Goal: Contribute content: Add original content to the website for others to see

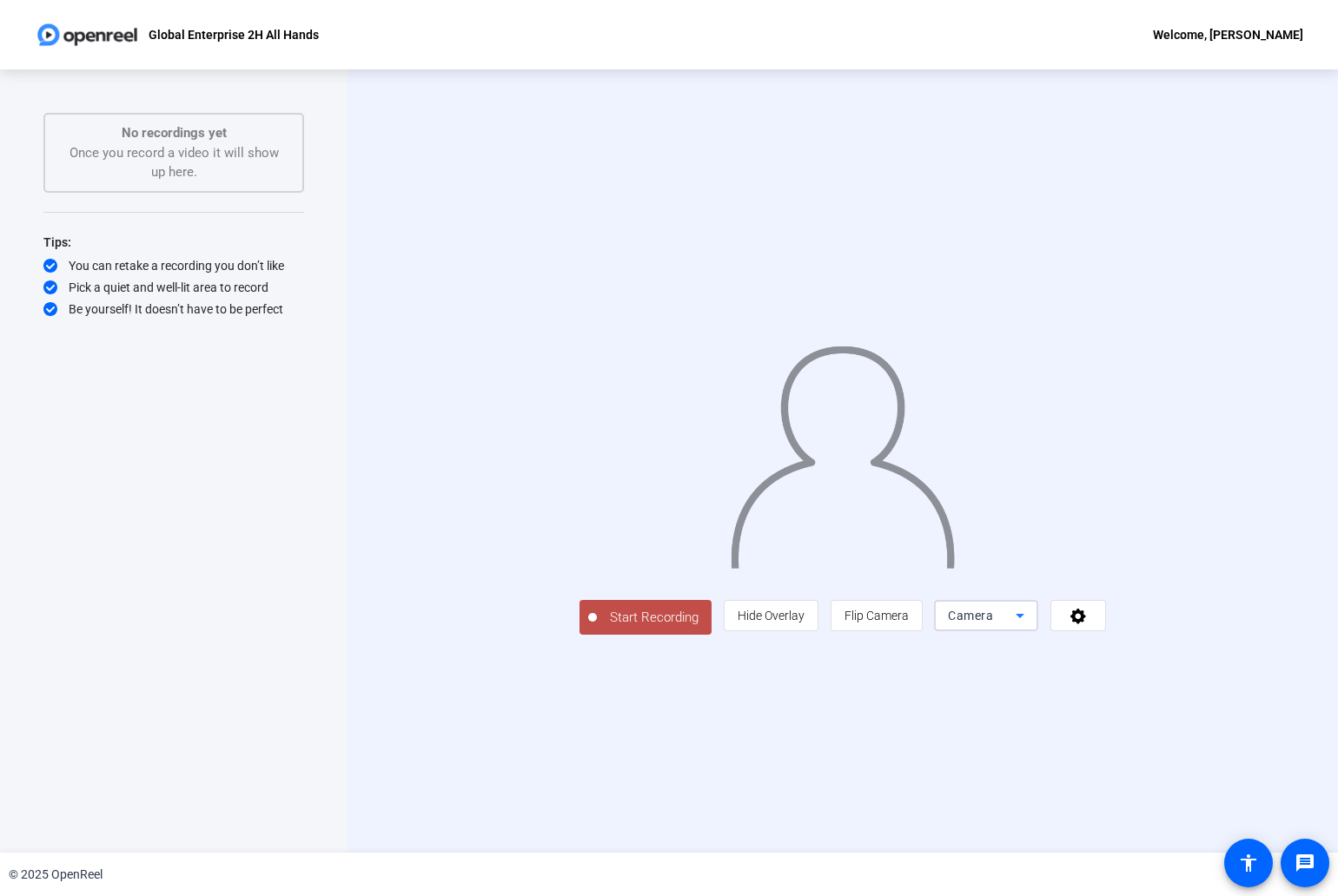
click at [1030, 626] on icon at bounding box center [1020, 616] width 21 height 21
click at [1155, 823] on span "Screen And Camera" at bounding box center [1144, 817] width 90 height 41
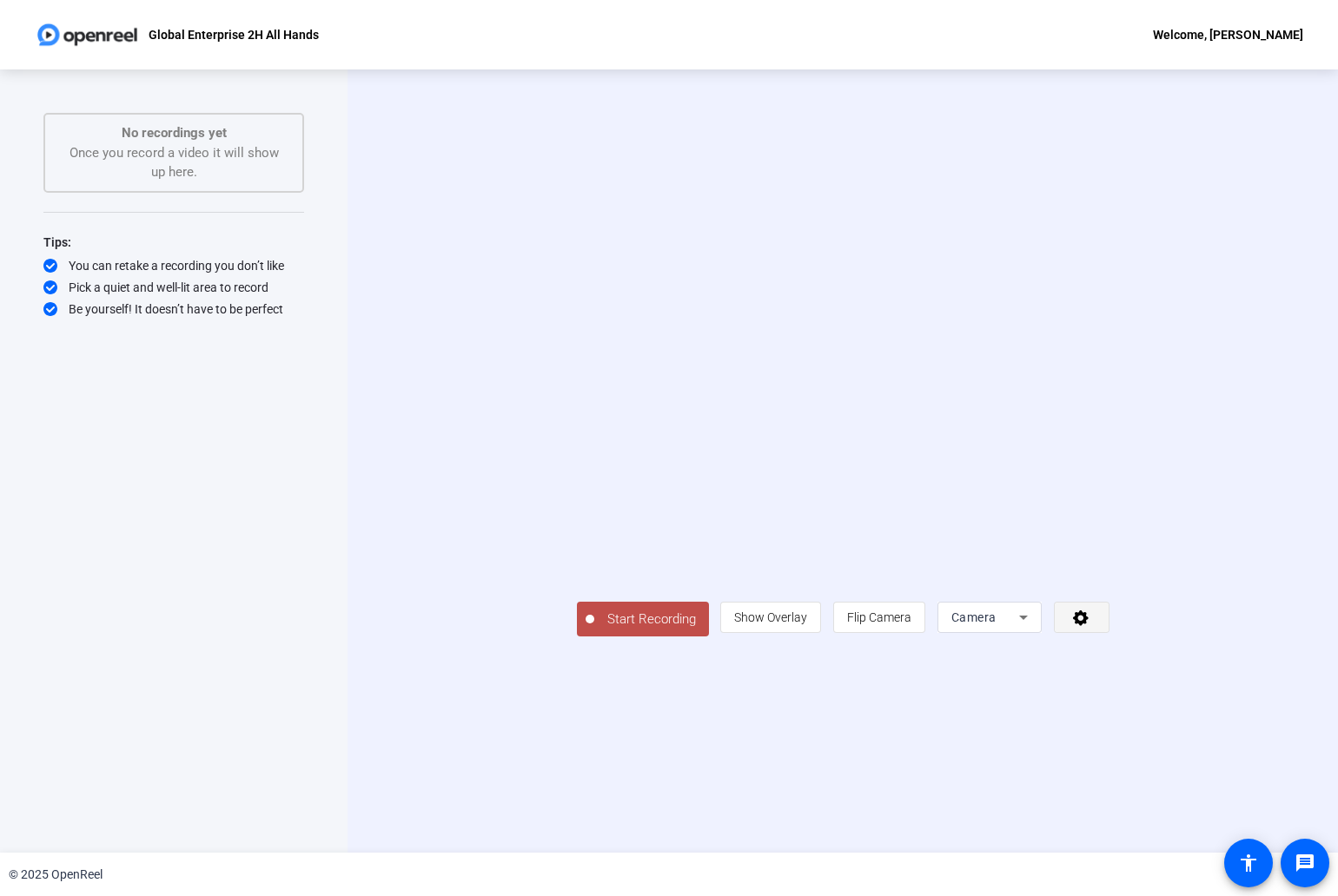
click at [1088, 626] on icon at bounding box center [1081, 618] width 16 height 16
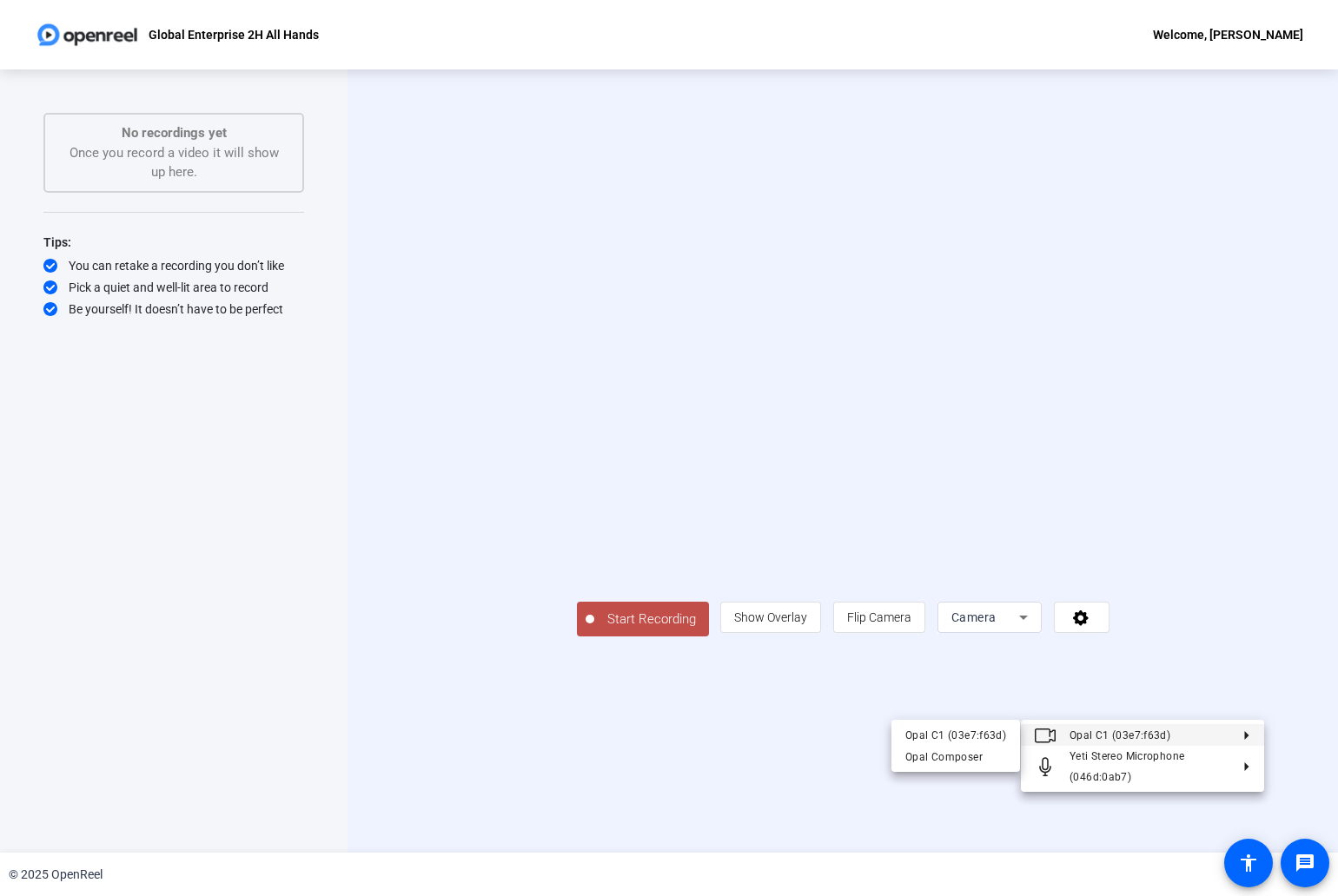
click at [998, 754] on div "Opal Composer" at bounding box center [956, 757] width 101 height 21
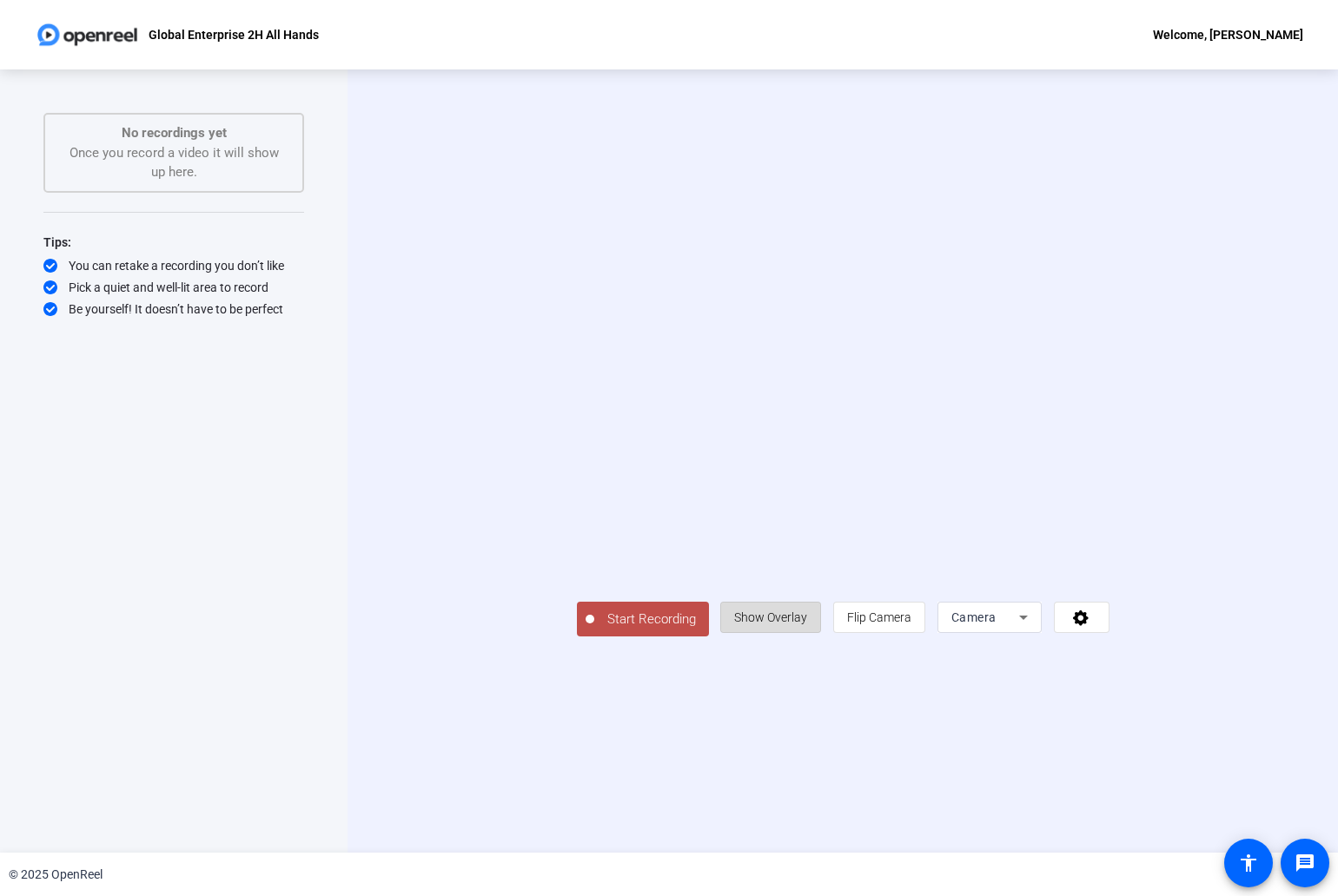
click at [807, 624] on span "Show Overlay" at bounding box center [770, 617] width 73 height 14
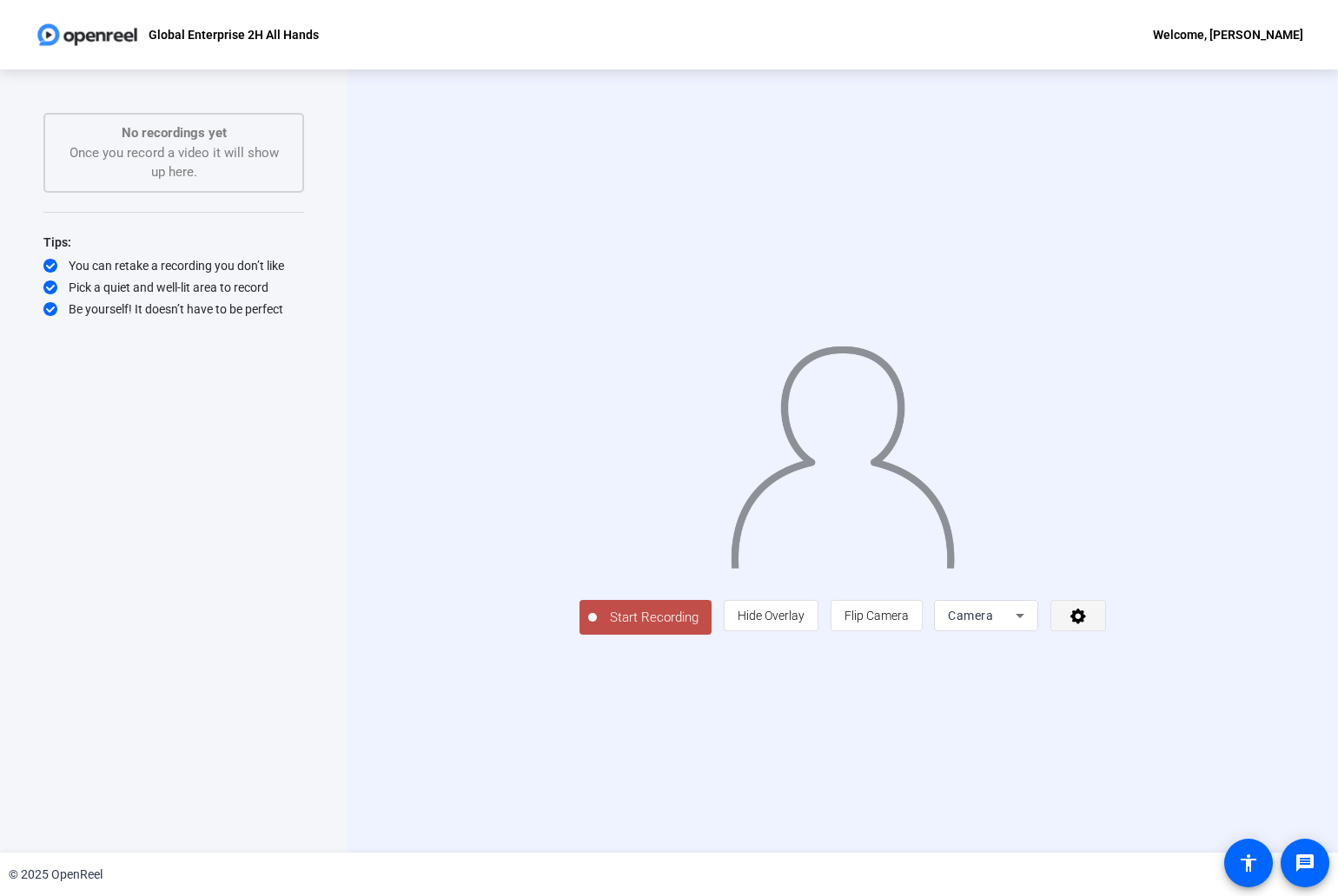
click at [1105, 636] on span at bounding box center [1077, 615] width 54 height 41
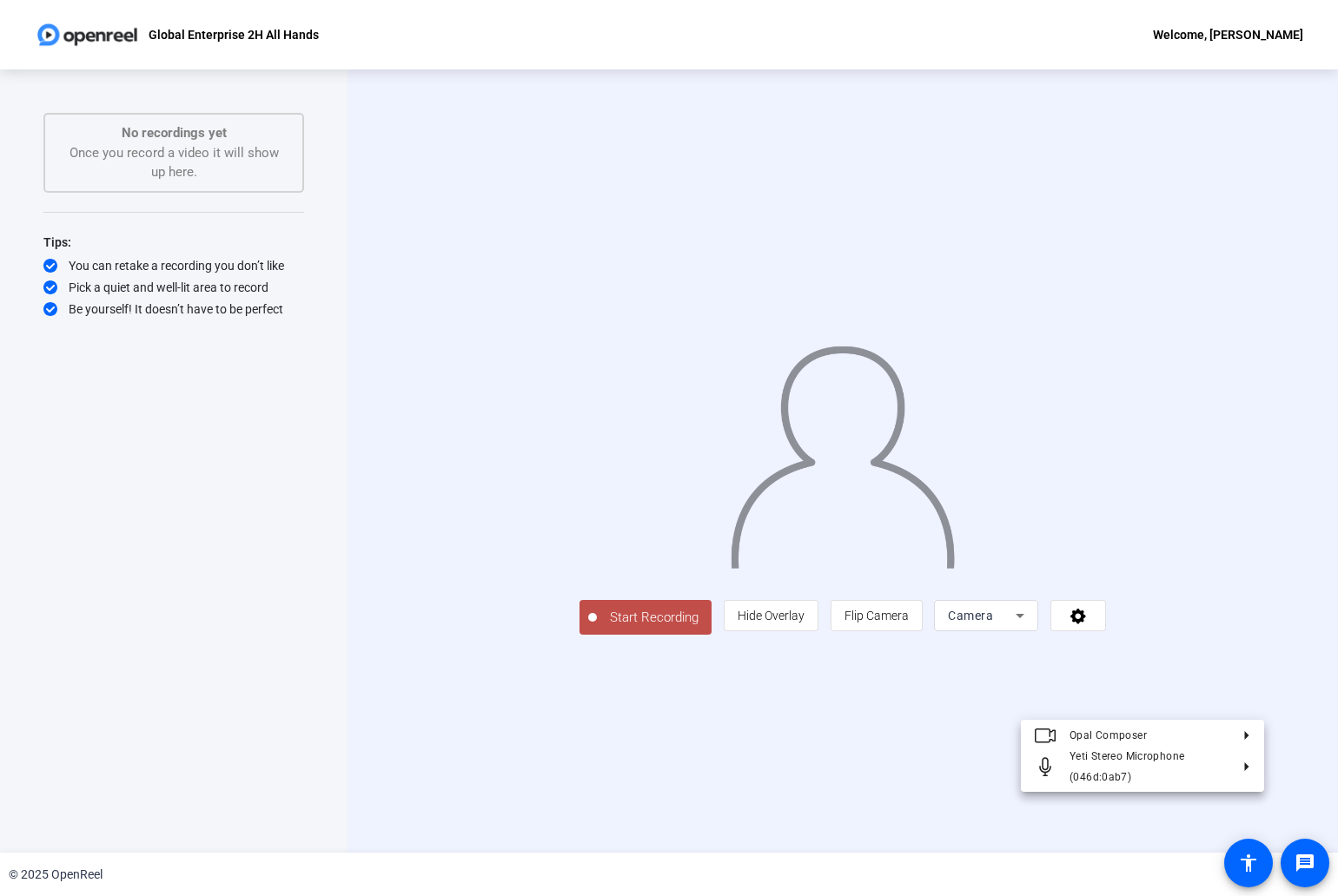
click at [1220, 703] on div at bounding box center [669, 448] width 1338 height 896
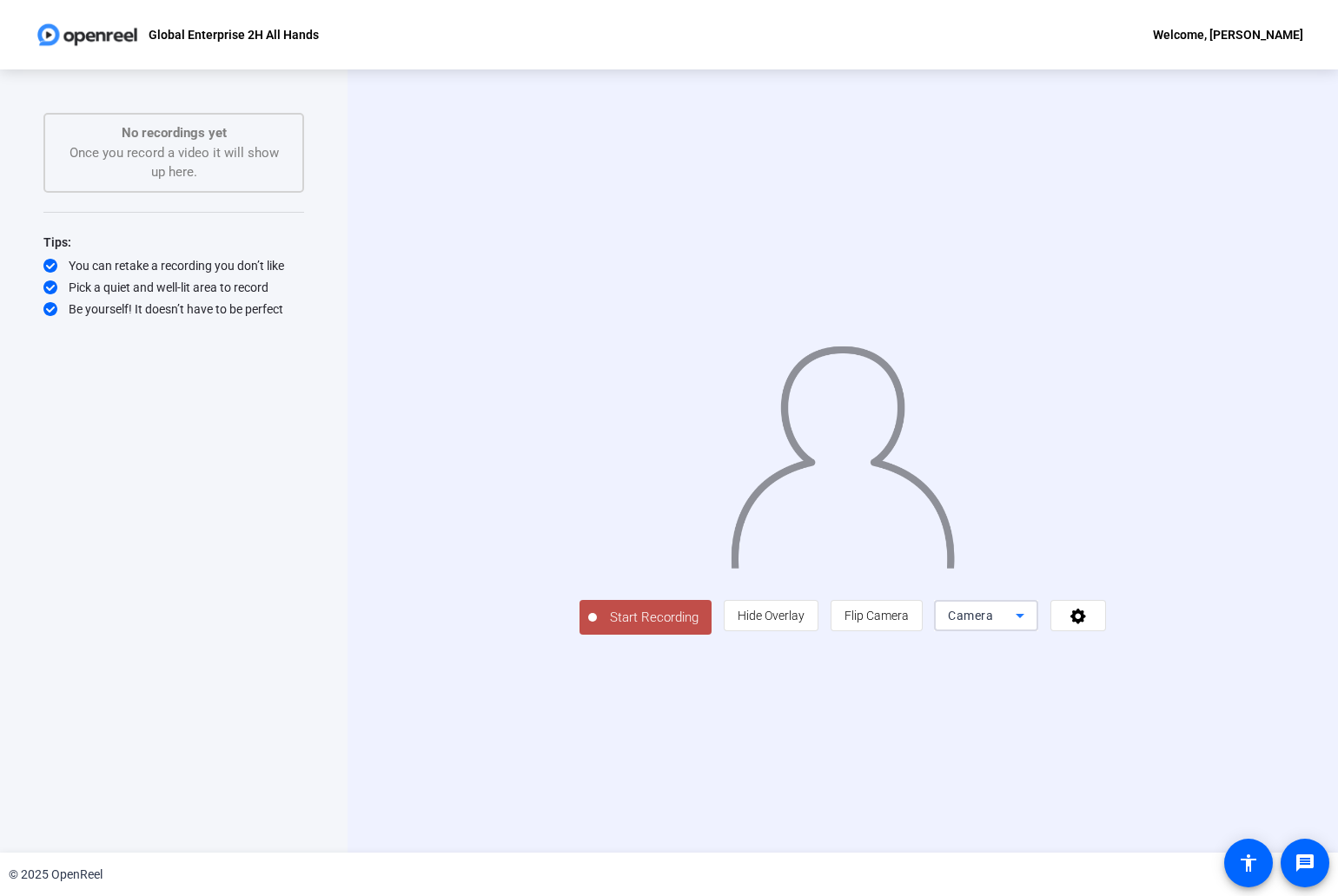
click at [1030, 626] on icon at bounding box center [1020, 616] width 21 height 21
click at [1244, 699] on div at bounding box center [669, 448] width 1338 height 896
click at [1105, 636] on span at bounding box center [1077, 615] width 54 height 41
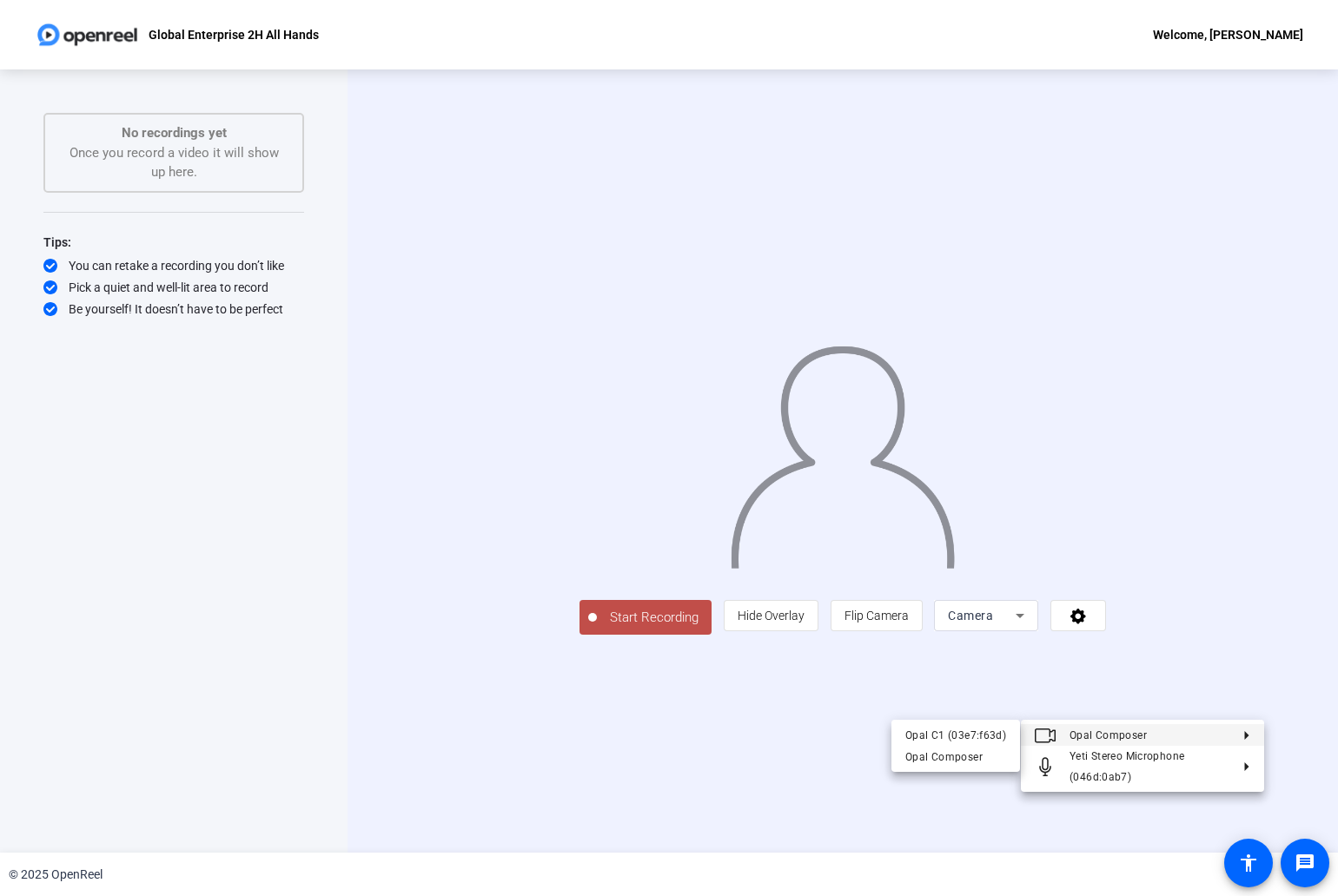
click at [997, 731] on div "Opal C1 (03e7:f63d)" at bounding box center [956, 735] width 101 height 21
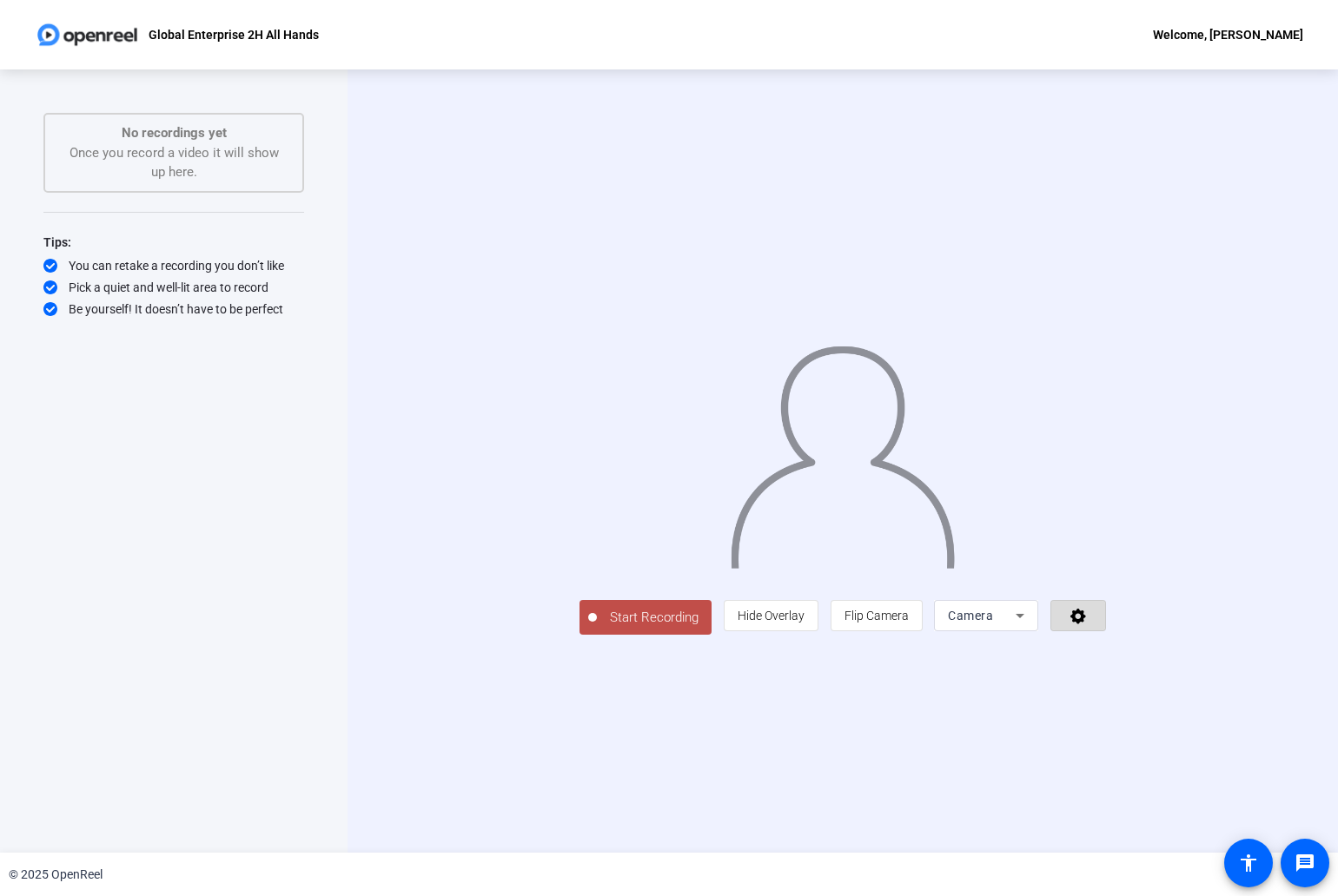
click at [1105, 636] on span at bounding box center [1077, 615] width 54 height 41
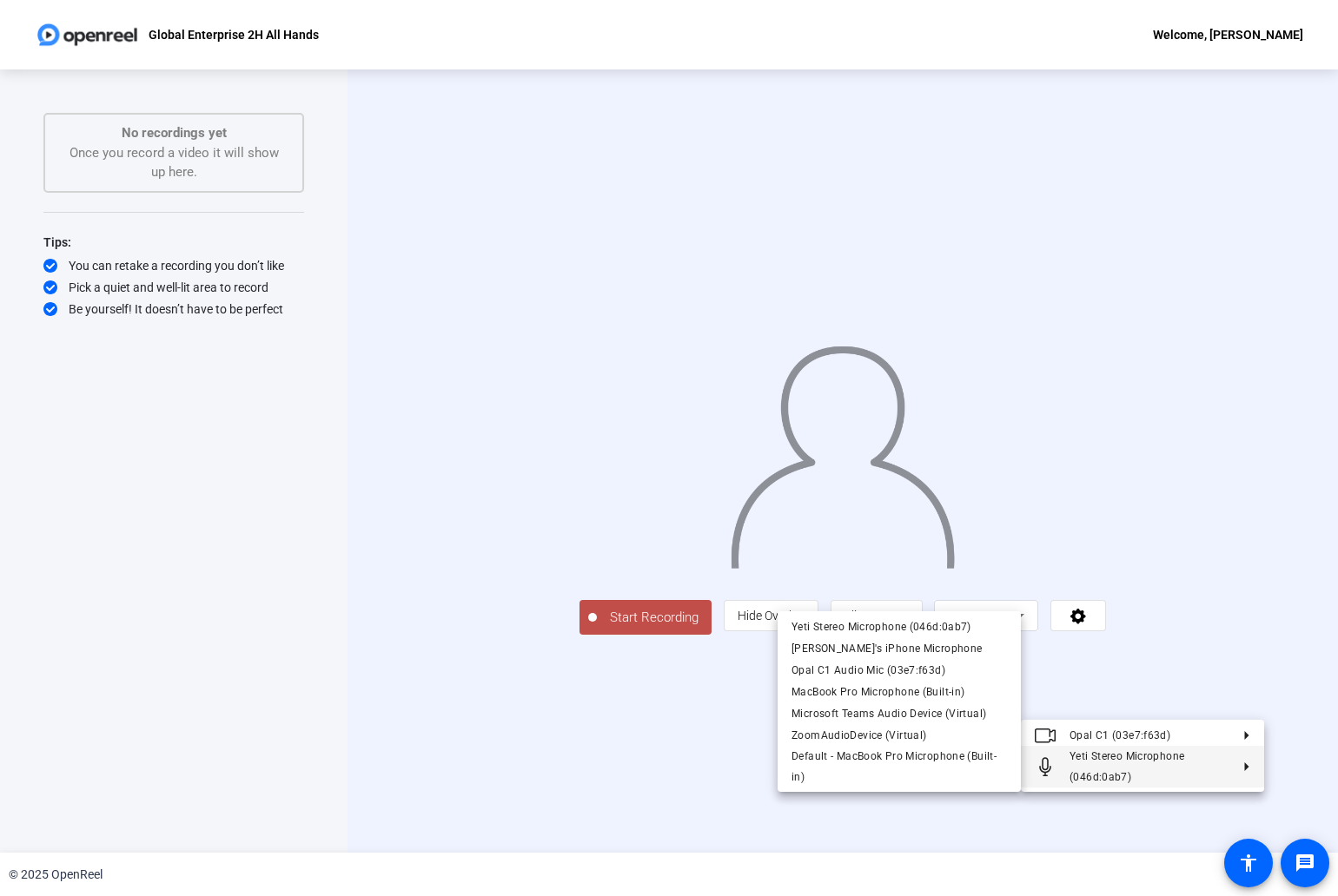
click at [1318, 702] on div at bounding box center [669, 448] width 1338 height 896
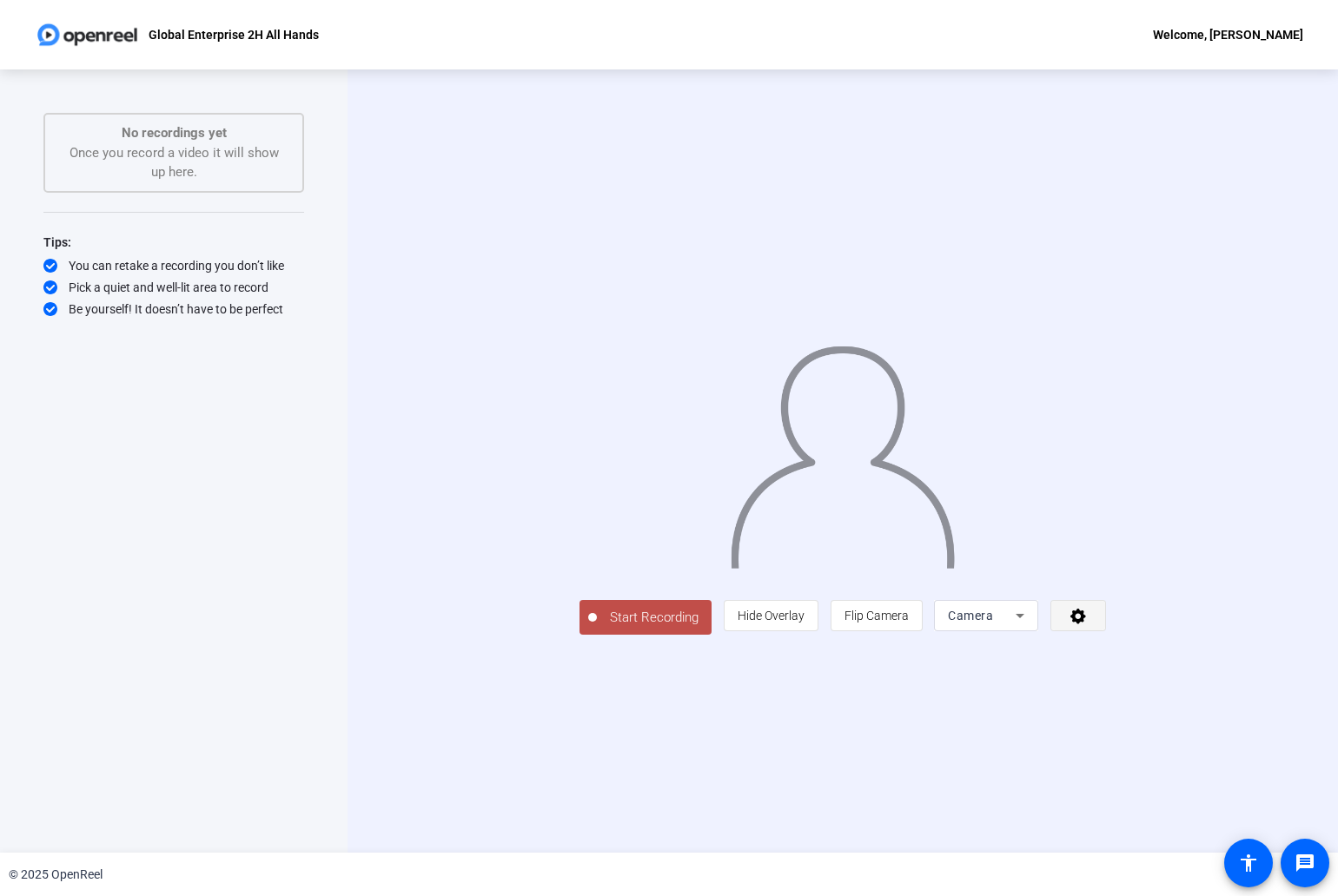
click at [1105, 636] on span at bounding box center [1077, 615] width 54 height 41
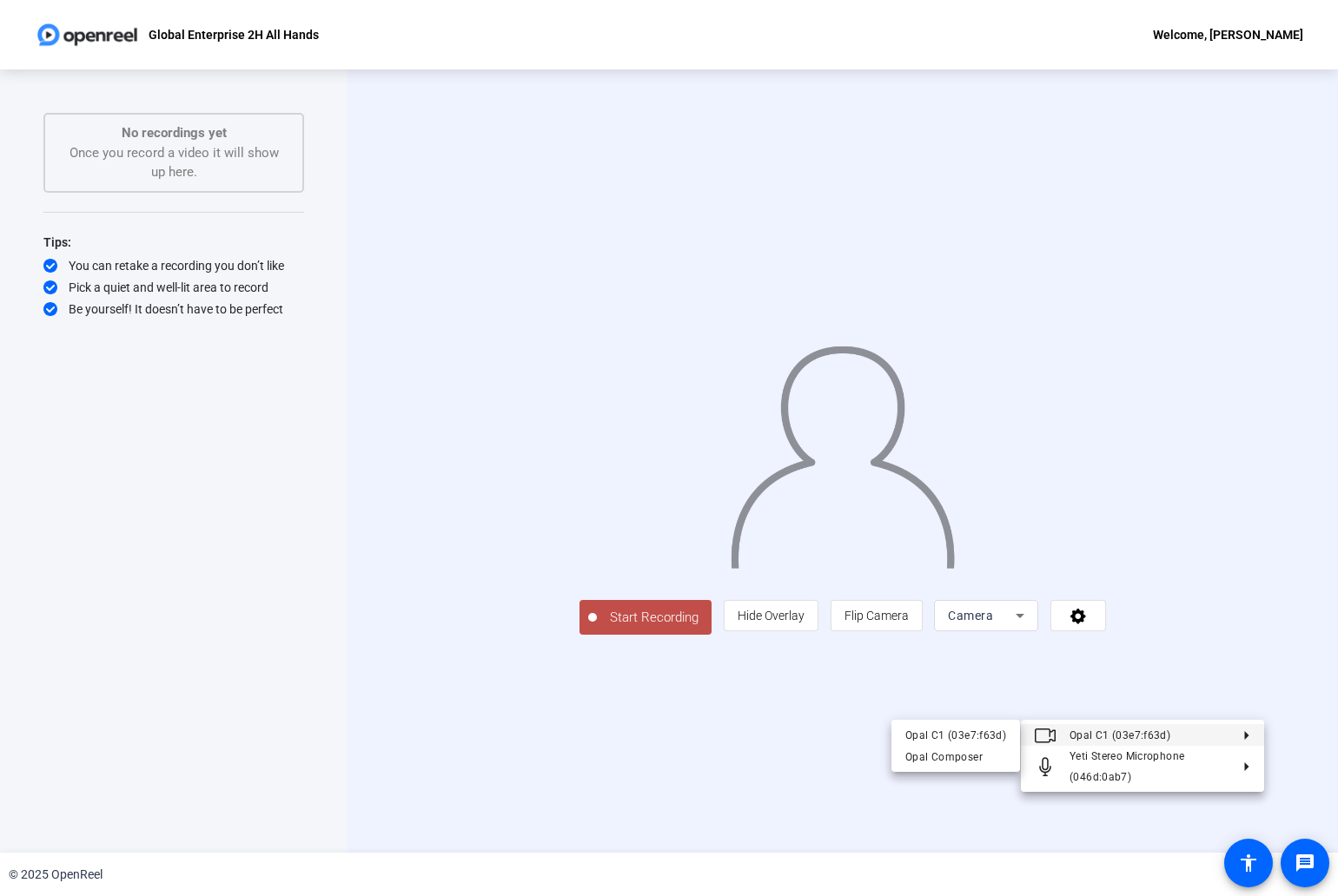
click at [1315, 703] on div at bounding box center [669, 448] width 1338 height 896
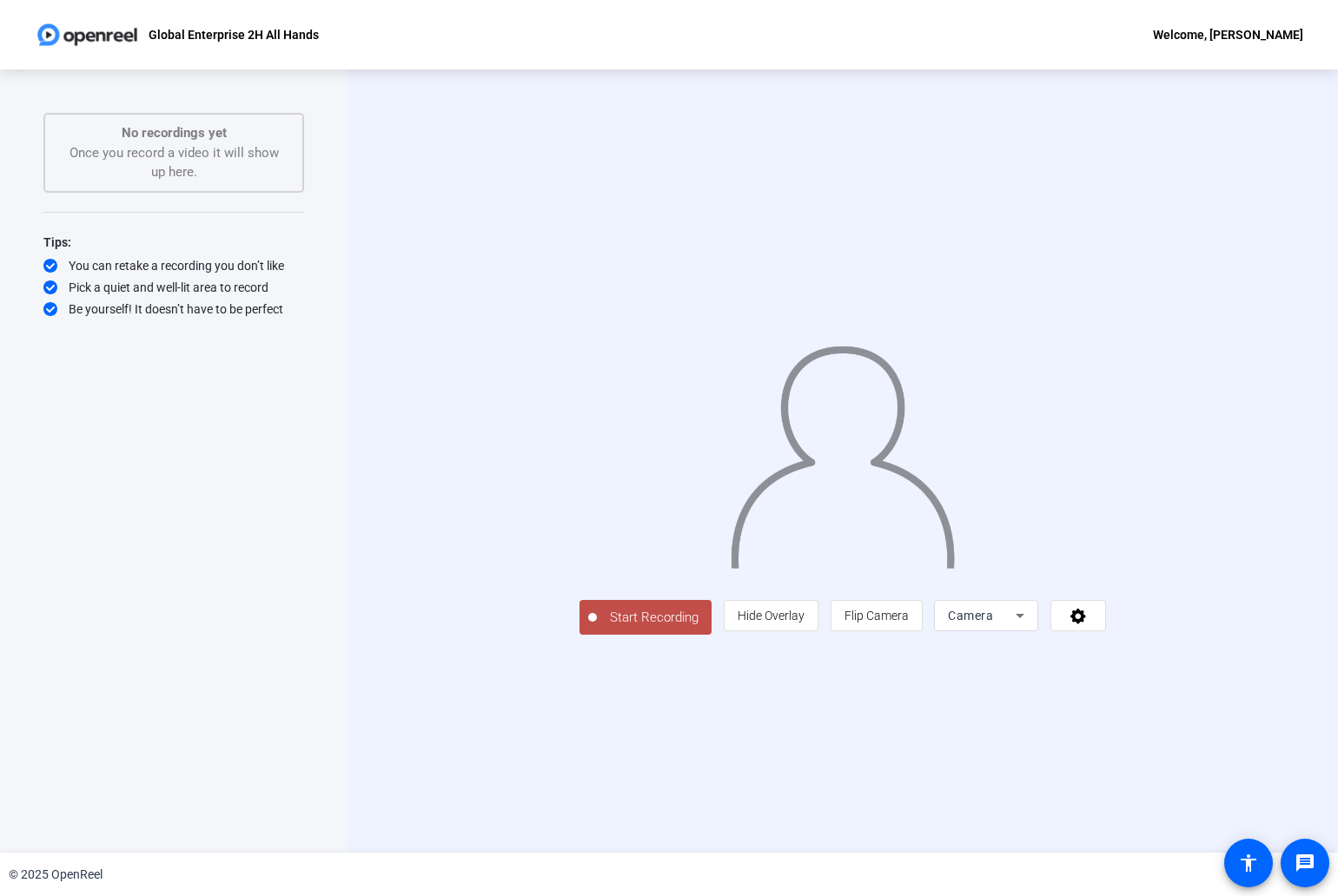
click at [1030, 626] on icon at bounding box center [1020, 616] width 21 height 21
click at [922, 695] on div at bounding box center [669, 448] width 1338 height 896
click at [805, 622] on span "Hide Overlay" at bounding box center [771, 615] width 67 height 14
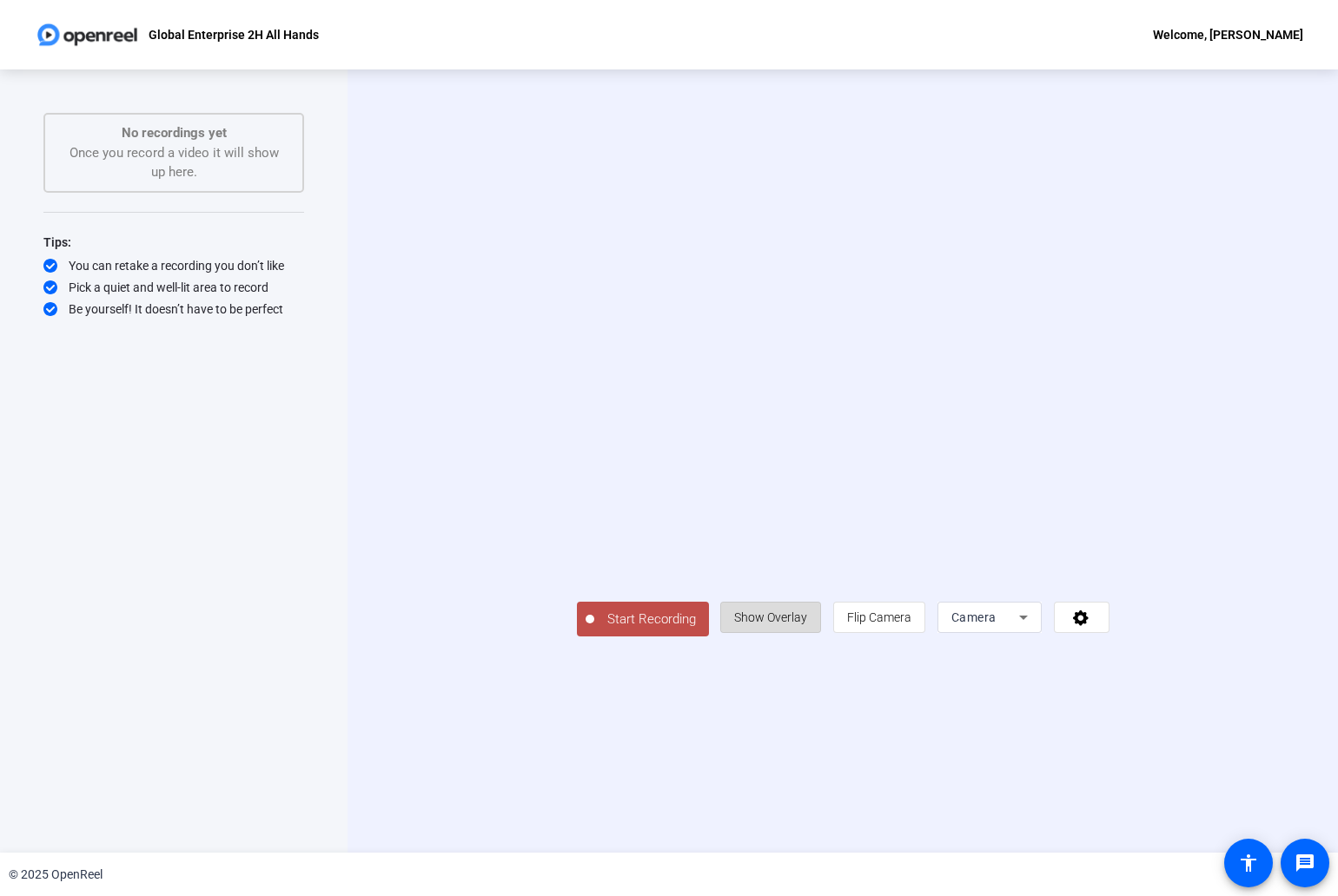
click at [807, 624] on span "Show Overlay" at bounding box center [770, 617] width 73 height 14
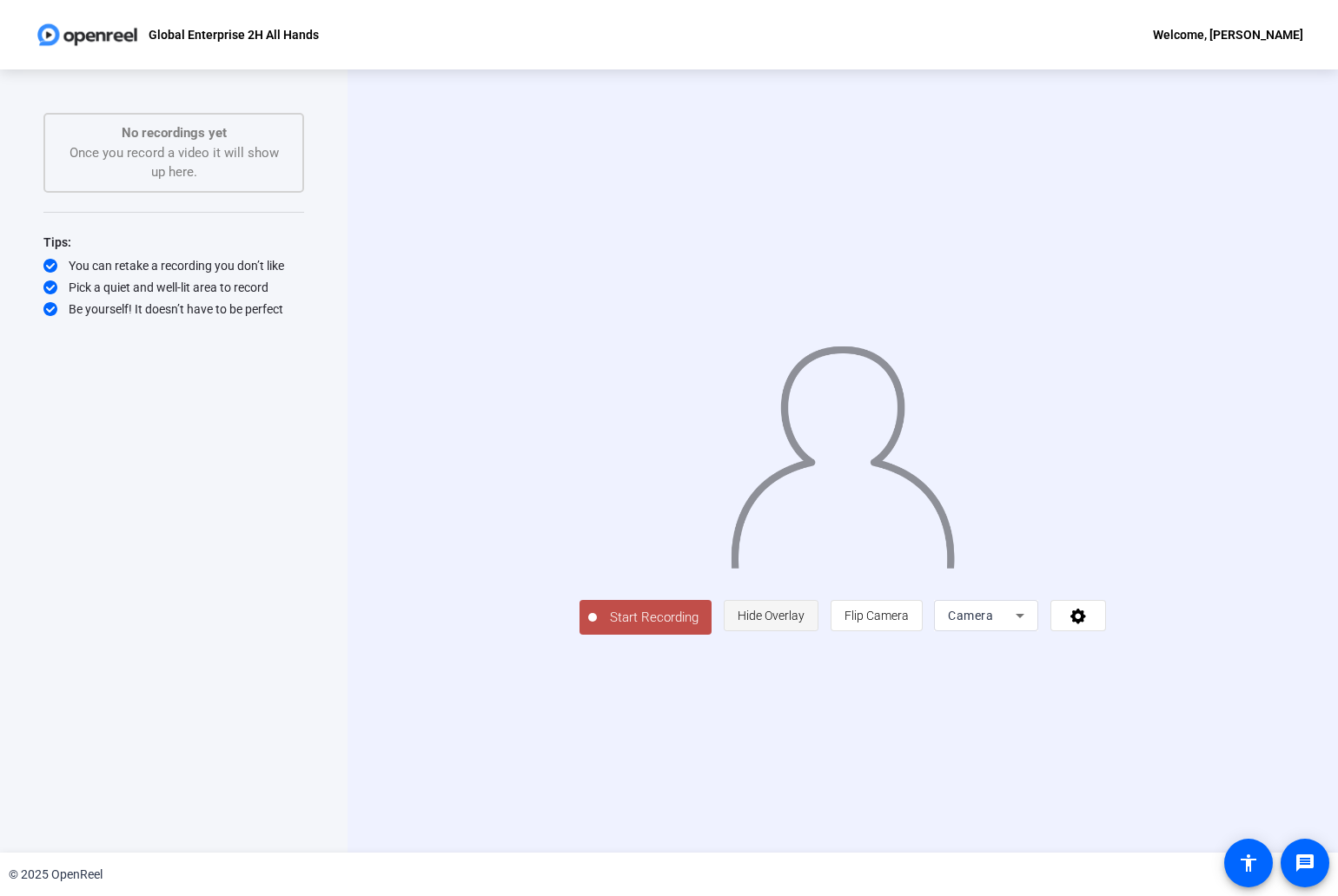
click at [817, 636] on span at bounding box center [770, 615] width 93 height 41
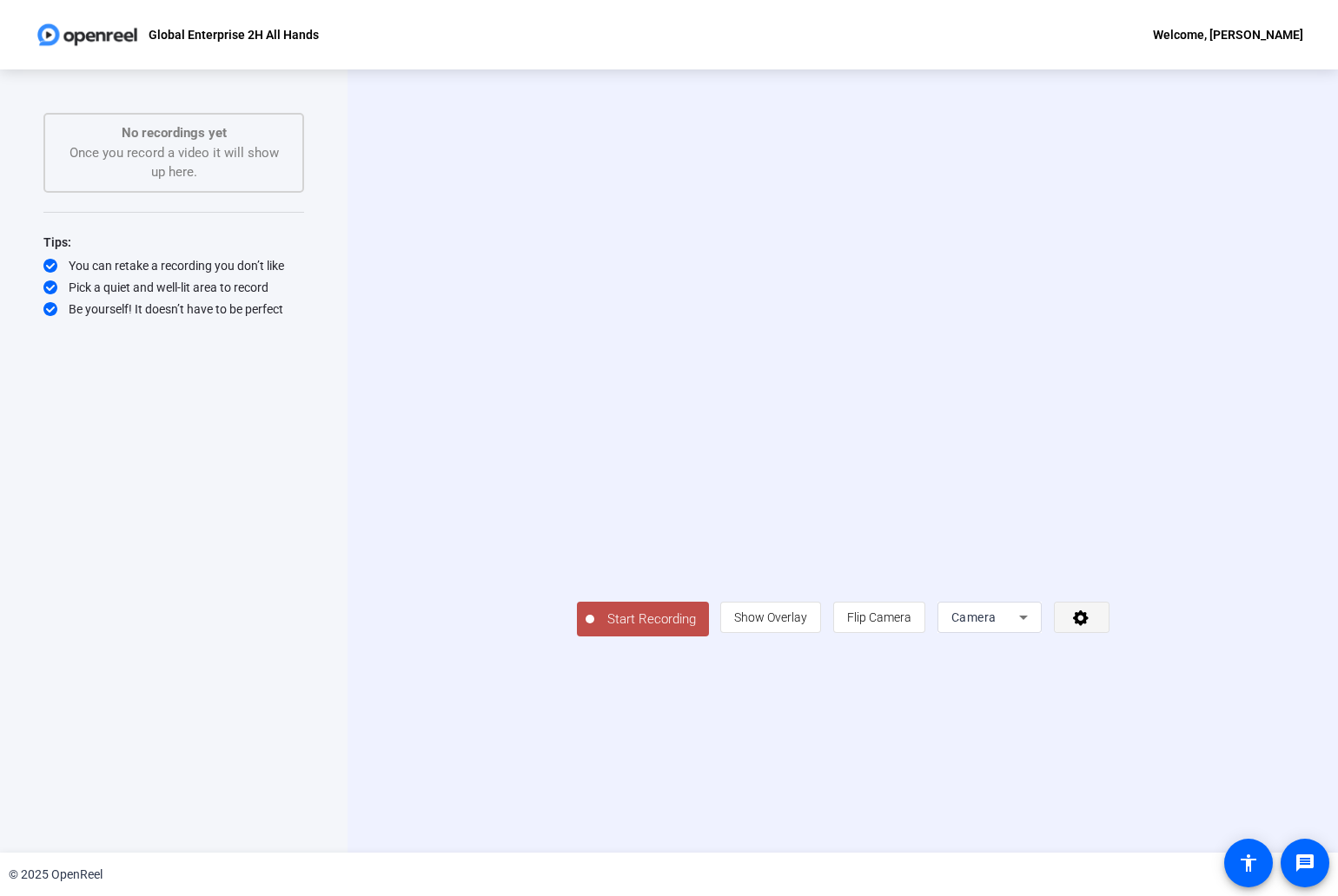
click at [1088, 626] on icon at bounding box center [1081, 618] width 16 height 16
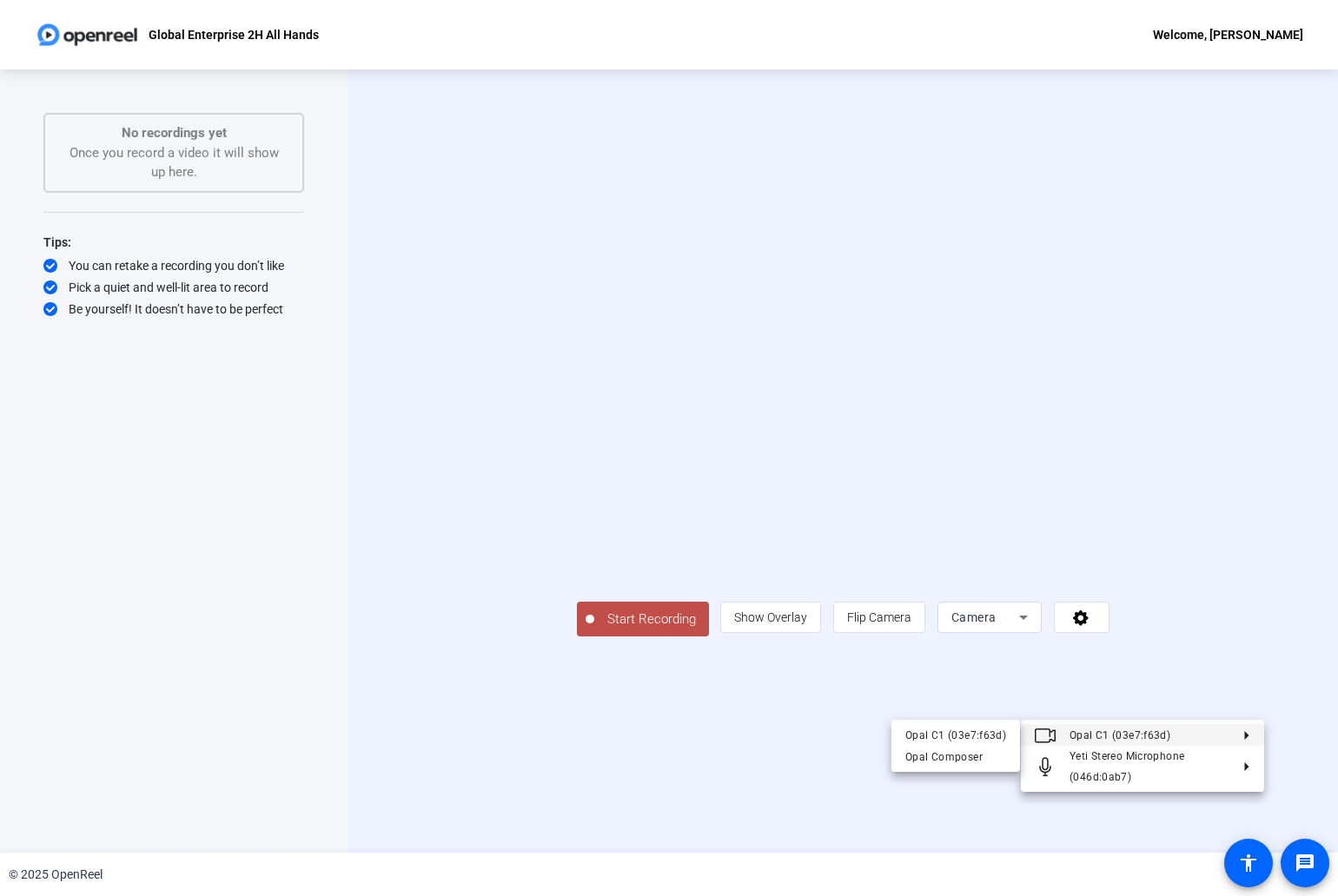
click at [1319, 638] on div at bounding box center [669, 448] width 1338 height 896
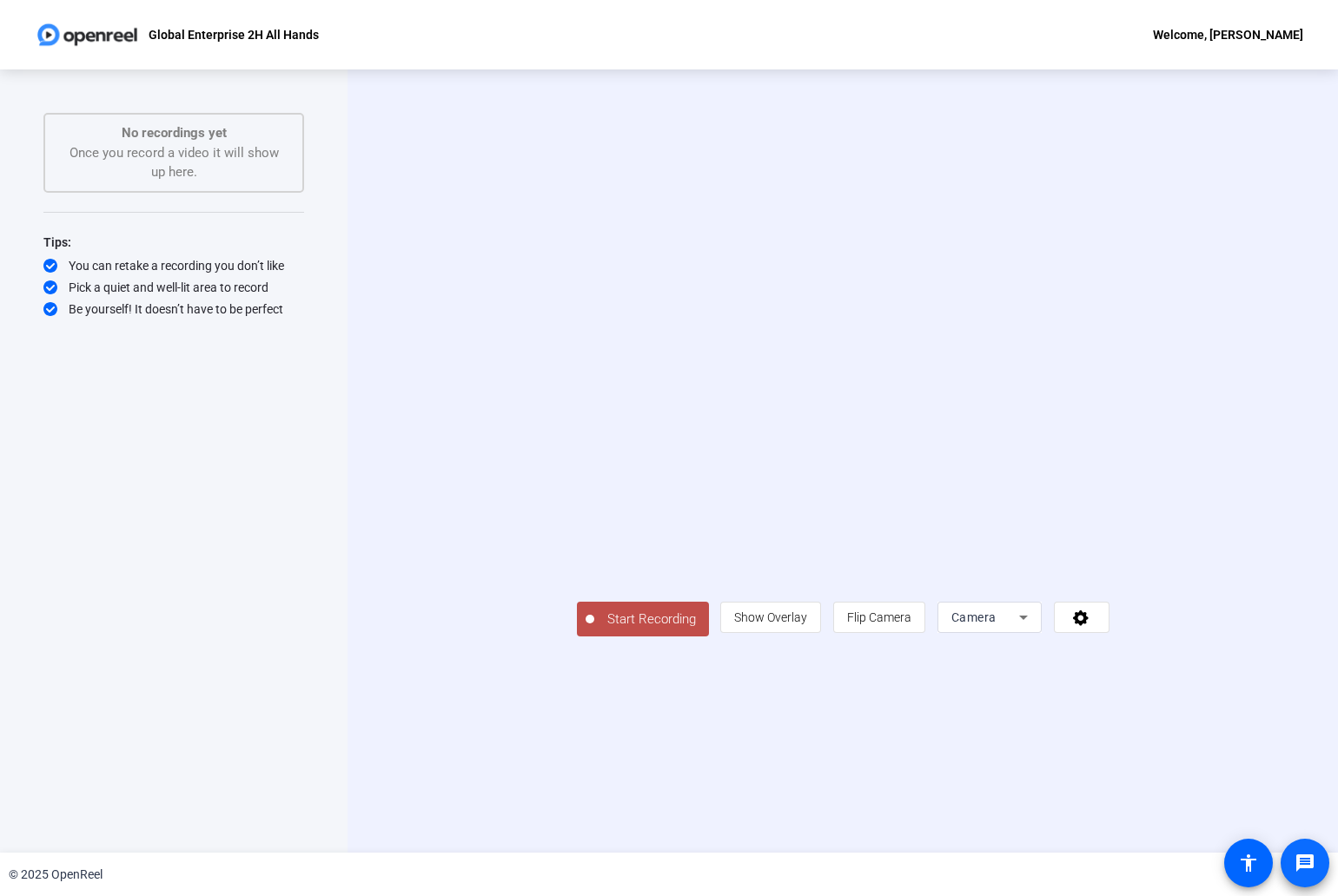
click at [1304, 858] on mat-icon "message" at bounding box center [1304, 863] width 21 height 21
click at [1228, 40] on div "Welcome, [PERSON_NAME]" at bounding box center [1228, 35] width 150 height 21
click at [791, 61] on div at bounding box center [669, 448] width 1338 height 896
click at [1255, 858] on mat-icon "accessibility" at bounding box center [1249, 863] width 21 height 21
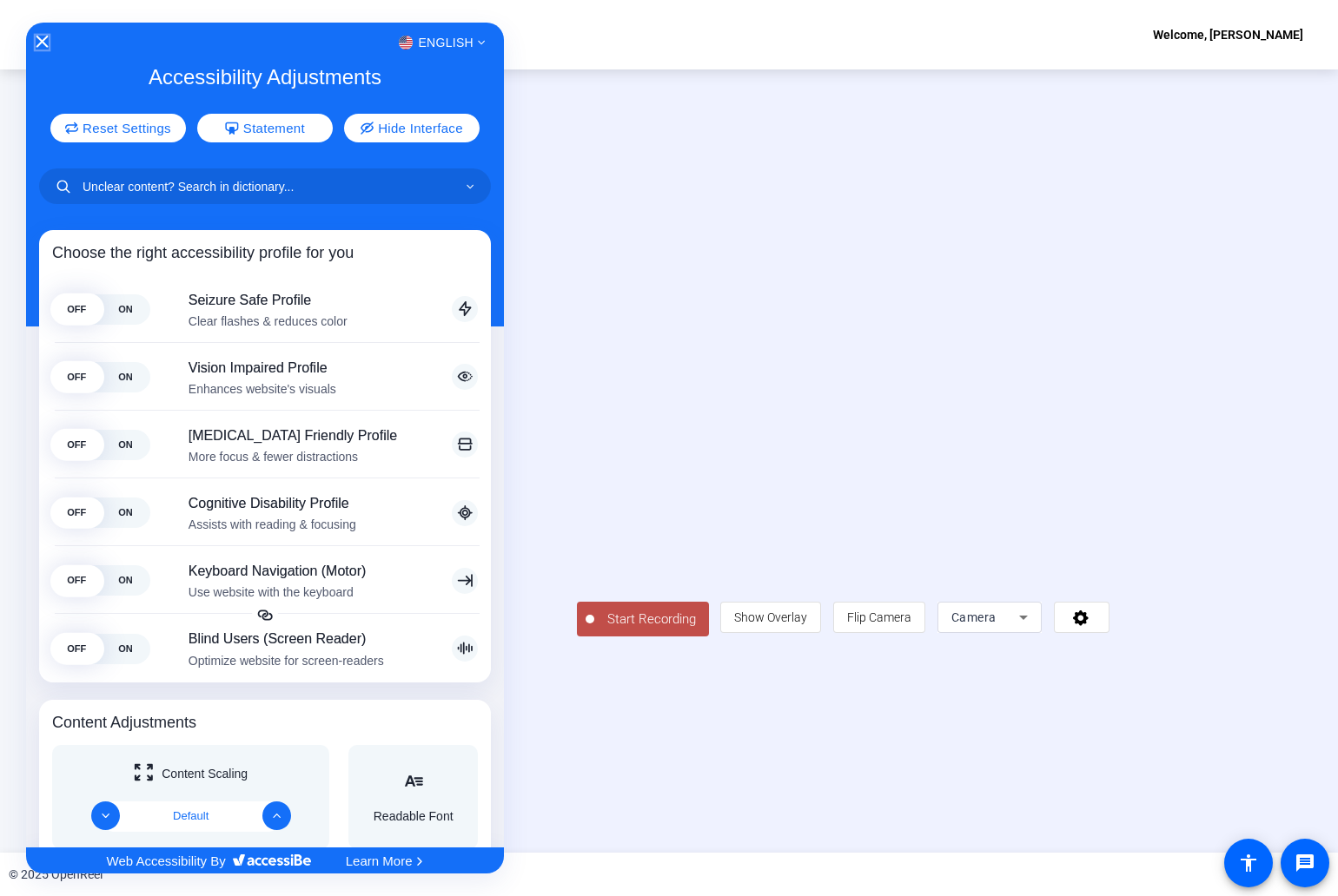
click at [36, 36] on icon "Close Accessibility Interface" at bounding box center [42, 41] width 12 height 12
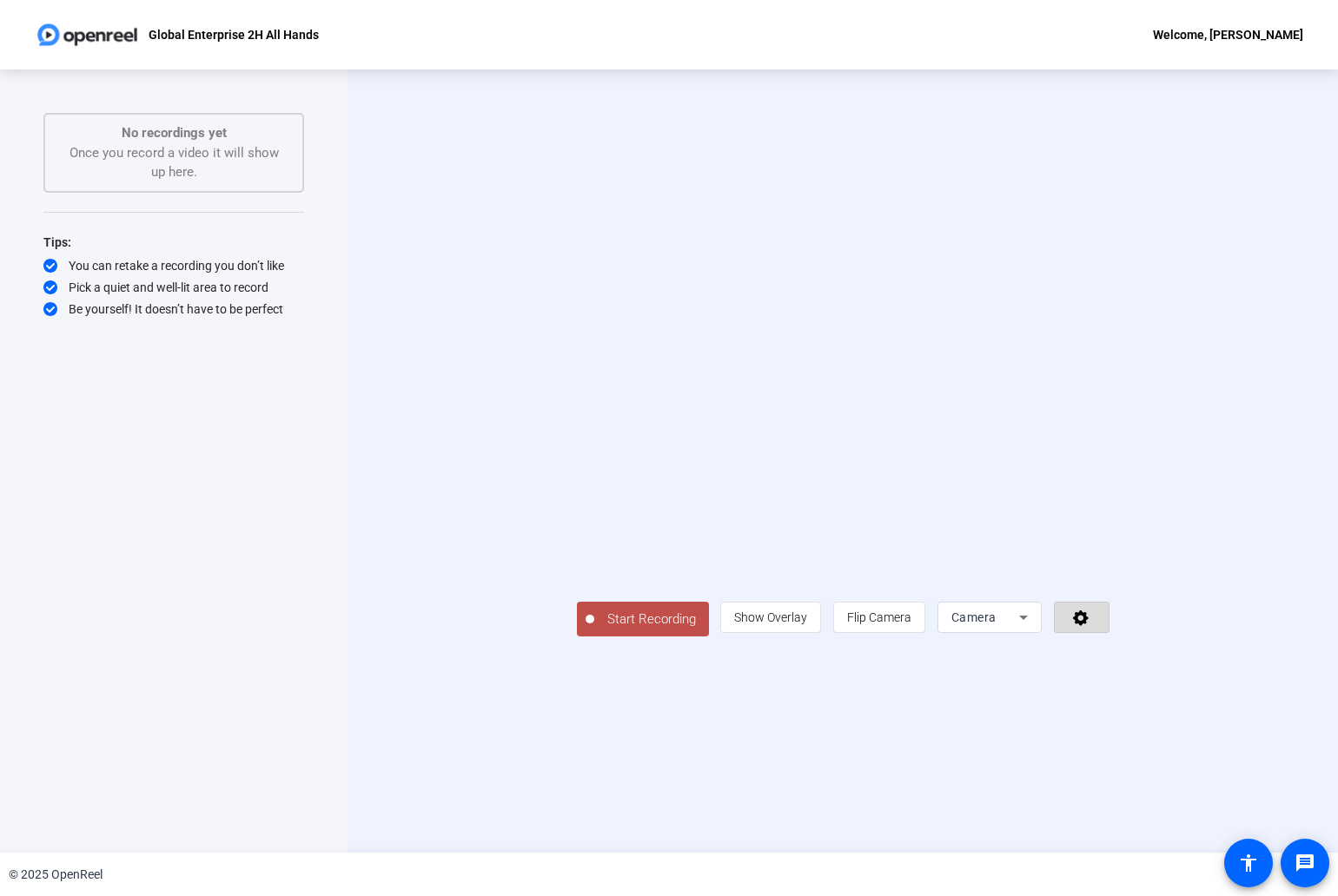
click at [1088, 626] on icon at bounding box center [1081, 618] width 16 height 16
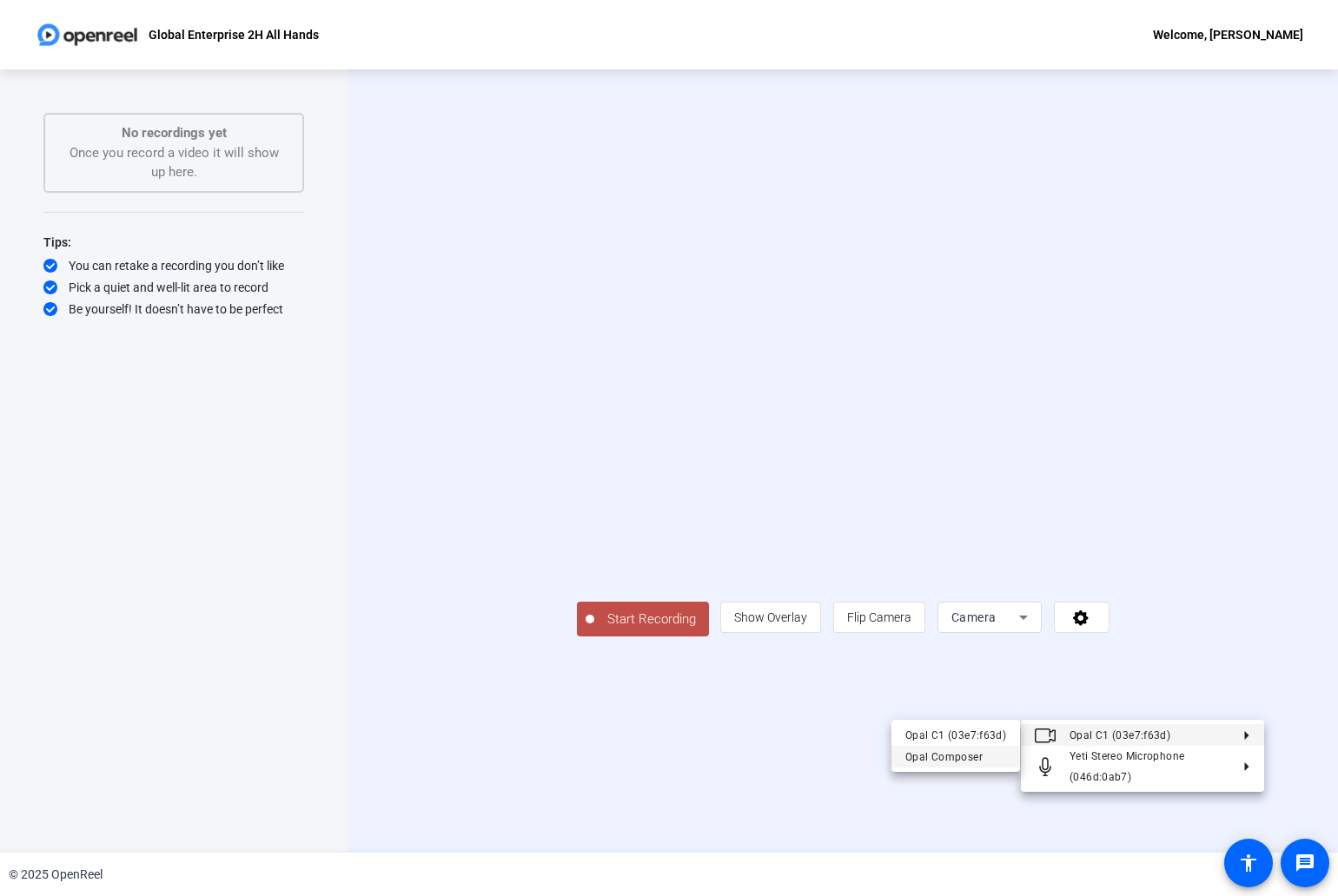
click at [972, 757] on div "Opal Composer" at bounding box center [956, 757] width 101 height 21
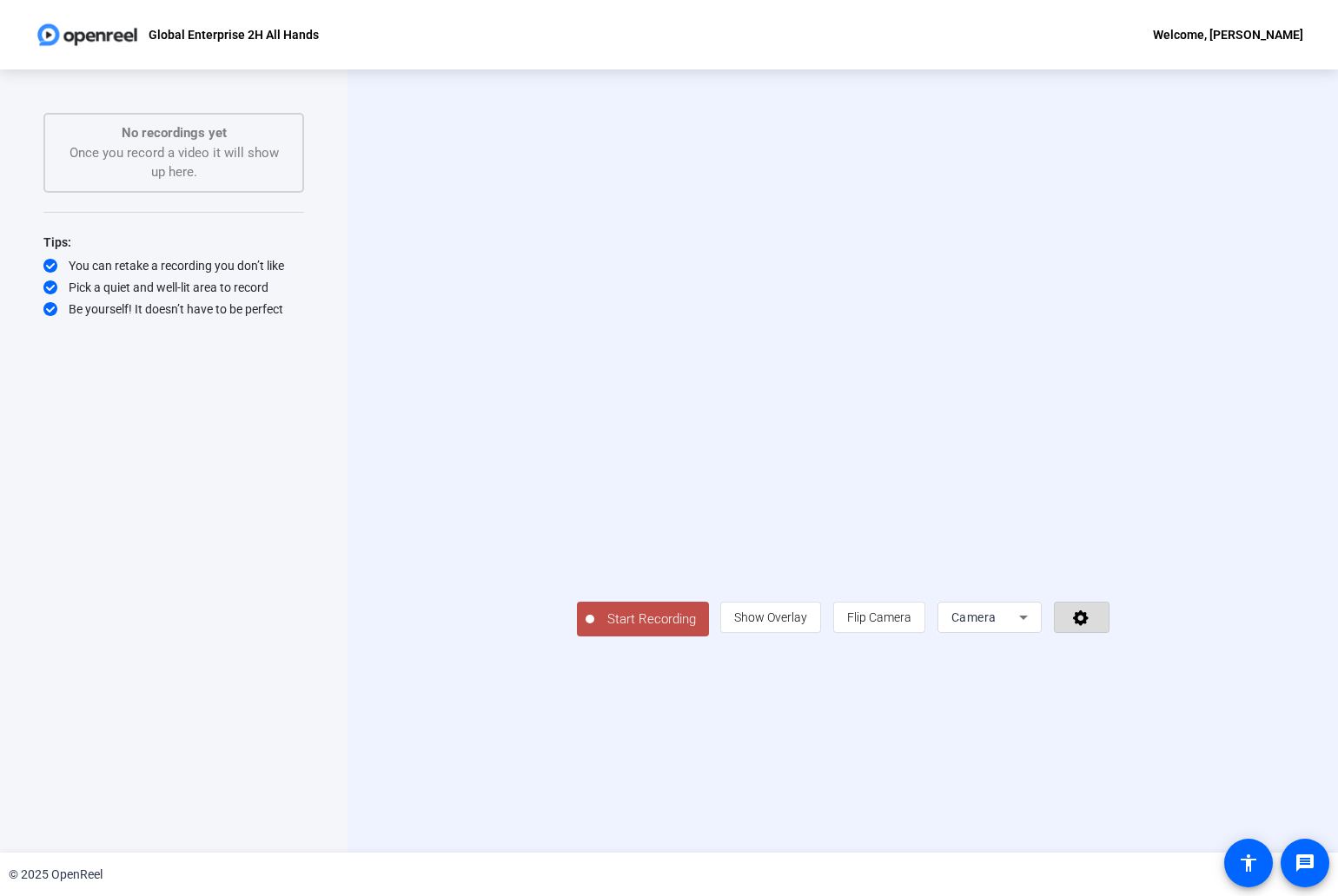
click at [1091, 626] on icon at bounding box center [1081, 617] width 20 height 18
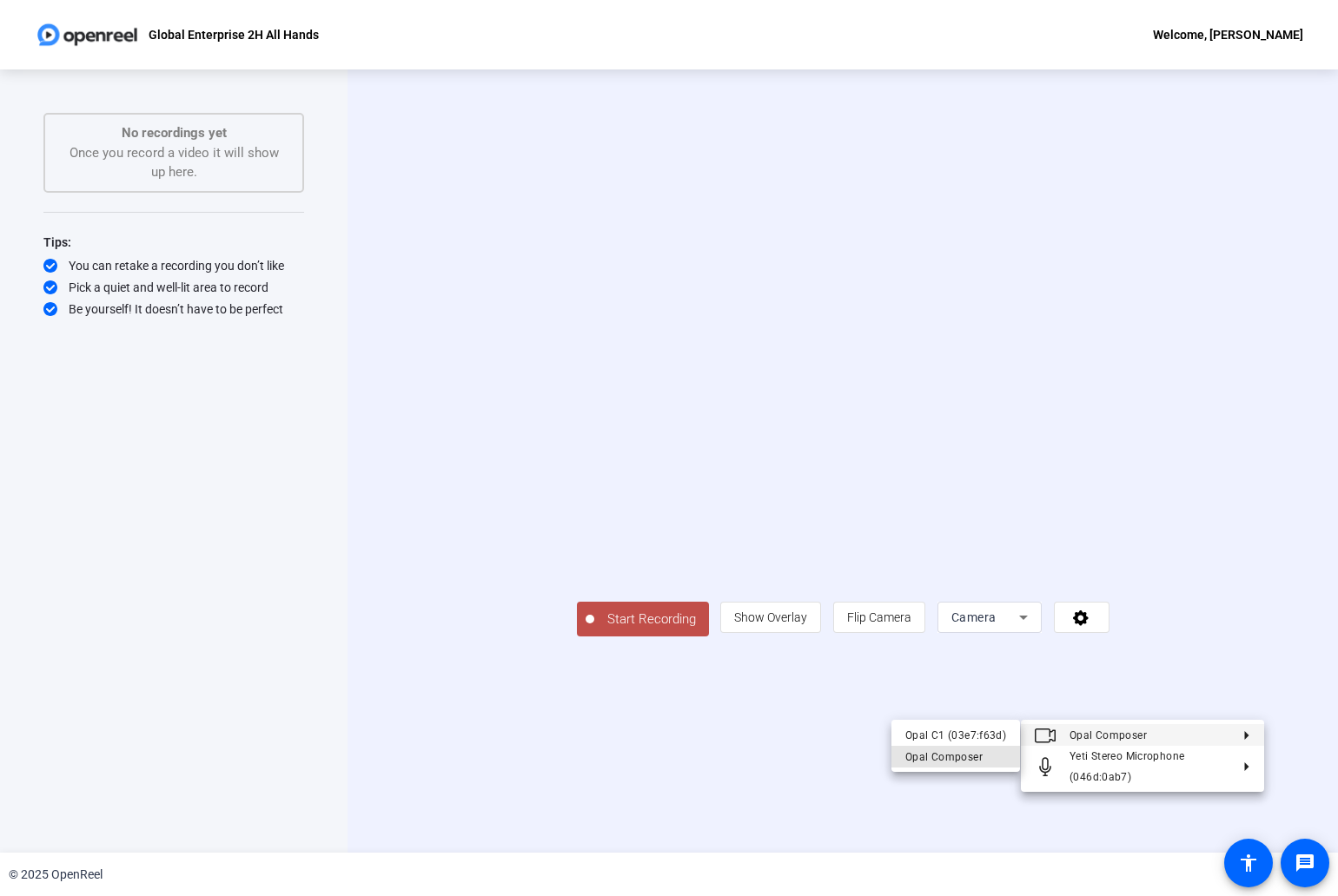
click at [992, 756] on div "Opal Composer" at bounding box center [956, 757] width 101 height 21
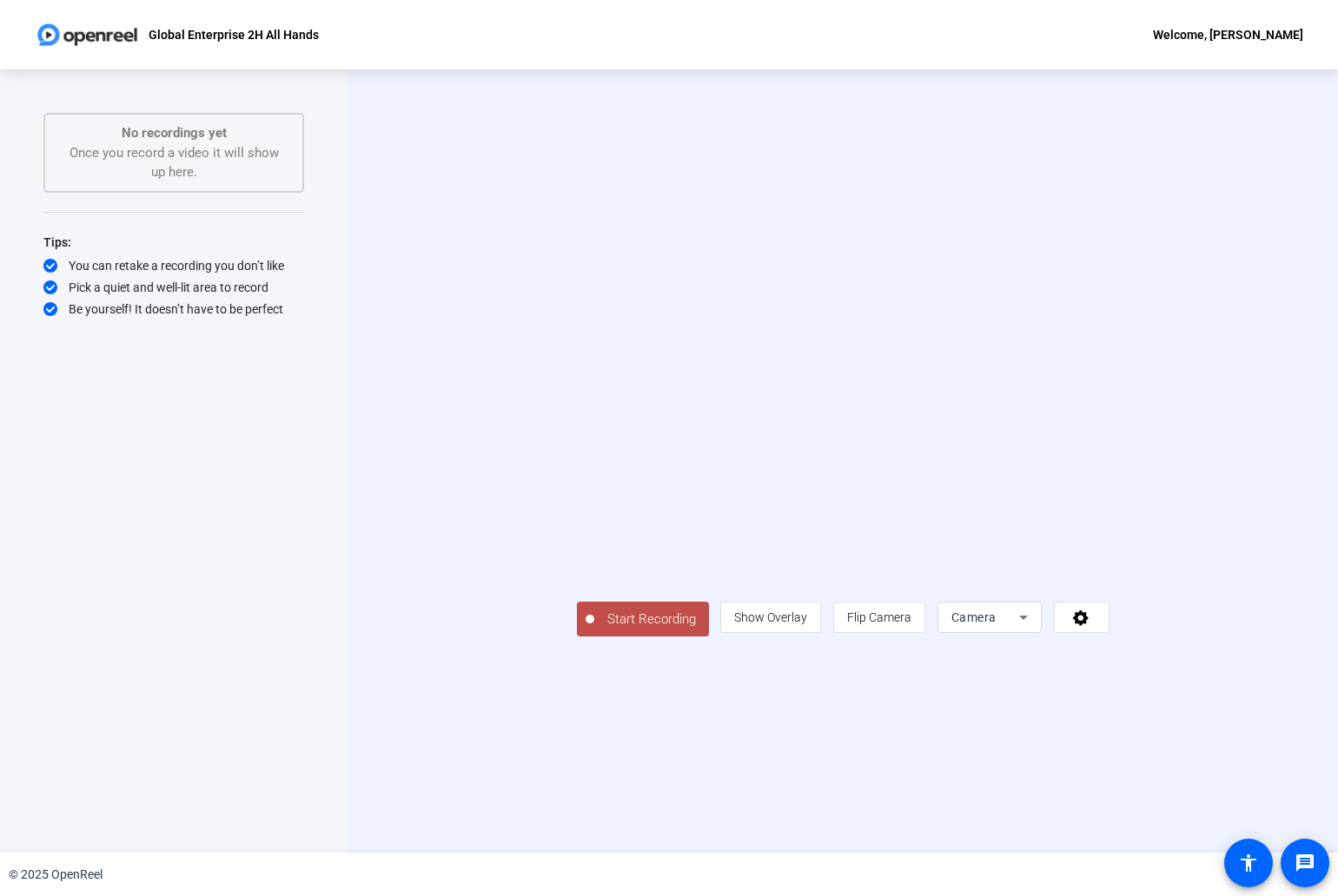
click at [1033, 628] on icon at bounding box center [1024, 617] width 21 height 21
click at [1181, 711] on div at bounding box center [669, 448] width 1338 height 896
click at [1091, 626] on icon at bounding box center [1081, 617] width 20 height 18
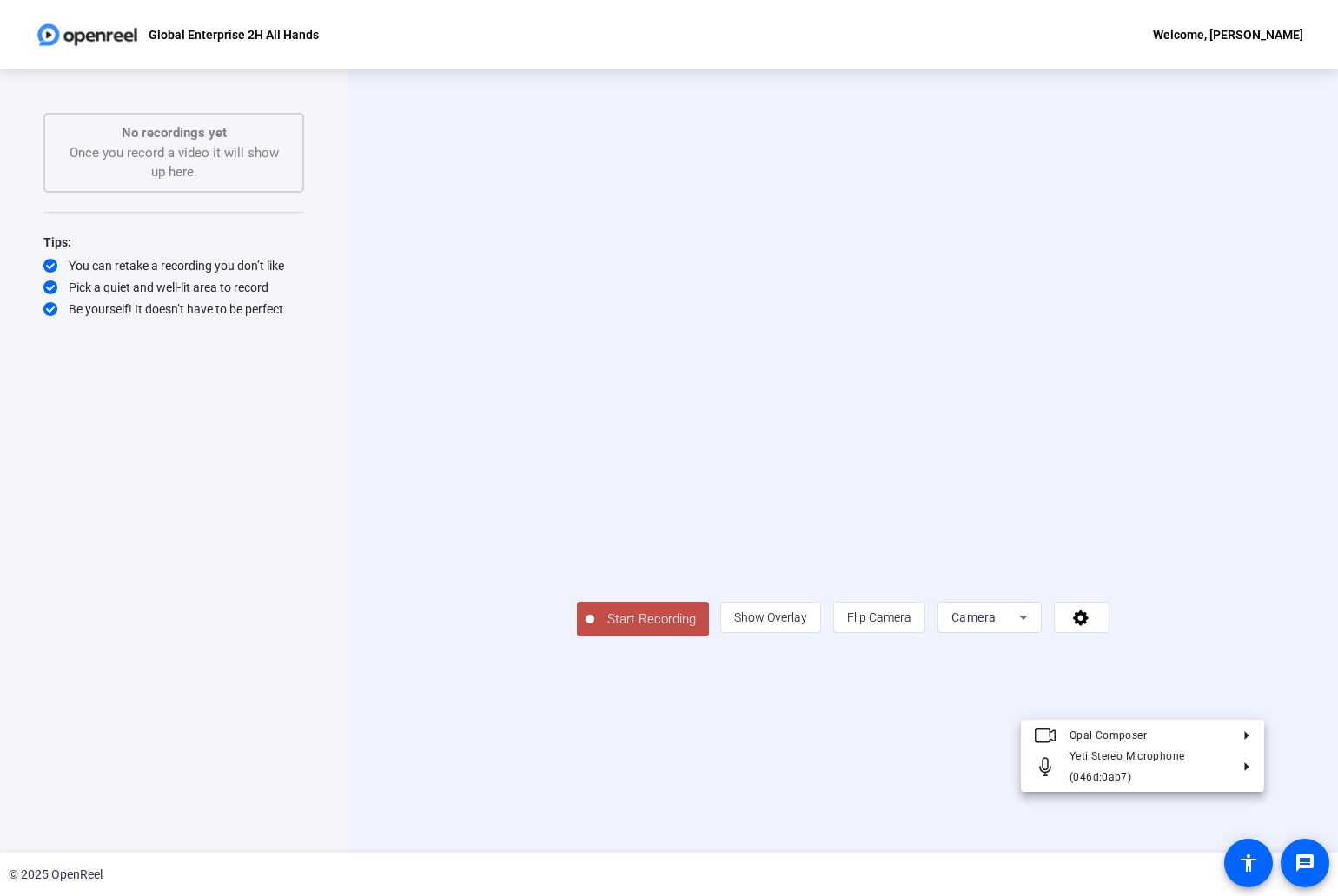
click at [1240, 711] on div at bounding box center [669, 448] width 1338 height 896
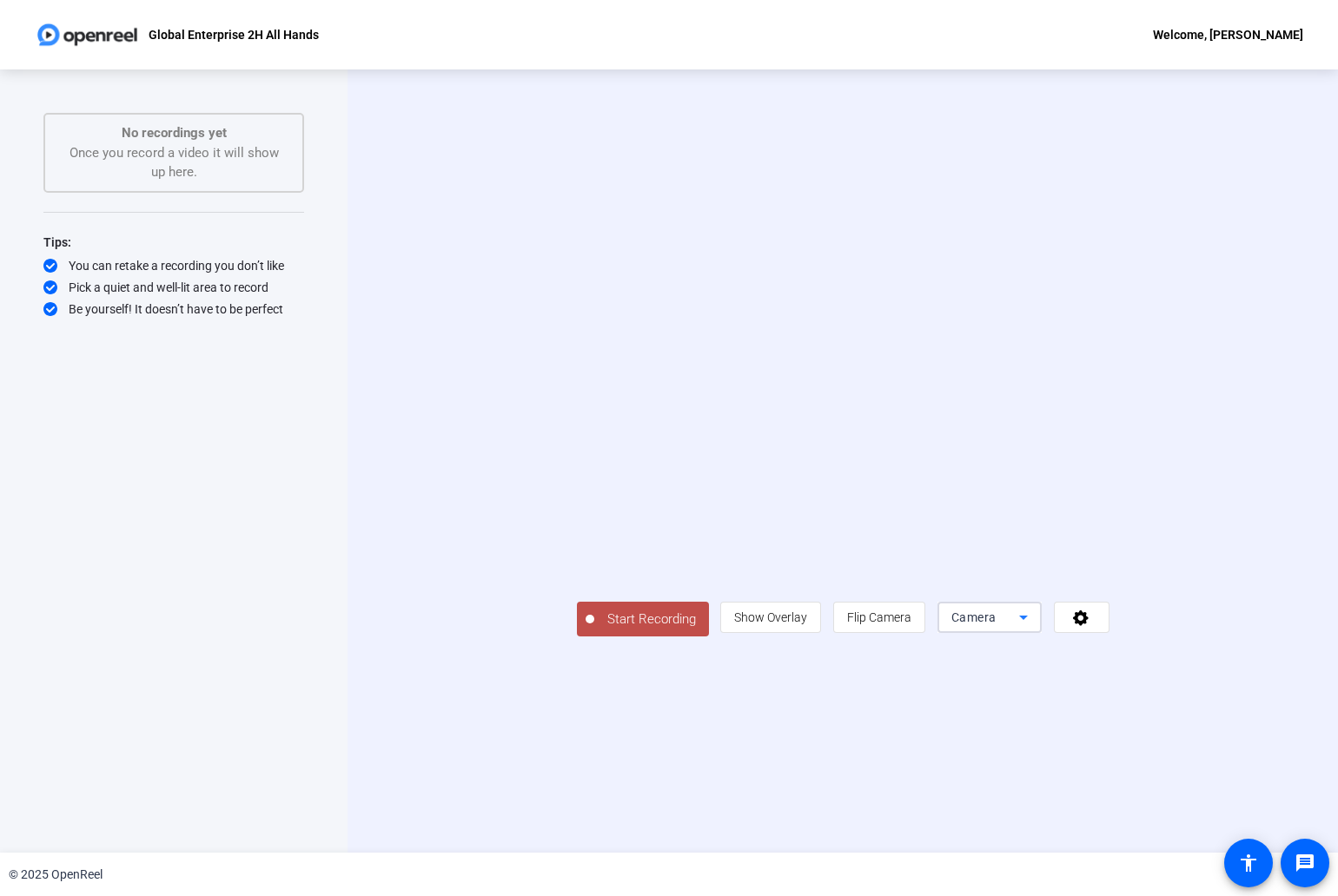
click at [1033, 628] on icon at bounding box center [1024, 617] width 21 height 21
click at [1168, 818] on span "Screen And Camera" at bounding box center [1144, 817] width 90 height 41
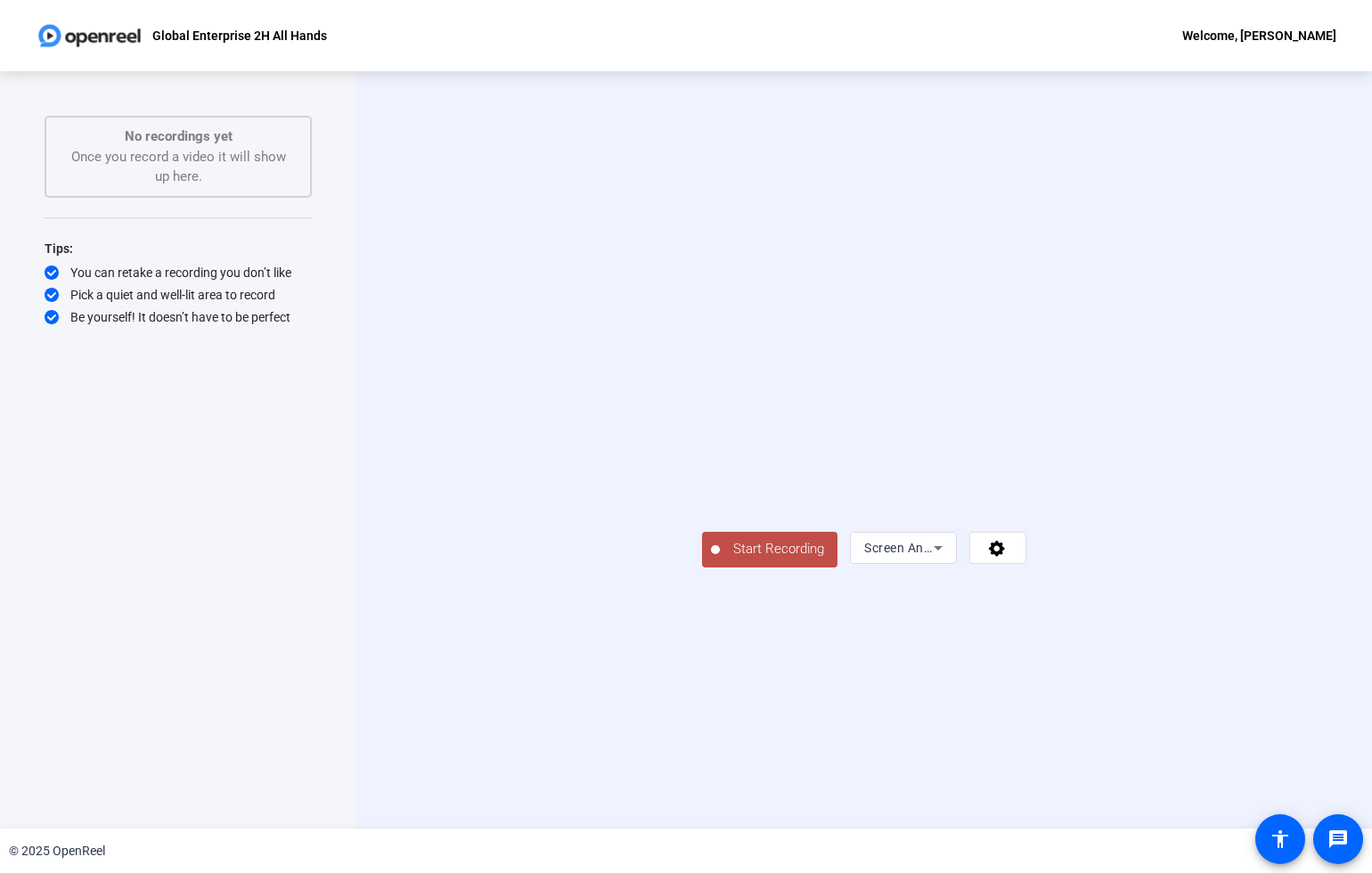
drag, startPoint x: 1213, startPoint y: 601, endPoint x: 1245, endPoint y: 563, distance: 49.7
click at [1026, 513] on div at bounding box center [864, 423] width 324 height 182
drag, startPoint x: 1312, startPoint y: 581, endPoint x: 1331, endPoint y: 567, distance: 23.6
click at [1332, 566] on div "Start Recording Screen And Camera" at bounding box center [863, 450] width 1015 height 757
click at [1004, 557] on icon at bounding box center [997, 549] width 16 height 16
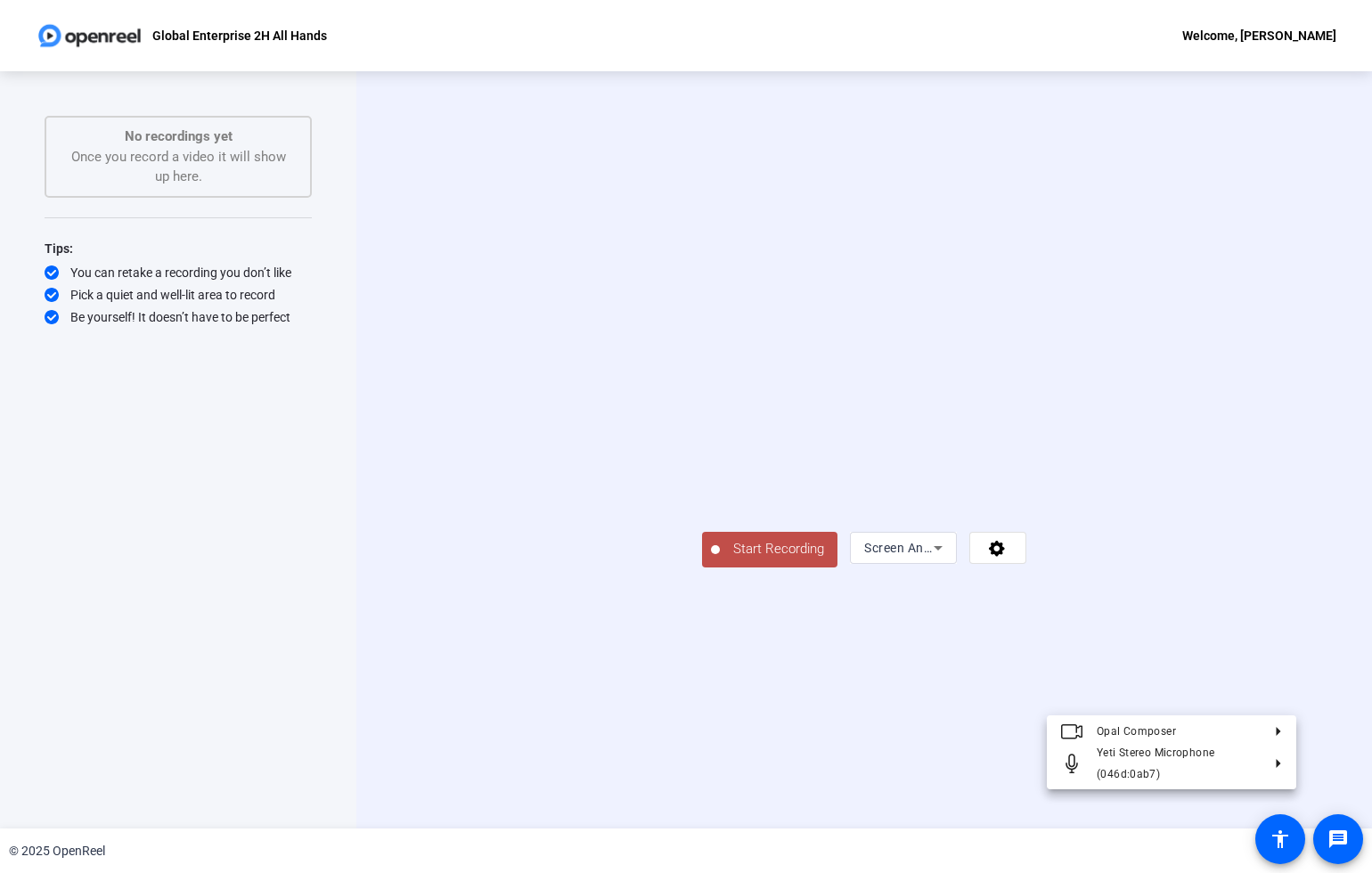
drag, startPoint x: 1284, startPoint y: 693, endPoint x: 1254, endPoint y: 697, distance: 30.3
click at [1283, 693] on div at bounding box center [686, 436] width 1372 height 873
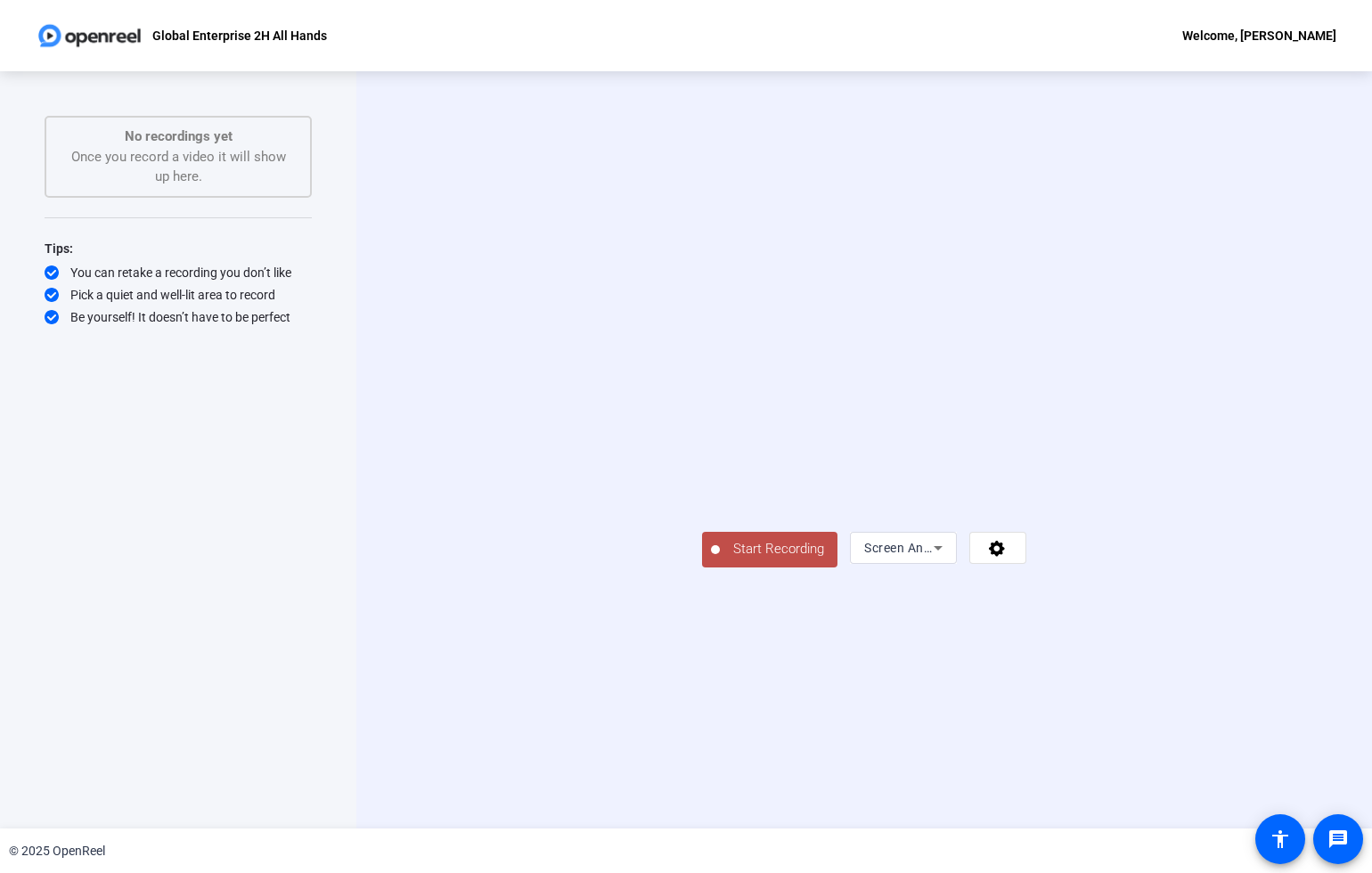
click at [1026, 564] on div "Screen And Camera" at bounding box center [937, 547] width 177 height 32
click at [948, 559] on icon at bounding box center [938, 548] width 22 height 22
click at [1172, 730] on mat-option "Camera" at bounding box center [1173, 733] width 107 height 35
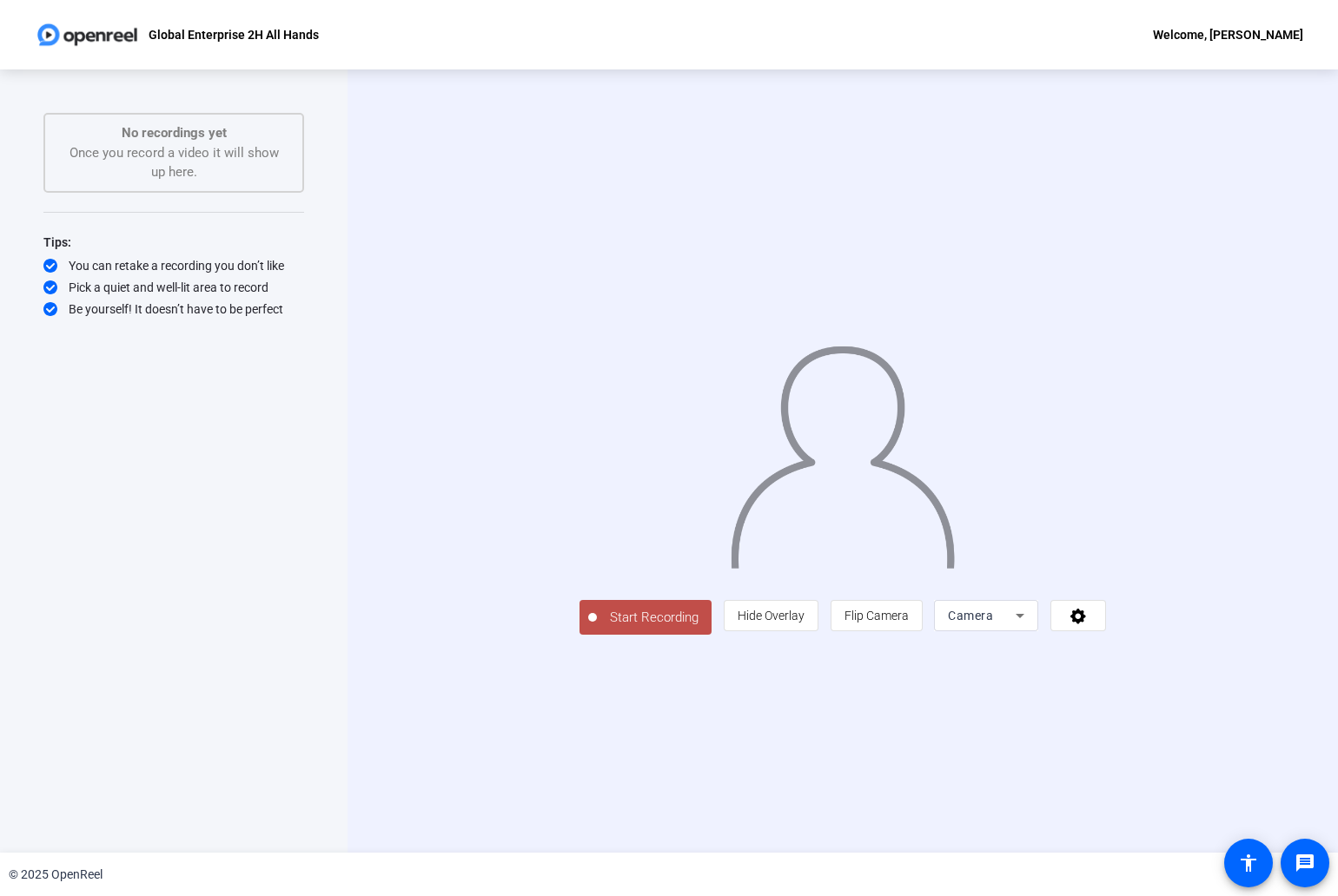
click at [1030, 626] on icon at bounding box center [1020, 616] width 21 height 21
click at [1175, 711] on body "Accessibility Screen-Reader Guide, Feedback, and Issue Reporting | New window G…" at bounding box center [669, 448] width 1338 height 896
click at [1158, 821] on span "Screen And Camera" at bounding box center [1144, 817] width 90 height 41
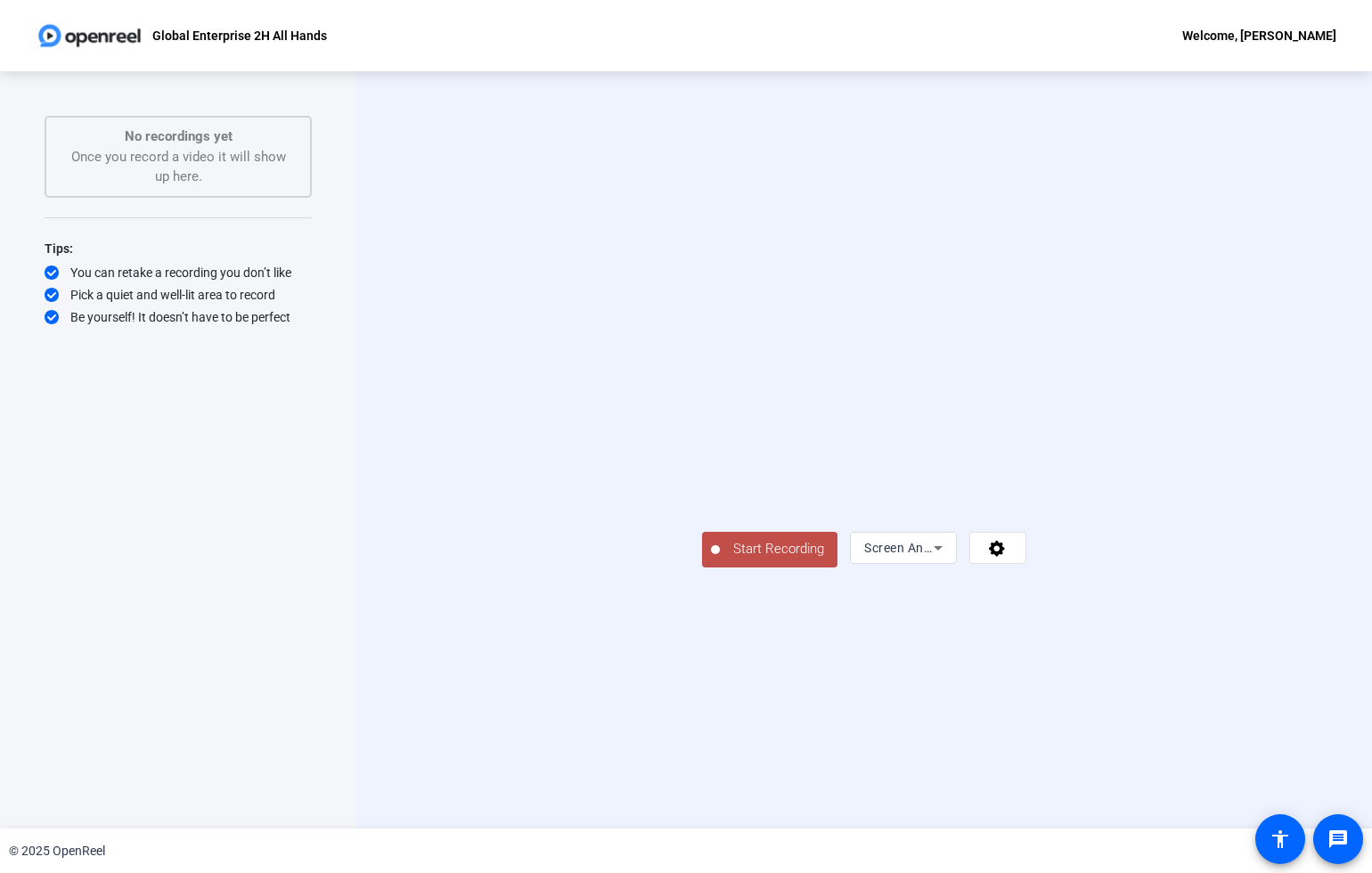
click at [948, 559] on icon at bounding box center [938, 548] width 22 height 22
drag, startPoint x: 1204, startPoint y: 737, endPoint x: 1203, endPoint y: 763, distance: 26.0
click at [1204, 737] on mat-option "Camera" at bounding box center [1173, 733] width 107 height 35
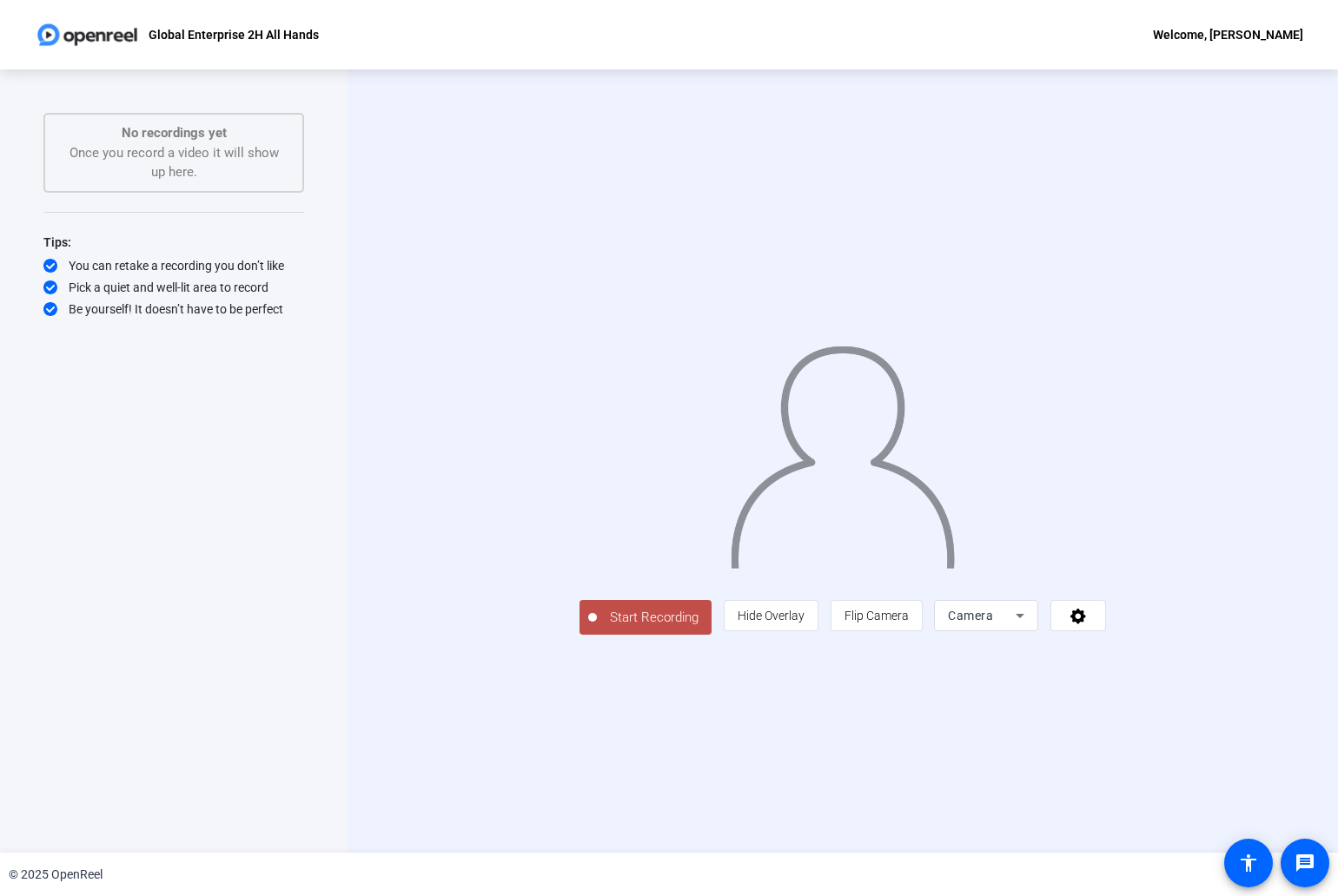
click at [1030, 626] on icon at bounding box center [1020, 616] width 21 height 21
click at [1163, 803] on span "Screen And Camera" at bounding box center [1144, 817] width 90 height 41
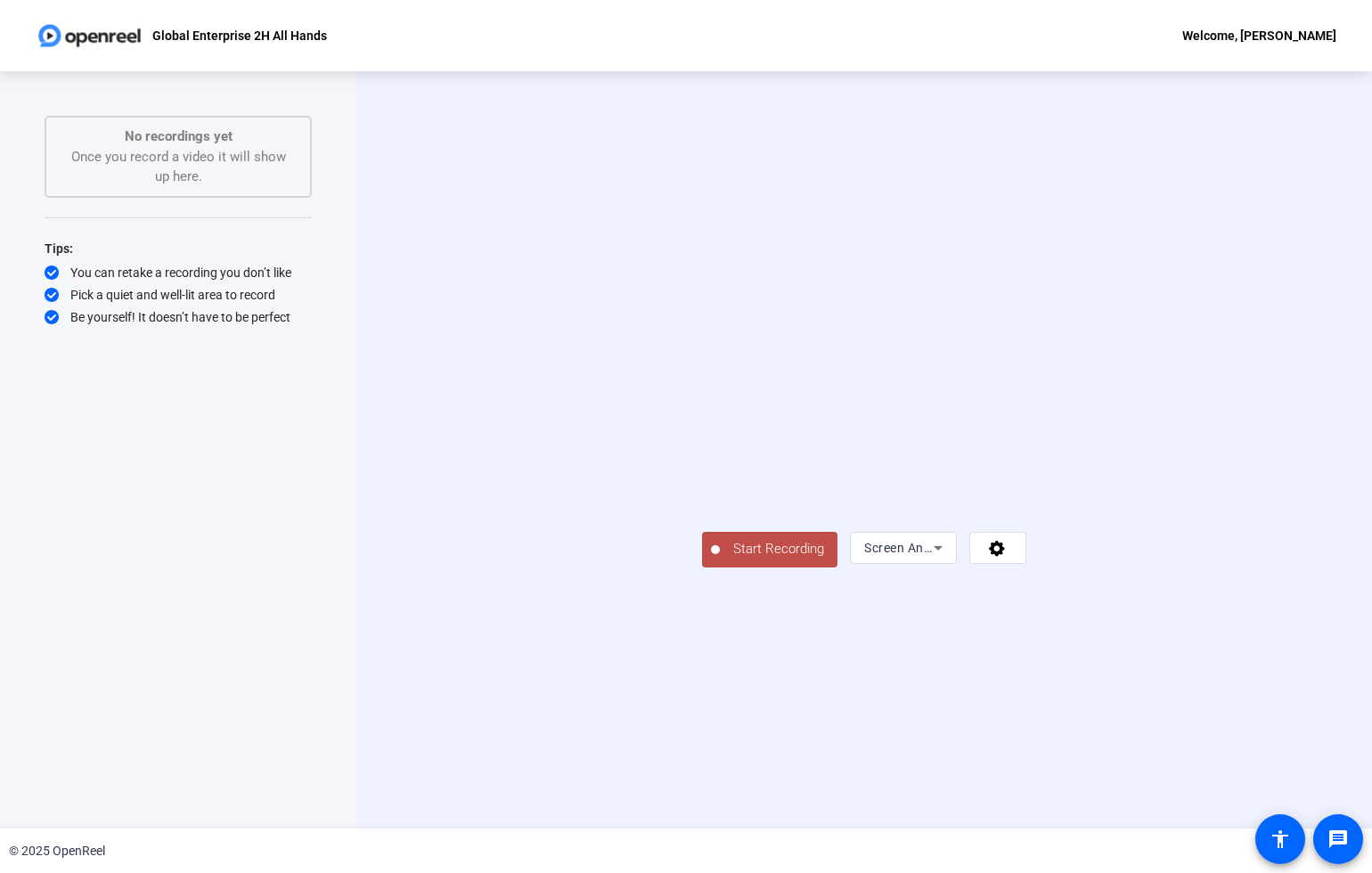
click at [981, 555] on span "Screen And Camera" at bounding box center [922, 548] width 117 height 14
drag, startPoint x: 1176, startPoint y: 723, endPoint x: 1176, endPoint y: 740, distance: 17.0
click at [1176, 723] on mat-option "Camera" at bounding box center [1173, 733] width 107 height 35
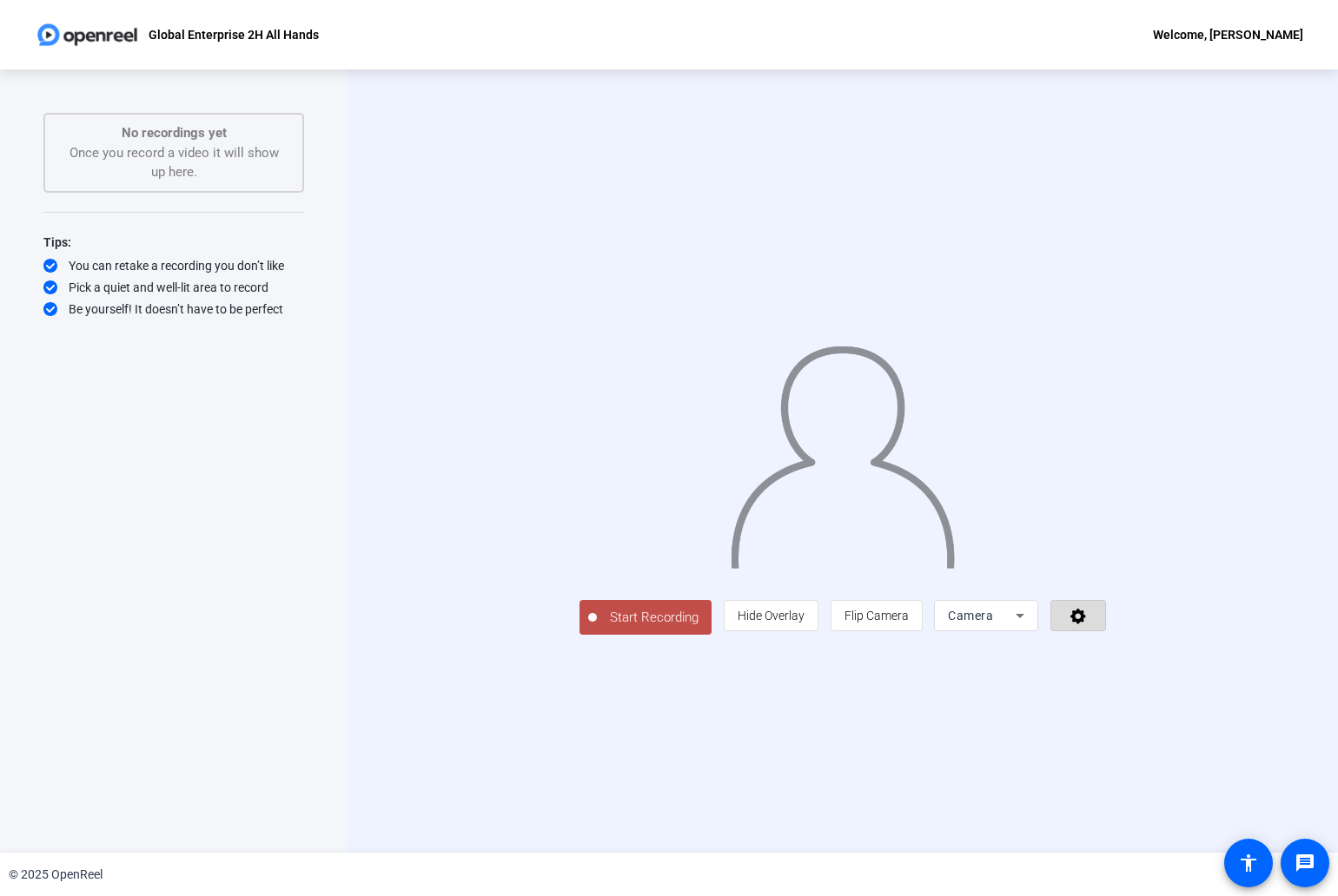
click at [1105, 636] on span at bounding box center [1077, 615] width 54 height 41
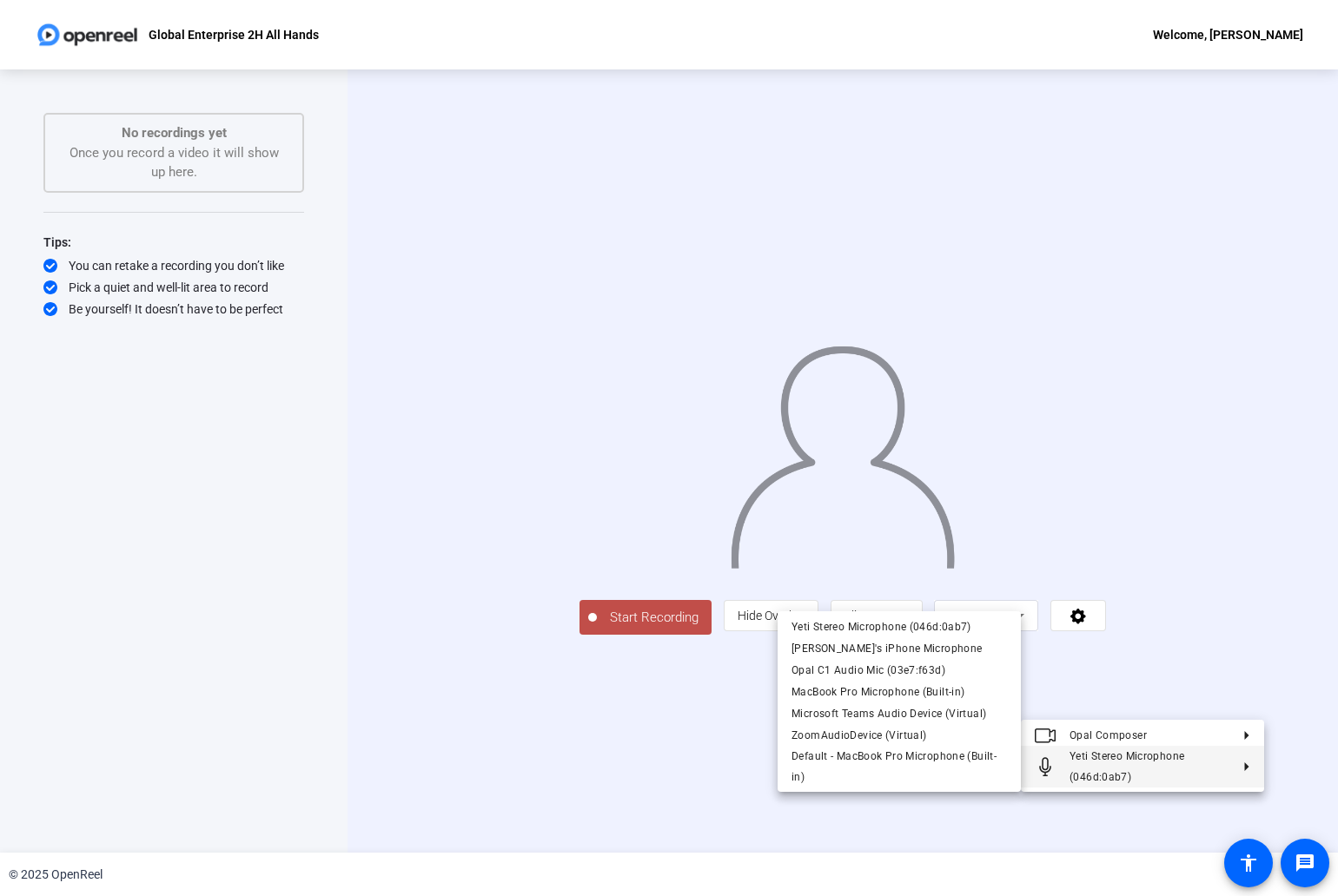
click at [683, 764] on div at bounding box center [669, 448] width 1338 height 896
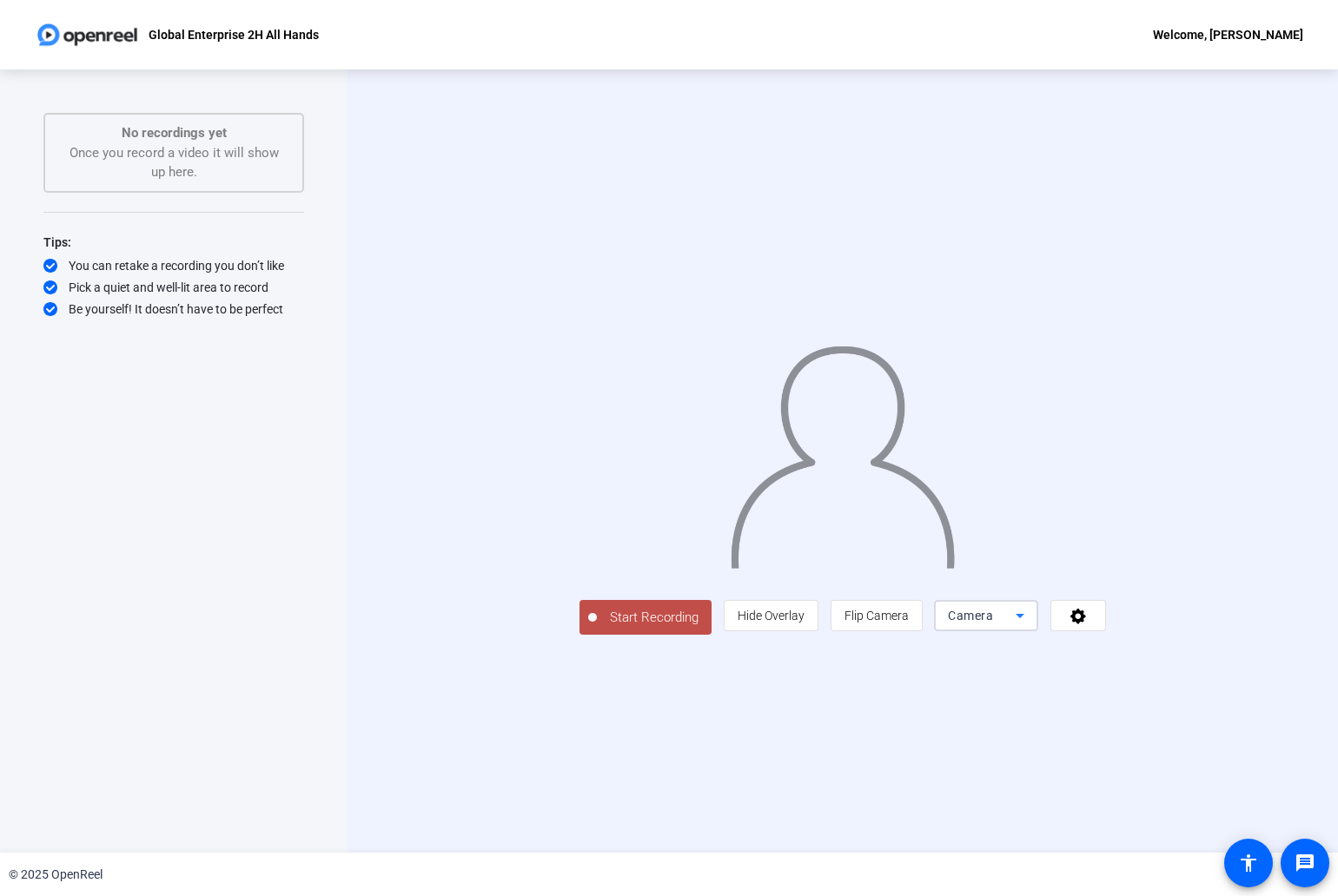
click at [1030, 626] on icon at bounding box center [1020, 616] width 21 height 21
click at [1155, 817] on span "Screen And Camera" at bounding box center [1144, 817] width 90 height 41
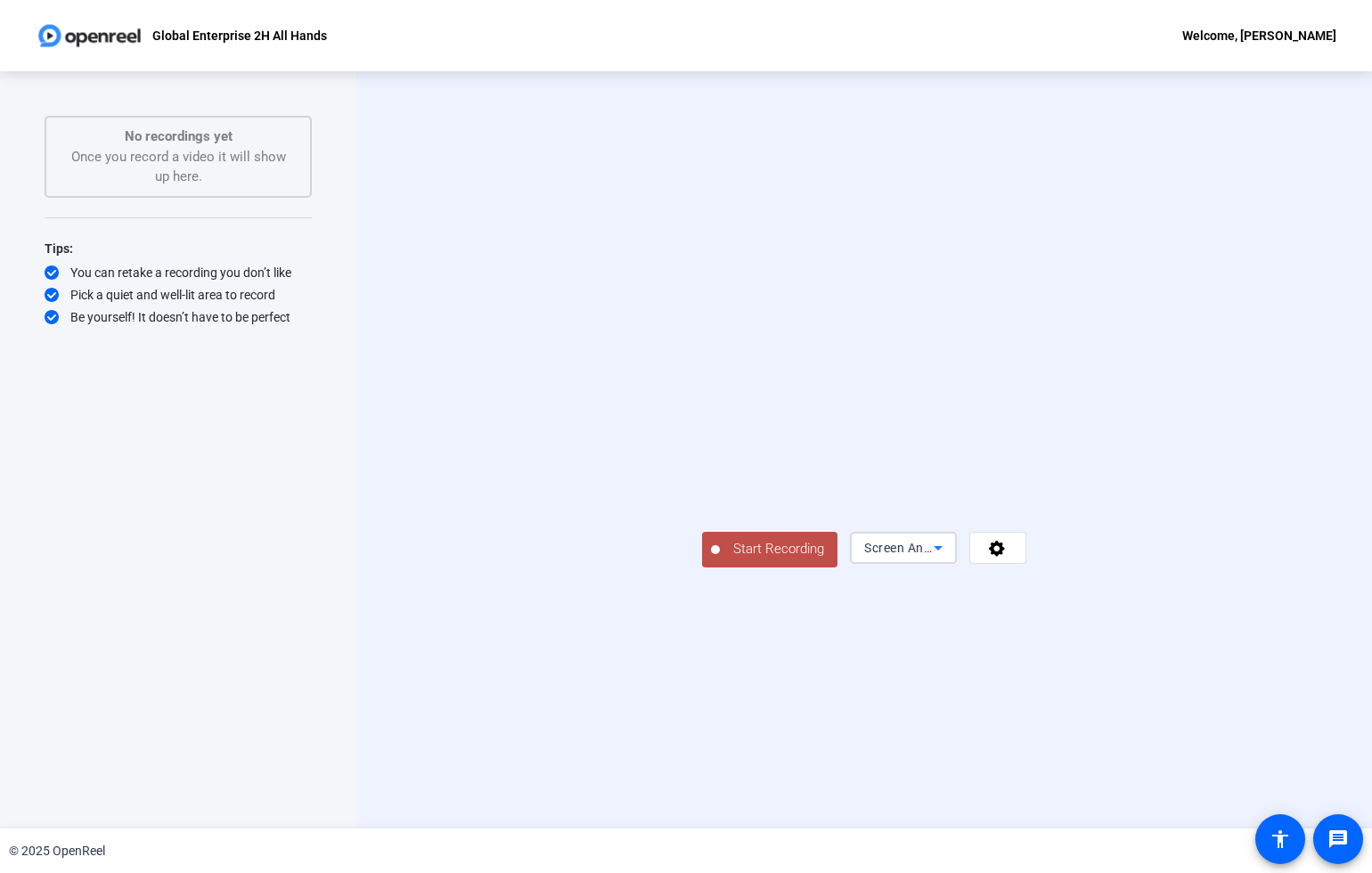
click at [948, 559] on icon at bounding box center [938, 548] width 22 height 22
click at [1190, 742] on mat-option "Camera" at bounding box center [1173, 733] width 107 height 35
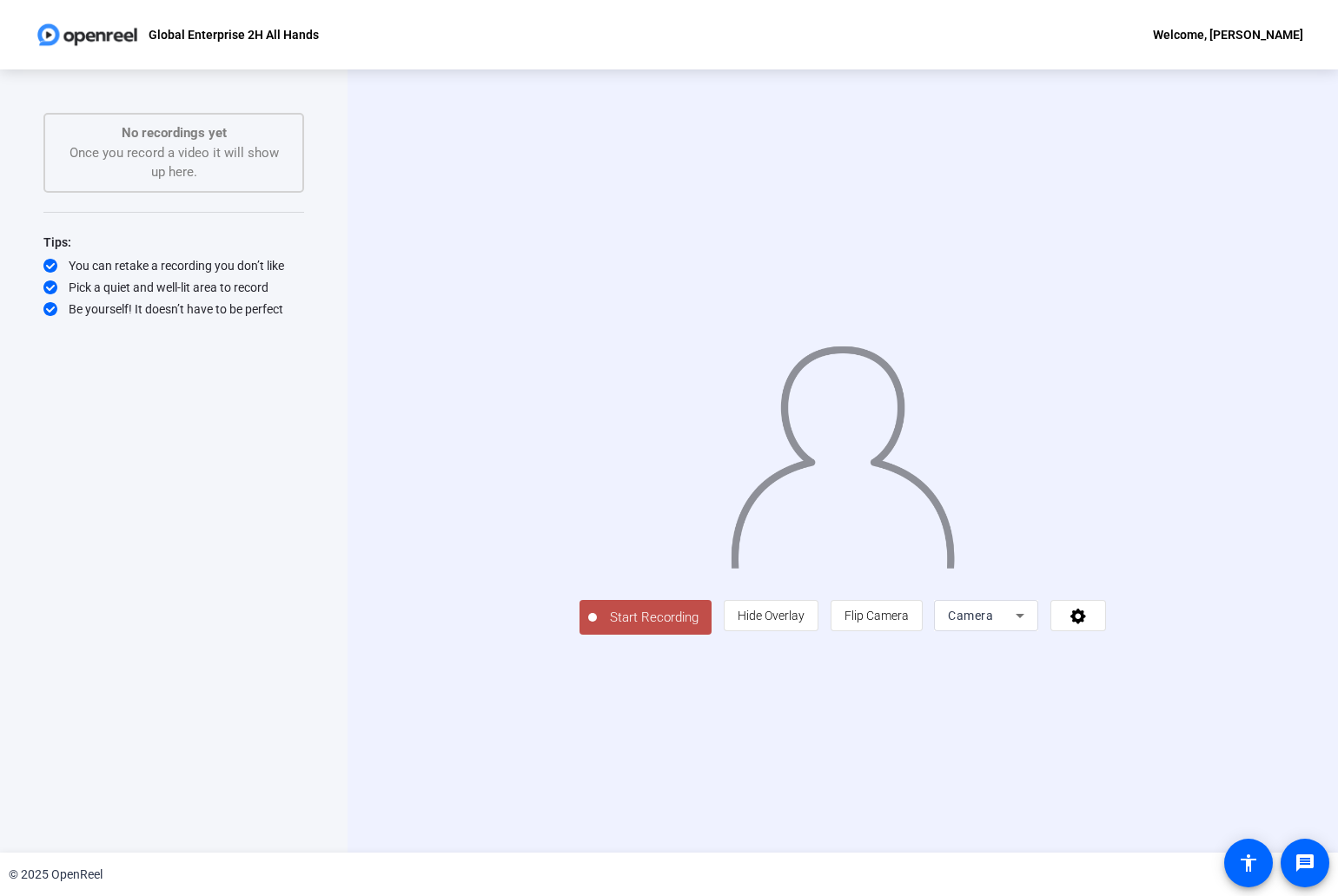
click at [727, 737] on div "Start Recording person Hide Overlay flip Flip Camera Camera" at bounding box center [842, 461] width 990 height 783
click at [1030, 626] on icon at bounding box center [1020, 616] width 21 height 21
click at [1170, 836] on span "Screen And Camera" at bounding box center [1144, 817] width 90 height 41
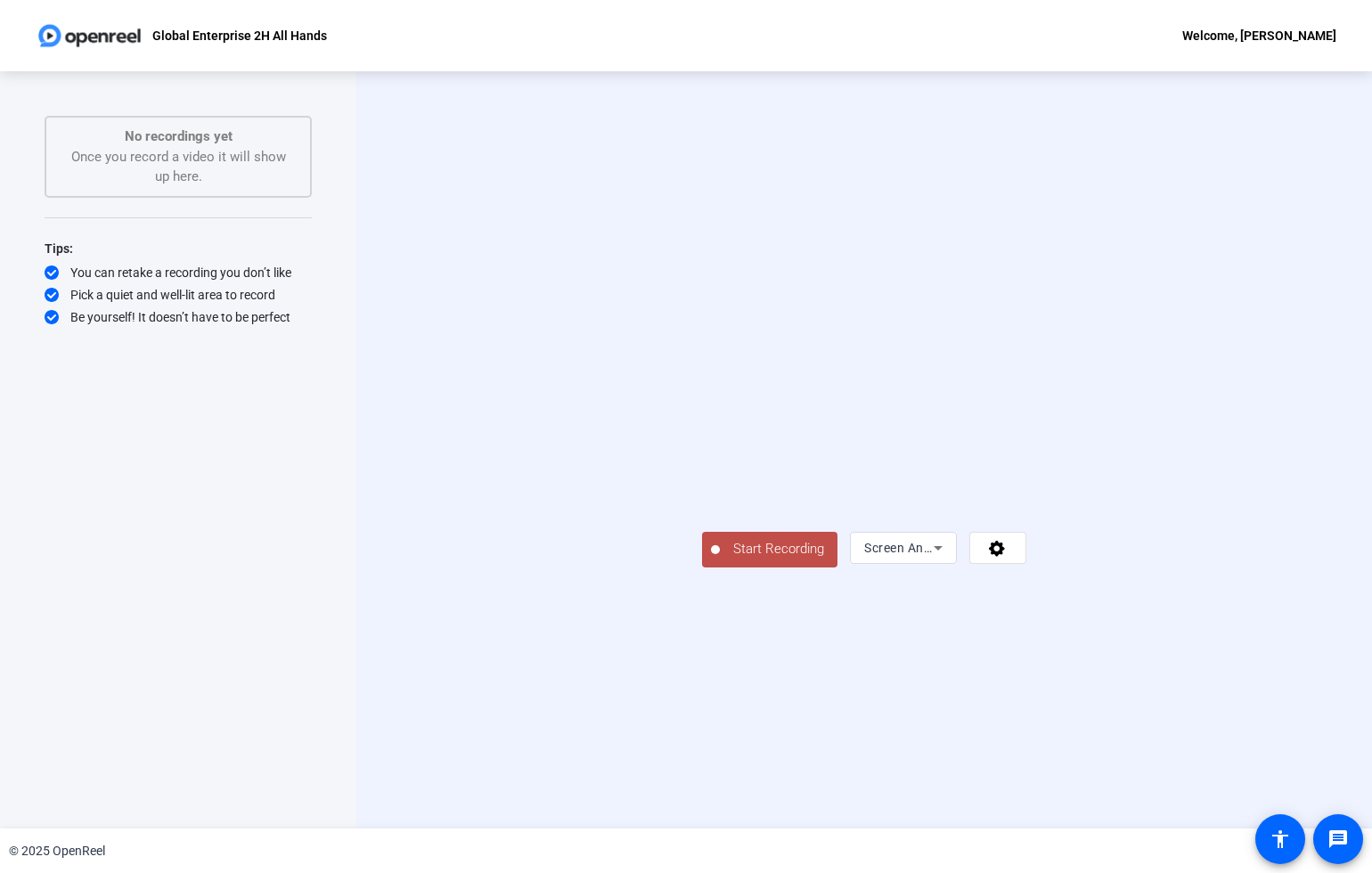
click at [720, 560] on span "Start Recording" at bounding box center [779, 549] width 118 height 21
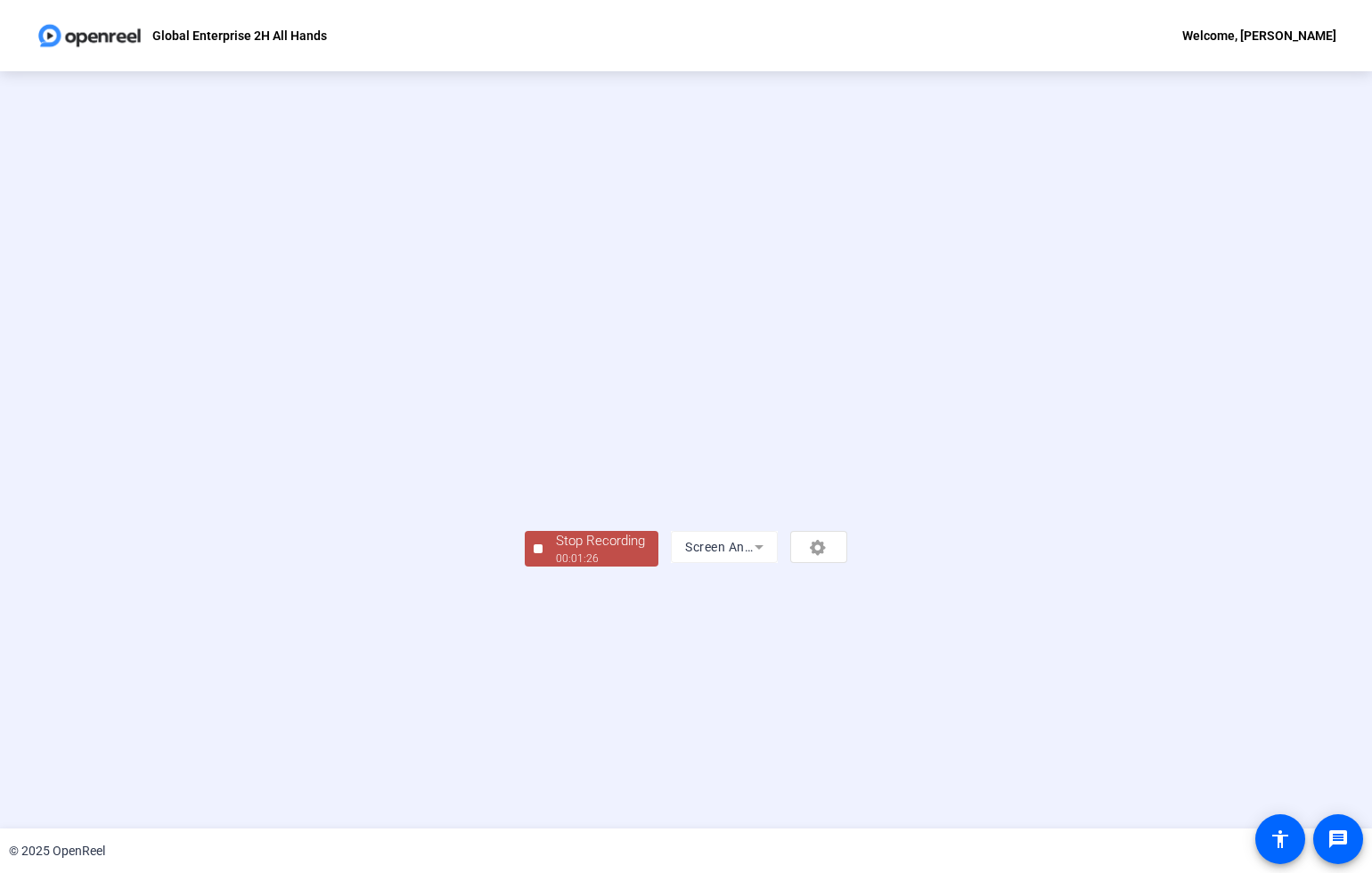
click at [556, 567] on div "00:01:26" at bounding box center [600, 559] width 89 height 16
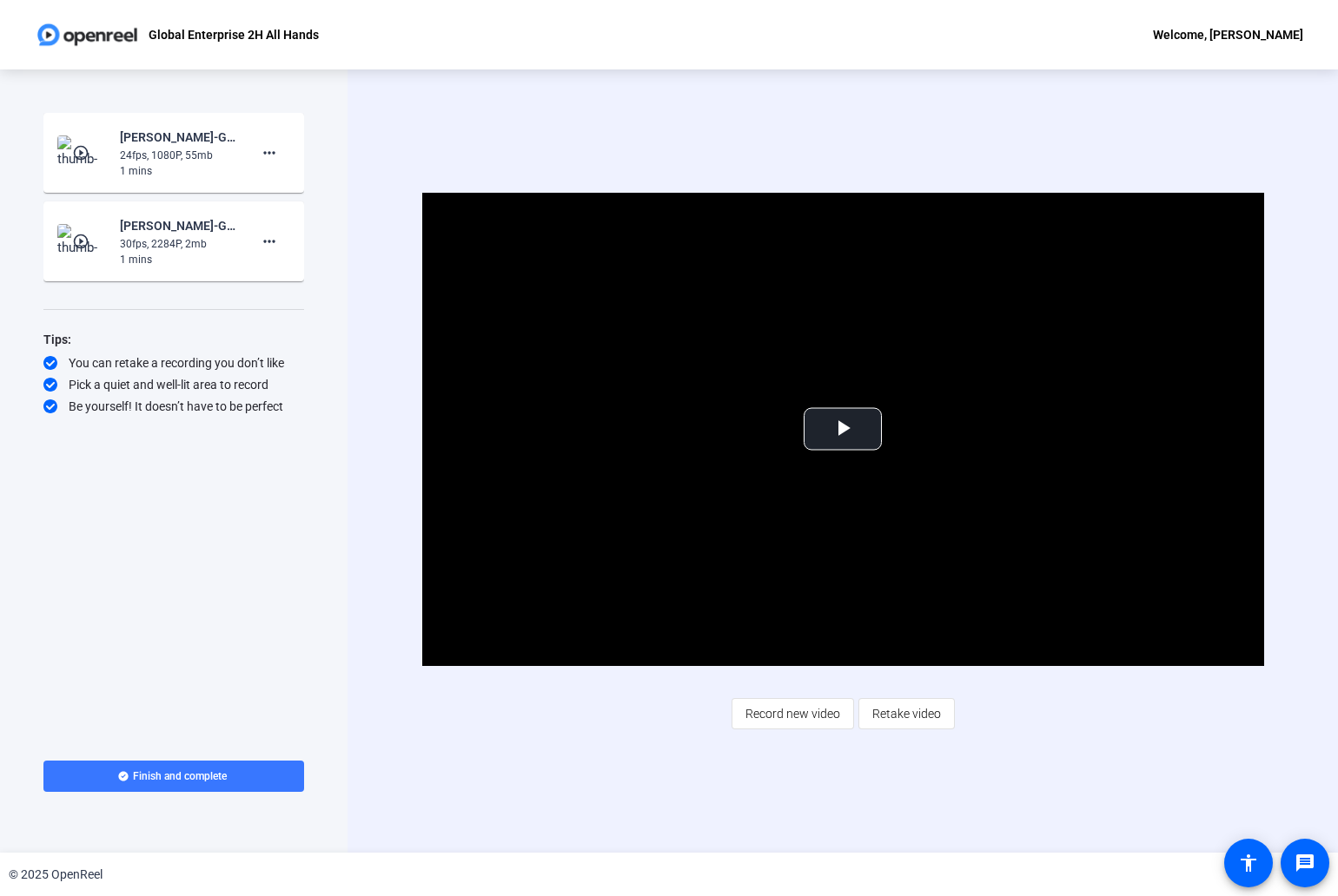
click at [85, 153] on mat-icon "play_circle_outline" at bounding box center [83, 153] width 21 height 18
click at [843, 429] on span "Video Player" at bounding box center [843, 429] width 0 height 0
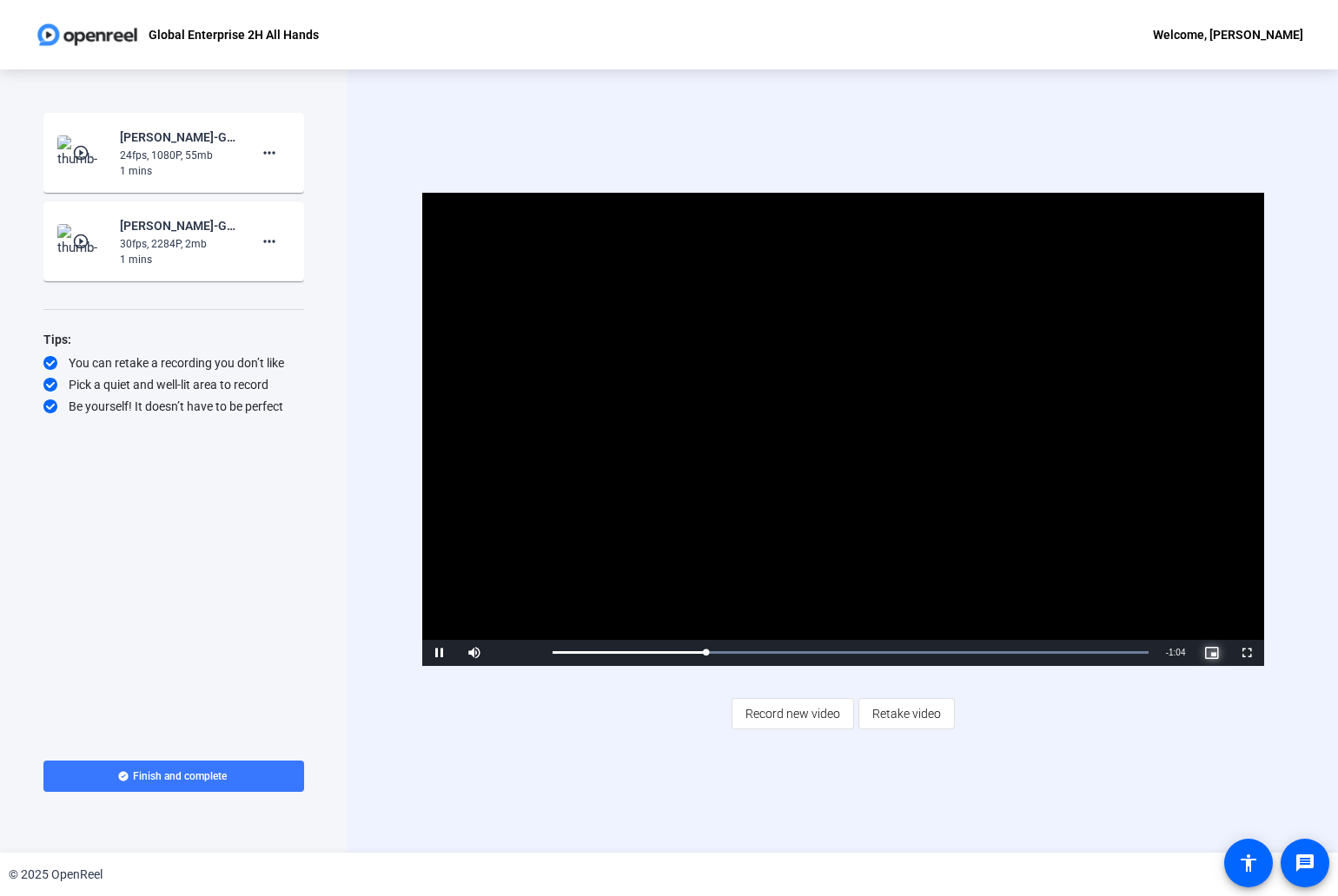
click at [1210, 653] on span "Video Player" at bounding box center [1211, 653] width 34 height 0
drag, startPoint x: 441, startPoint y: 652, endPoint x: 428, endPoint y: 630, distance: 25.6
click at [440, 653] on span "Video Player" at bounding box center [439, 653] width 34 height 0
click at [200, 161] on div "24fps, 1080P, 55mb" at bounding box center [178, 155] width 117 height 16
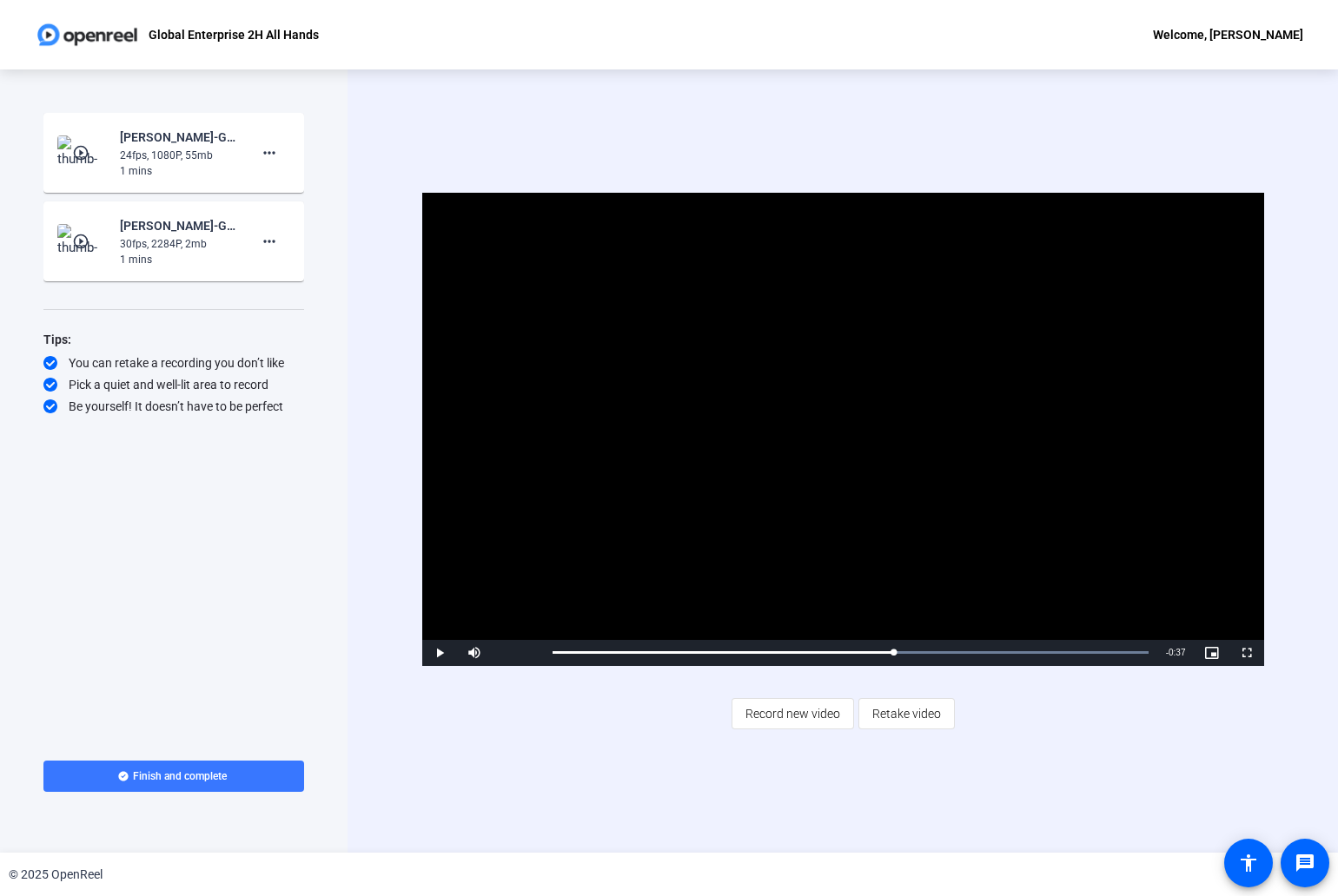
click at [90, 144] on mat-icon "play_circle_outline" at bounding box center [83, 153] width 21 height 18
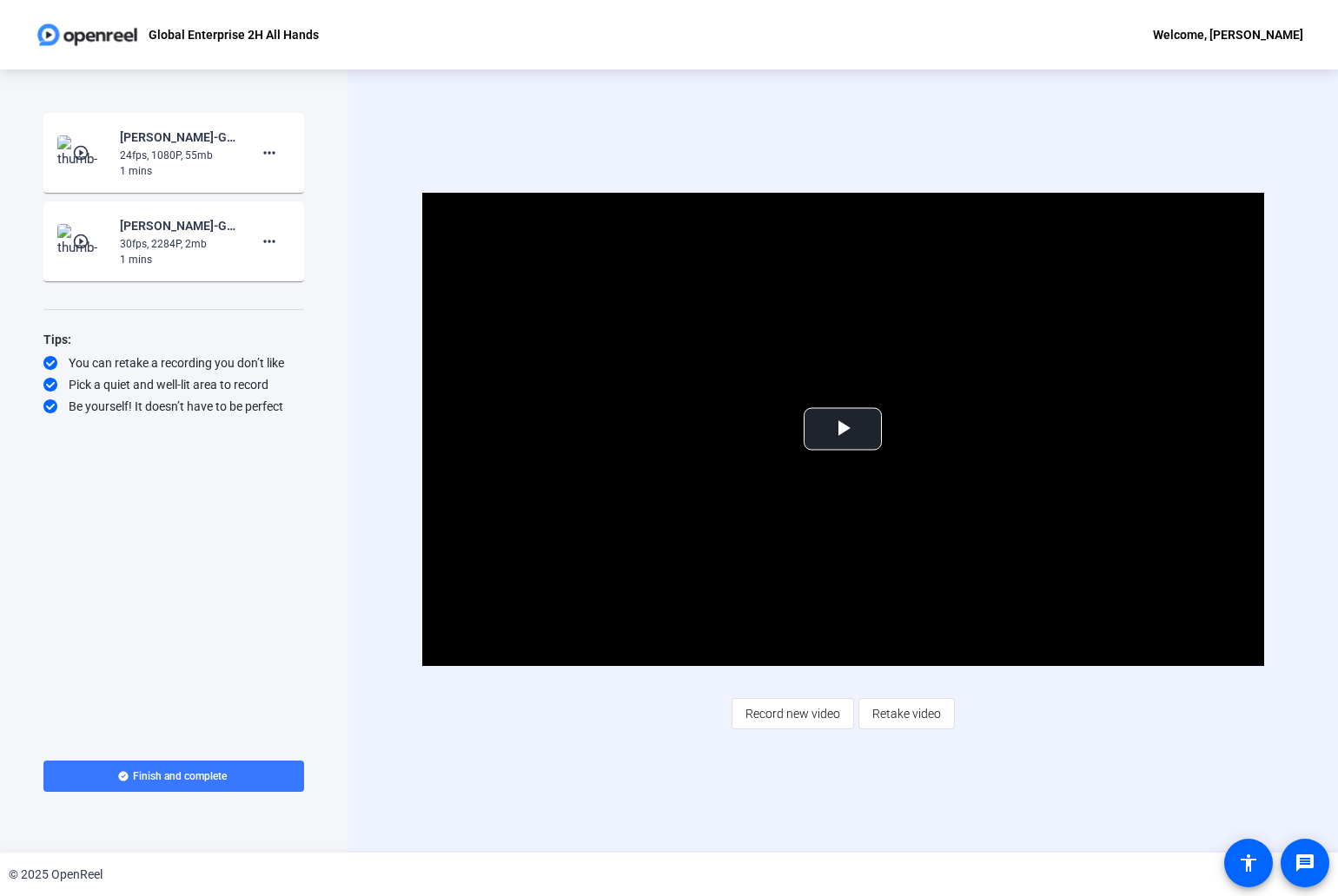
click at [128, 165] on div "1 mins" at bounding box center [178, 171] width 117 height 16
click at [85, 148] on mat-icon "play_circle_outline" at bounding box center [83, 153] width 21 height 18
click at [843, 429] on span "Video Player" at bounding box center [843, 429] width 0 height 0
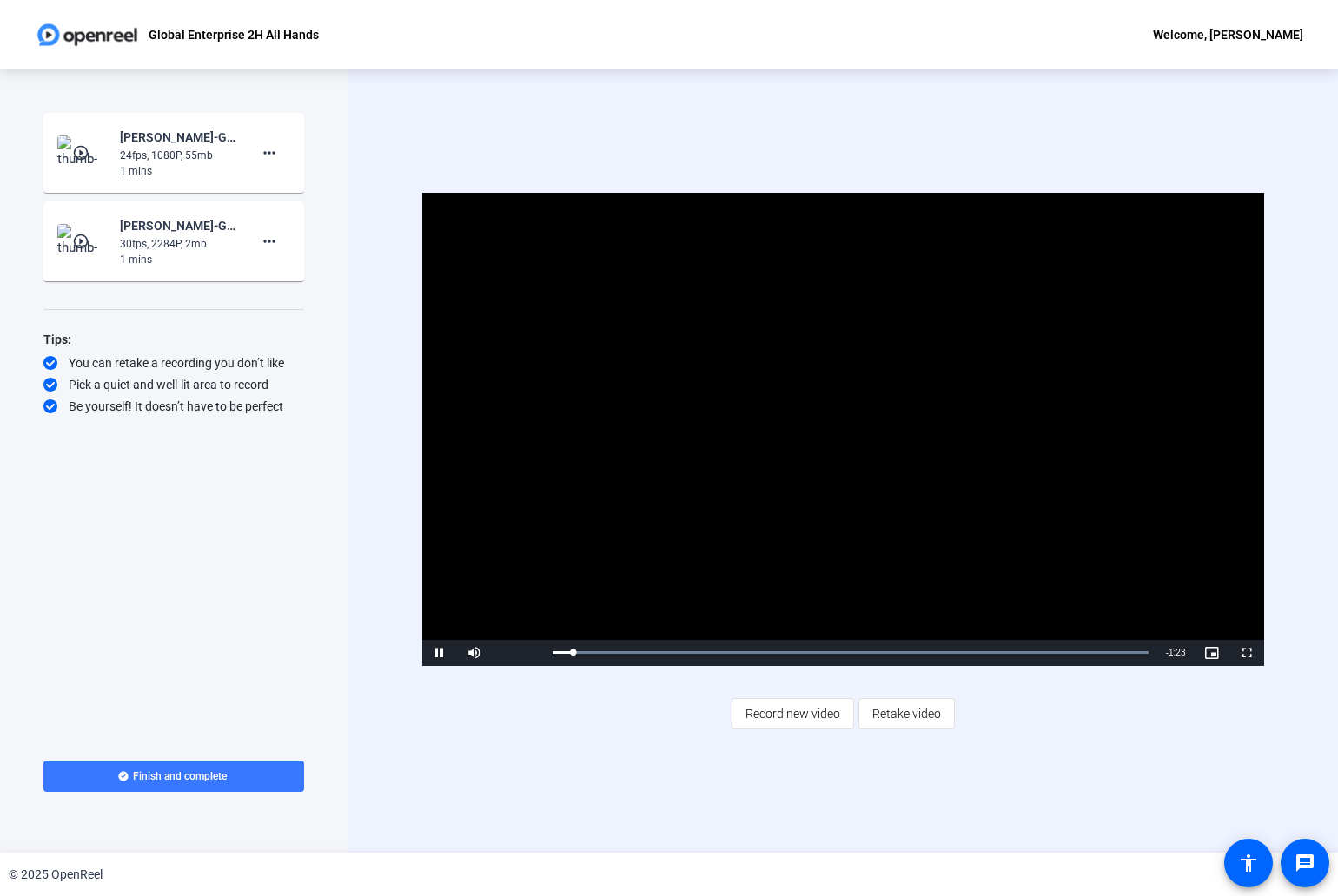
click at [196, 154] on div "24fps, 1080P, 55mb" at bounding box center [178, 155] width 117 height 16
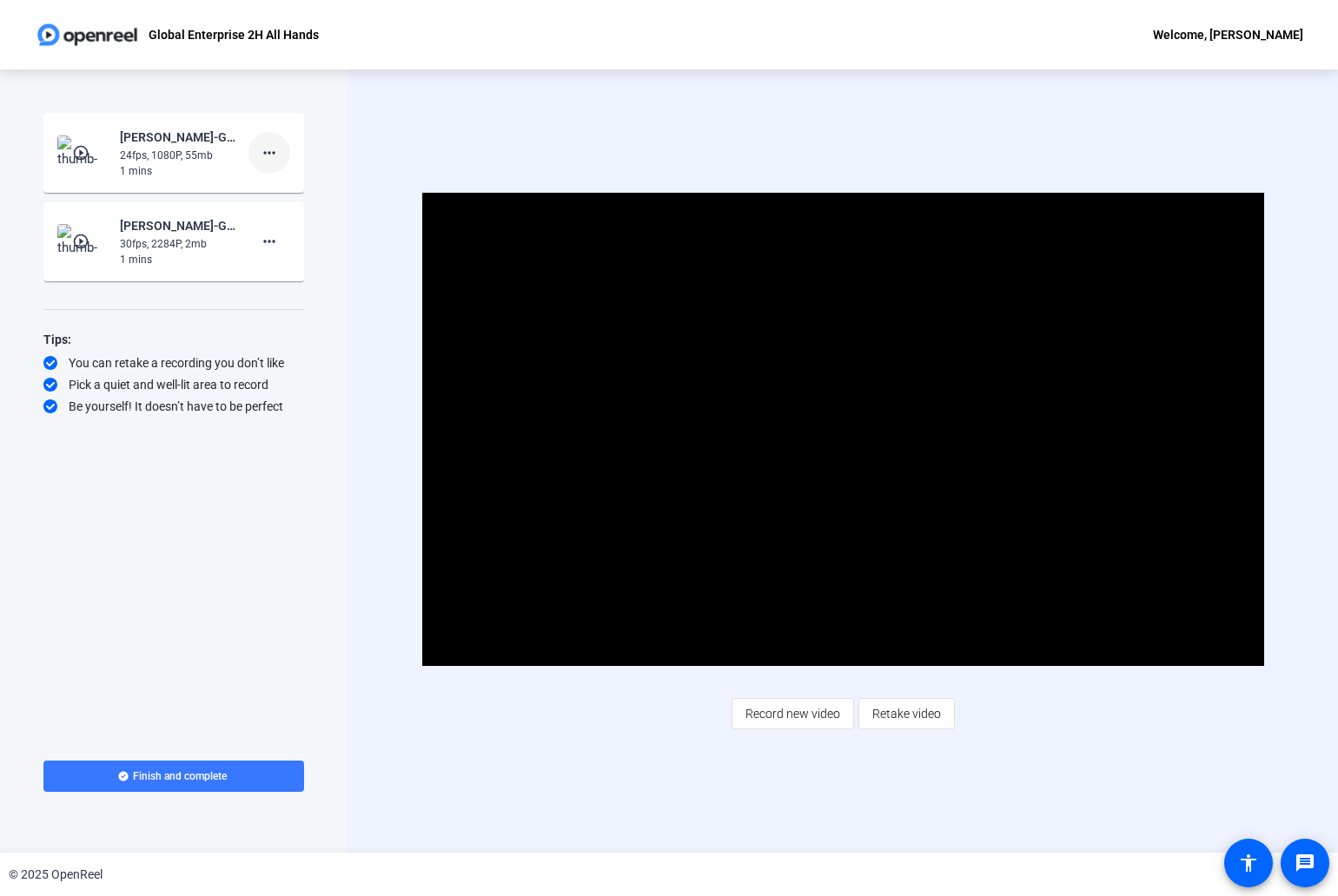
click at [270, 147] on mat-icon "more_horiz" at bounding box center [269, 153] width 21 height 21
click at [913, 528] on div at bounding box center [669, 448] width 1338 height 896
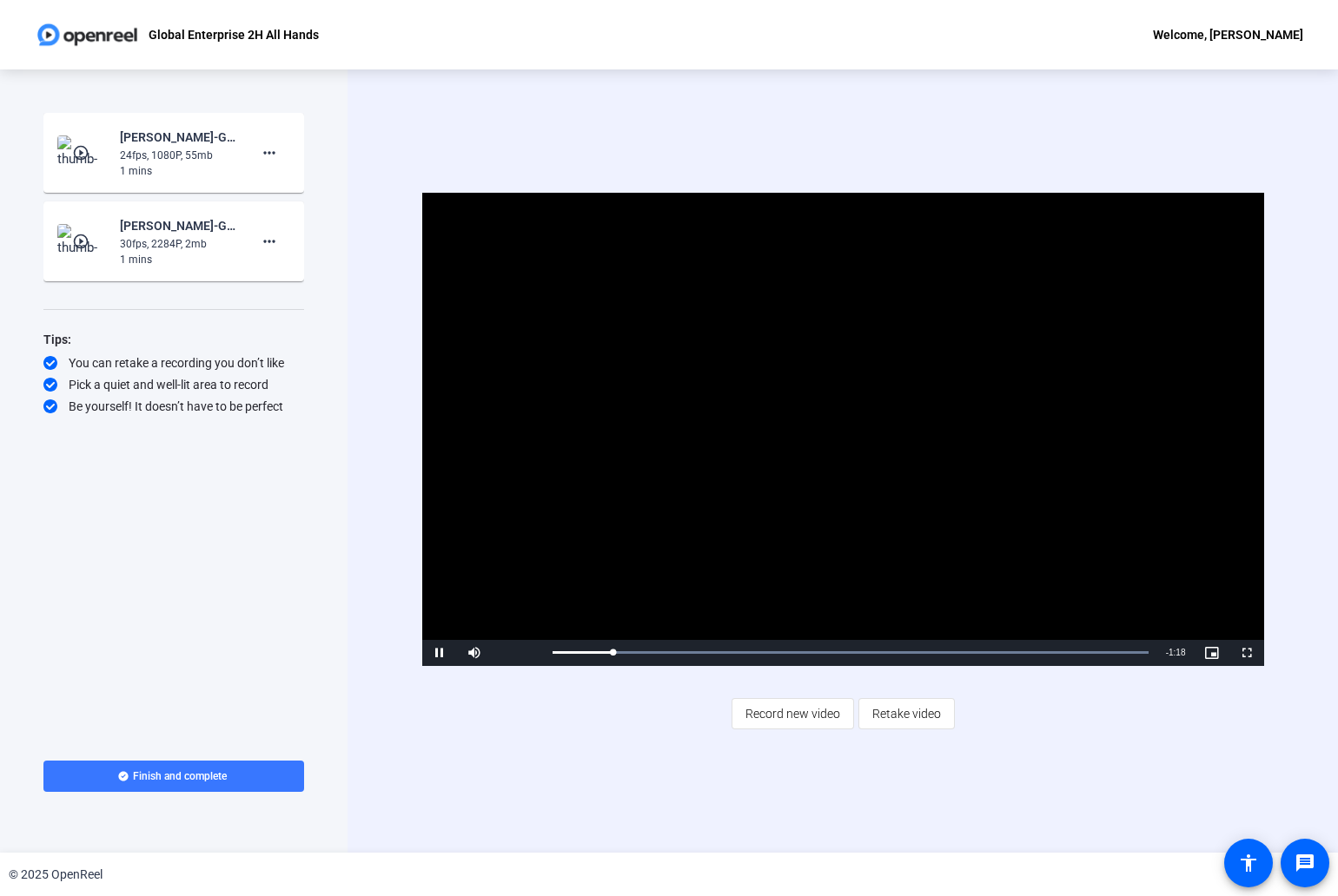
click at [801, 418] on video "Video Player" at bounding box center [843, 429] width 842 height 473
click at [276, 245] on mat-icon "more_horiz" at bounding box center [269, 242] width 21 height 21
click at [389, 228] on div at bounding box center [669, 448] width 1338 height 896
click at [274, 153] on mat-icon "more_horiz" at bounding box center [269, 153] width 21 height 21
click at [150, 154] on div at bounding box center [669, 448] width 1338 height 896
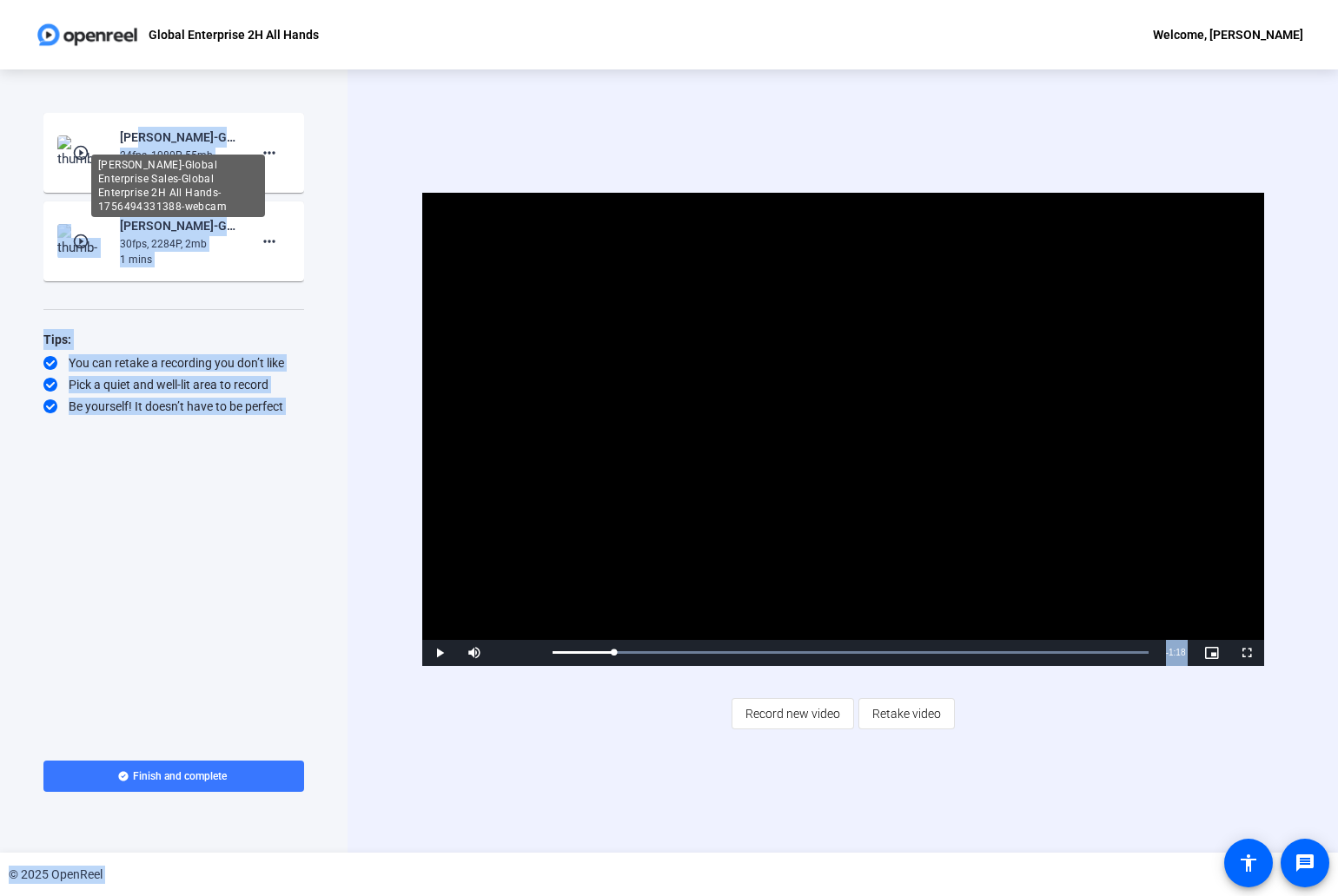
drag, startPoint x: 139, startPoint y: 142, endPoint x: 150, endPoint y: 154, distance: 16.3
click at [150, 154] on body "Accessibility Screen-Reader Guide, Feedback, and Issue Reporting | New window G…" at bounding box center [669, 448] width 1338 height 896
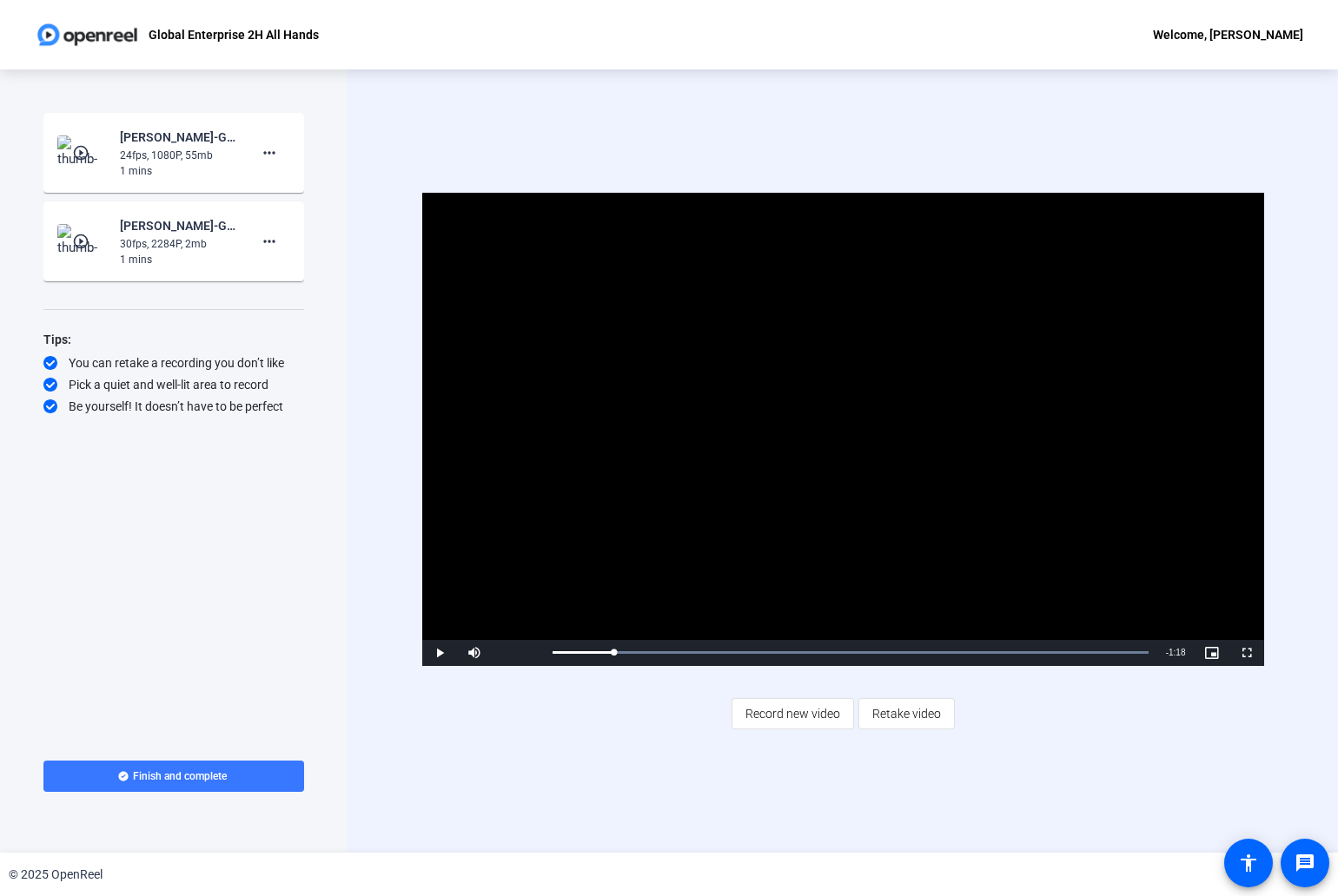
click at [227, 507] on div "Start Recording play_circle_outline Christopher Basquez-Global Enterprise Sales…" at bounding box center [173, 420] width 261 height 615
click at [86, 151] on mat-icon "play_circle_outline" at bounding box center [83, 153] width 21 height 18
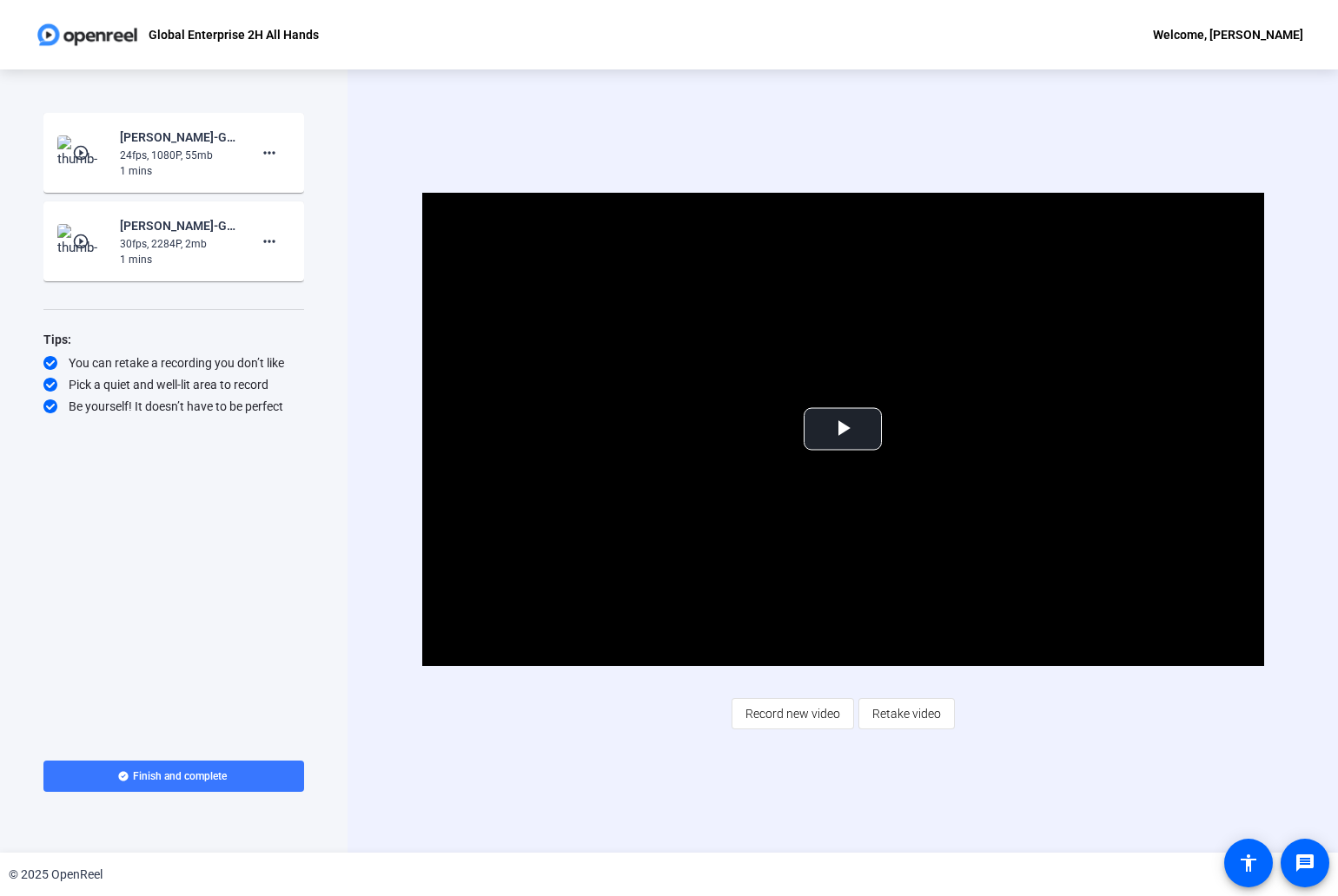
click at [78, 147] on mat-icon "play_circle_outline" at bounding box center [83, 153] width 21 height 18
click at [79, 146] on mat-icon "play_circle_outline" at bounding box center [83, 153] width 21 height 18
click at [84, 144] on mat-icon "play_circle_outline" at bounding box center [83, 153] width 21 height 18
click at [85, 144] on mat-icon "play_circle_outline" at bounding box center [83, 153] width 21 height 18
click at [183, 151] on div "24fps, 1080P, 55mb" at bounding box center [178, 155] width 117 height 16
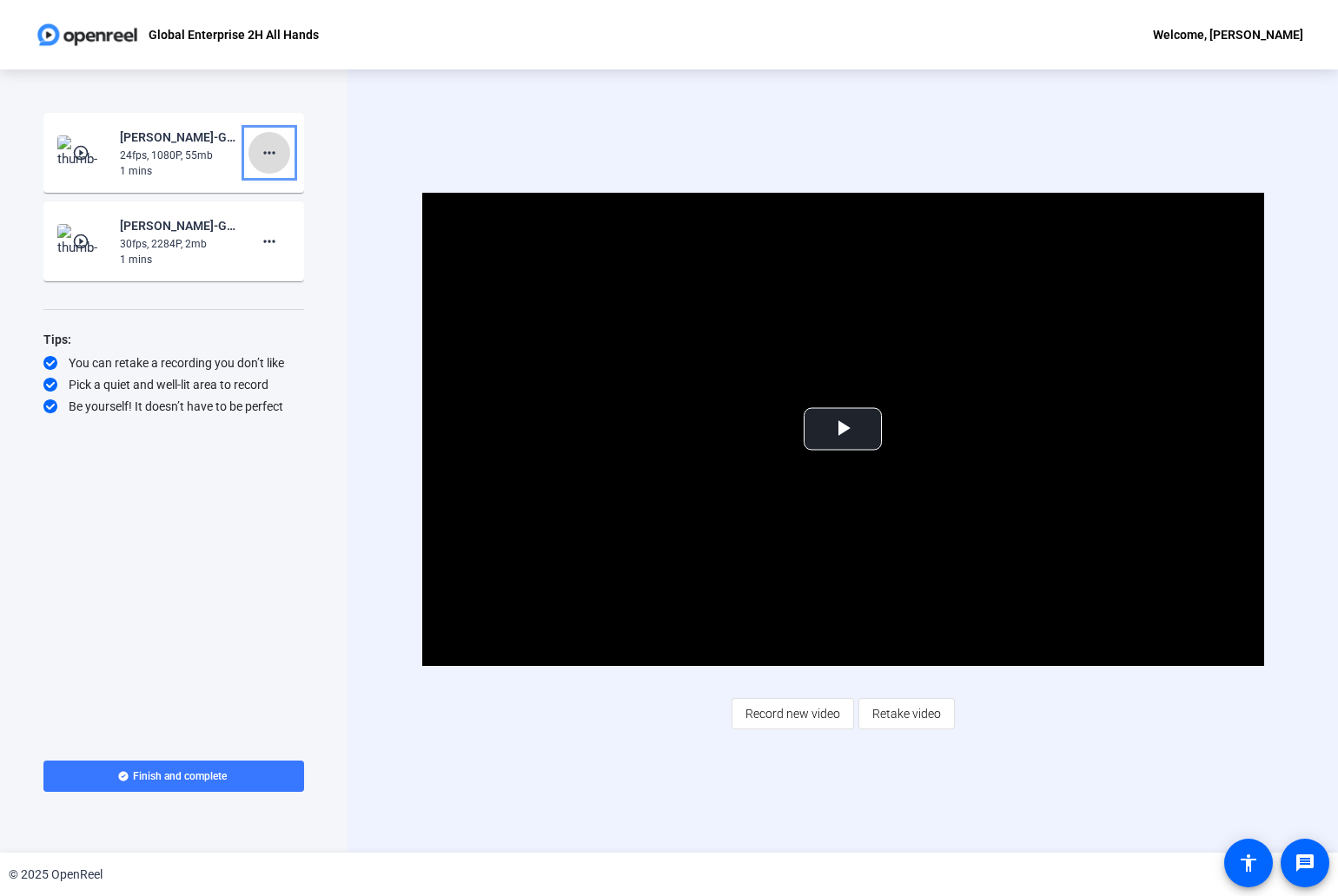
click at [272, 151] on mat-icon "more_horiz" at bounding box center [269, 153] width 21 height 21
click at [210, 248] on div at bounding box center [669, 448] width 1338 height 896
click at [269, 245] on mat-icon "more_horiz" at bounding box center [269, 242] width 21 height 21
click at [313, 273] on span "Delete clip" at bounding box center [297, 278] width 70 height 21
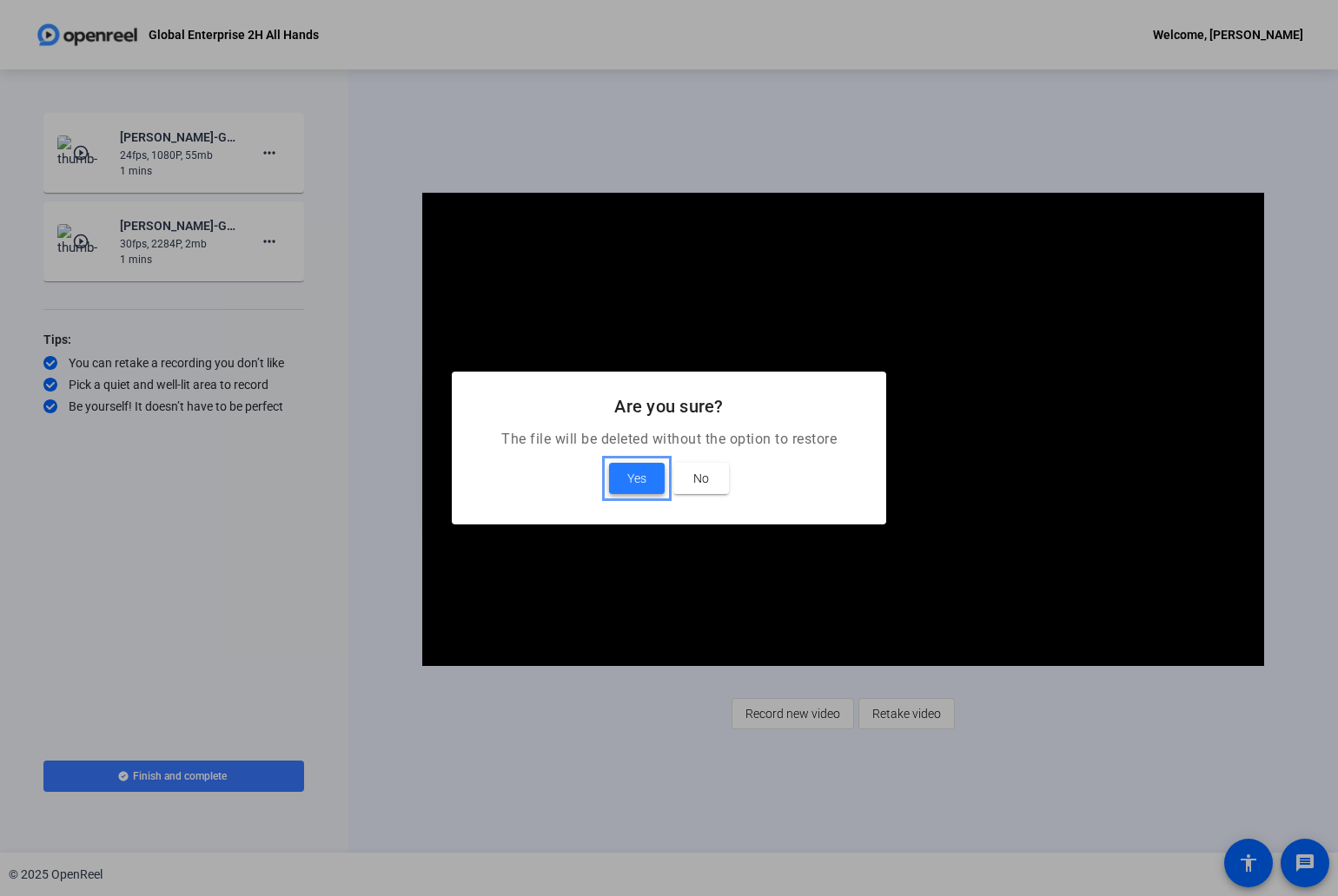
click at [639, 478] on span "Yes" at bounding box center [637, 478] width 19 height 21
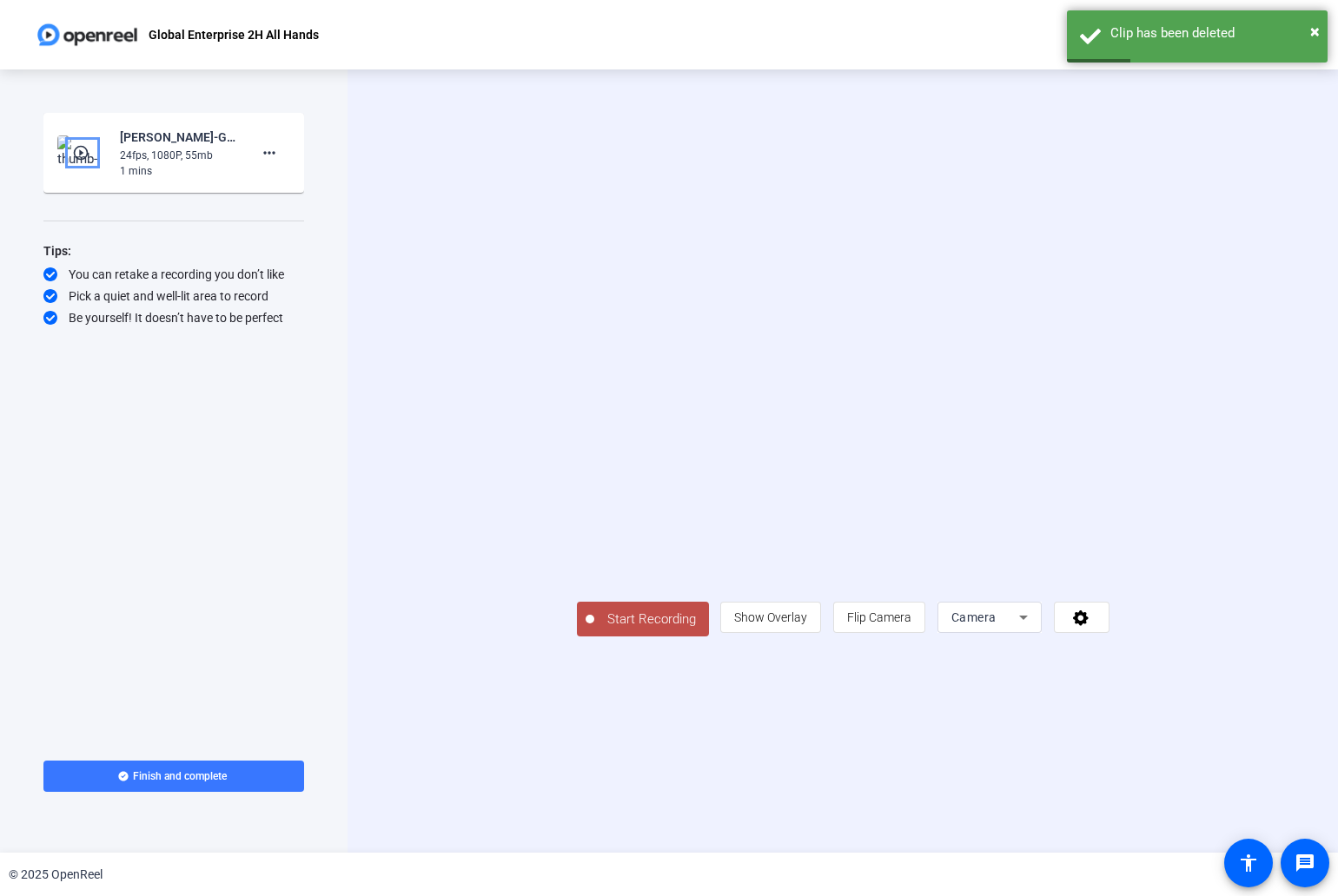
click at [85, 148] on mat-icon "play_circle_outline" at bounding box center [83, 153] width 21 height 18
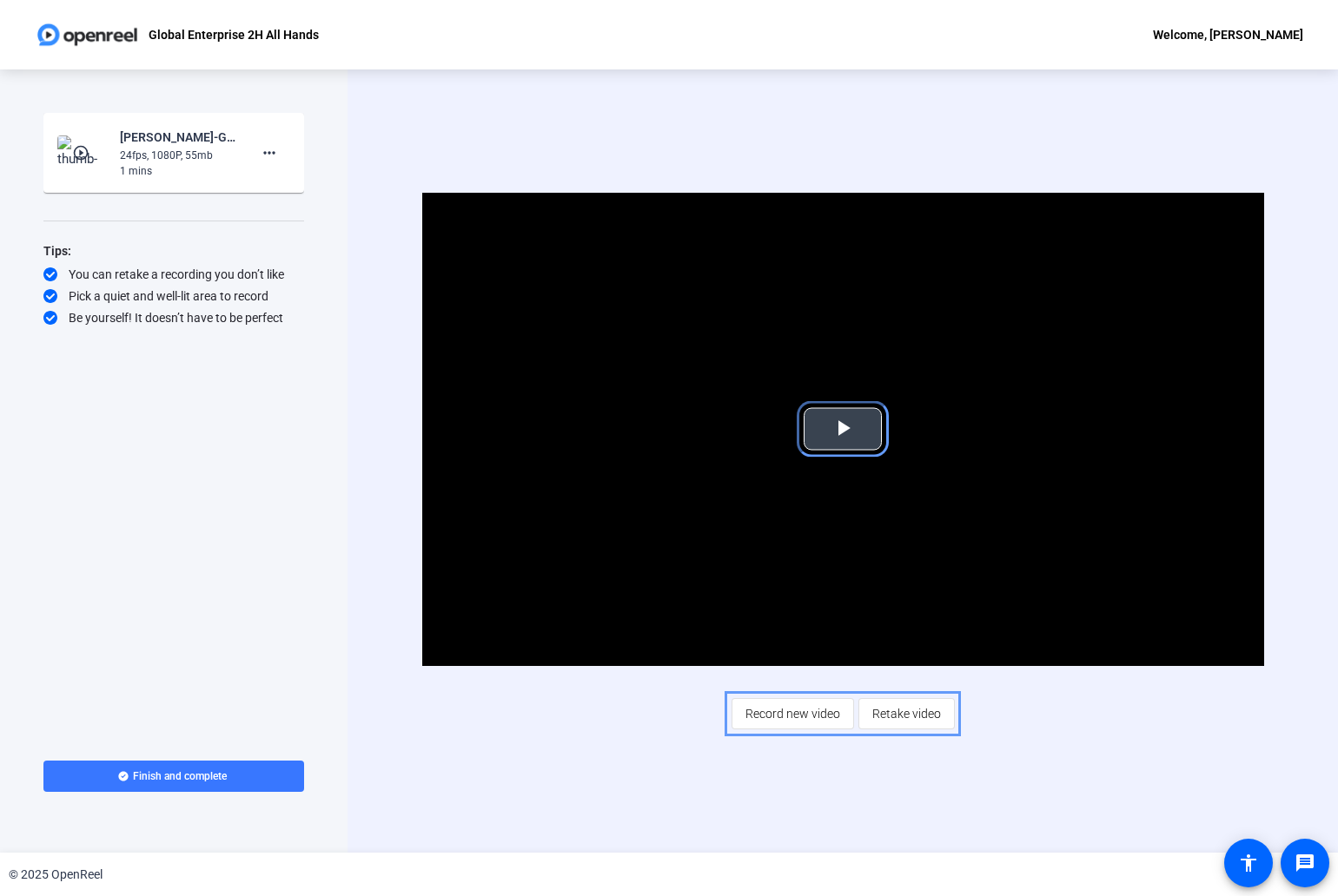
click at [843, 429] on span "Video Player" at bounding box center [843, 429] width 0 height 0
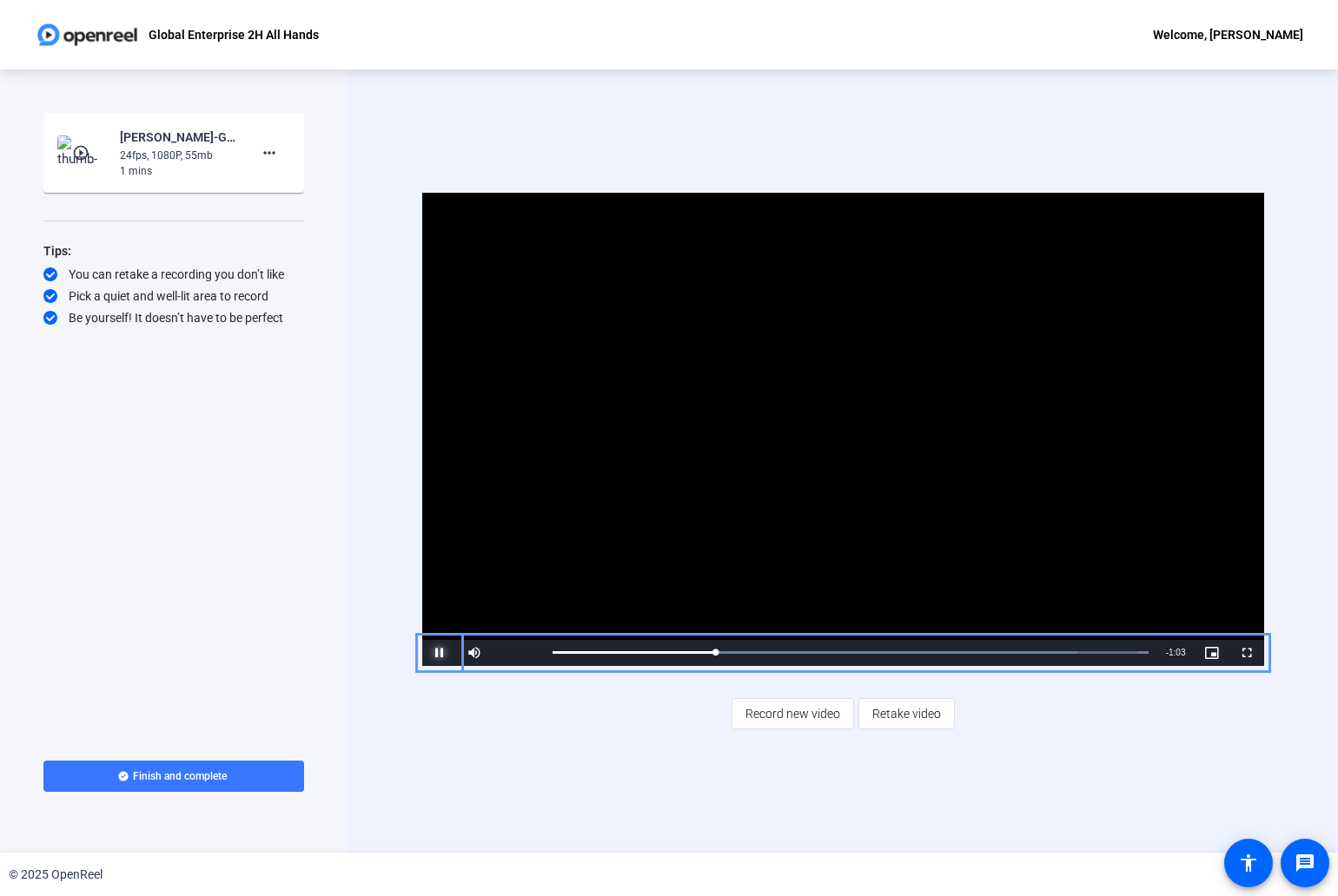
click at [436, 653] on span "Video Player" at bounding box center [439, 653] width 34 height 0
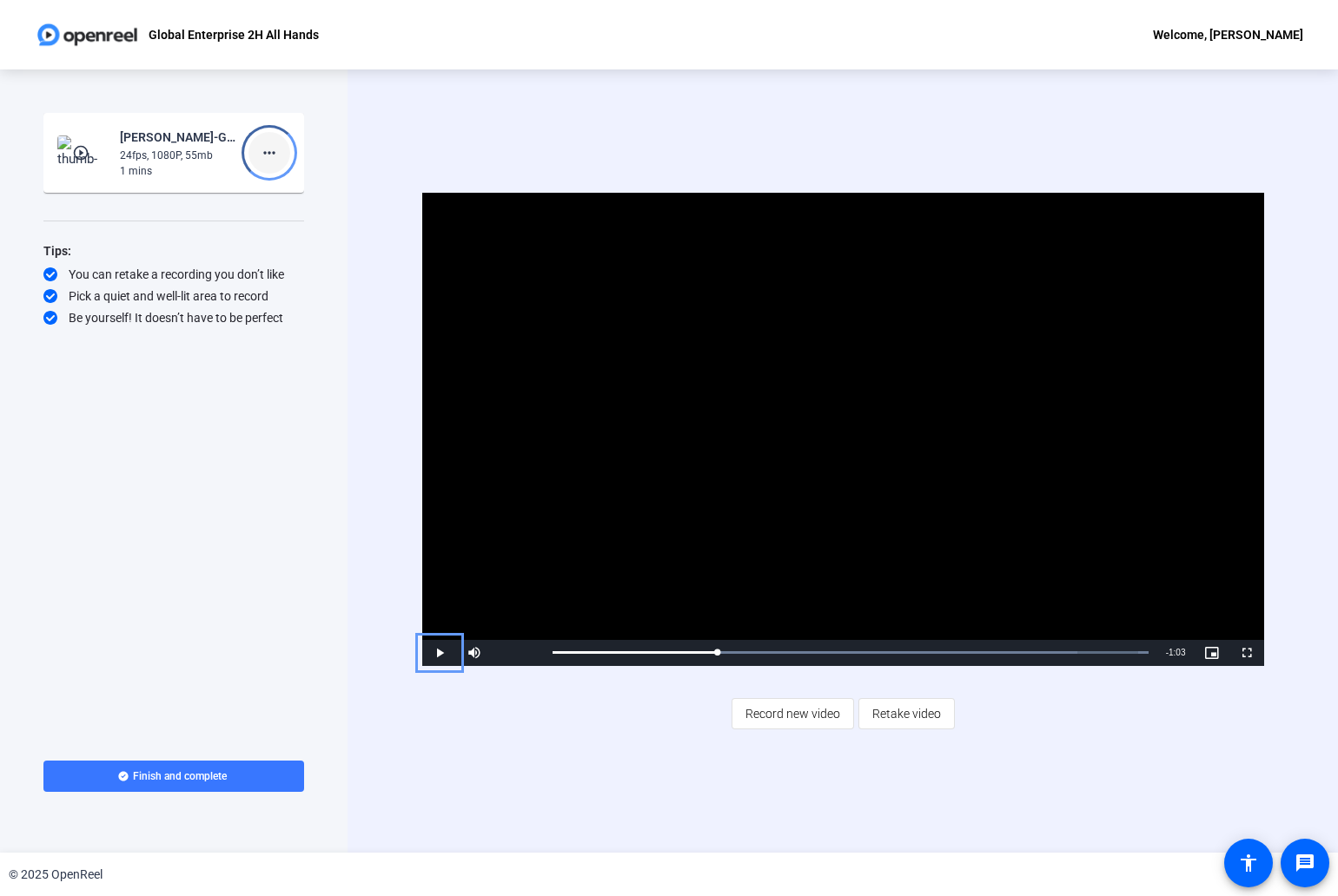
click at [271, 156] on mat-icon "more_horiz" at bounding box center [269, 153] width 21 height 21
click at [295, 185] on span "Delete clip" at bounding box center [297, 190] width 70 height 21
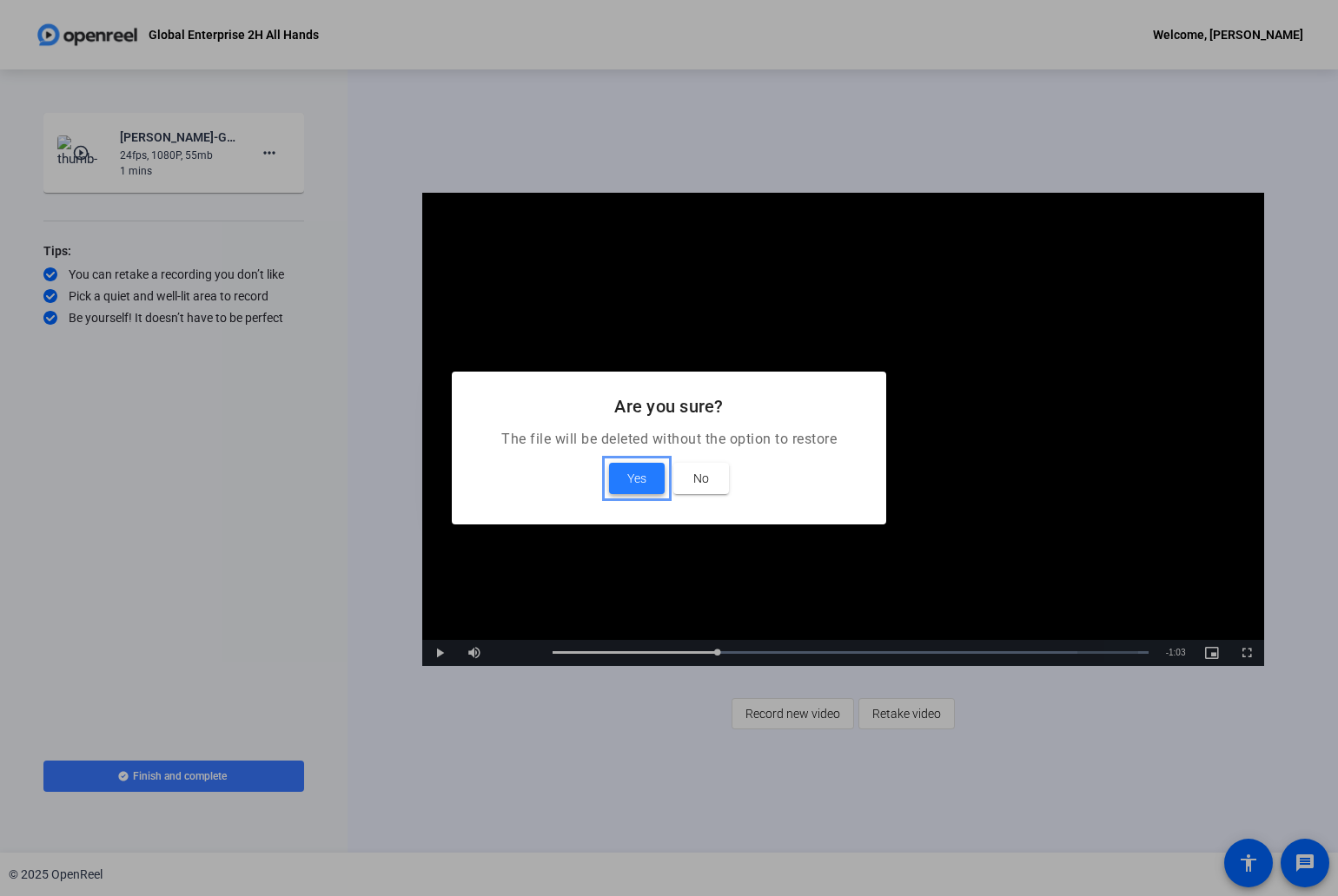
click at [622, 479] on span at bounding box center [636, 478] width 56 height 41
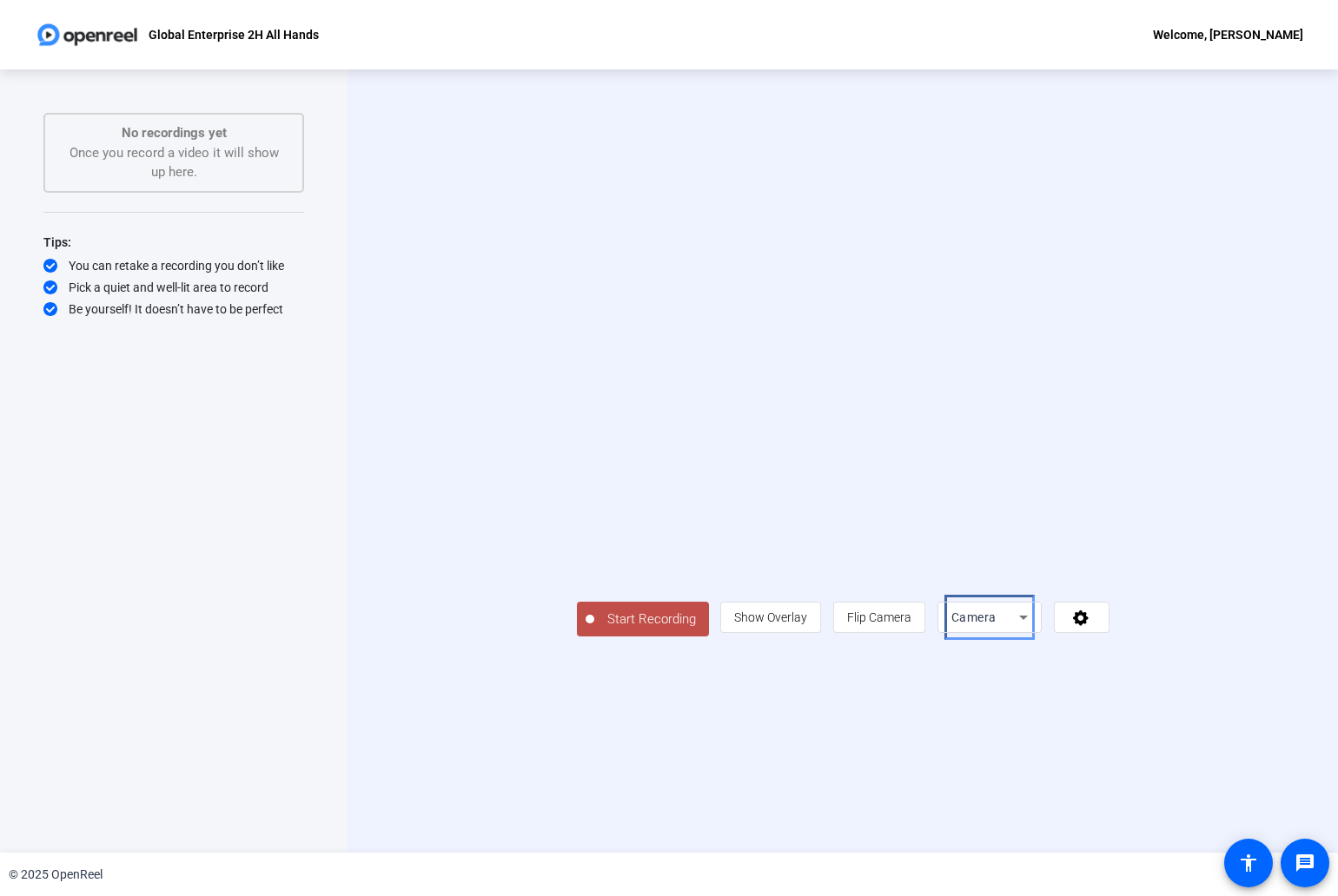
click at [1033, 628] on icon at bounding box center [1024, 617] width 21 height 21
click at [1177, 713] on div at bounding box center [669, 448] width 1338 height 896
click at [1091, 626] on icon "Menu" at bounding box center [1081, 617] width 20 height 18
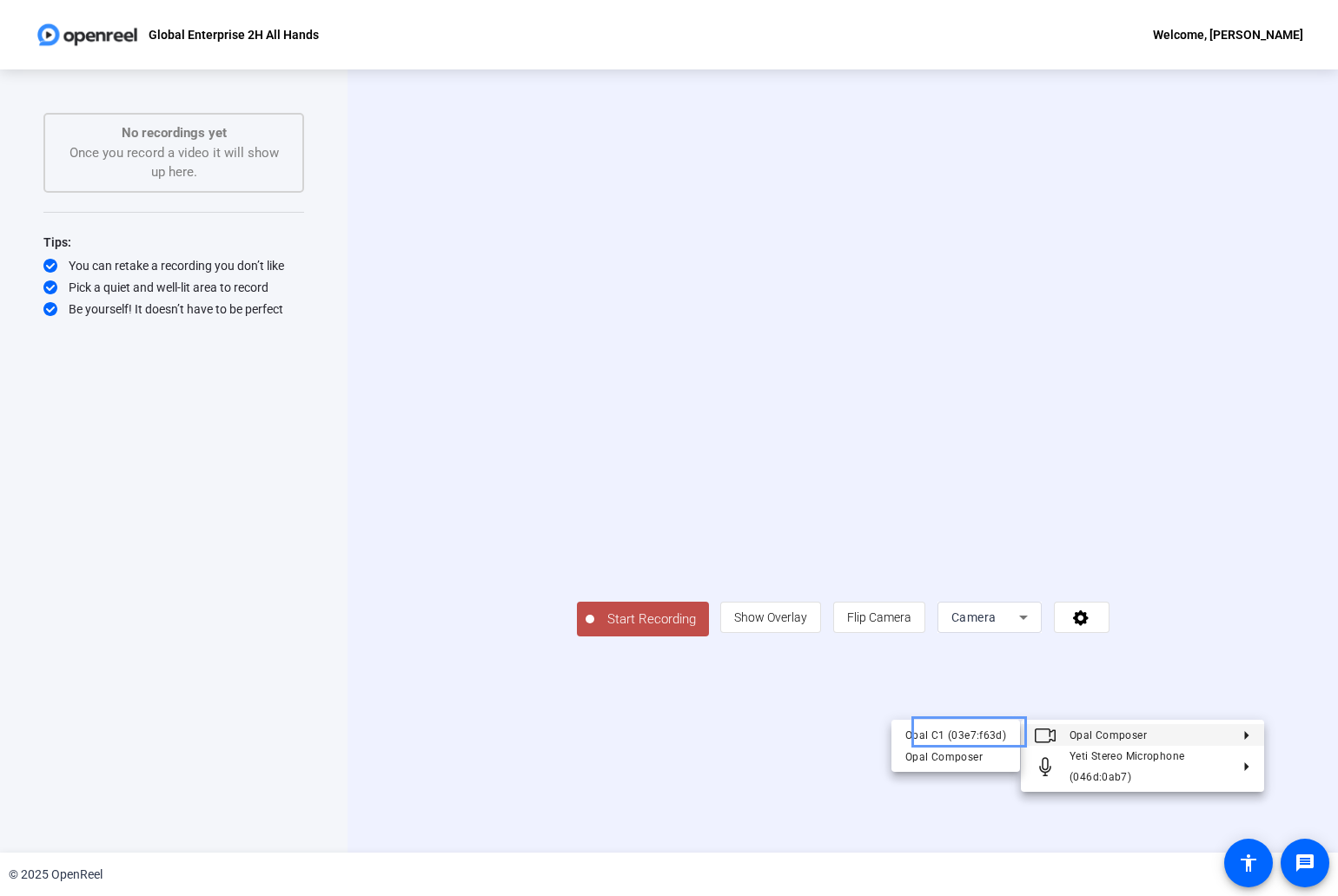
click at [1251, 729] on button "Opal Composer" at bounding box center [1142, 734] width 243 height 22
click at [1302, 706] on div at bounding box center [669, 448] width 1338 height 896
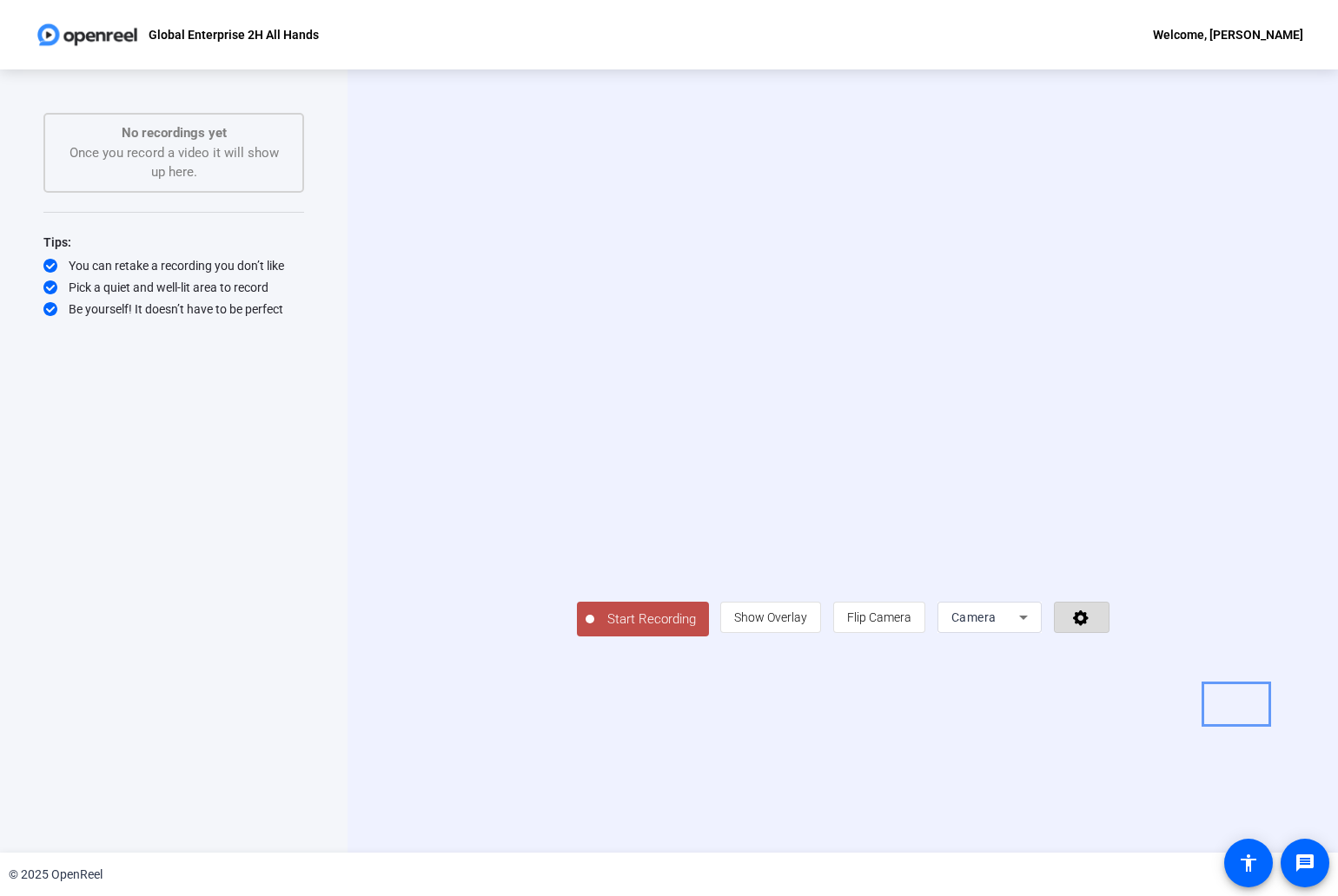
click at [1109, 633] on button "Menu" at bounding box center [1081, 617] width 56 height 31
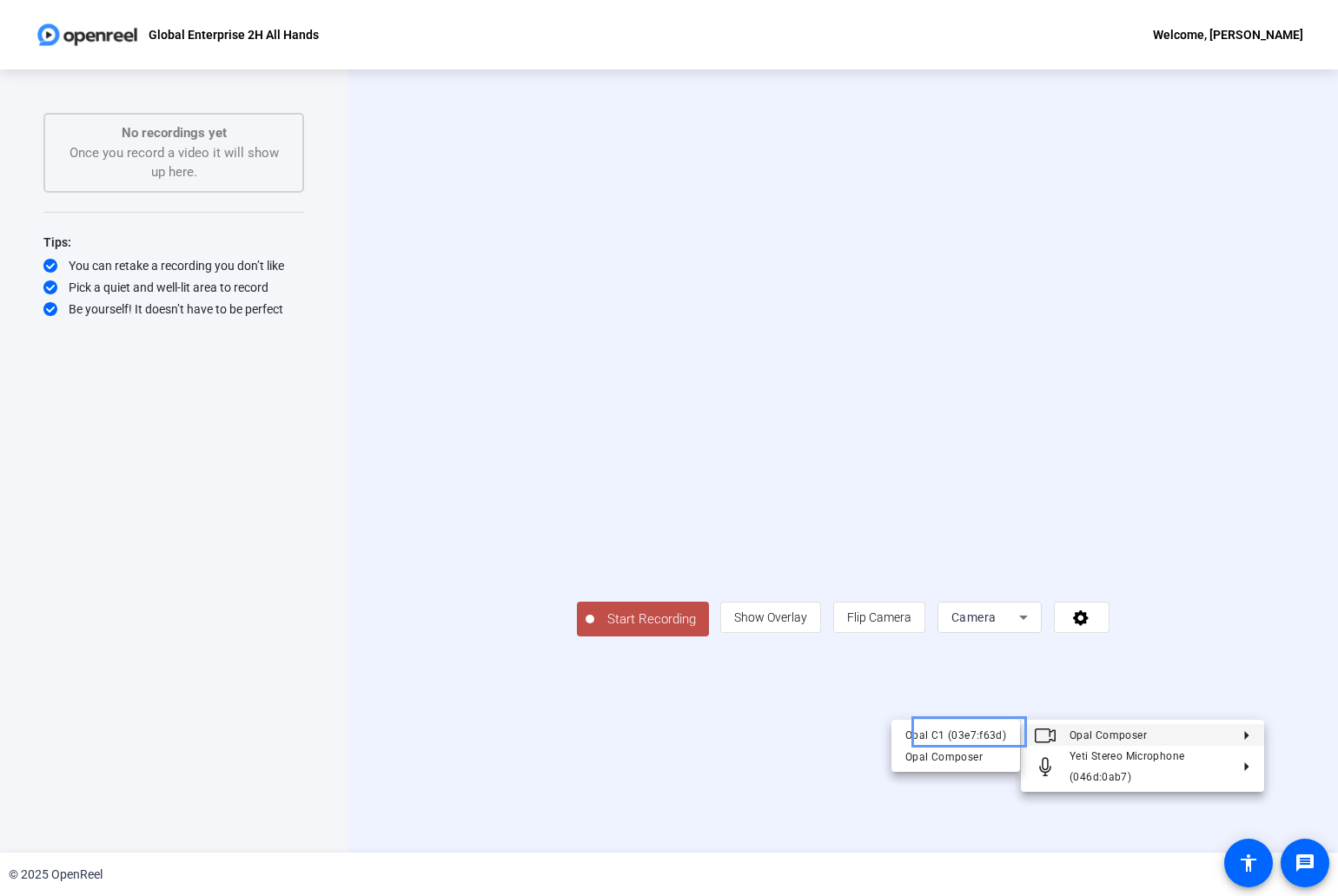
click at [1320, 710] on div at bounding box center [669, 448] width 1338 height 896
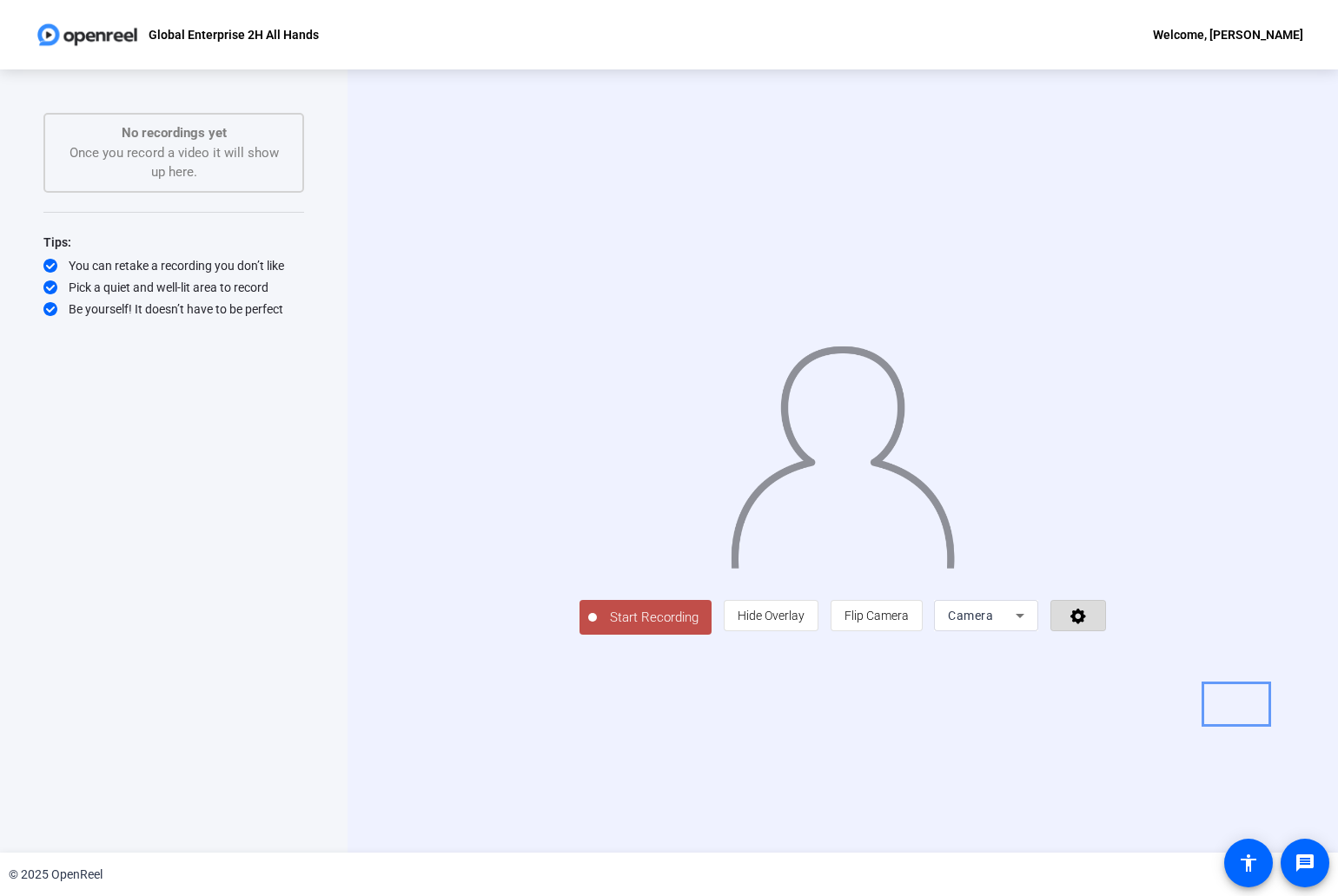
click at [1088, 624] on icon "Menu" at bounding box center [1078, 615] width 20 height 18
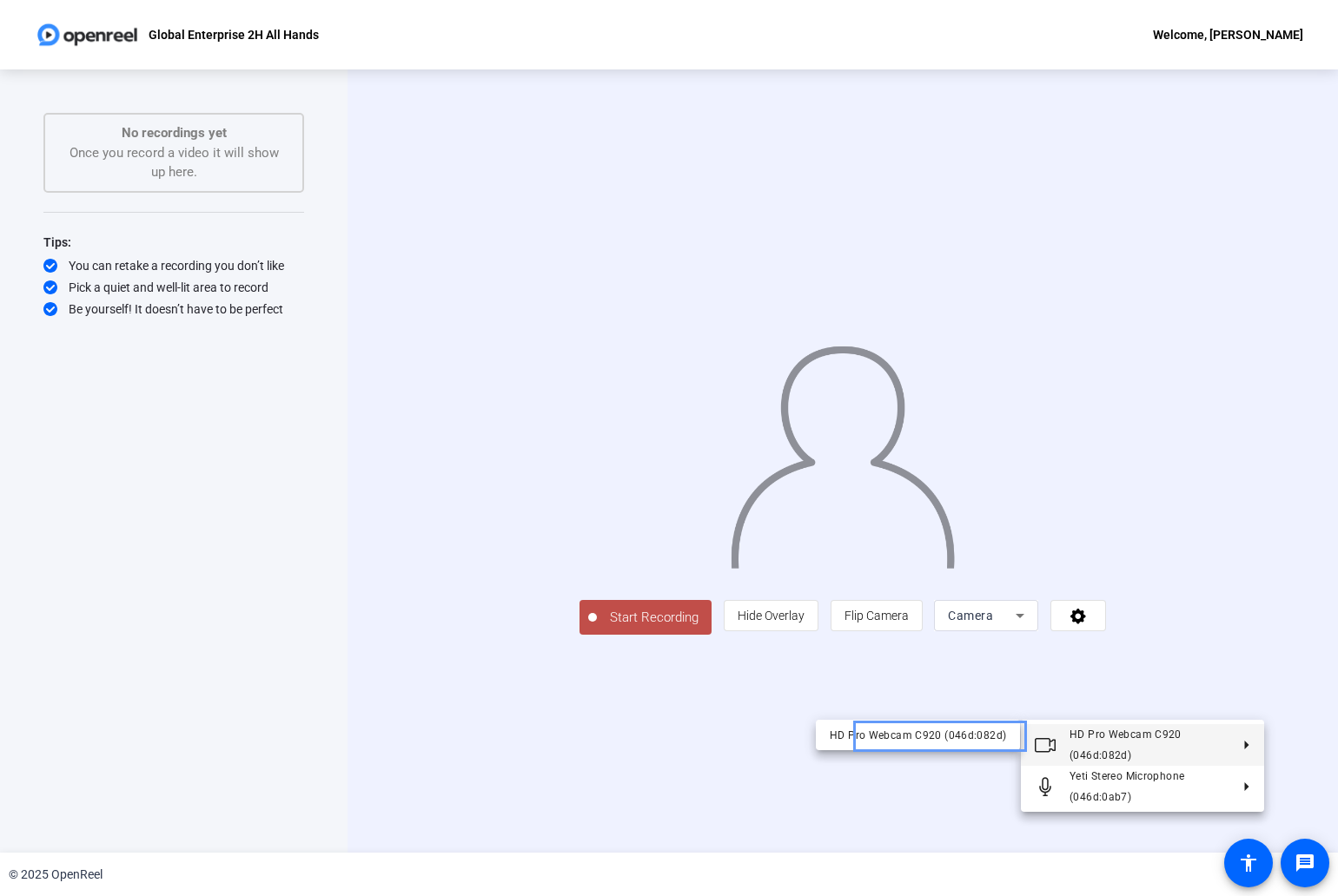
click at [1212, 737] on span "HD Pro Webcam C920 (046d:082d)" at bounding box center [1149, 744] width 160 height 41
click at [978, 731] on div "HD Pro Webcam C920 (046d:082d)" at bounding box center [918, 735] width 177 height 21
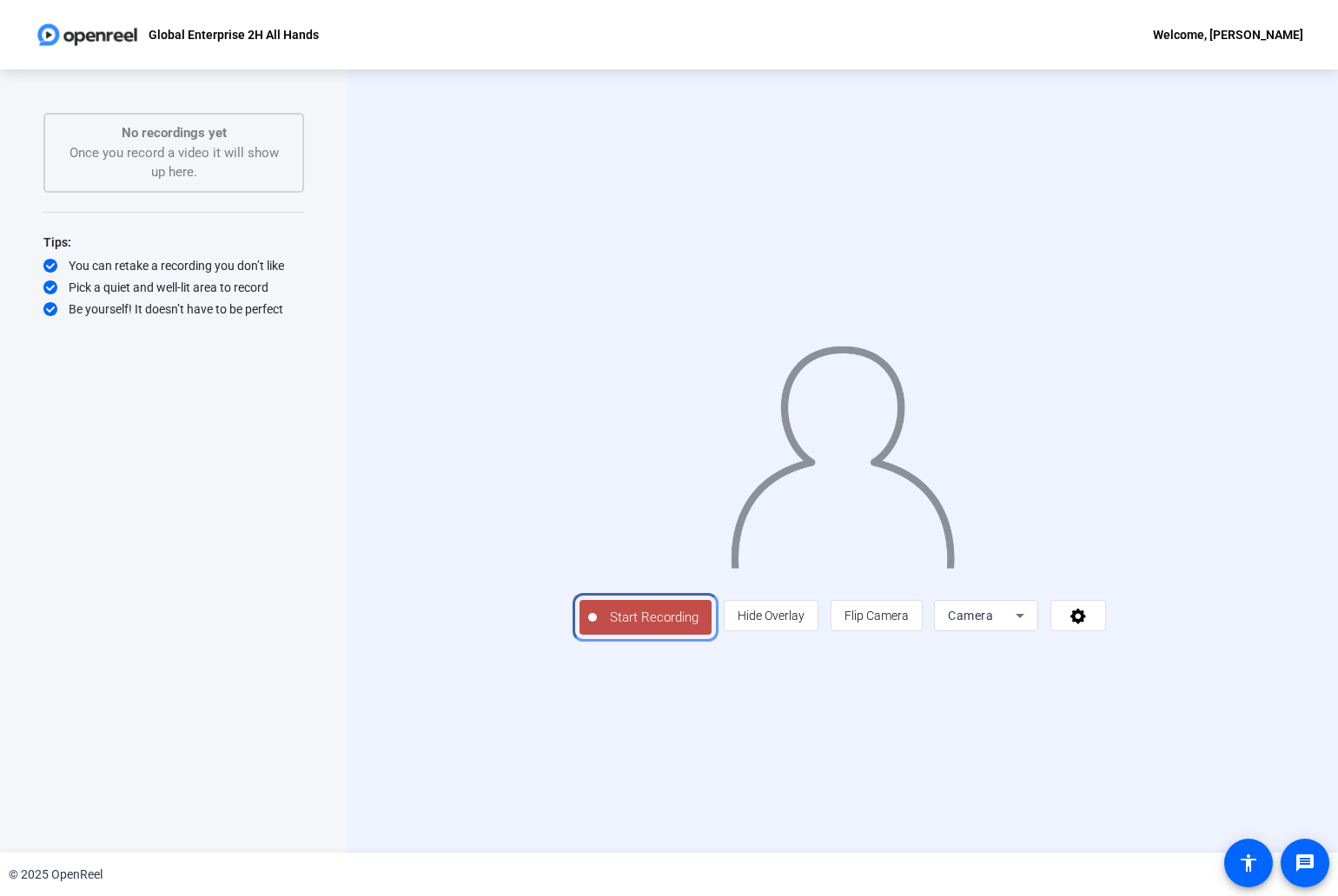
click at [597, 628] on span "Start Recording" at bounding box center [654, 617] width 115 height 20
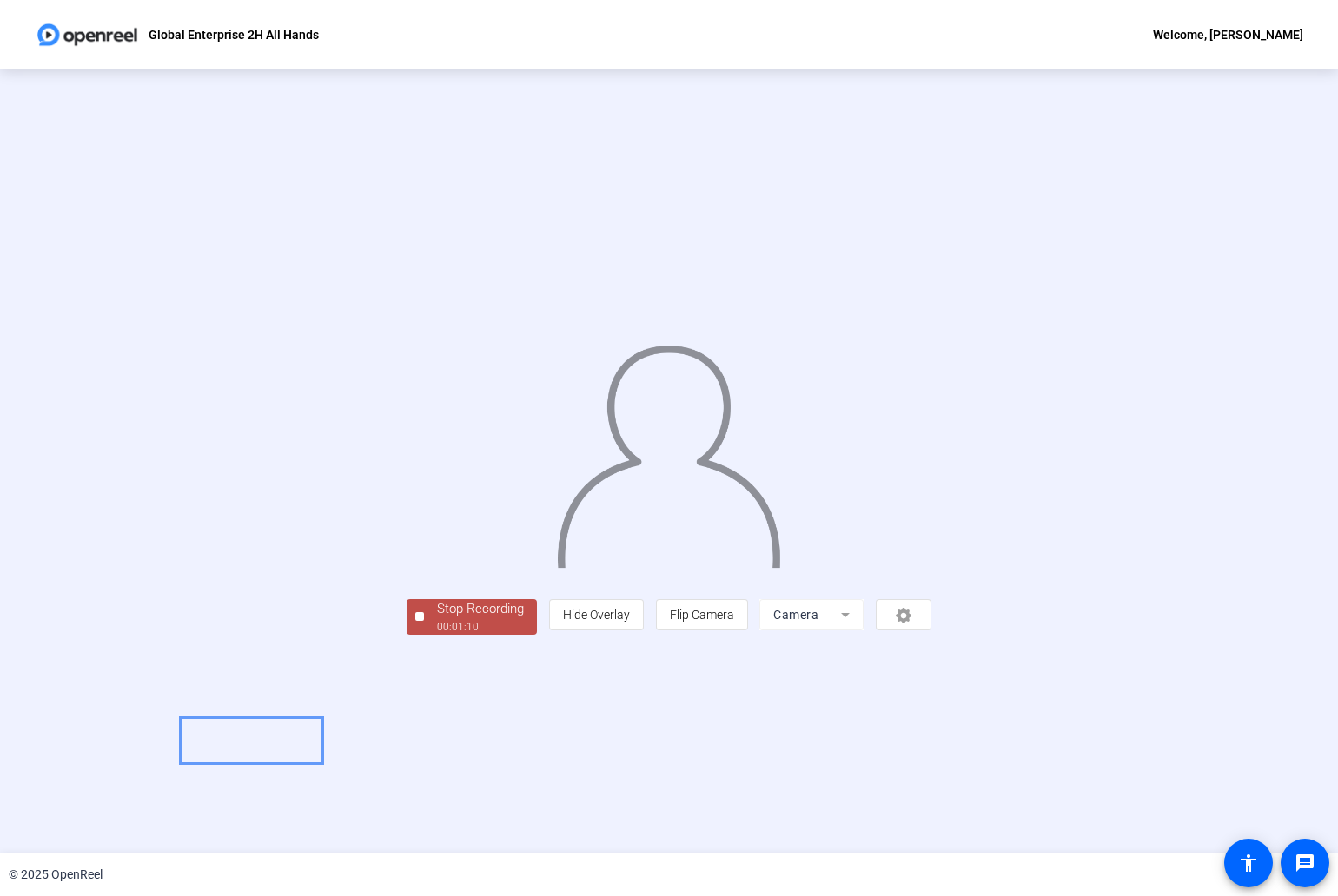
click at [424, 635] on span "Stop Recording 00:01:10" at bounding box center [480, 617] width 113 height 35
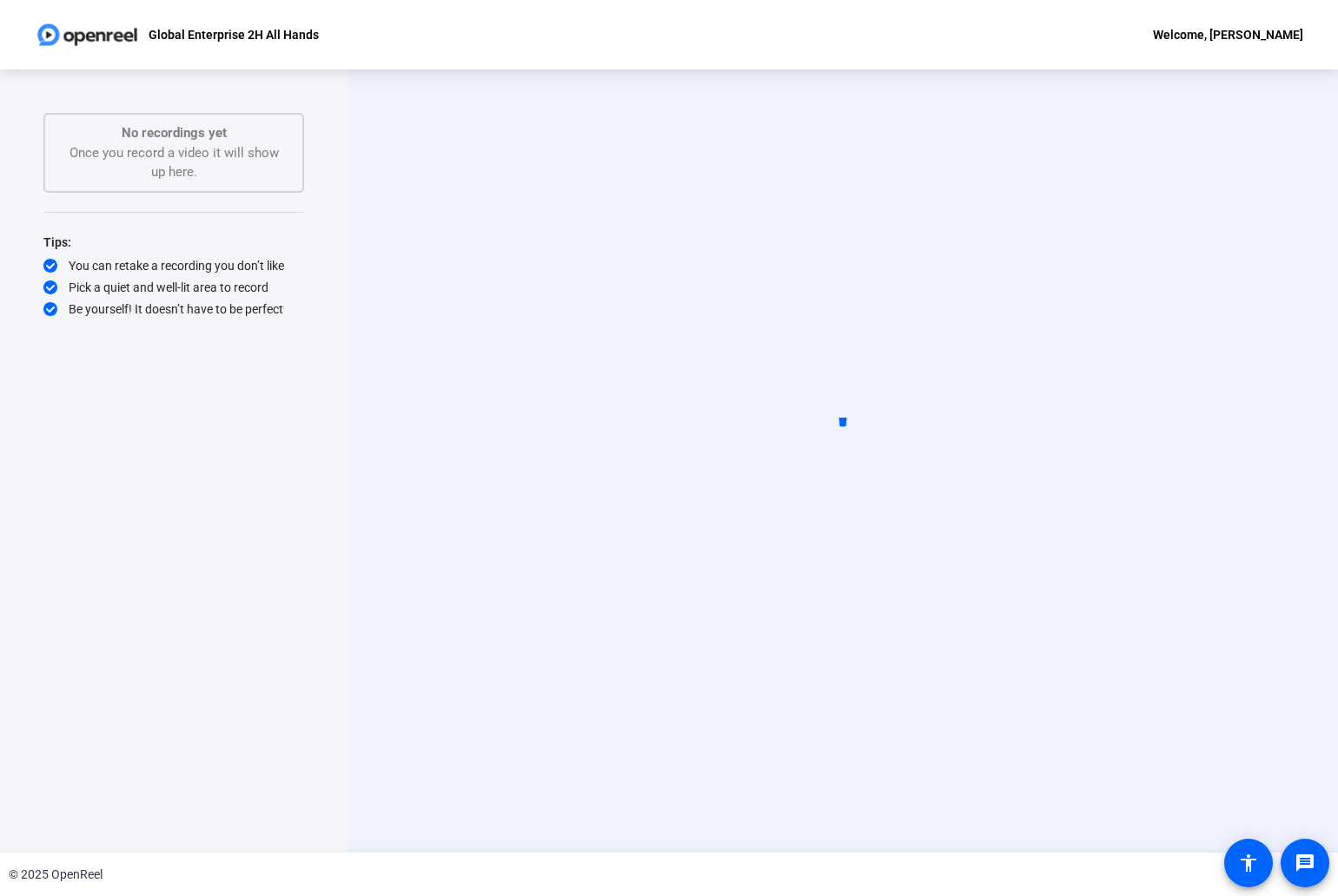
click at [362, 382] on div "Start Recording" at bounding box center [842, 461] width 990 height 783
click at [220, 148] on div "No recordings yet Once you record a video it will show up here." at bounding box center [174, 153] width 223 height 59
drag, startPoint x: 168, startPoint y: 157, endPoint x: 220, endPoint y: 158, distance: 52.0
click at [193, 158] on div "No recordings yet Once you record a video it will show up here." at bounding box center [174, 153] width 223 height 59
click at [712, 395] on video at bounding box center [842, 462] width 261 height 147
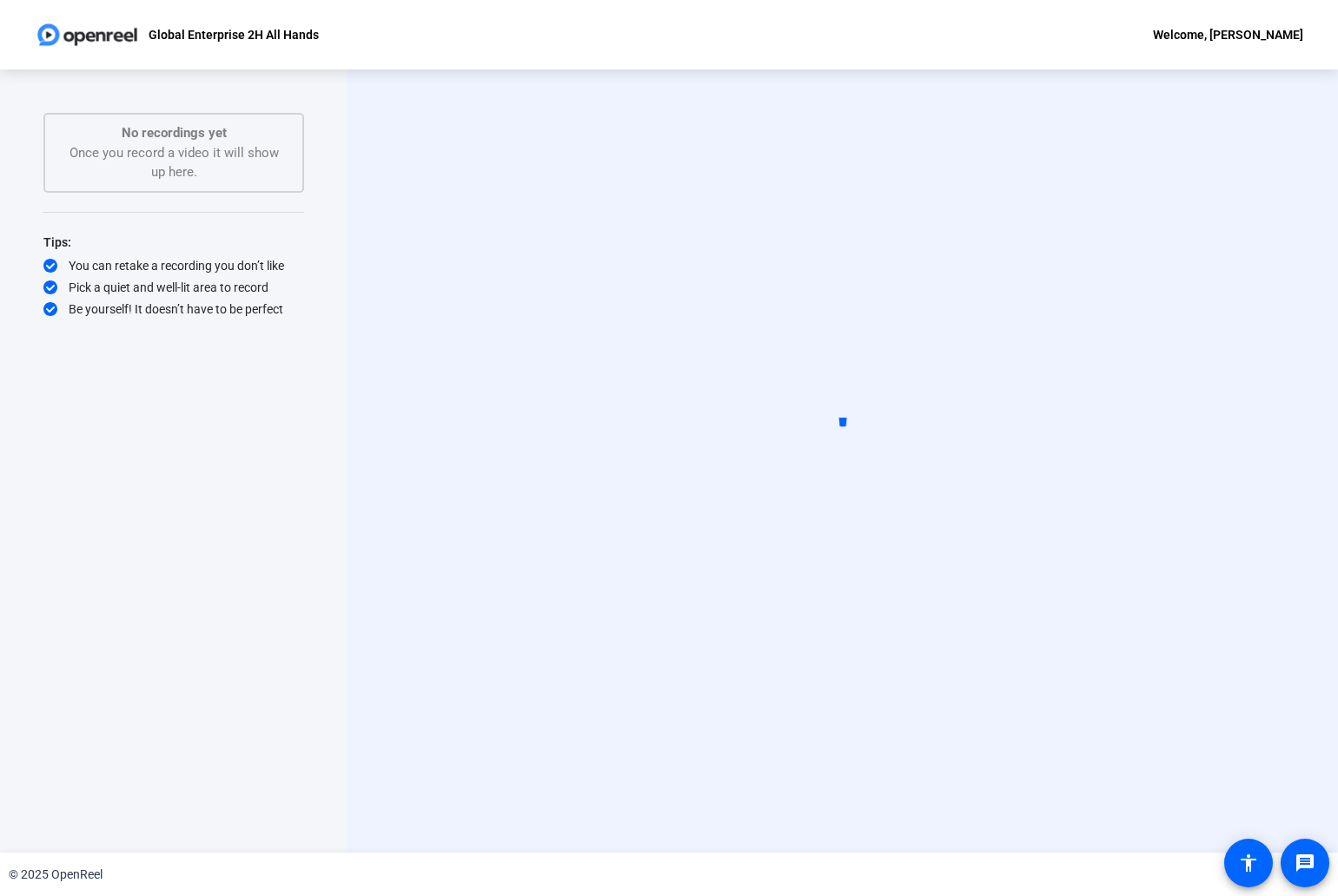
click at [847, 422] on icon at bounding box center [843, 461] width 94 height 94
click at [202, 149] on div "No recordings yet Once you record a video it will show up here." at bounding box center [174, 153] width 223 height 59
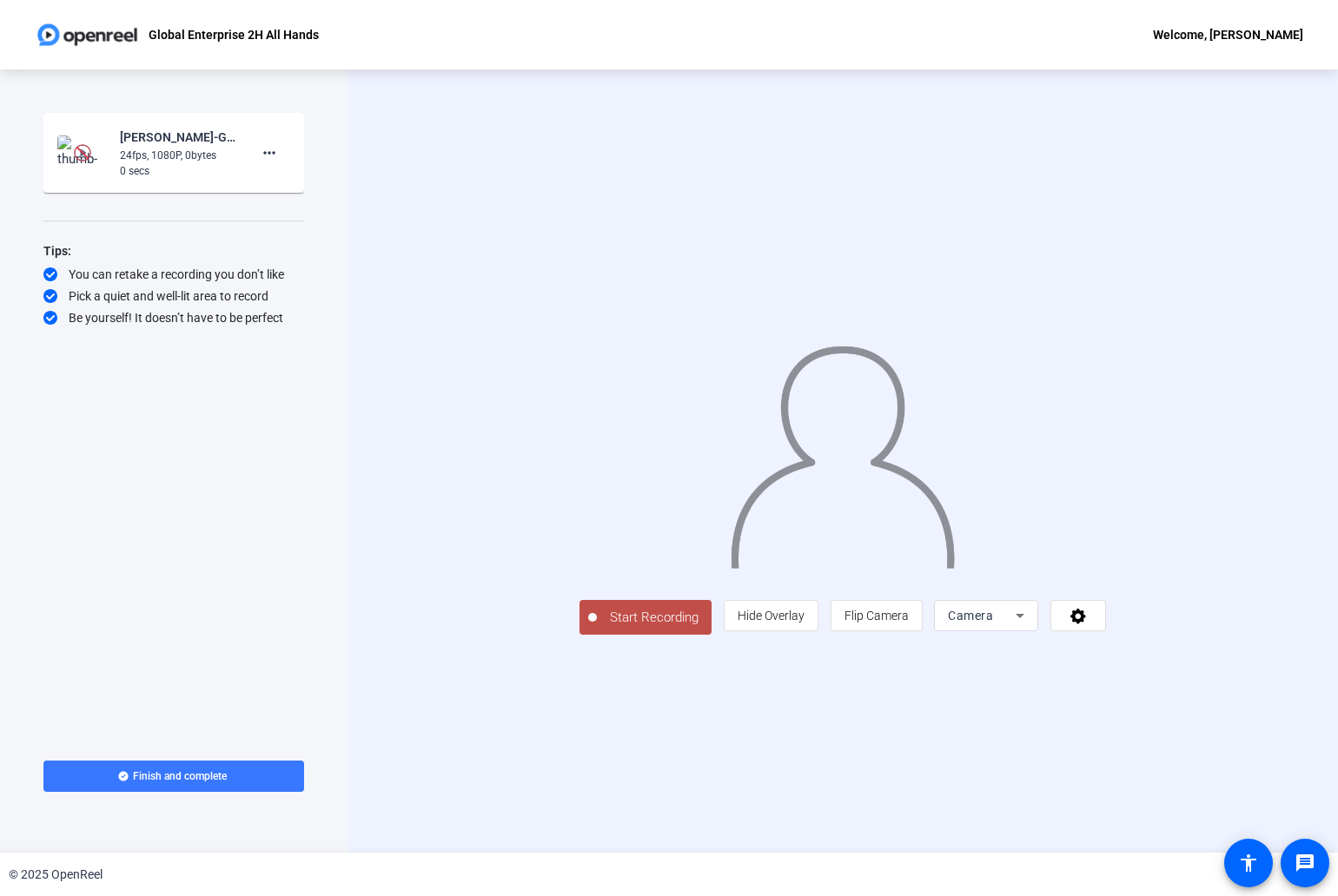
click at [148, 163] on div "0 secs" at bounding box center [178, 171] width 117 height 16
click at [76, 147] on img at bounding box center [83, 153] width 18 height 18
click at [85, 154] on img at bounding box center [83, 153] width 18 height 18
click at [280, 153] on span at bounding box center [268, 152] width 42 height 41
click at [303, 231] on span "Add Notes" at bounding box center [297, 233] width 70 height 21
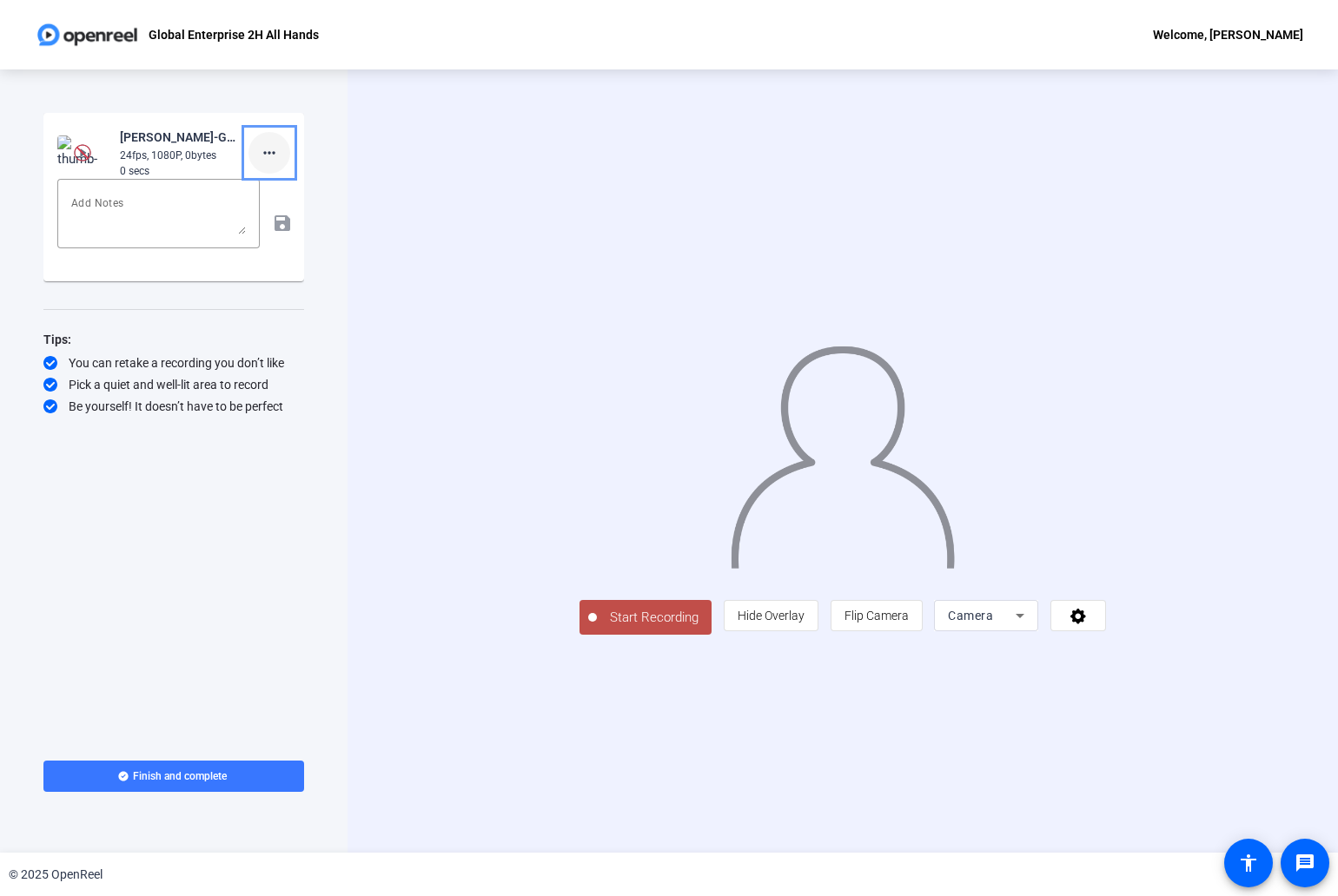
click at [282, 155] on span at bounding box center [268, 152] width 42 height 41
click at [310, 180] on span "Delete clip" at bounding box center [297, 190] width 70 height 21
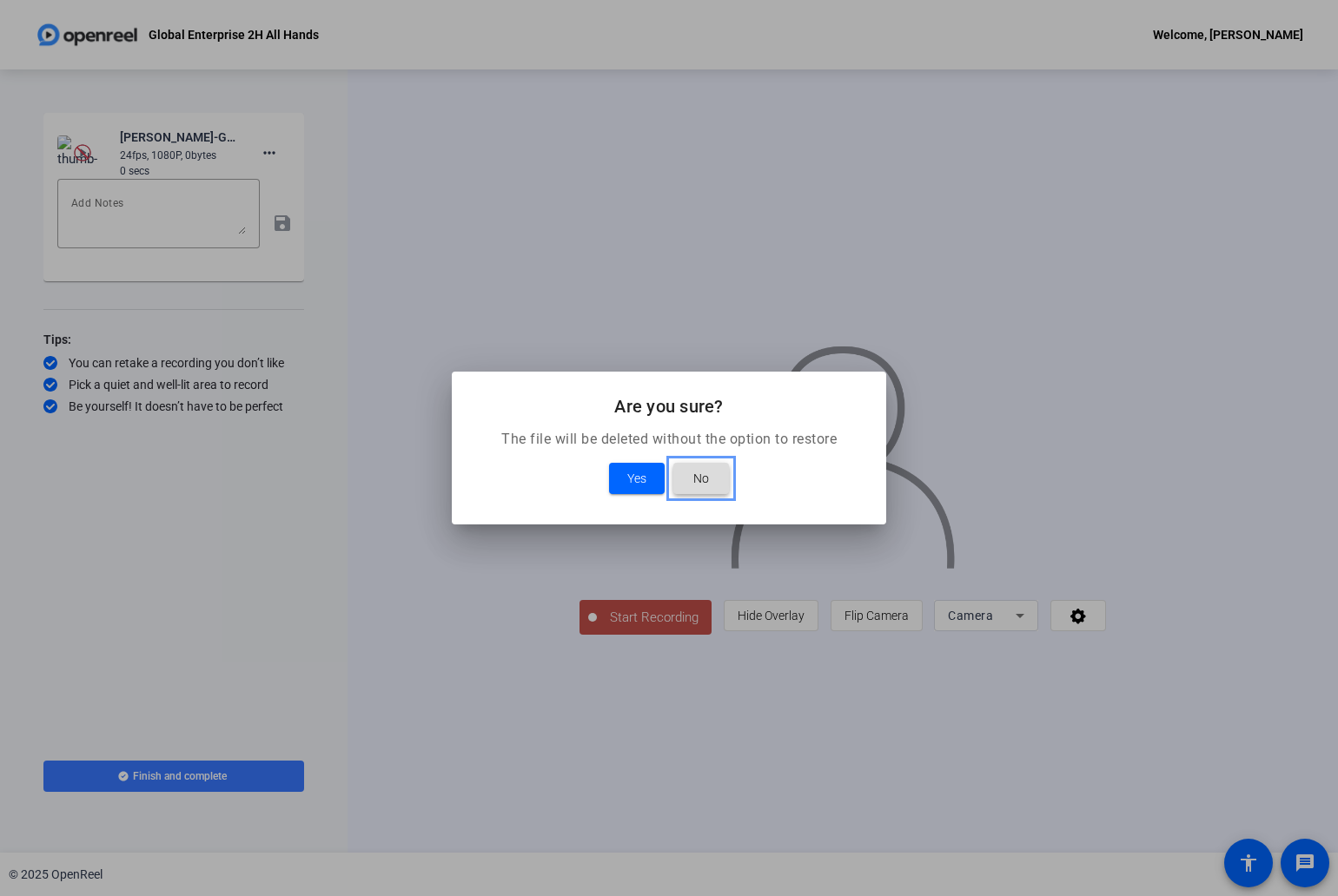
click at [714, 478] on span at bounding box center [700, 478] width 56 height 41
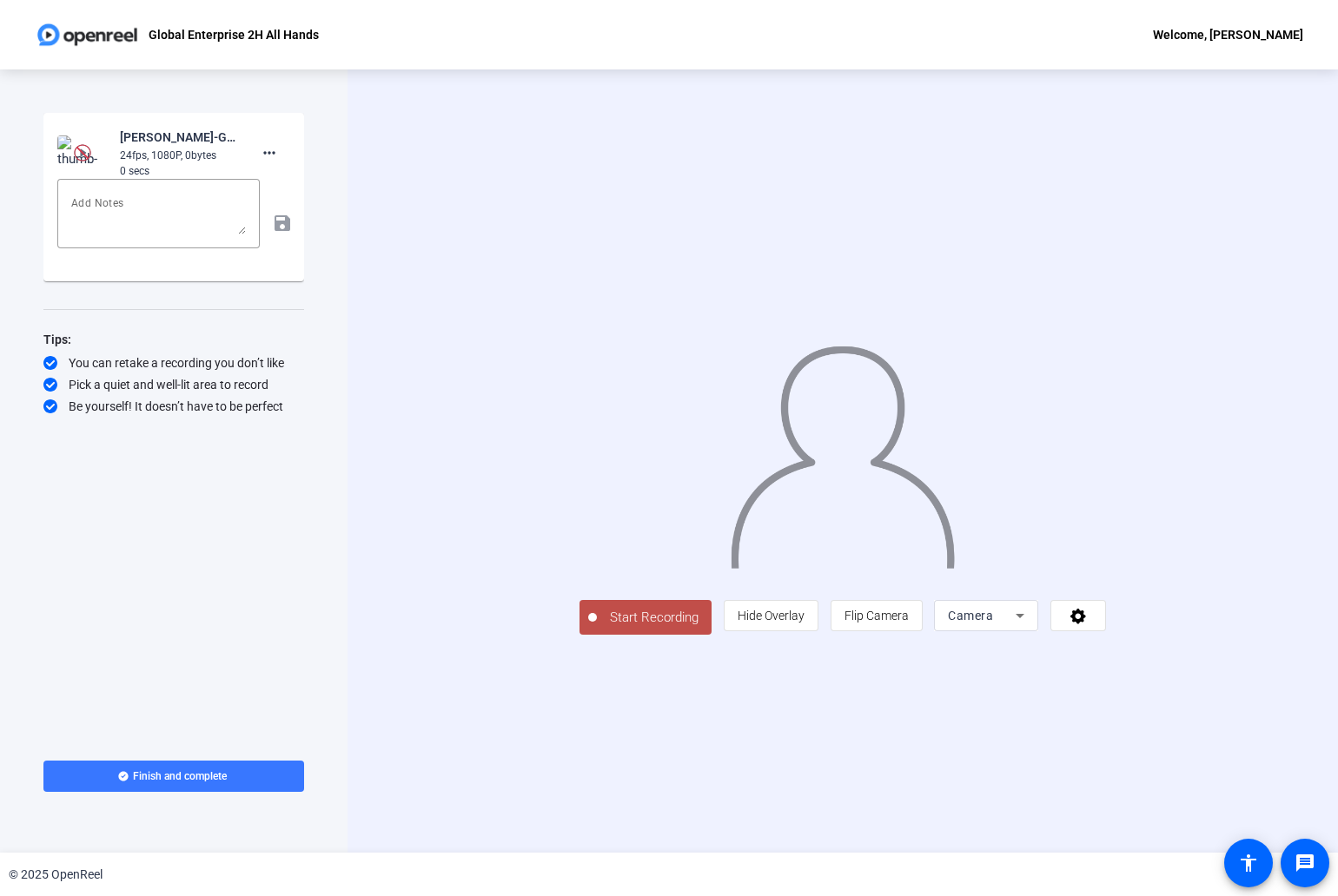
click at [371, 188] on div "Start Recording person Hide Overlay flip Flip Camera Camera" at bounding box center [842, 461] width 990 height 783
click at [286, 224] on div "save" at bounding box center [174, 223] width 233 height 88
click at [276, 156] on mat-icon "more_horiz" at bounding box center [269, 153] width 21 height 21
drag, startPoint x: 104, startPoint y: 153, endPoint x: 74, endPoint y: 152, distance: 30.0
click at [103, 153] on div at bounding box center [669, 448] width 1338 height 896
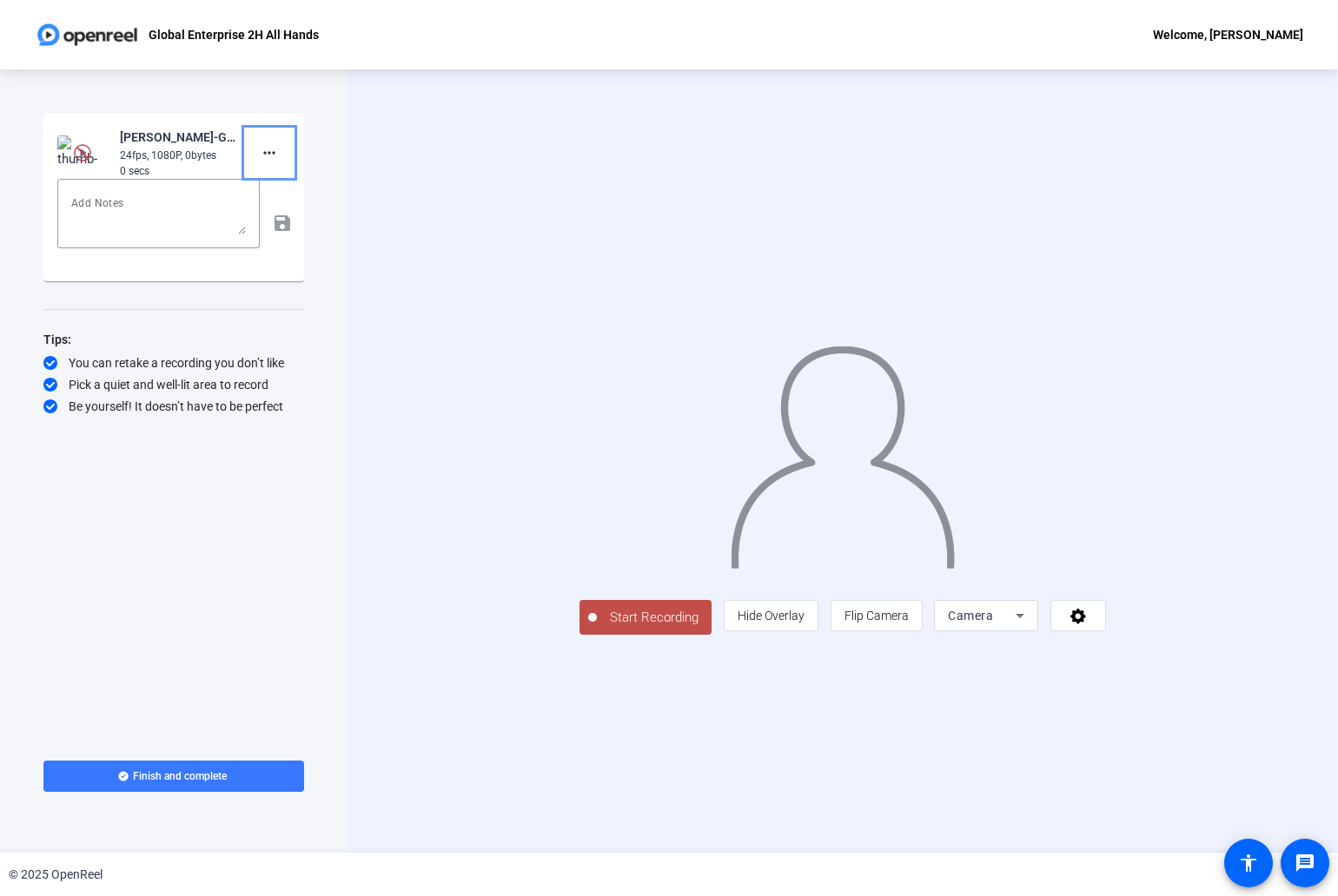
click at [85, 145] on img at bounding box center [83, 153] width 18 height 18
click at [87, 144] on img at bounding box center [83, 153] width 18 height 18
click at [268, 148] on mat-icon "more_horiz" at bounding box center [269, 153] width 21 height 21
click at [290, 184] on span "Delete clip" at bounding box center [297, 190] width 70 height 21
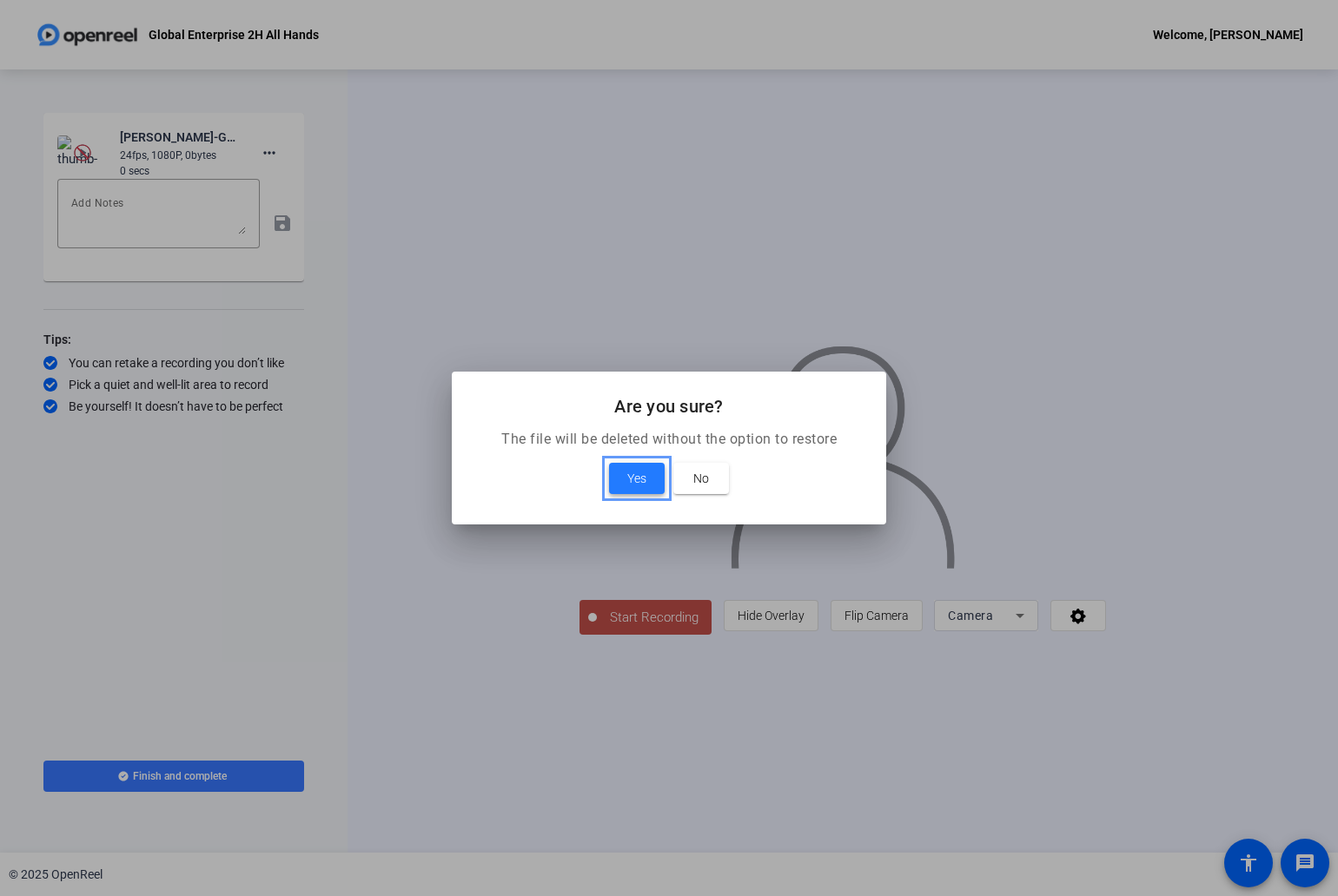
click at [631, 481] on span "Yes" at bounding box center [637, 478] width 19 height 21
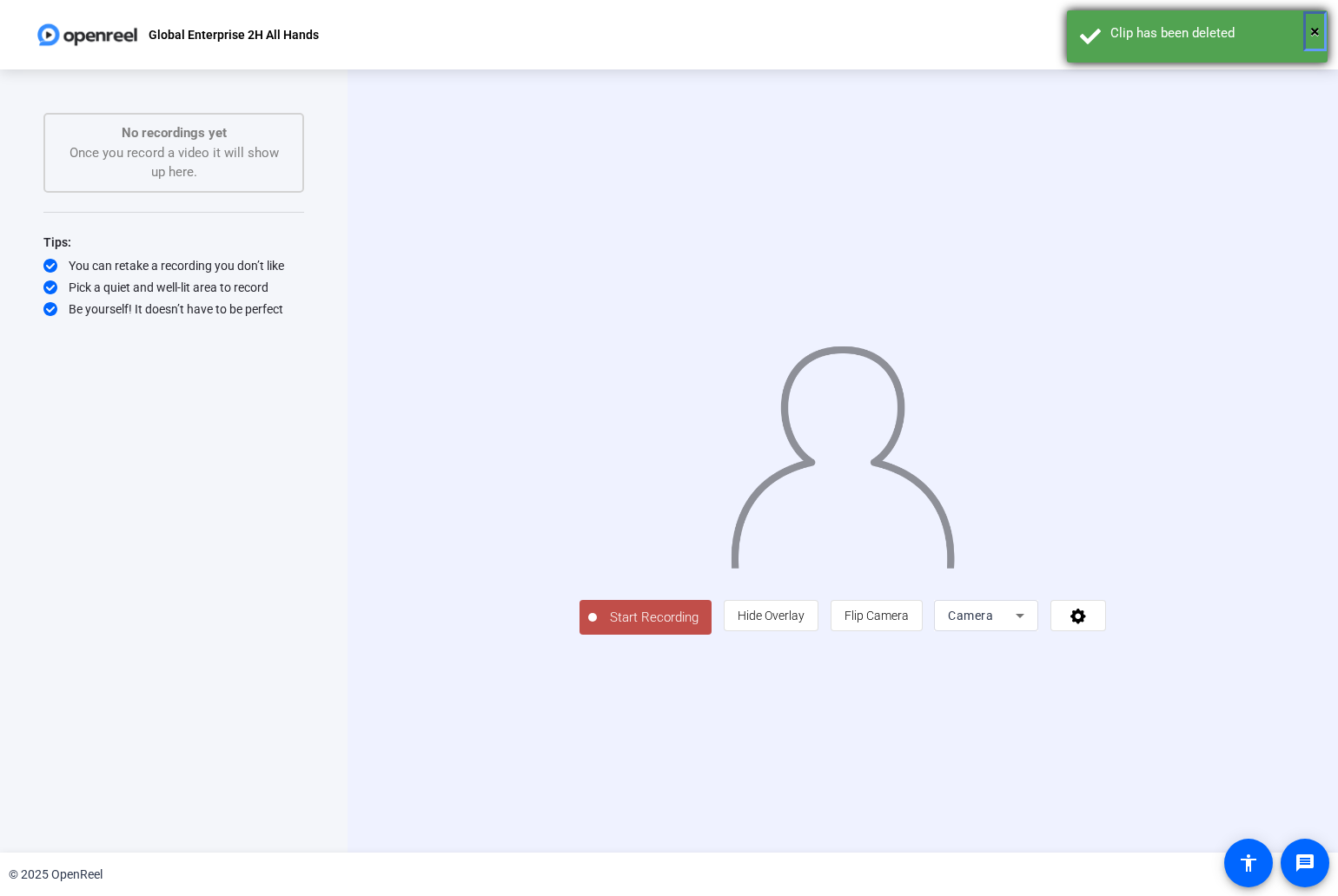
click at [1314, 29] on span "×" at bounding box center [1314, 32] width 10 height 21
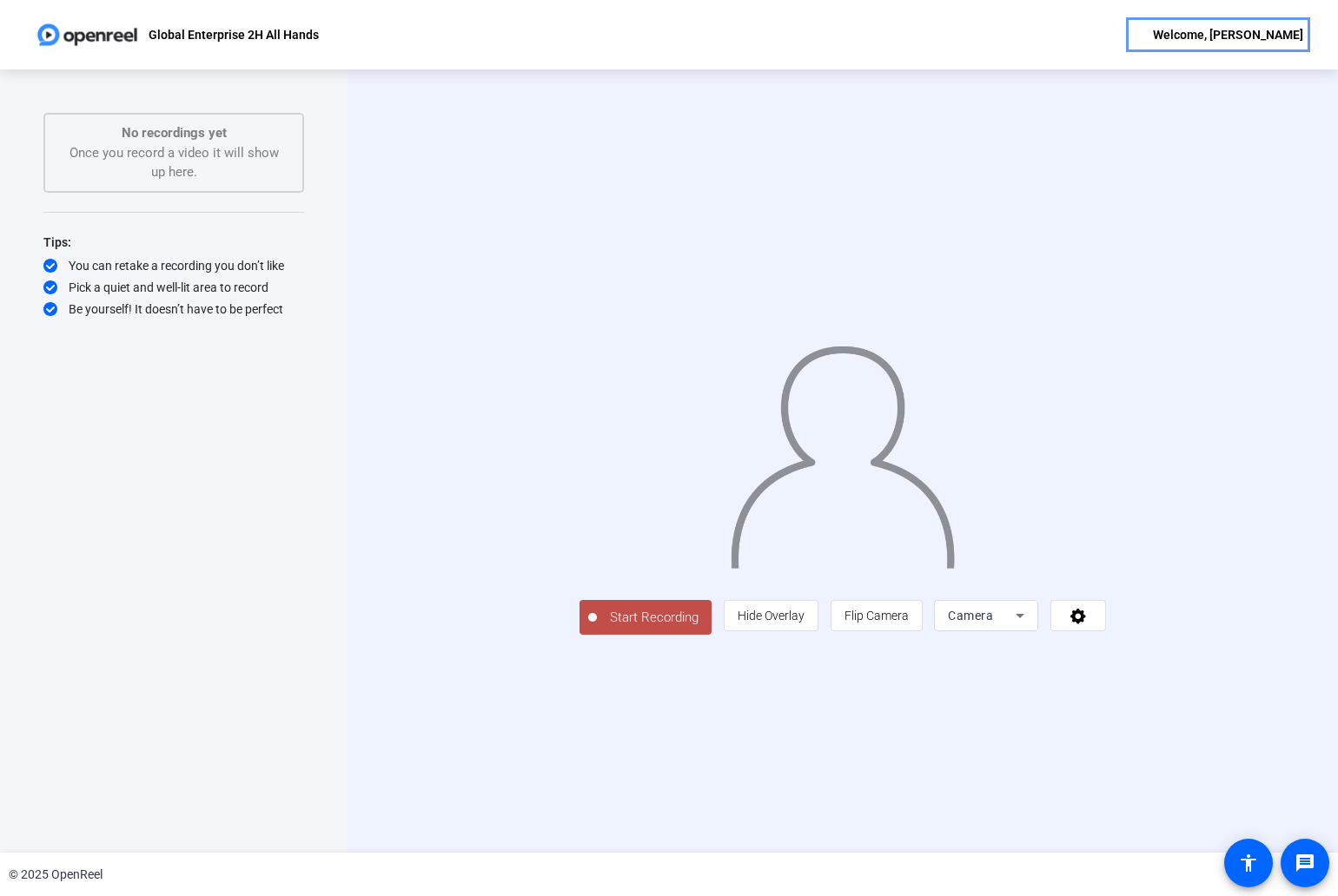
click at [1188, 25] on div "Welcome, [PERSON_NAME]" at bounding box center [1228, 35] width 150 height 21
click at [1262, 132] on div at bounding box center [669, 448] width 1338 height 896
click at [805, 632] on span "Hide Overlay" at bounding box center [771, 615] width 67 height 33
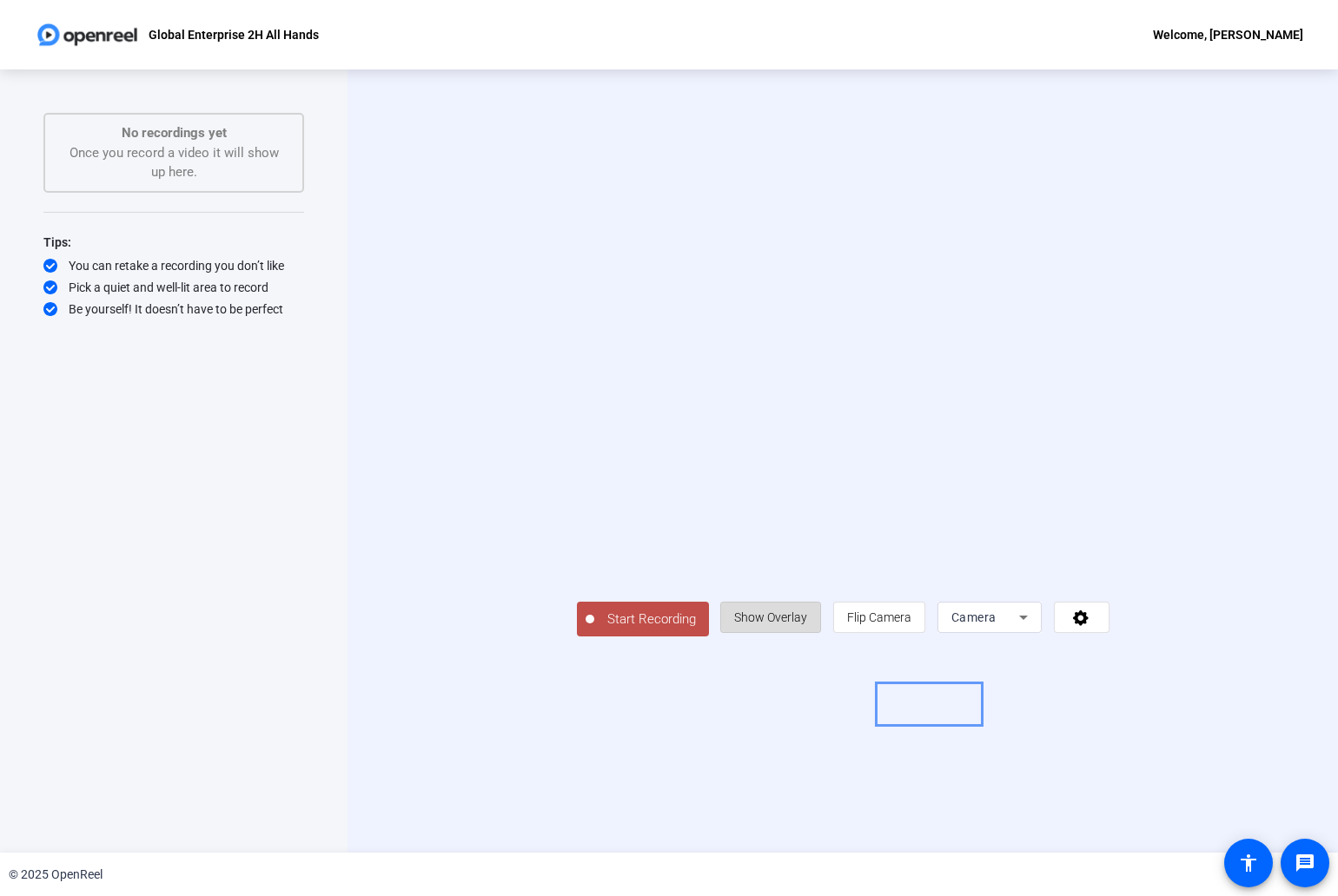
click at [807, 624] on span "Show Overlay" at bounding box center [770, 617] width 73 height 14
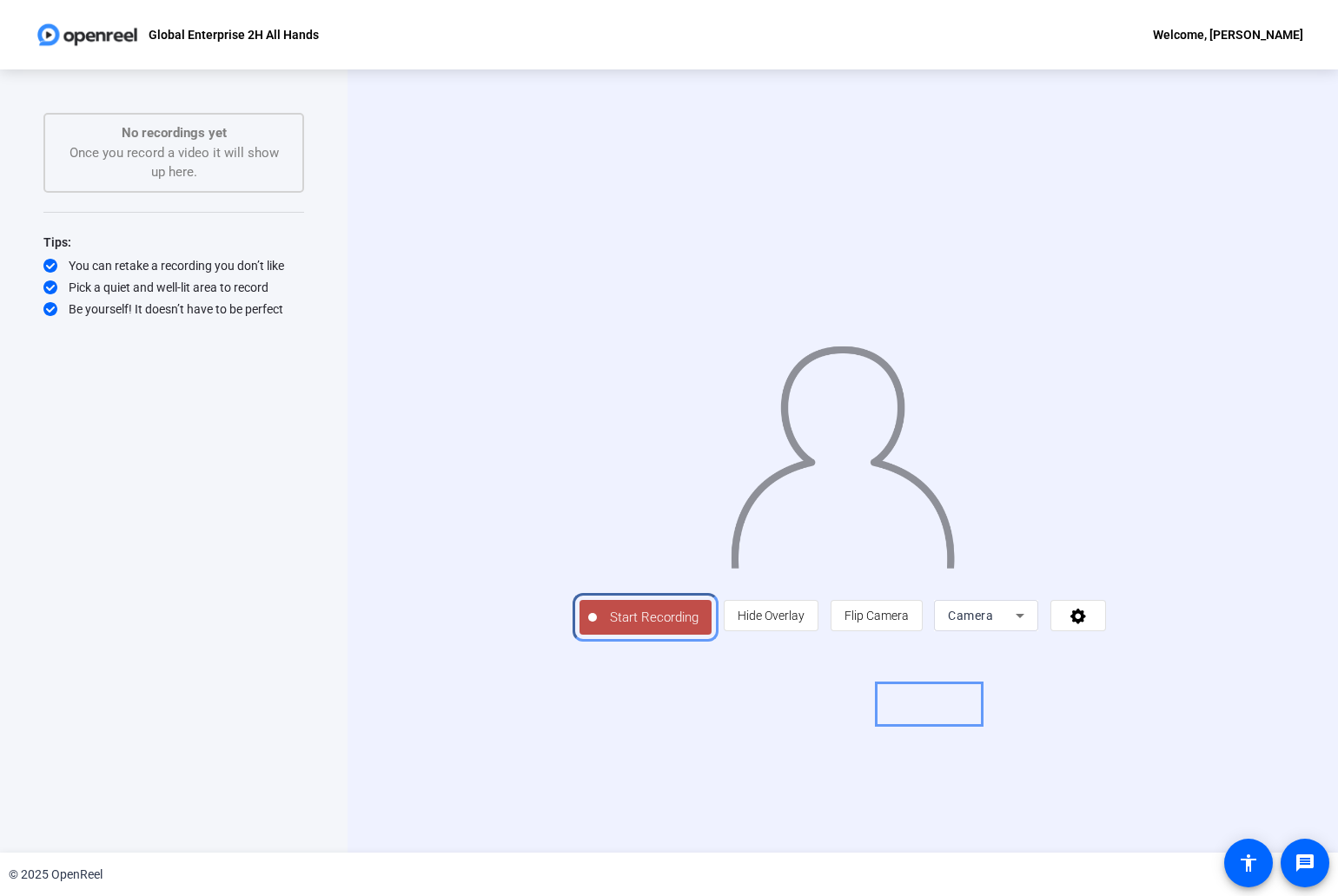
click at [597, 628] on span "Start Recording" at bounding box center [654, 617] width 115 height 20
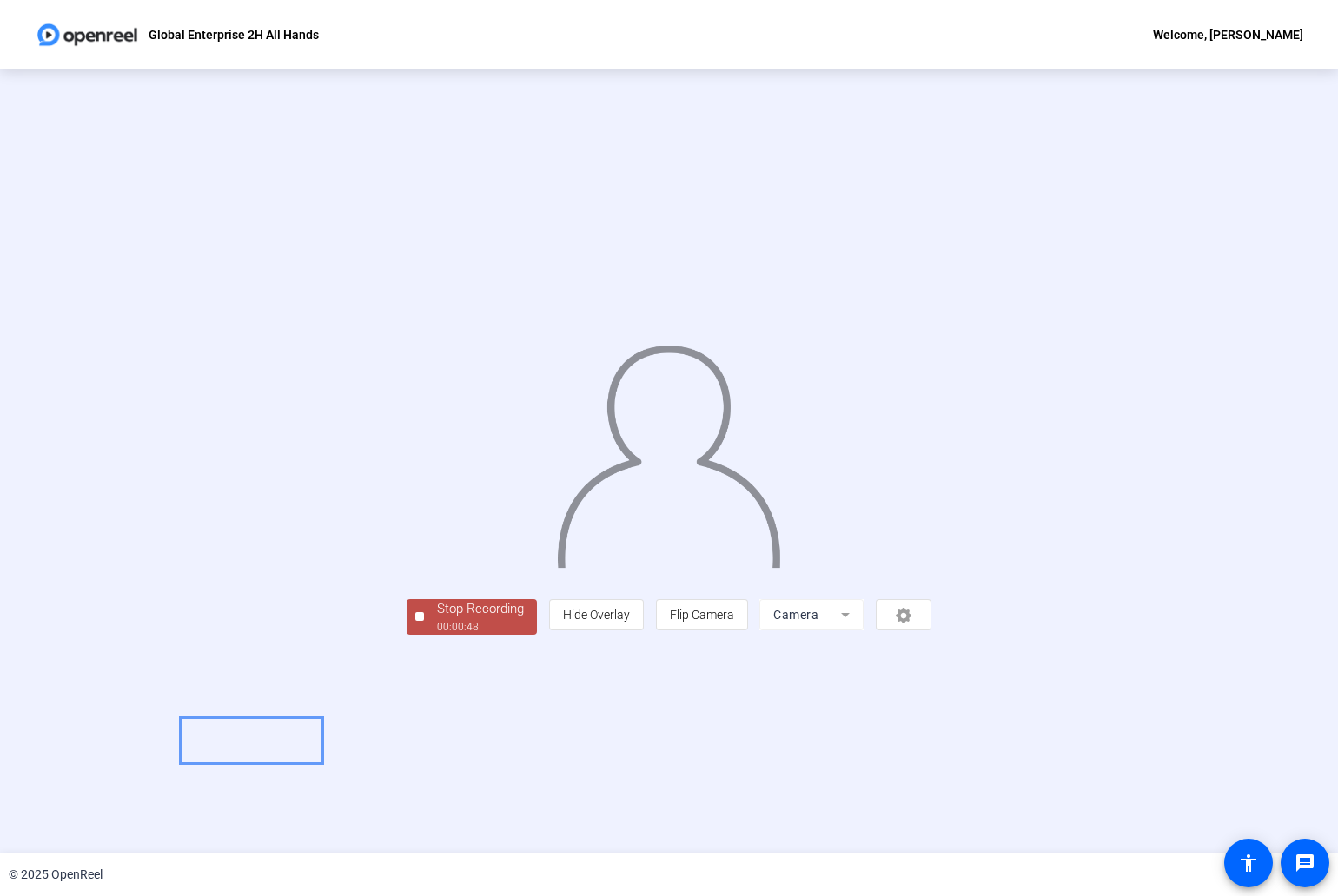
click at [437, 619] on div "Stop Recording" at bounding box center [480, 609] width 87 height 20
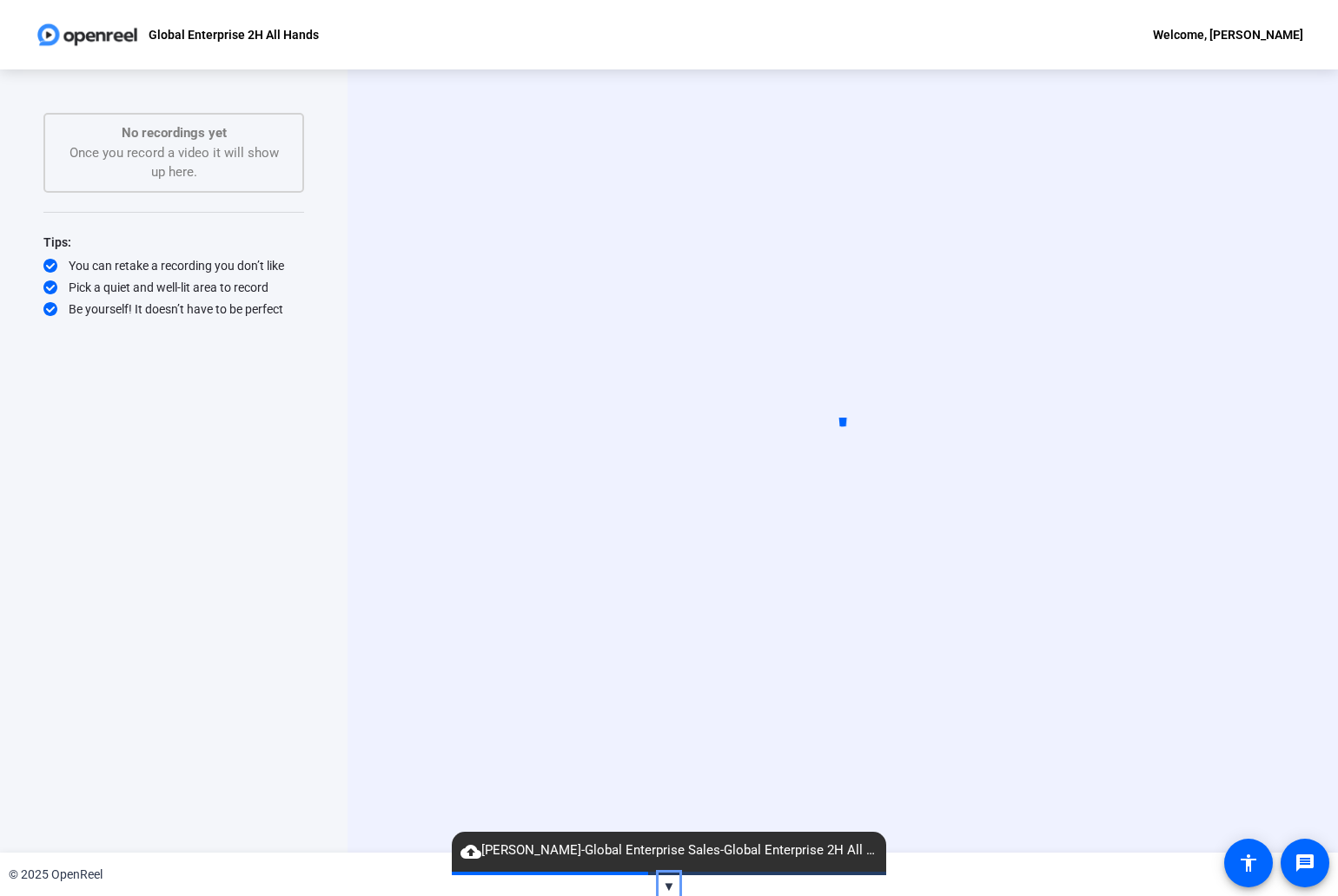
click at [667, 884] on span "▼" at bounding box center [669, 886] width 13 height 16
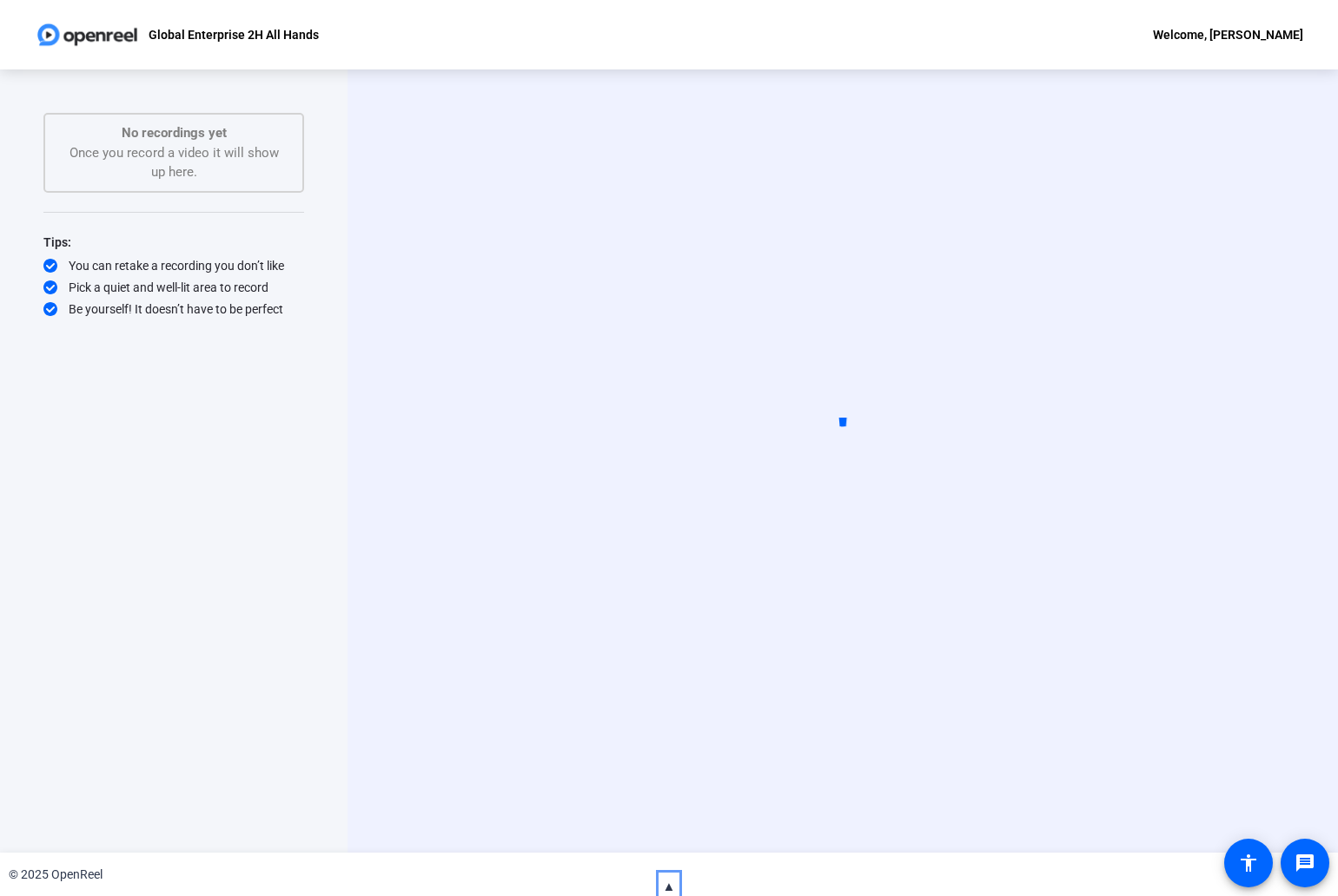
click at [668, 884] on span "▲" at bounding box center [669, 886] width 13 height 16
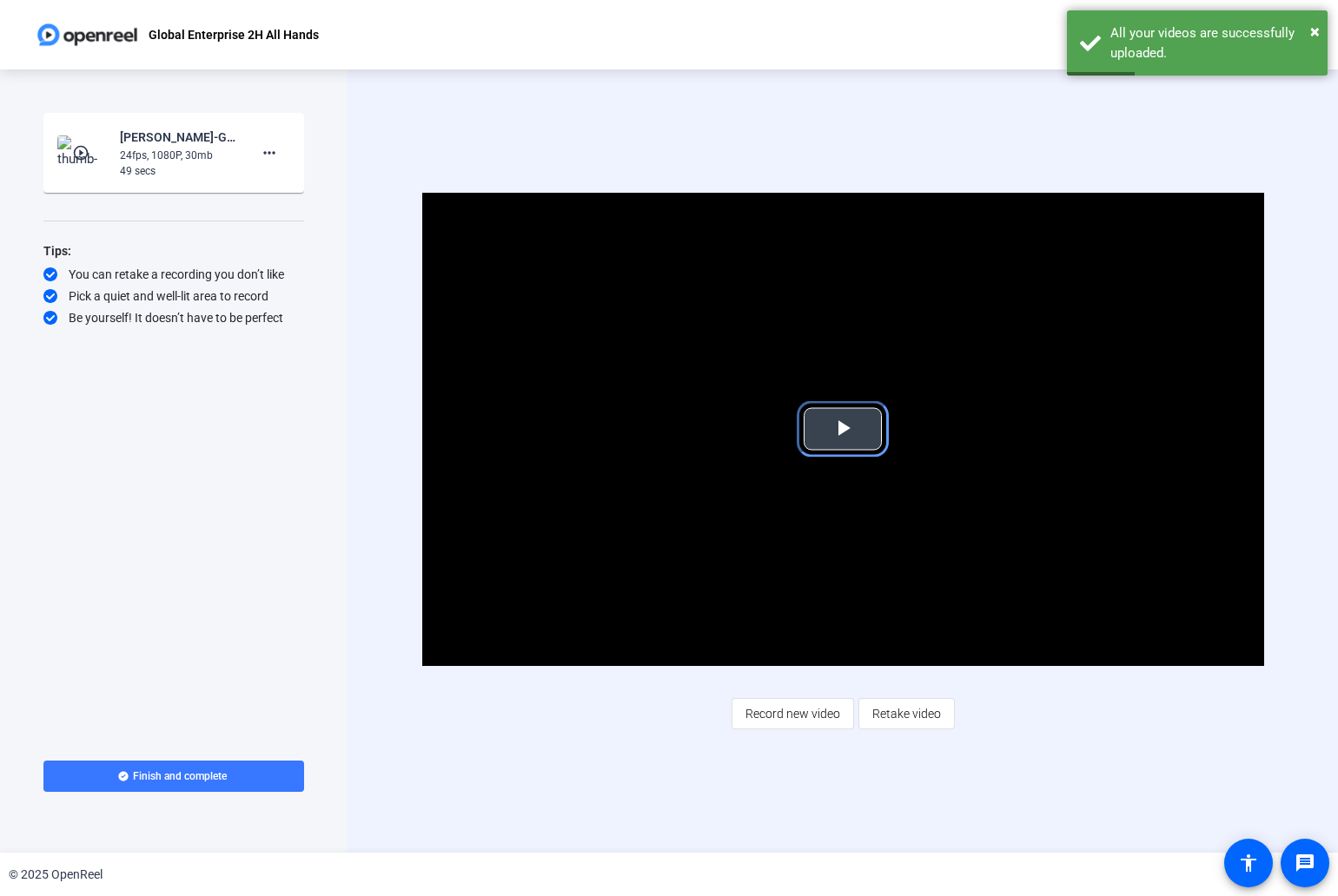
click at [843, 429] on span "Video Player" at bounding box center [843, 429] width 0 height 0
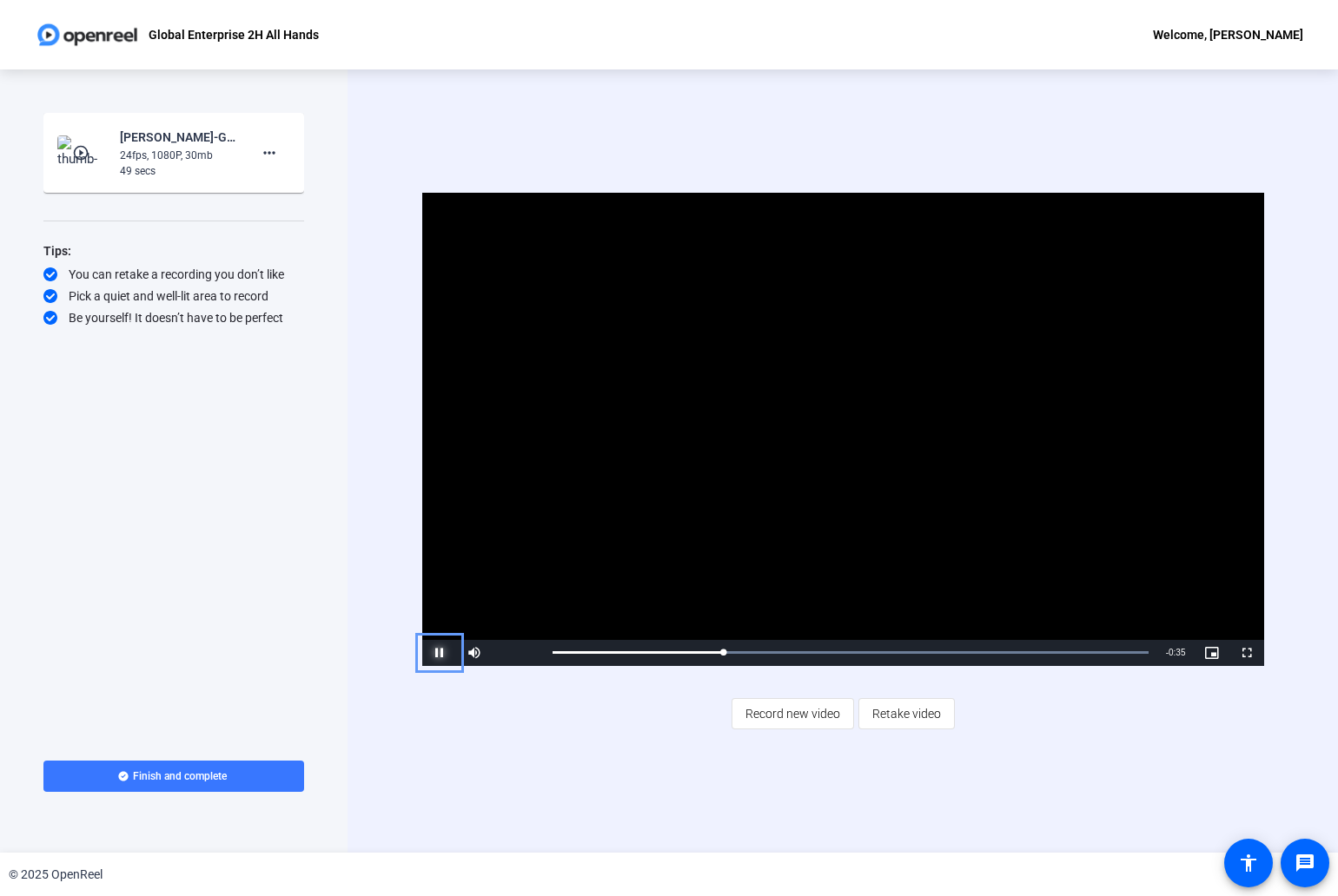
click at [445, 653] on span "Video Player" at bounding box center [439, 653] width 34 height 0
click at [279, 145] on mat-icon "more_horiz" at bounding box center [269, 153] width 21 height 21
click at [302, 188] on span "Delete clip" at bounding box center [297, 190] width 70 height 21
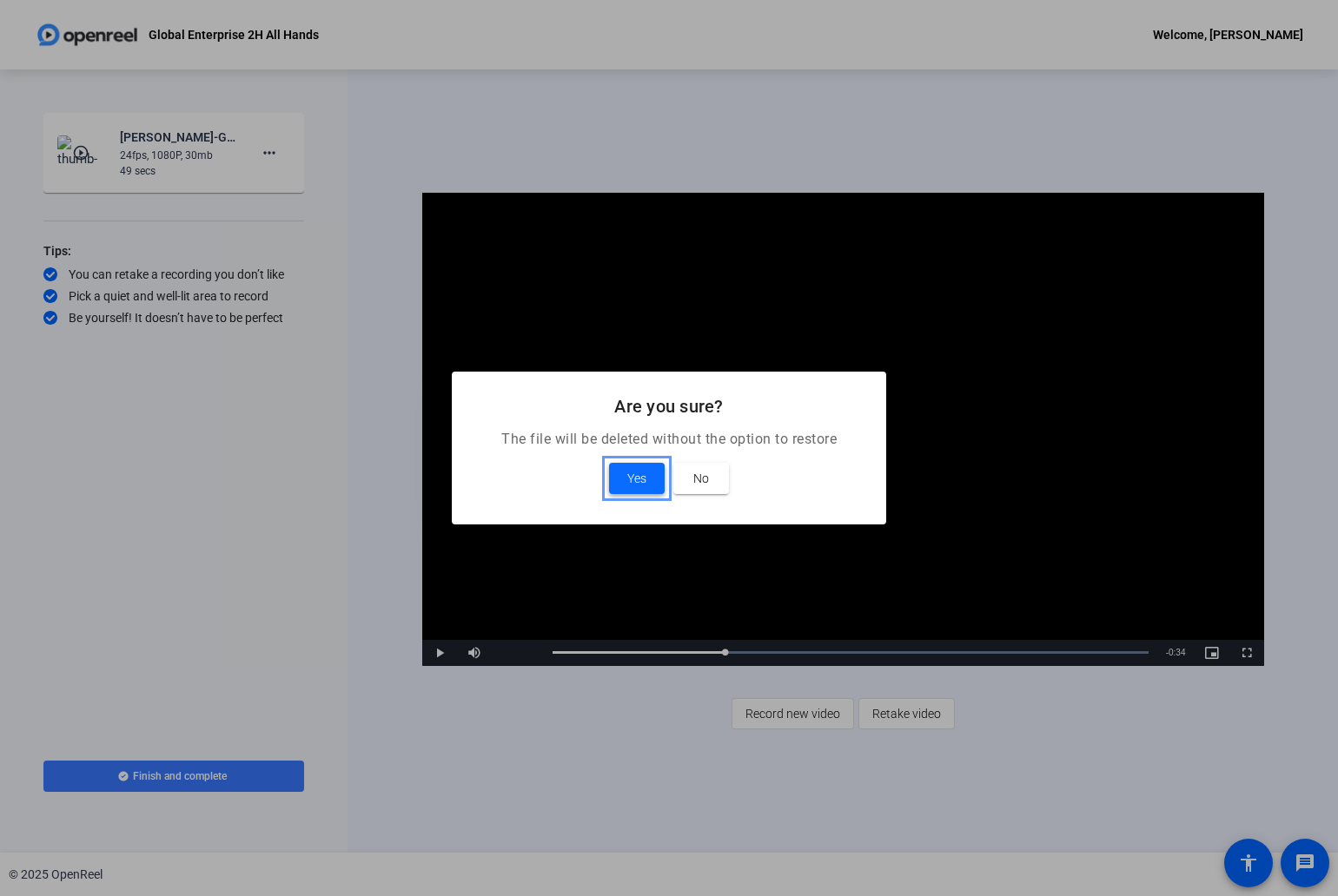
click at [643, 471] on span "Yes" at bounding box center [637, 478] width 19 height 21
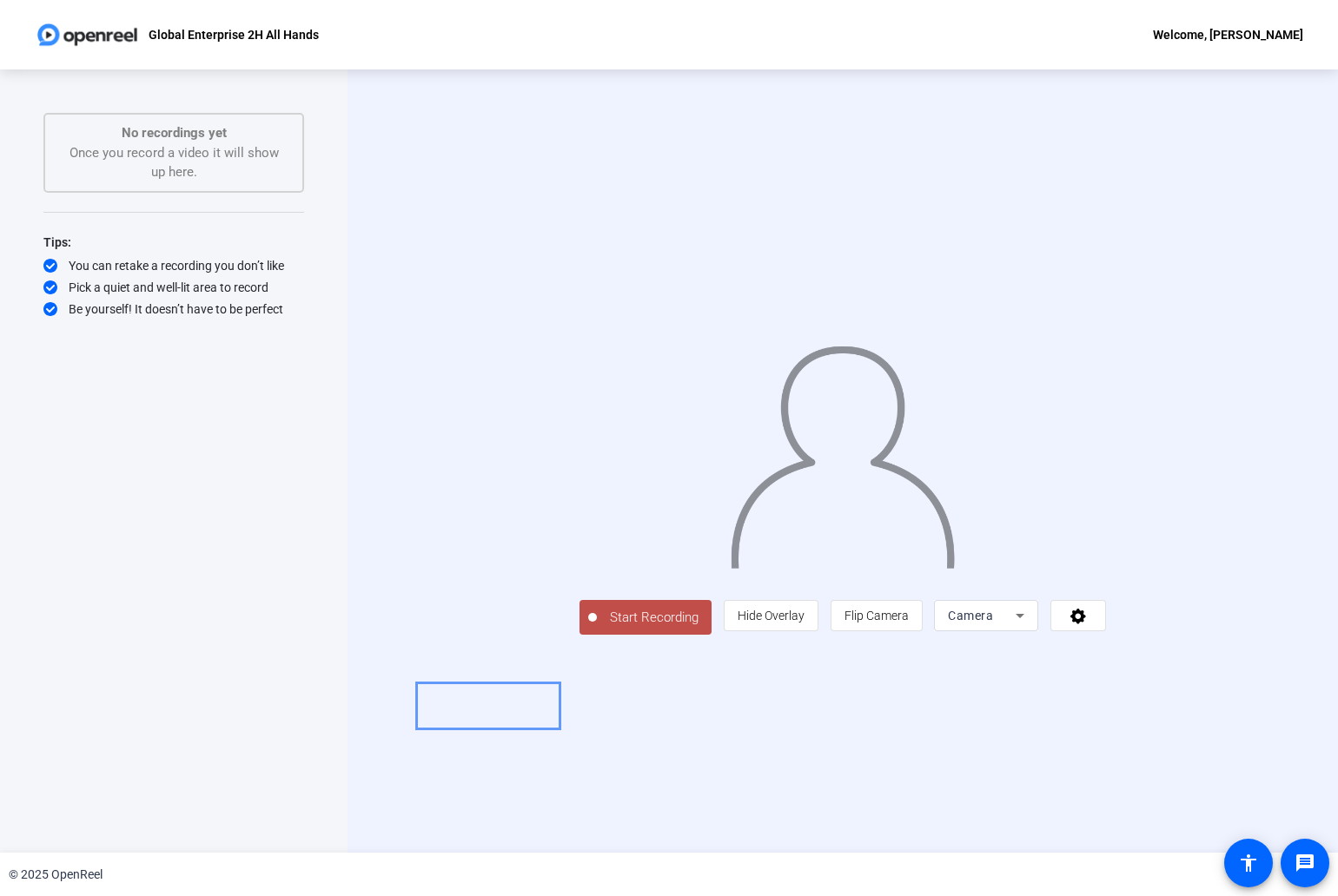
click at [597, 628] on span "Start Recording" at bounding box center [654, 617] width 115 height 20
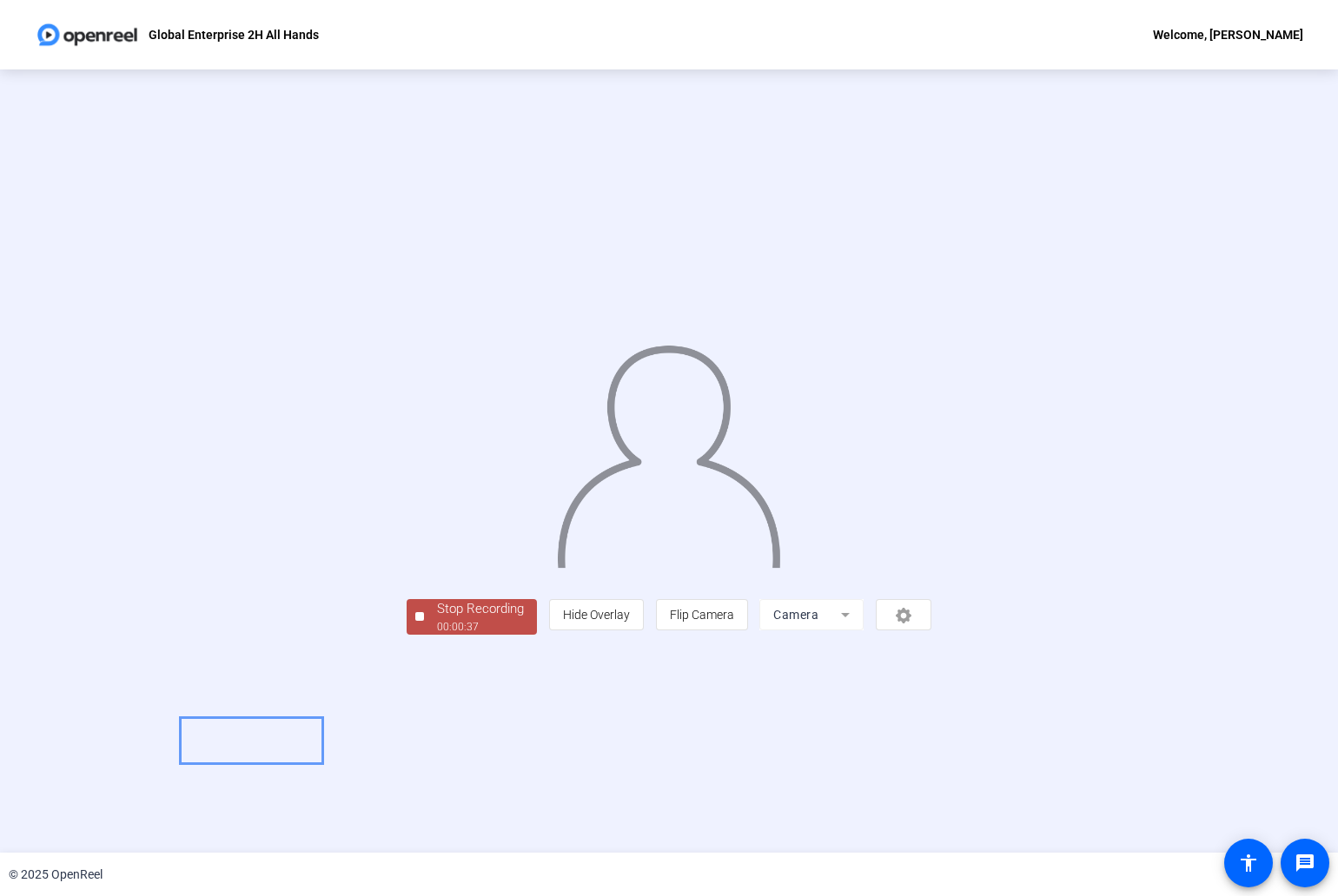
click at [437, 619] on div "Stop Recording" at bounding box center [480, 609] width 87 height 20
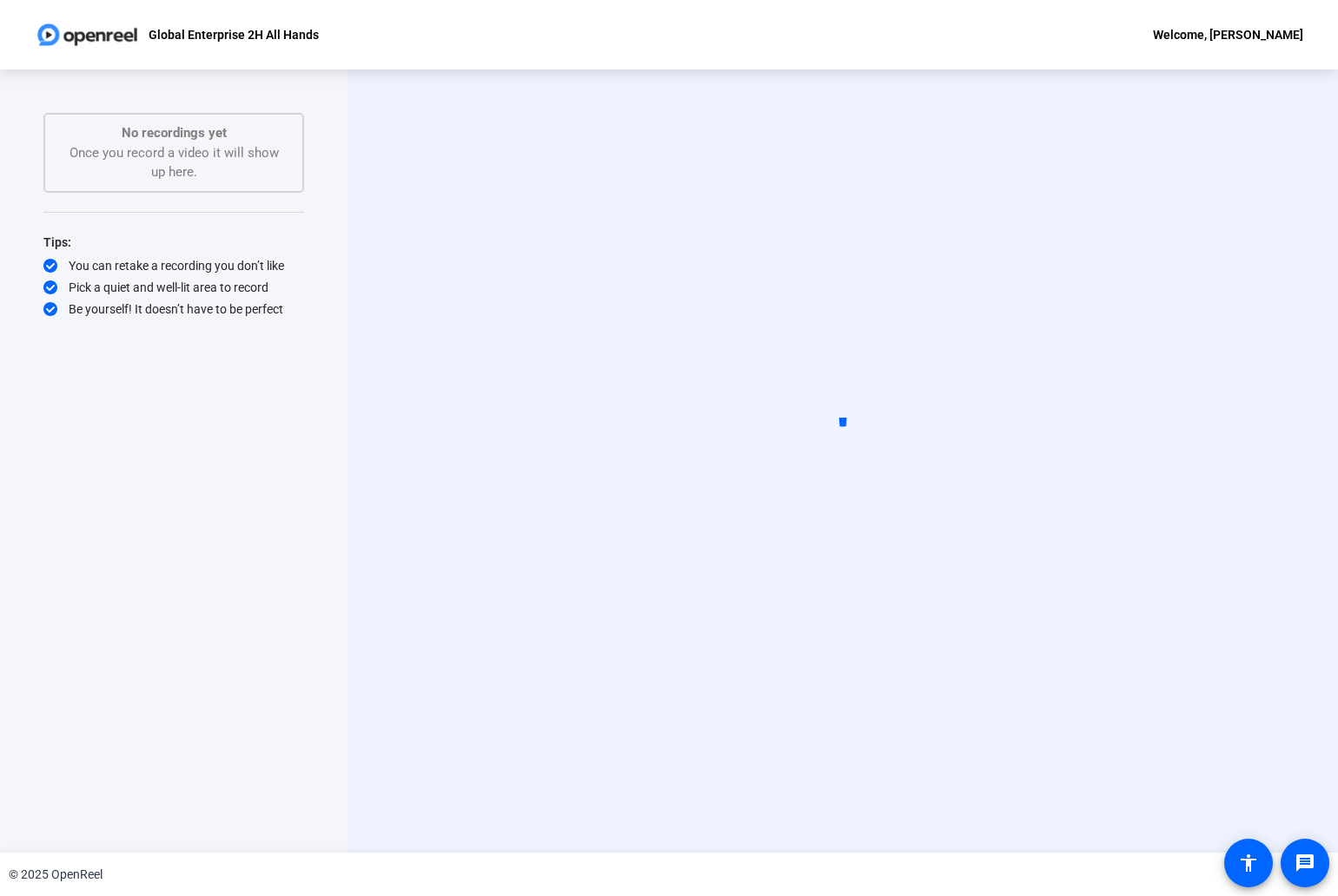
click at [215, 163] on div "No recordings yet Once you record a video it will show up here." at bounding box center [174, 153] width 223 height 59
click at [369, 430] on div "Start Recording" at bounding box center [842, 461] width 990 height 783
click at [775, 422] on video at bounding box center [842, 462] width 261 height 147
click at [843, 423] on circle at bounding box center [843, 461] width 85 height 85
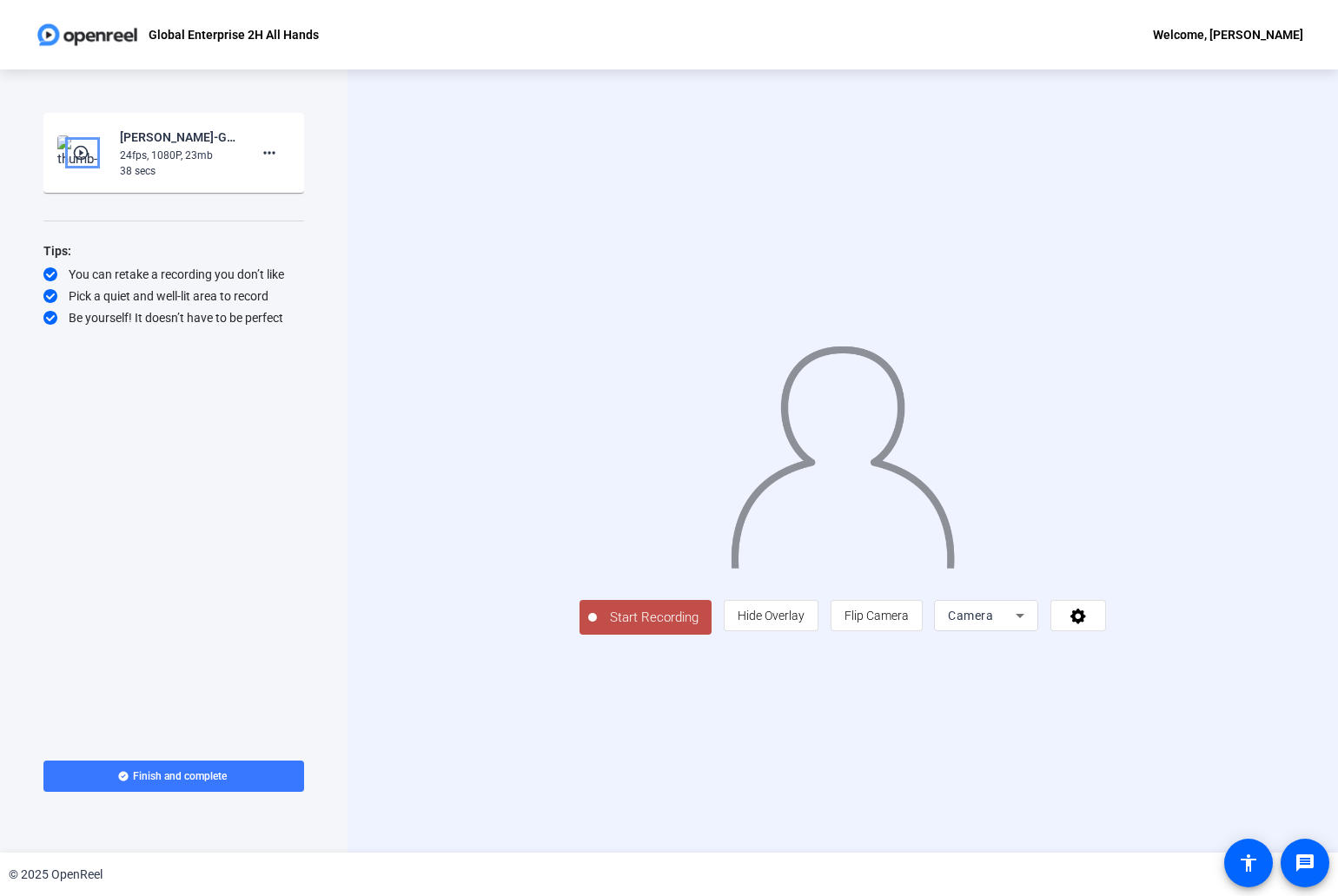
click at [82, 148] on mat-icon "play_circle_outline" at bounding box center [83, 153] width 21 height 18
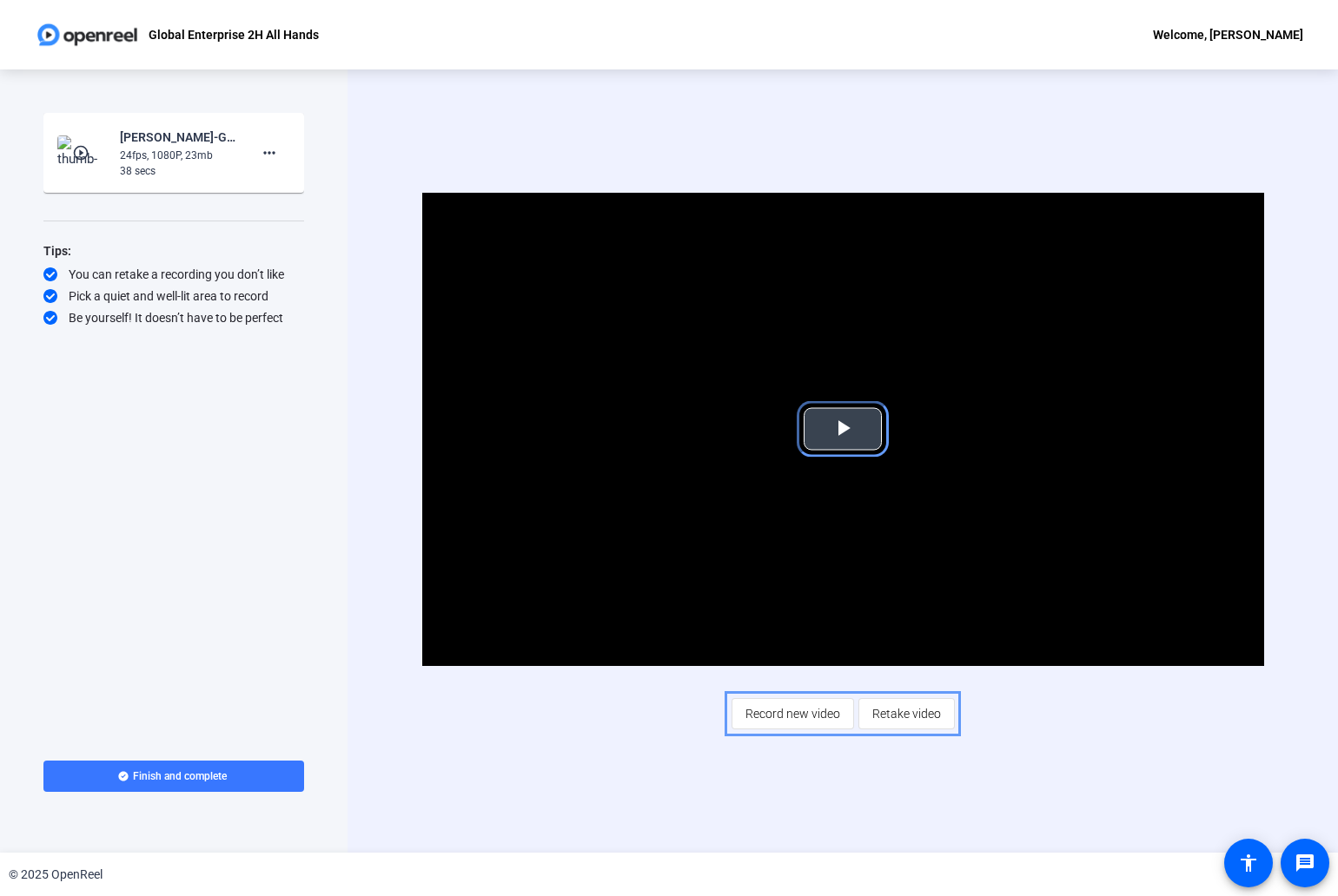
click at [843, 429] on span "Video Player" at bounding box center [843, 429] width 0 height 0
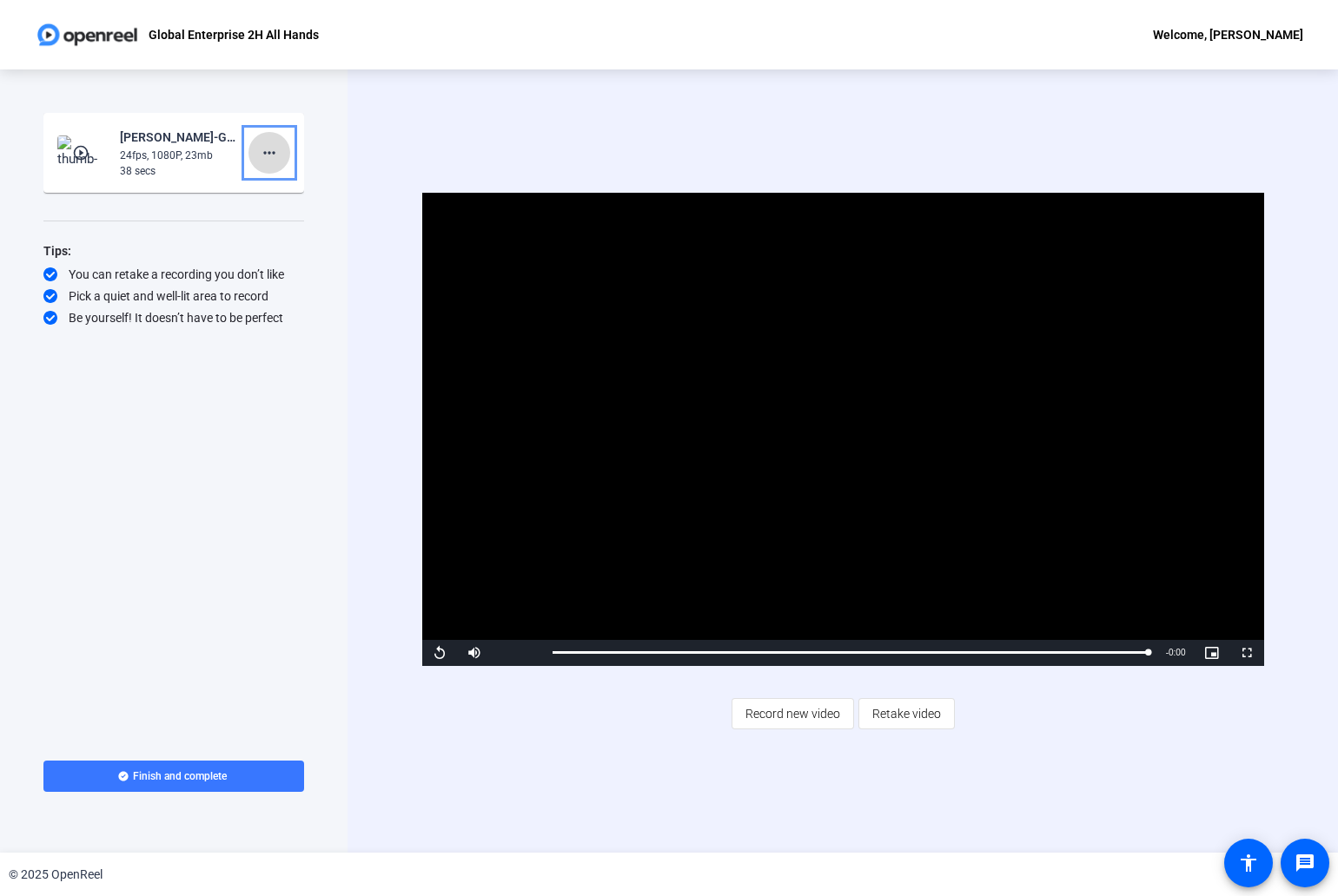
click at [274, 157] on mat-icon "more_horiz" at bounding box center [269, 153] width 21 height 21
click at [291, 188] on span "Delete clip" at bounding box center [297, 190] width 70 height 21
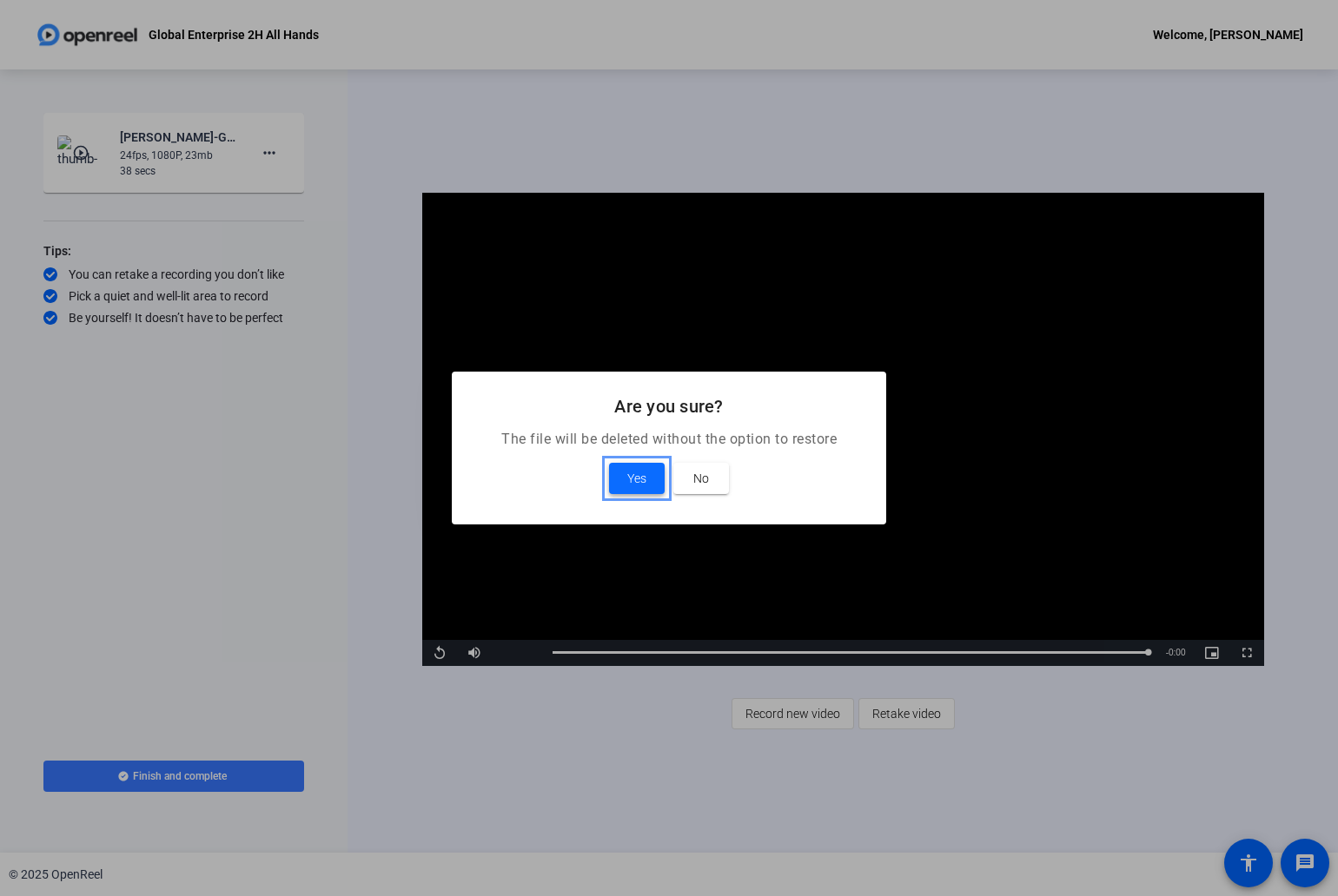
click at [647, 480] on span at bounding box center [636, 478] width 56 height 41
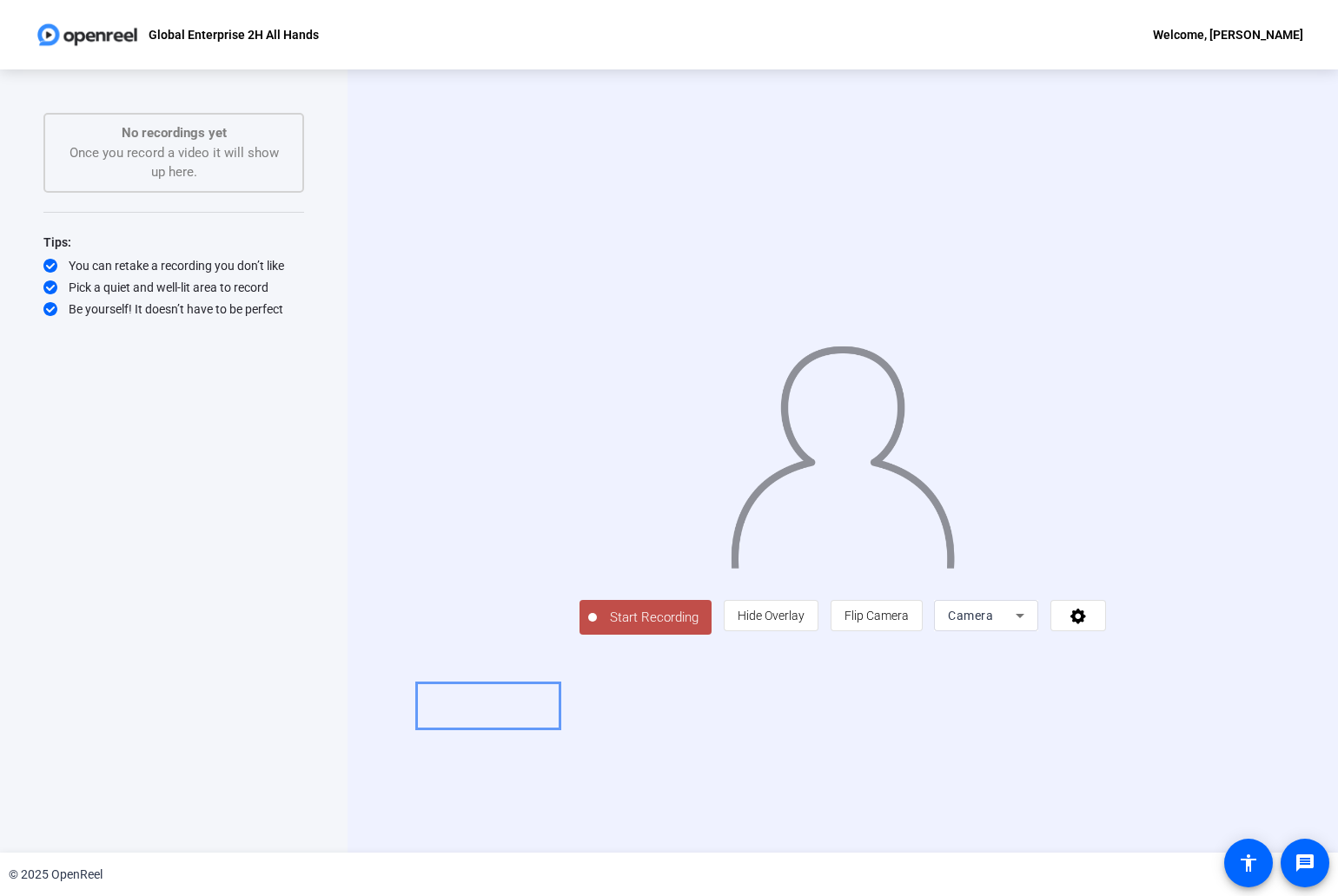
click at [597, 628] on span "Start Recording" at bounding box center [654, 617] width 115 height 20
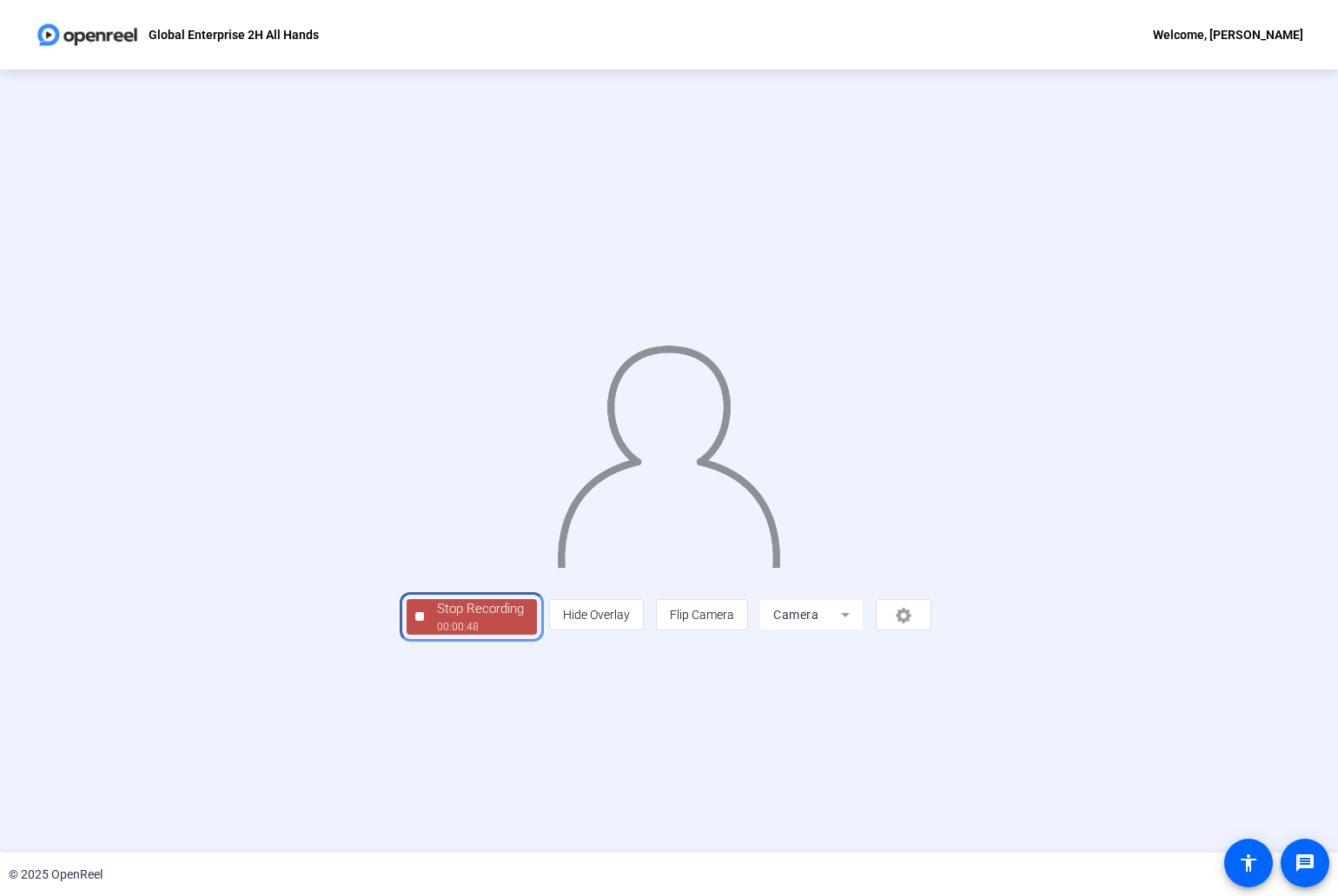
click at [437, 619] on div "Stop Recording" at bounding box center [480, 609] width 87 height 20
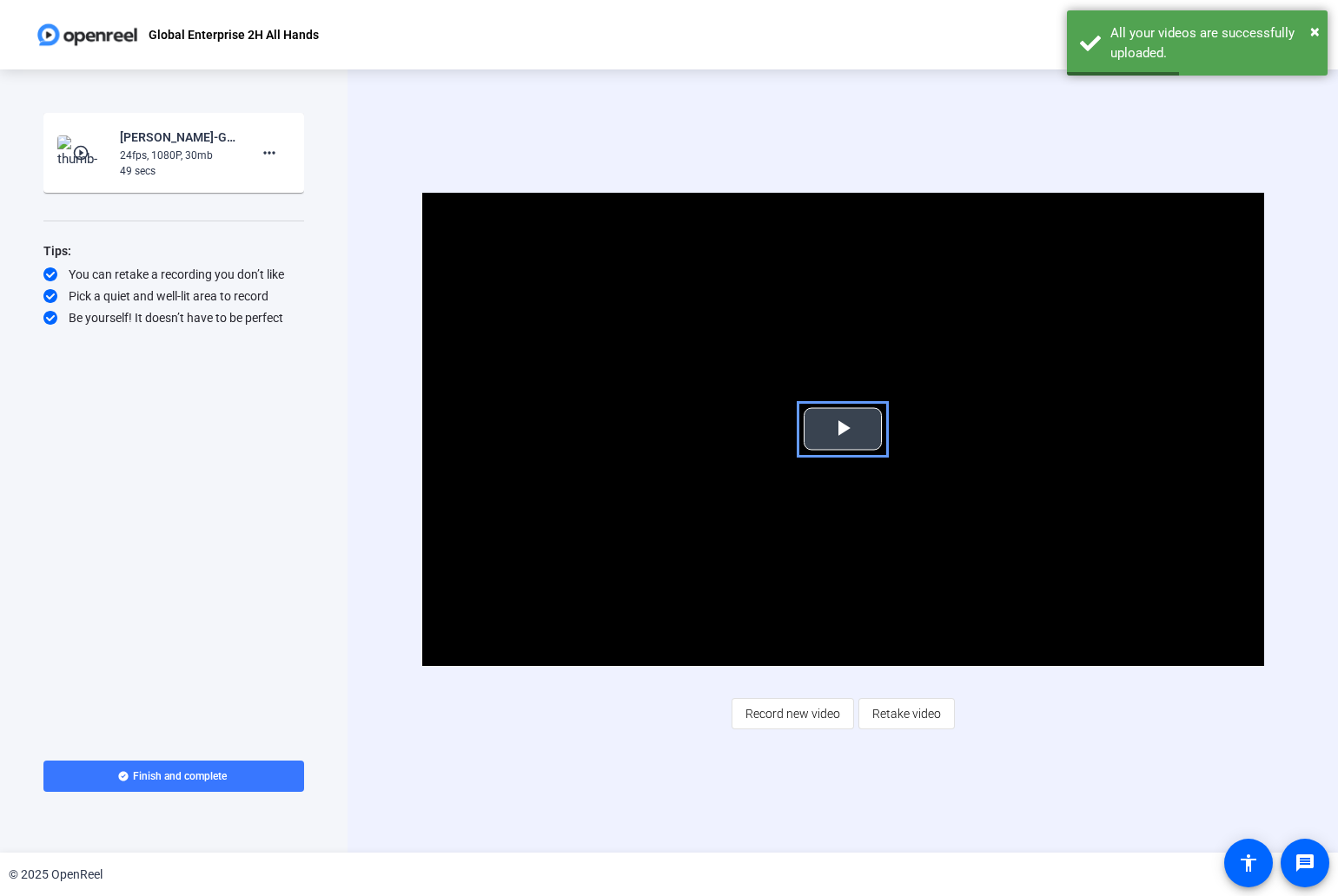
click at [843, 429] on span "Video Player" at bounding box center [843, 429] width 0 height 0
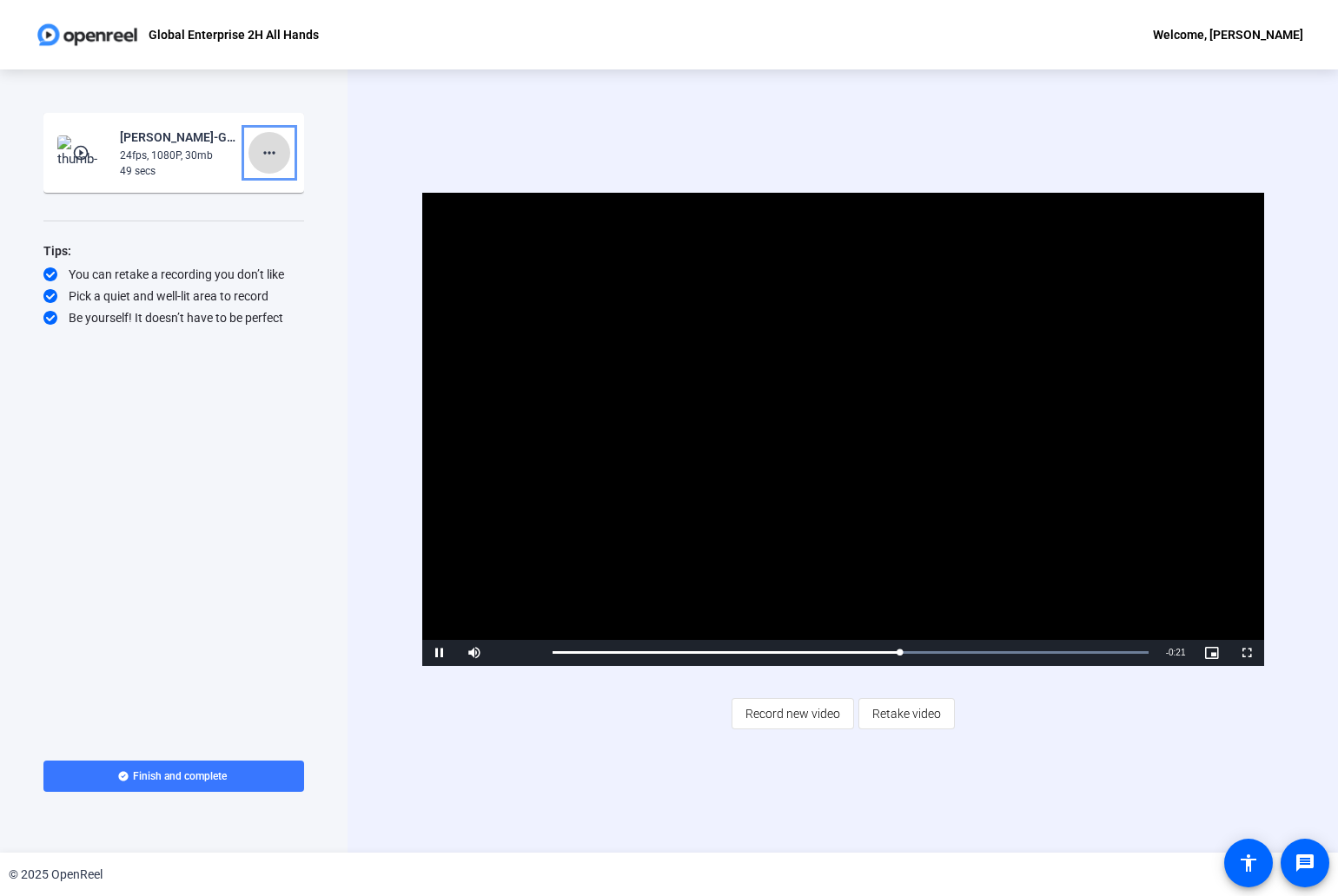
click at [279, 155] on mat-icon "more_horiz" at bounding box center [269, 153] width 21 height 21
click at [304, 183] on span "Delete clip" at bounding box center [297, 190] width 70 height 21
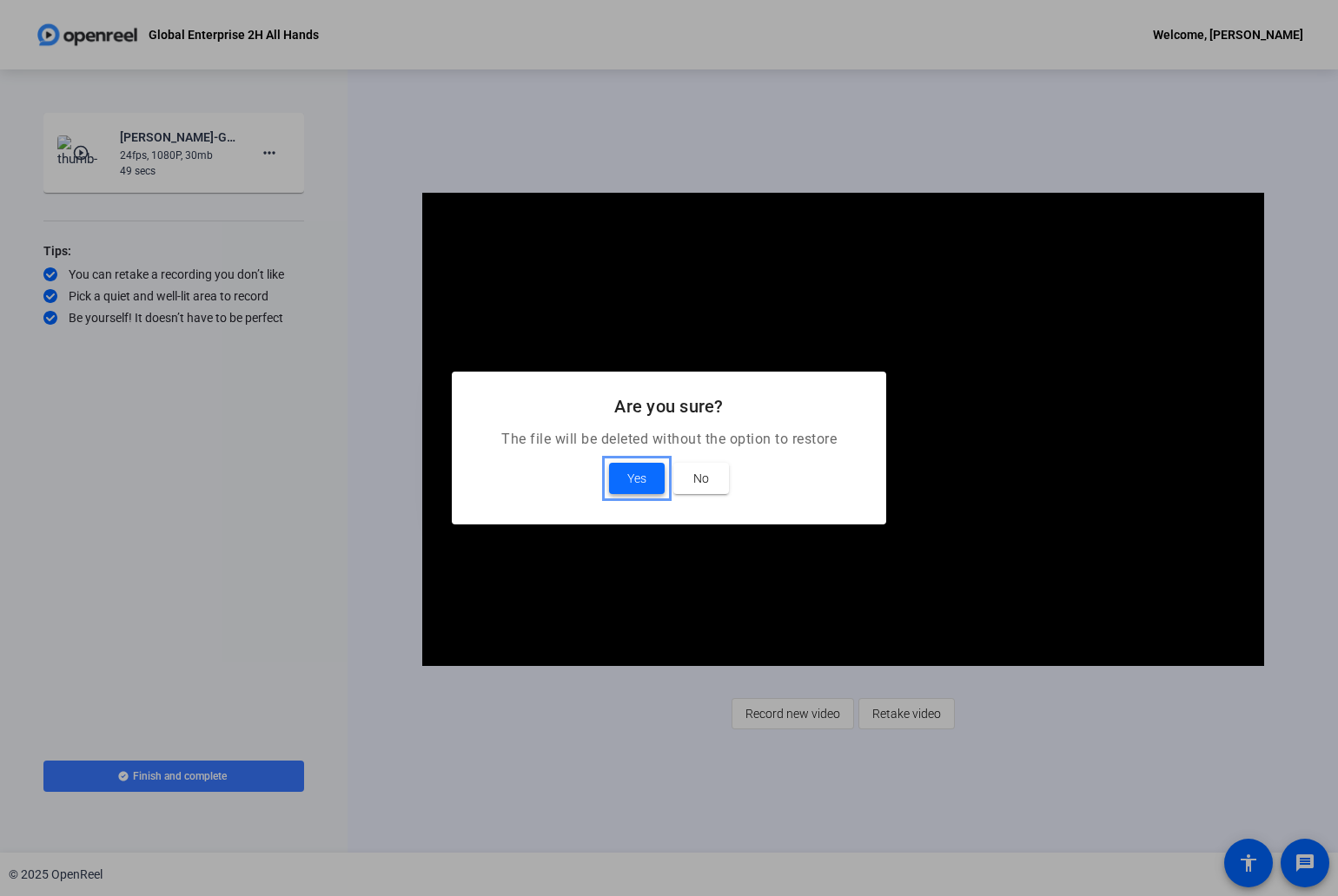
click at [641, 466] on span at bounding box center [636, 478] width 56 height 41
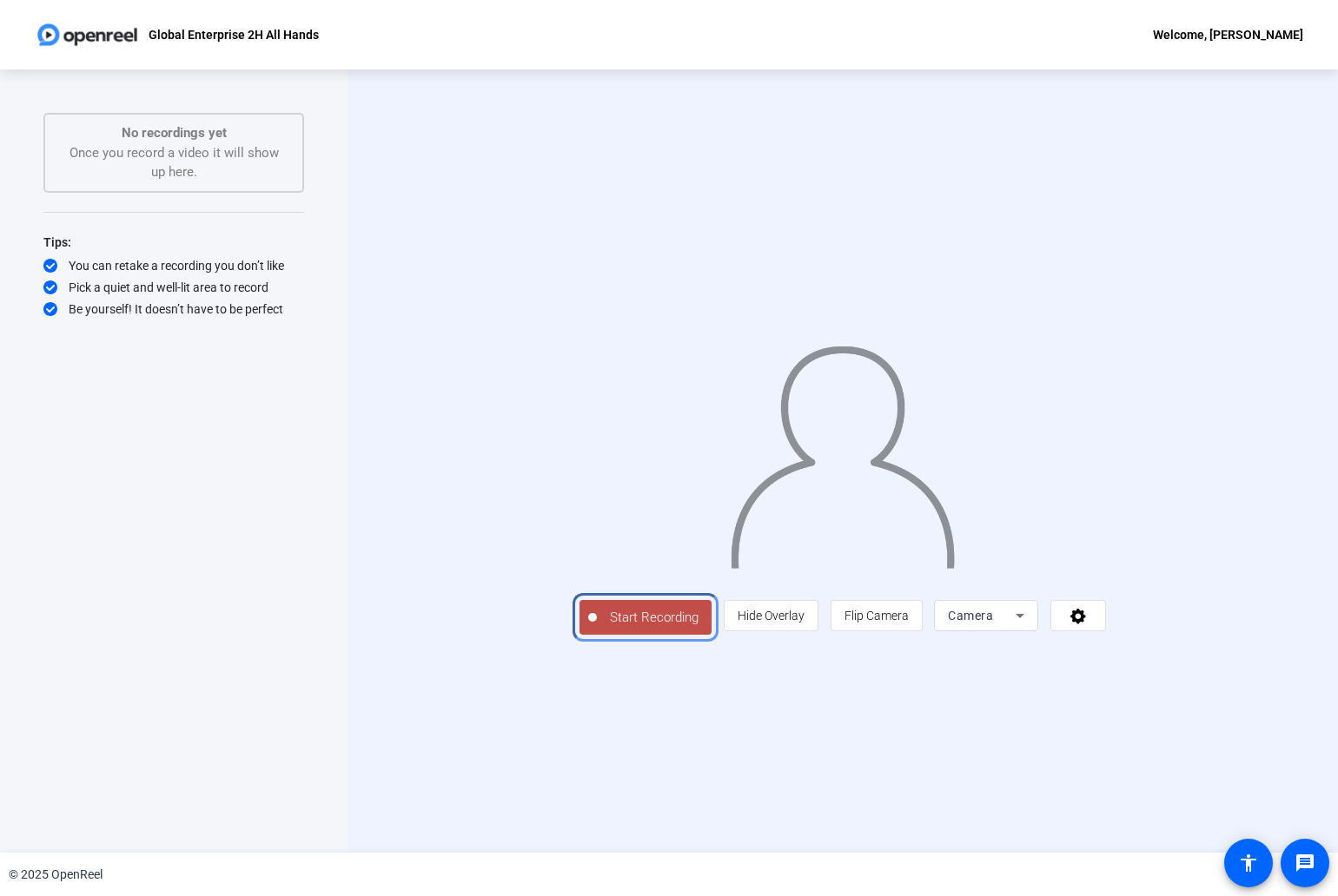
click at [597, 628] on span "Start Recording" at bounding box center [654, 617] width 115 height 20
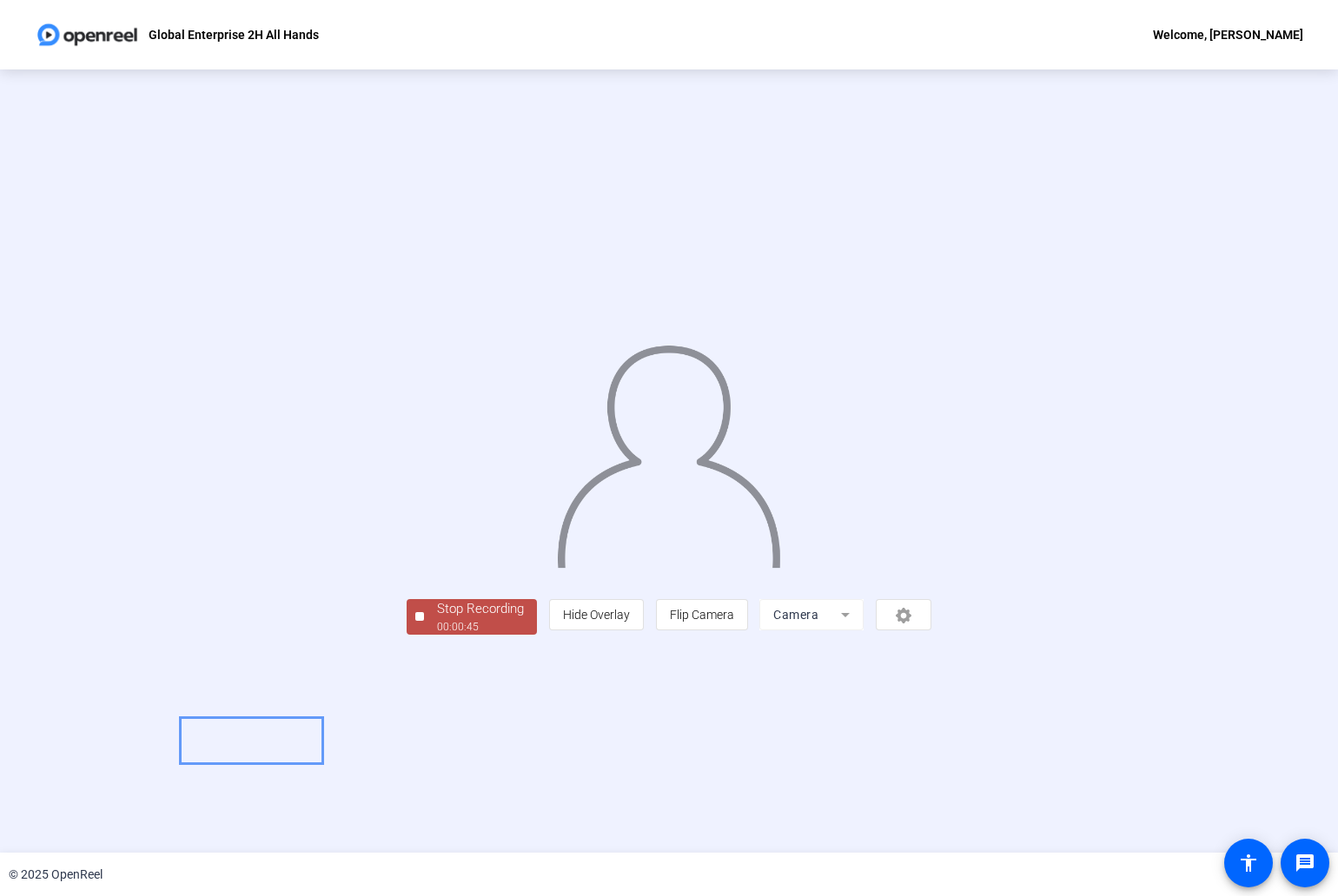
click at [437, 619] on div "Stop Recording" at bounding box center [480, 609] width 87 height 20
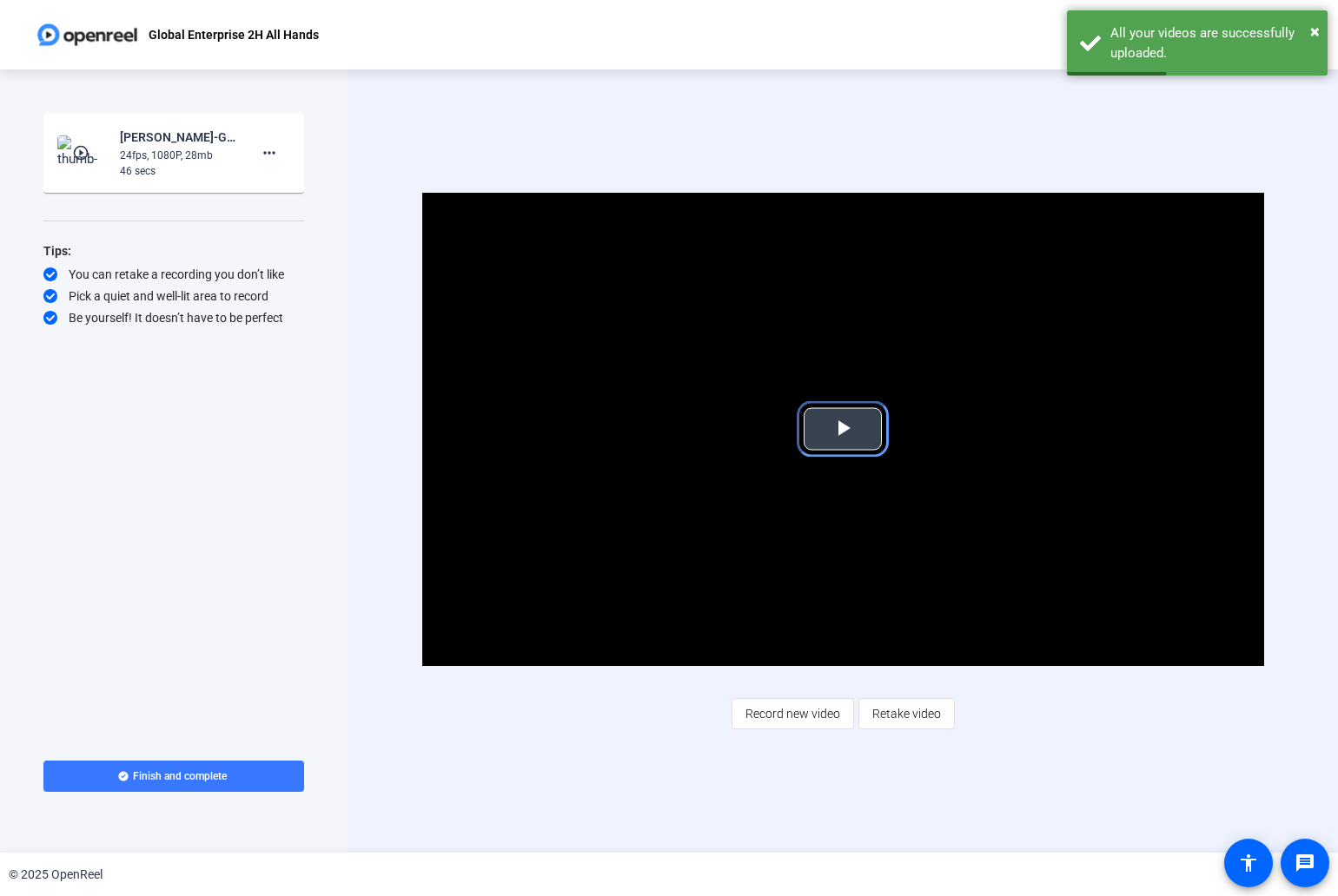
click at [843, 429] on span "Video Player" at bounding box center [843, 429] width 0 height 0
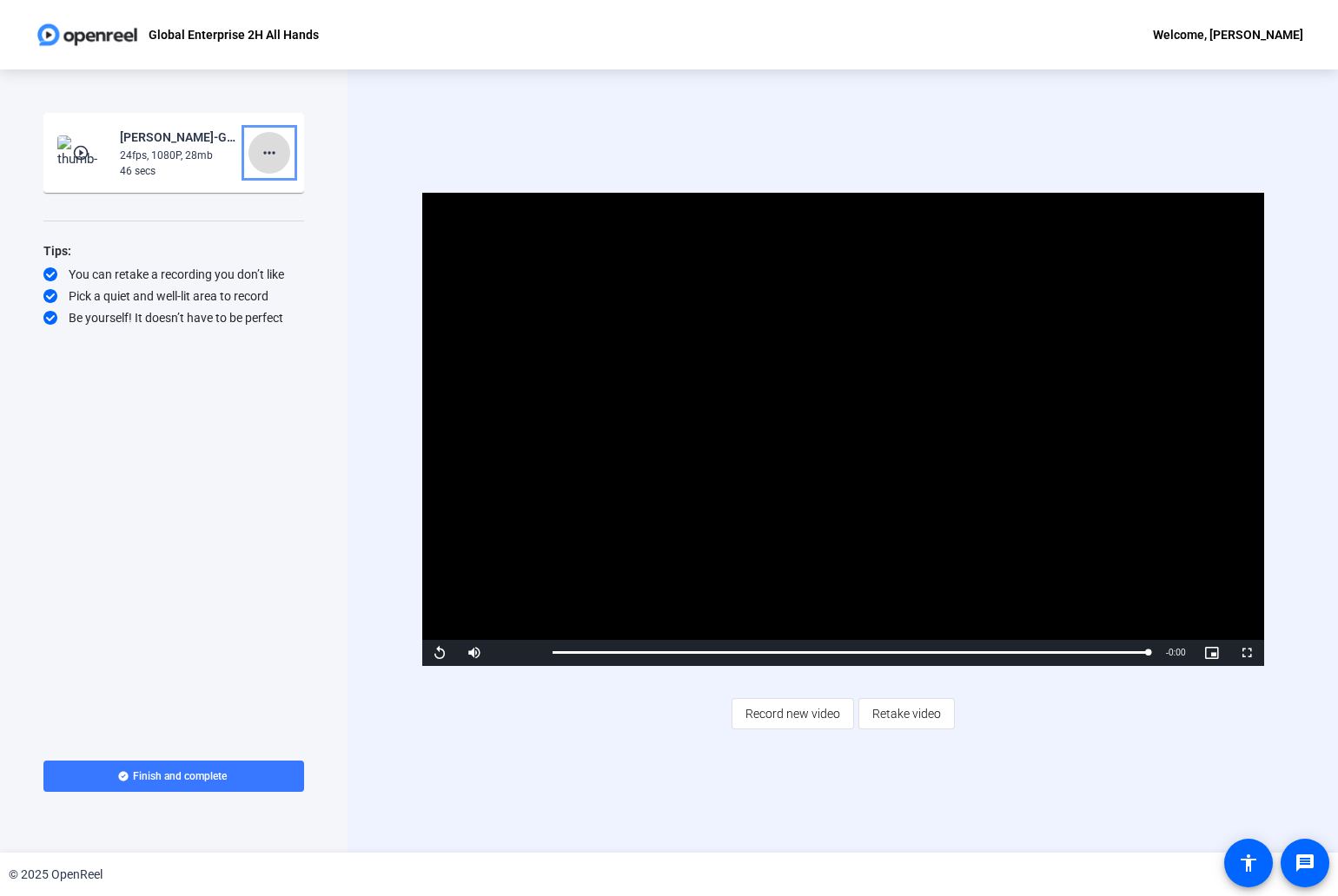
click at [271, 151] on mat-icon "more_horiz" at bounding box center [269, 153] width 21 height 21
click at [300, 186] on span "Delete clip" at bounding box center [297, 190] width 70 height 21
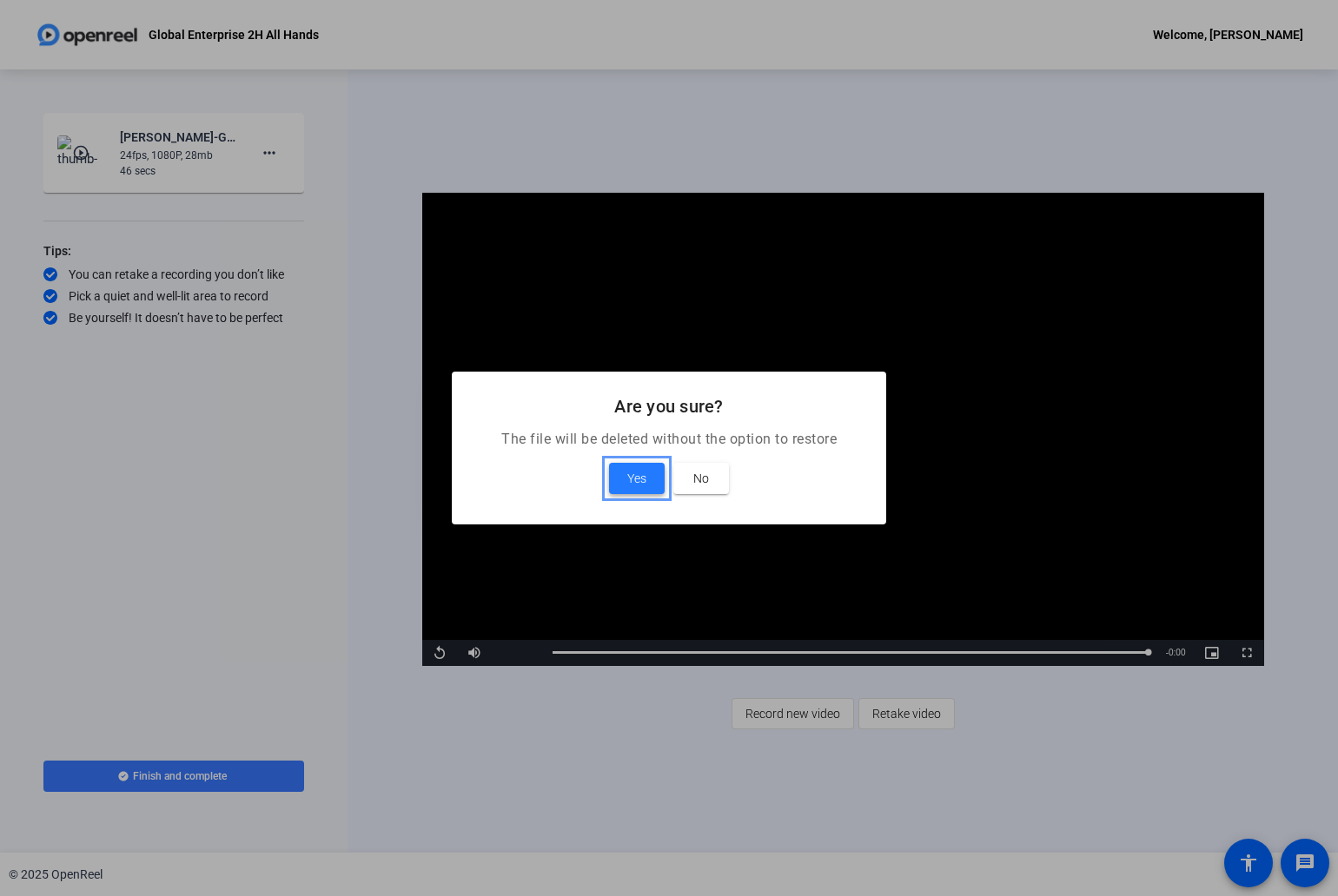
drag, startPoint x: 633, startPoint y: 473, endPoint x: 622, endPoint y: 469, distance: 11.7
click at [633, 473] on span "Yes" at bounding box center [637, 478] width 19 height 21
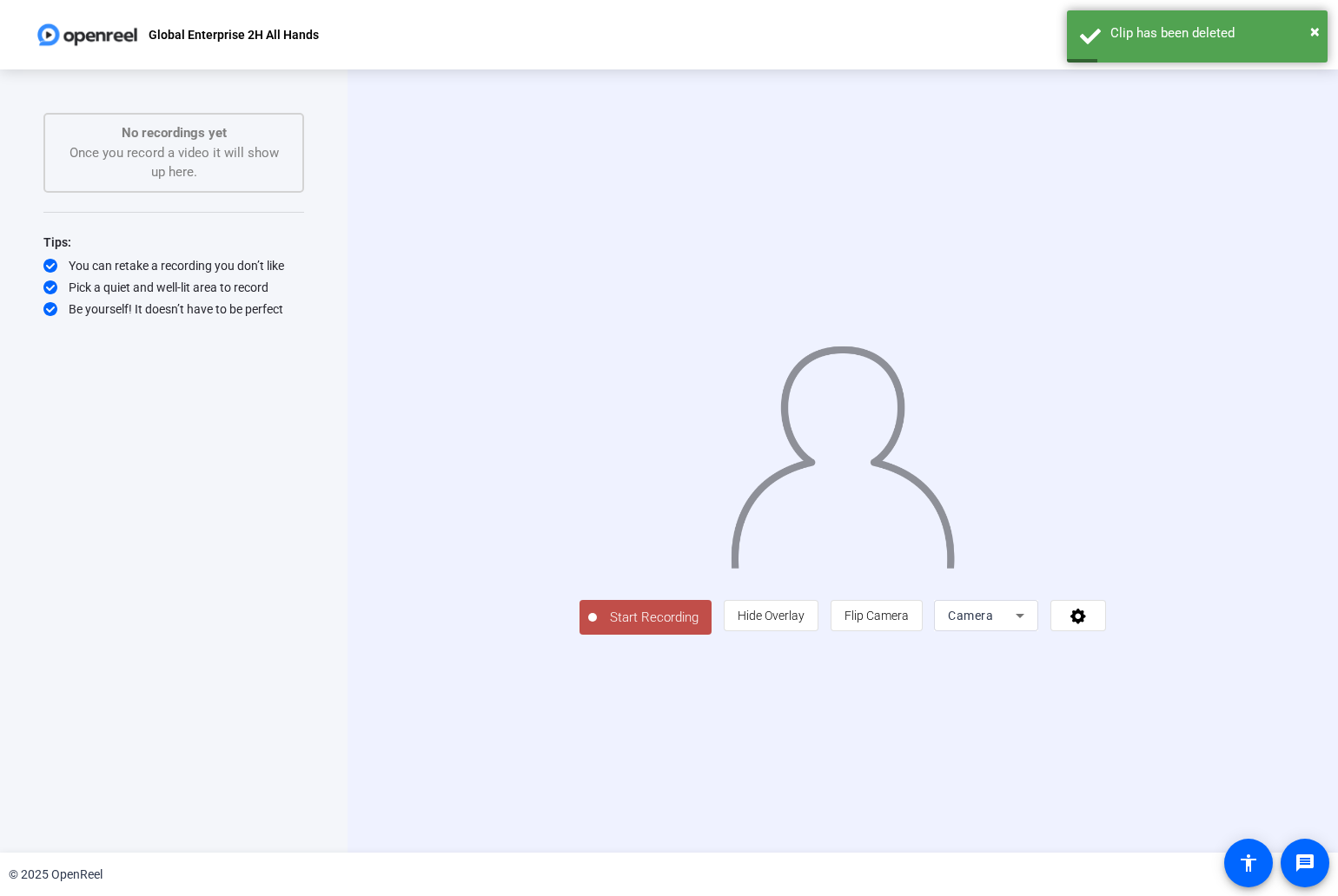
click at [1024, 631] on div "Camera" at bounding box center [986, 615] width 77 height 31
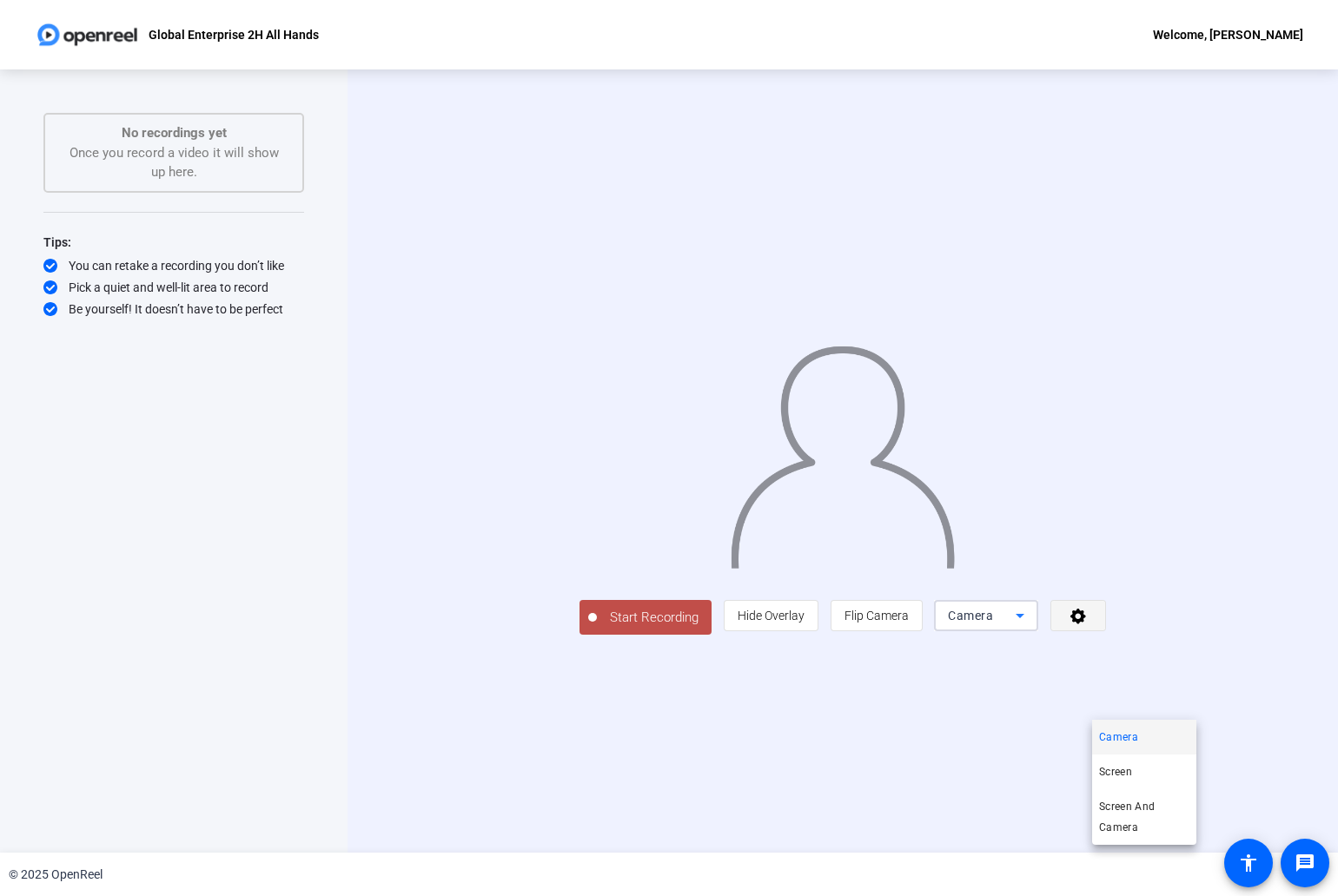
click at [1232, 702] on div at bounding box center [669, 448] width 1338 height 896
click at [1085, 624] on icon "Menu" at bounding box center [1078, 616] width 16 height 16
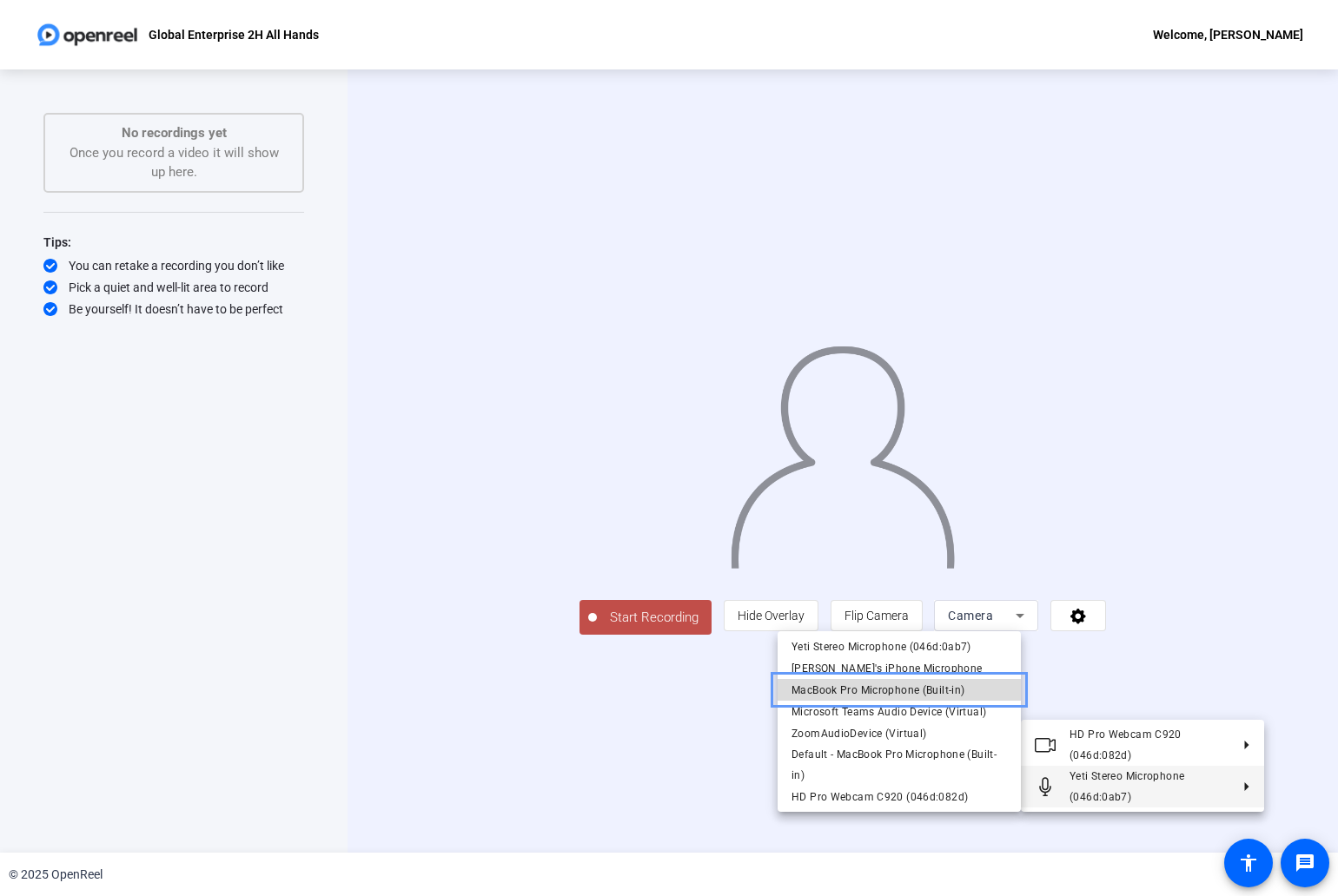
click at [806, 686] on span "MacBook Pro Microphone (Built-in)" at bounding box center [878, 690] width 173 height 12
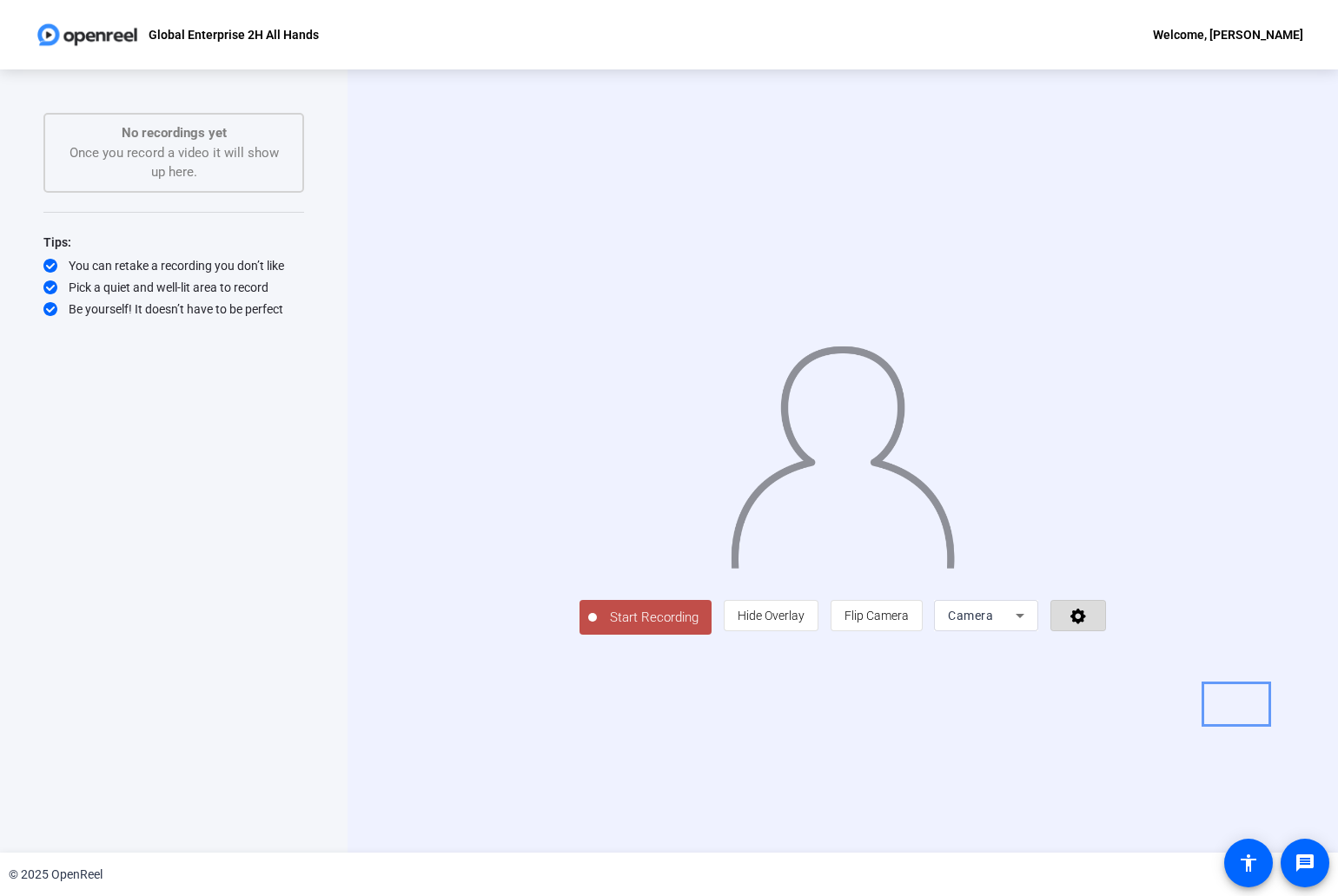
click at [1085, 624] on icon "Menu" at bounding box center [1078, 616] width 16 height 16
click at [1085, 624] on icon at bounding box center [1078, 616] width 16 height 16
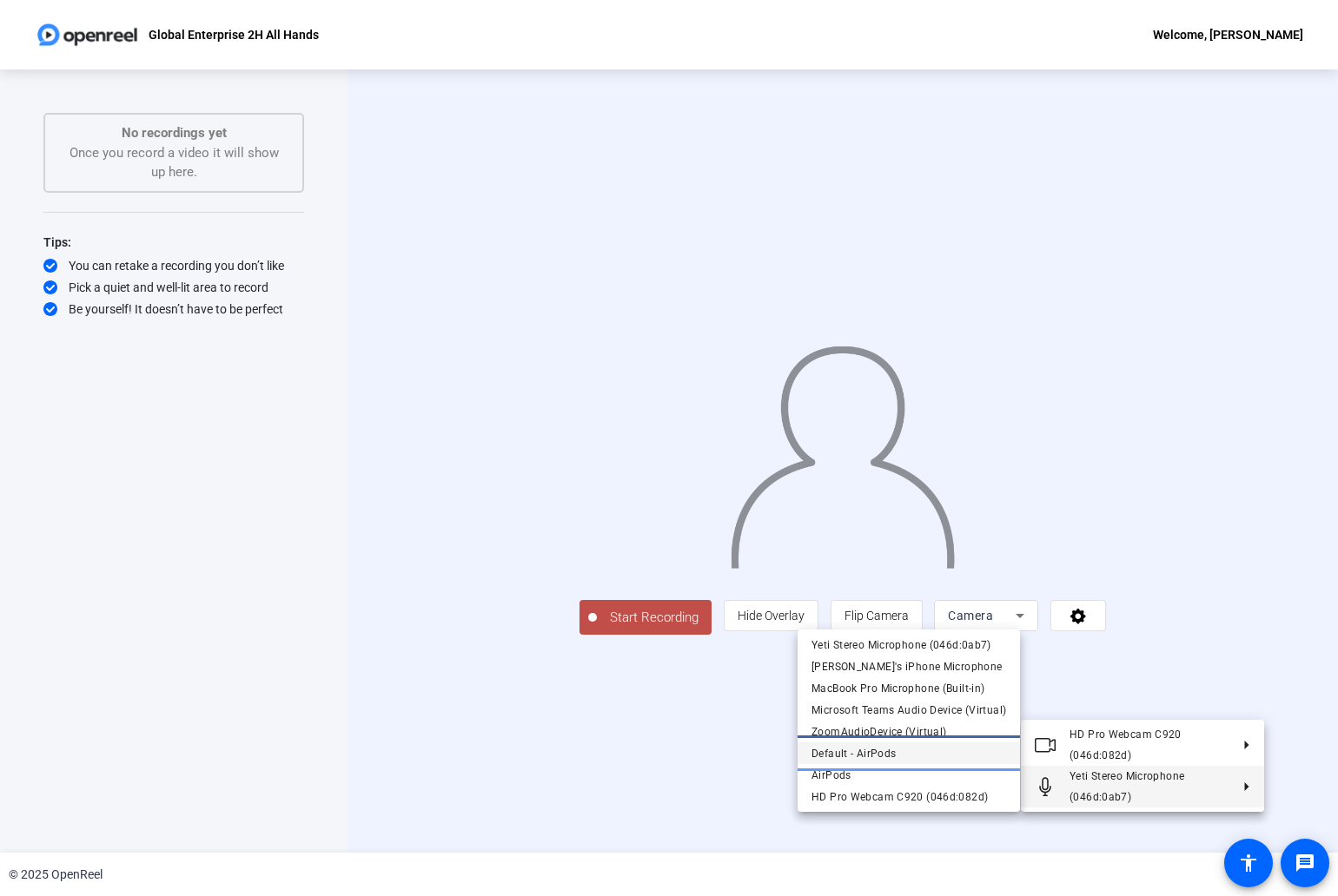
click at [916, 748] on span "Default - AirPods" at bounding box center [909, 754] width 194 height 21
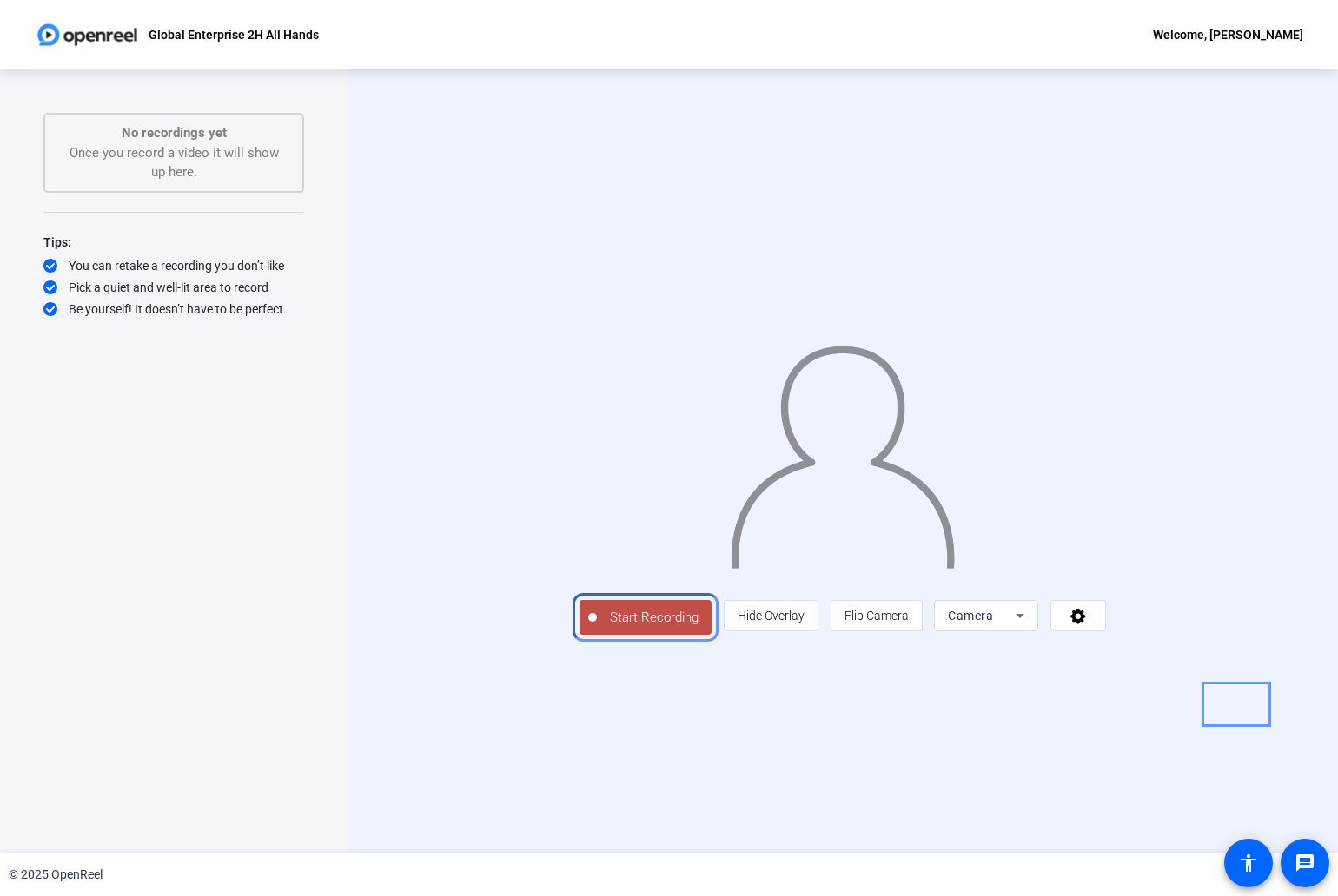
drag, startPoint x: 502, startPoint y: 708, endPoint x: 503, endPoint y: 699, distance: 9.1
click at [597, 628] on span "Start Recording" at bounding box center [654, 617] width 115 height 20
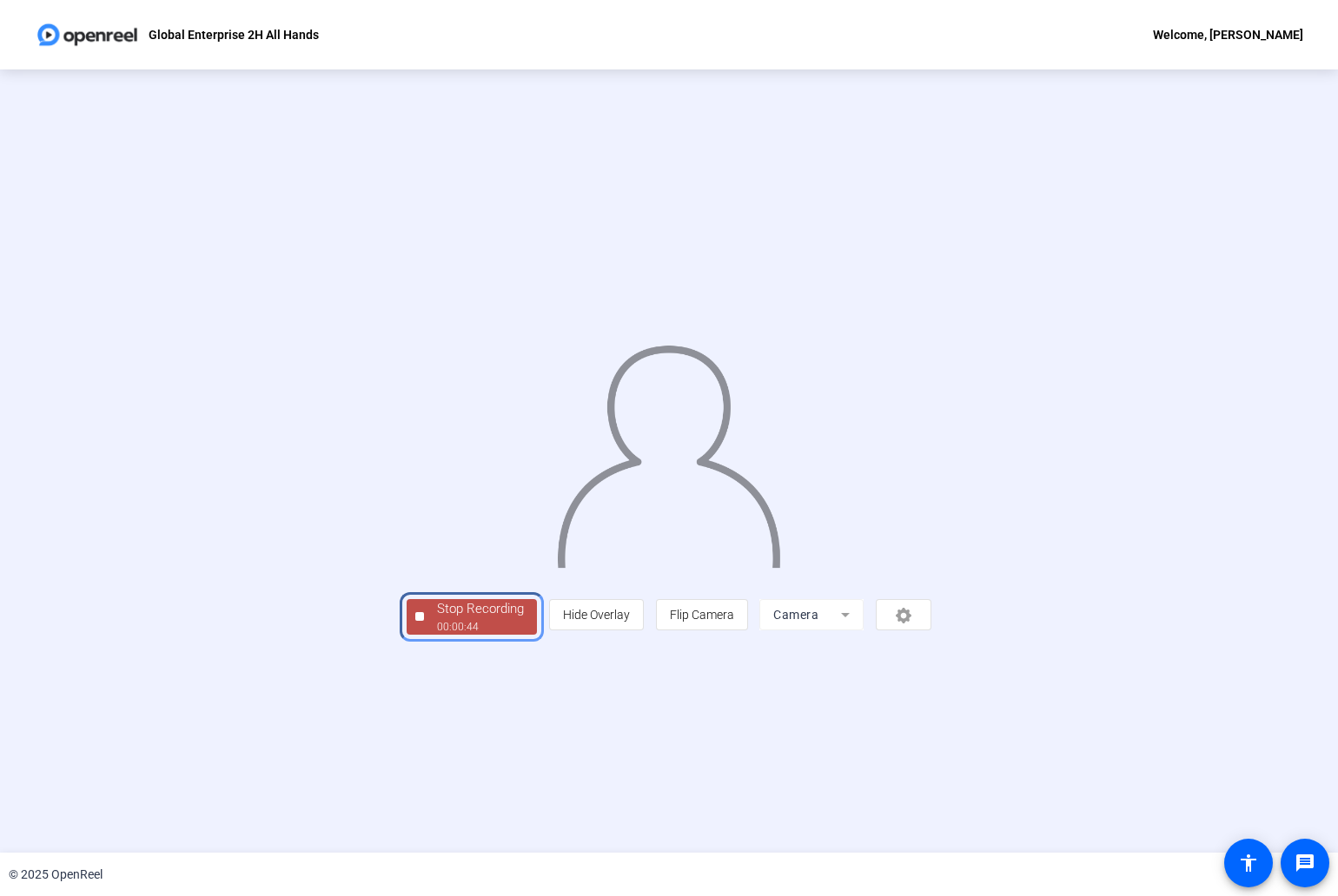
click at [437, 635] on div "00:00:44" at bounding box center [480, 627] width 87 height 16
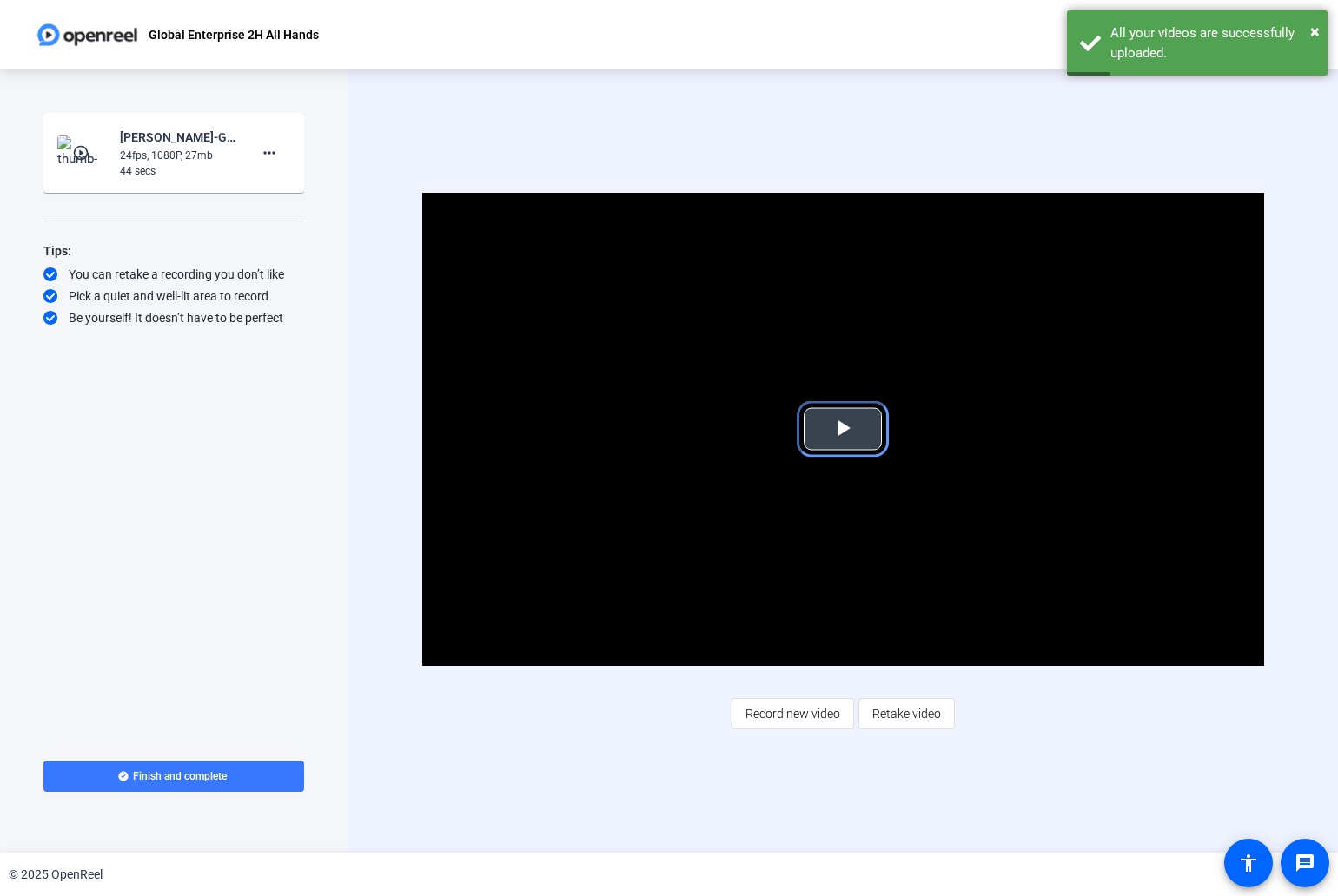
click at [843, 429] on span "Video Player" at bounding box center [843, 429] width 0 height 0
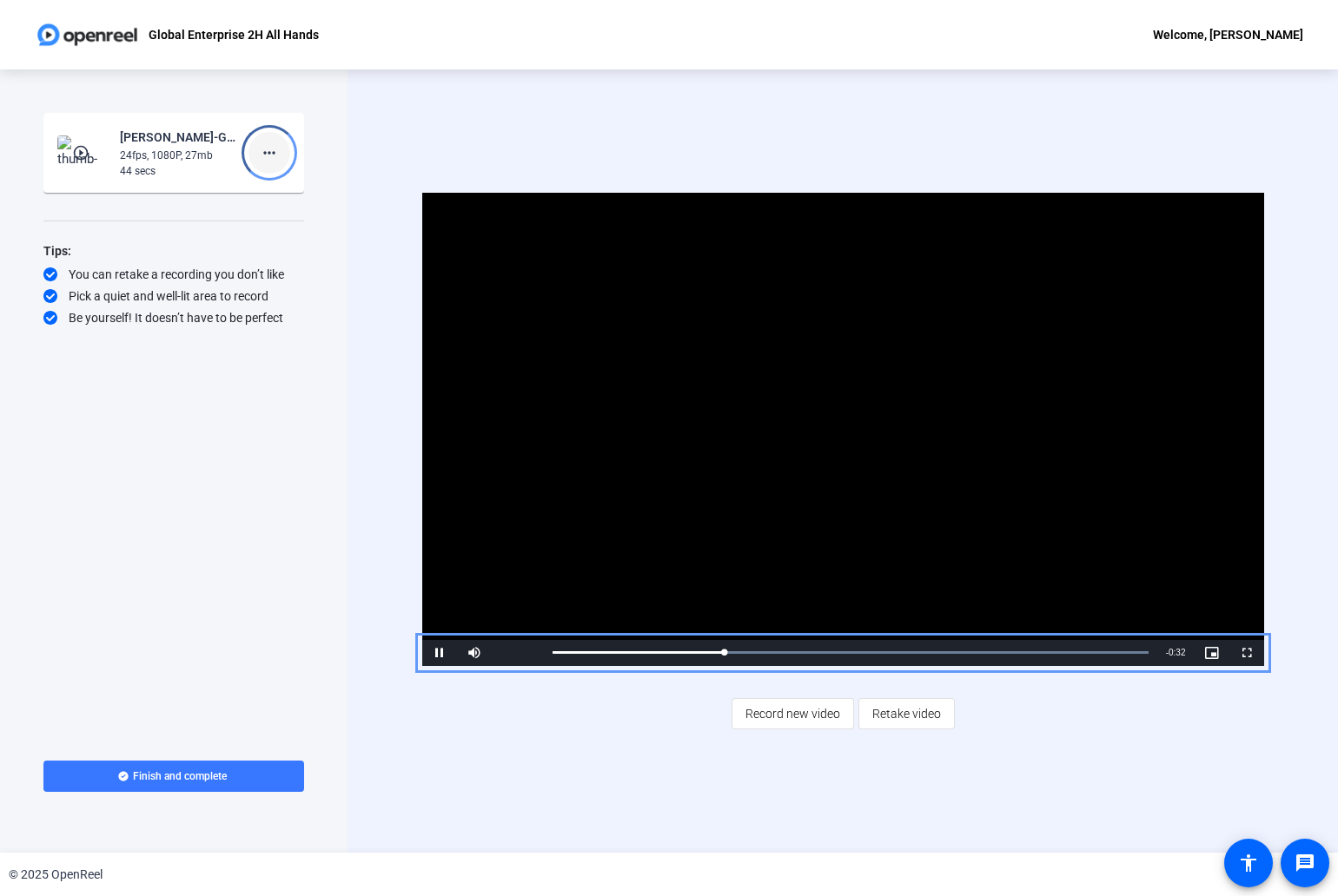
click at [260, 159] on mat-icon "more_horiz" at bounding box center [269, 153] width 21 height 21
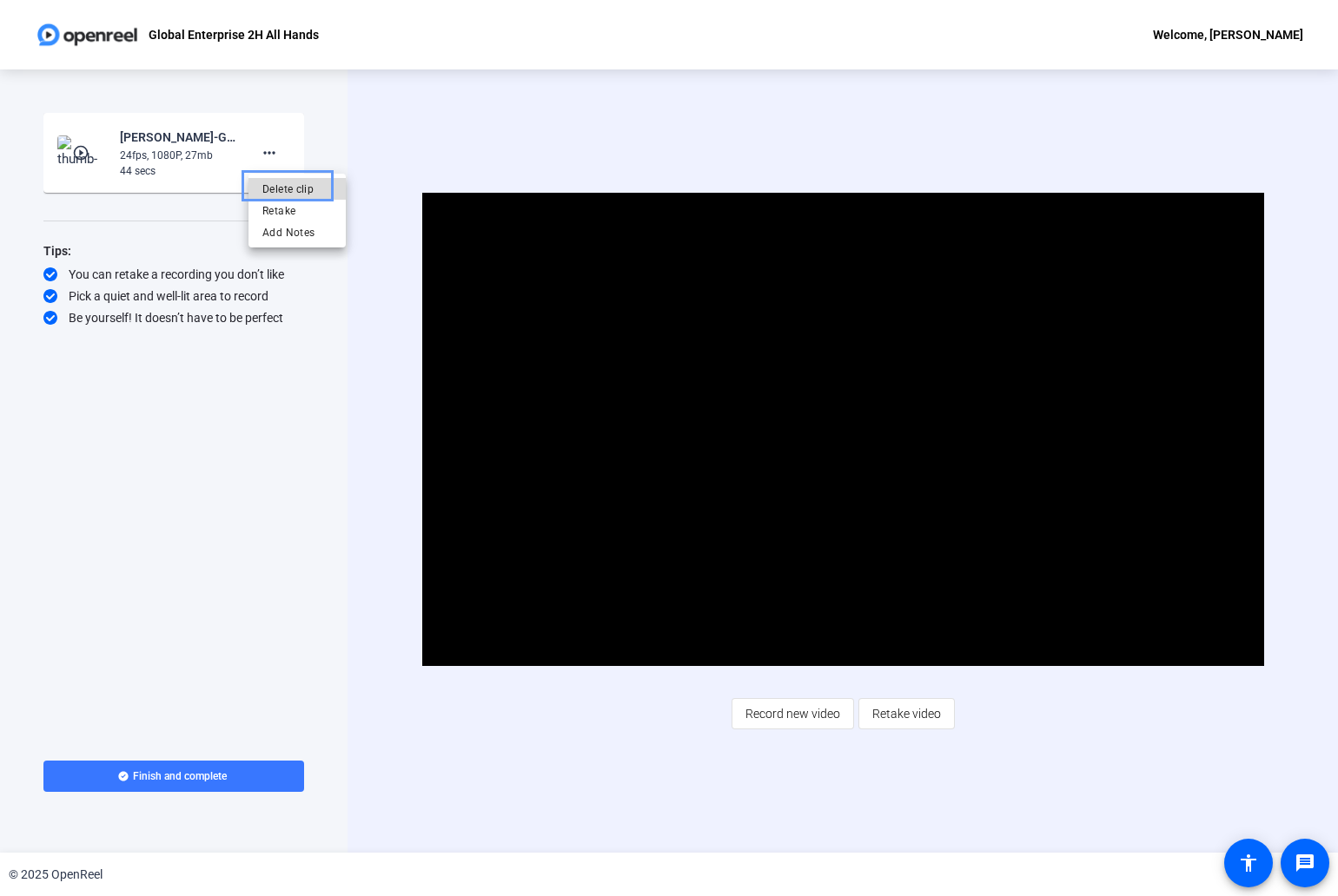
click at [307, 183] on span "Delete clip" at bounding box center [297, 190] width 70 height 21
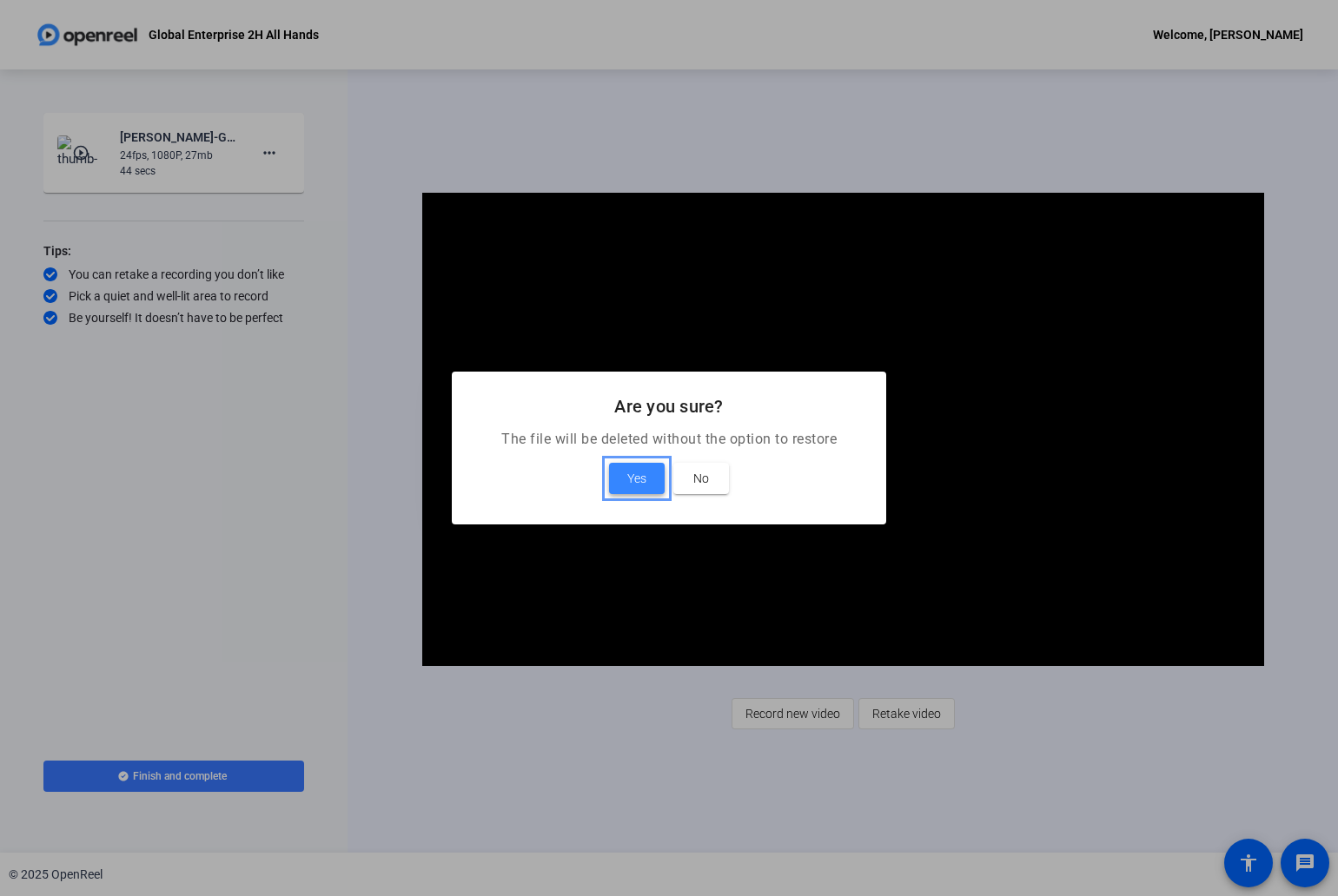
click at [642, 477] on span "Yes" at bounding box center [637, 478] width 19 height 21
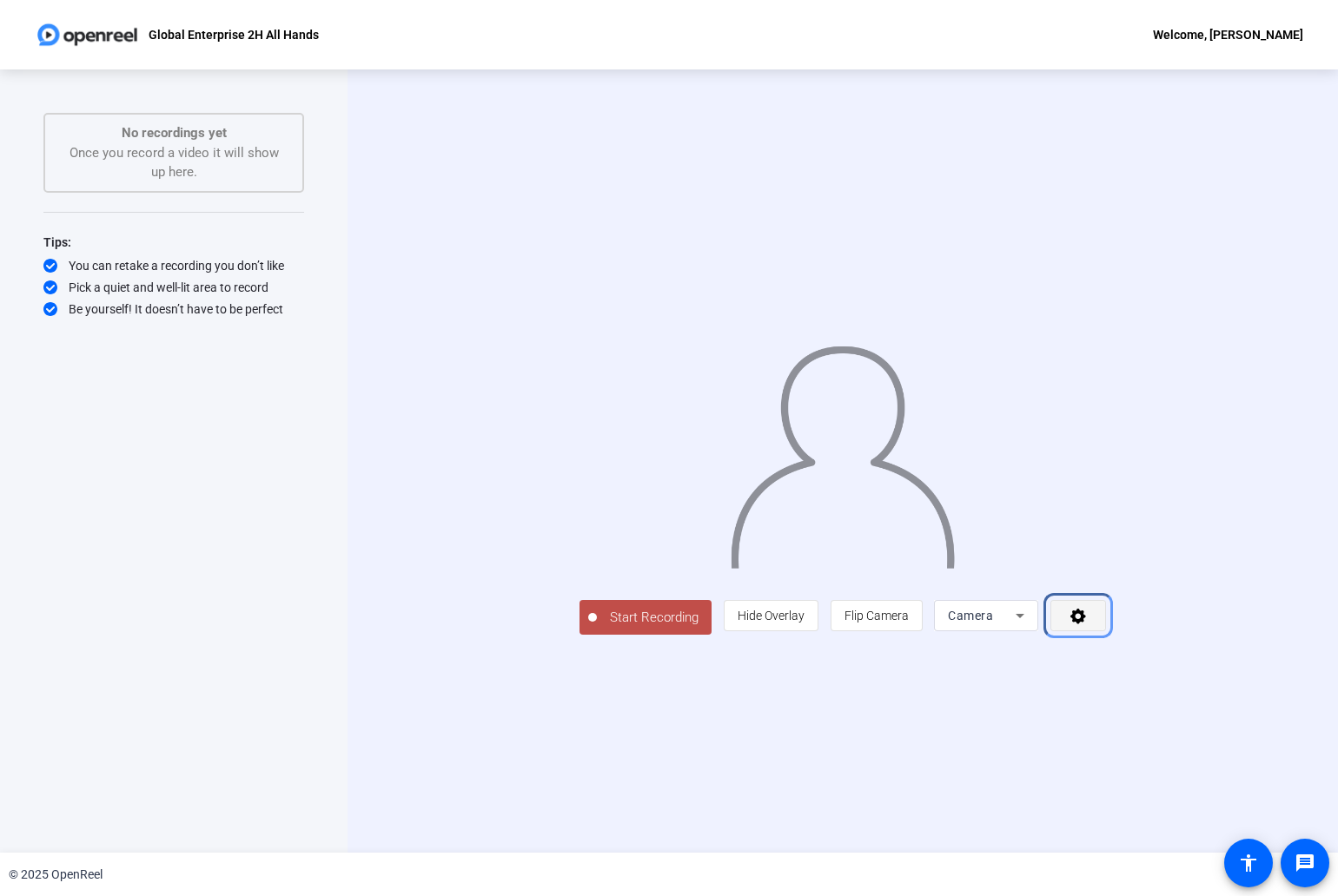
click at [1088, 624] on icon "Menu" at bounding box center [1078, 615] width 20 height 18
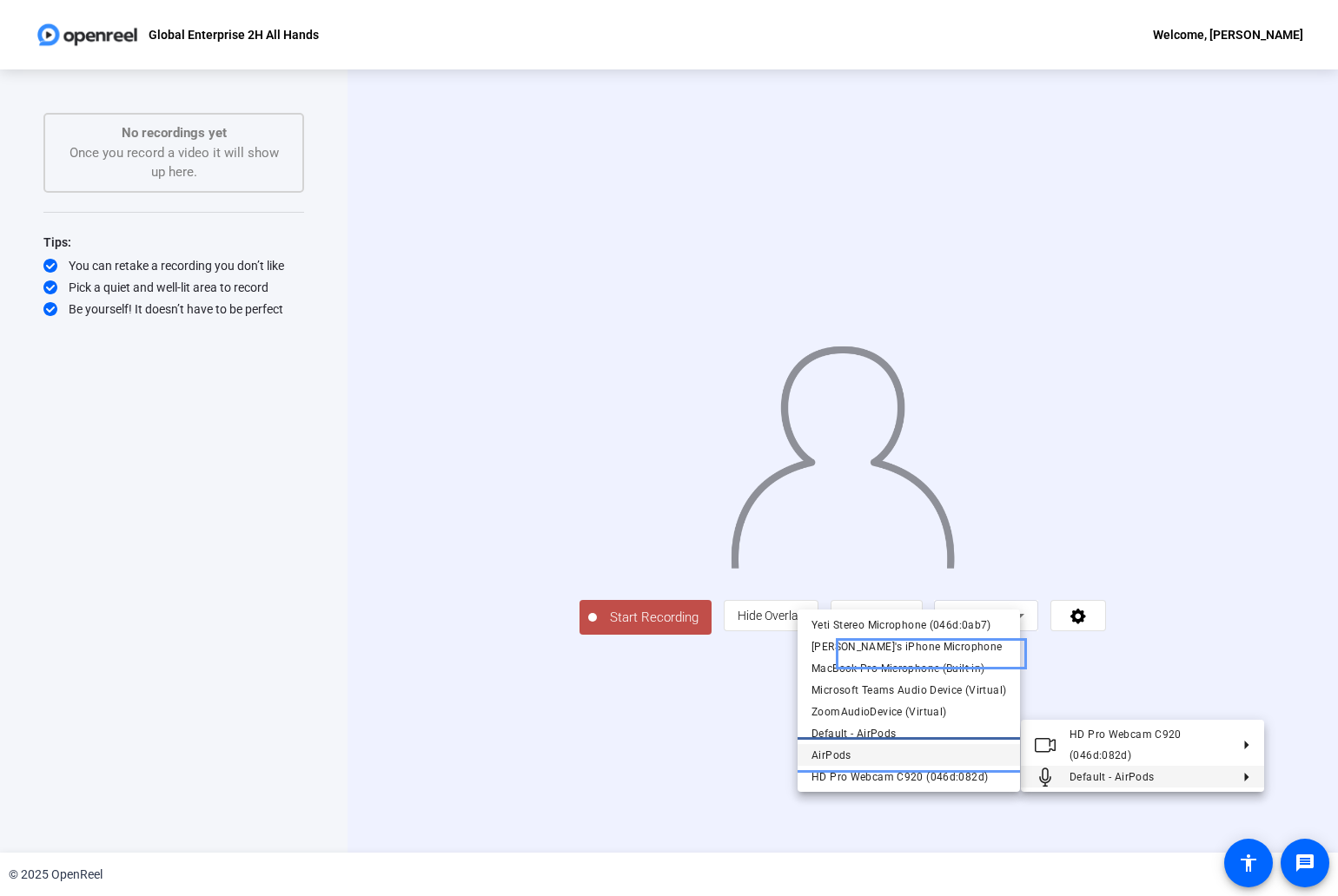
click at [879, 750] on span "AirPods" at bounding box center [909, 756] width 194 height 21
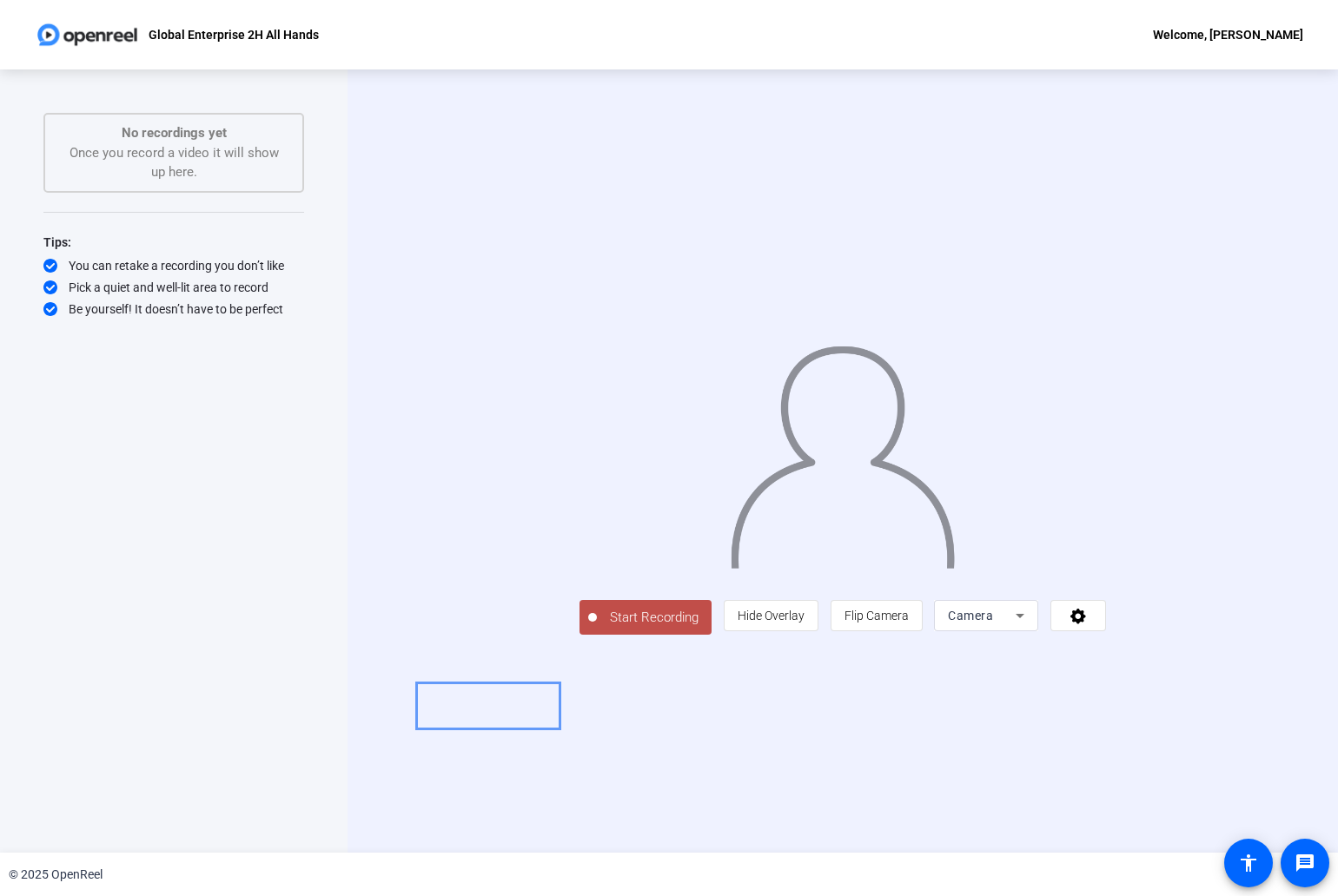
click at [597, 628] on span "Start Recording" at bounding box center [654, 617] width 115 height 20
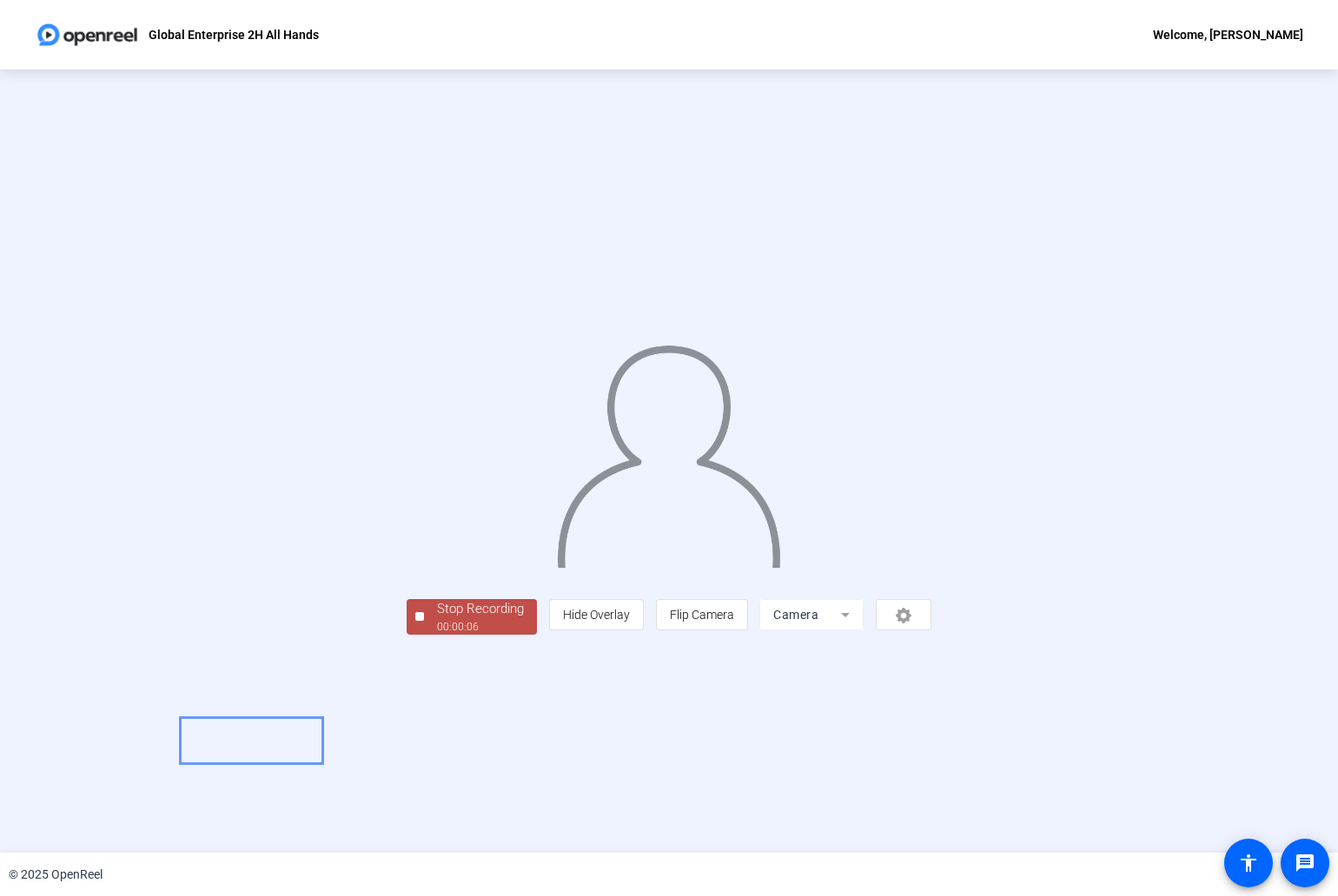
click at [437, 619] on div "Stop Recording" at bounding box center [480, 609] width 87 height 20
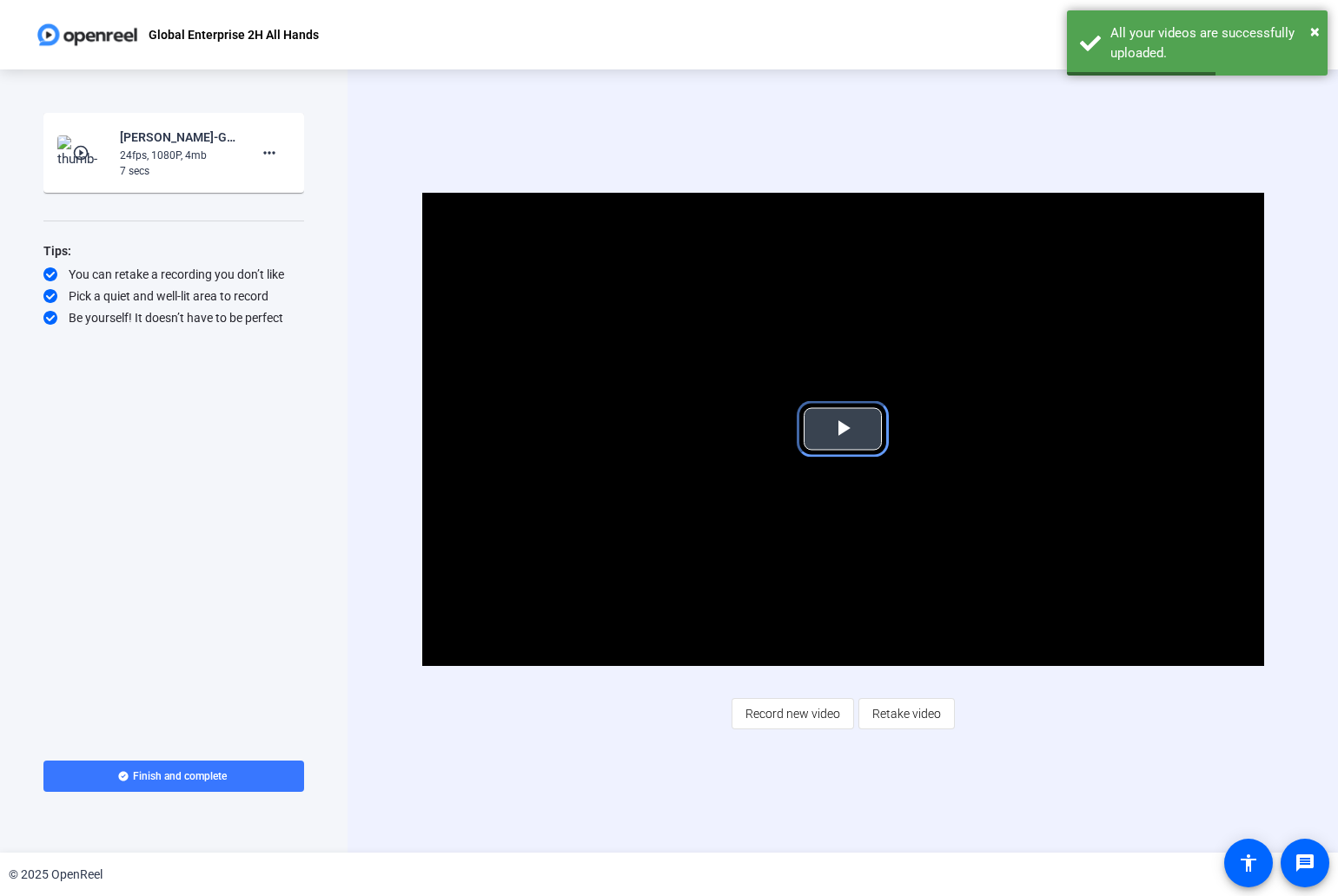
click at [843, 429] on span "Video Player" at bounding box center [843, 429] width 0 height 0
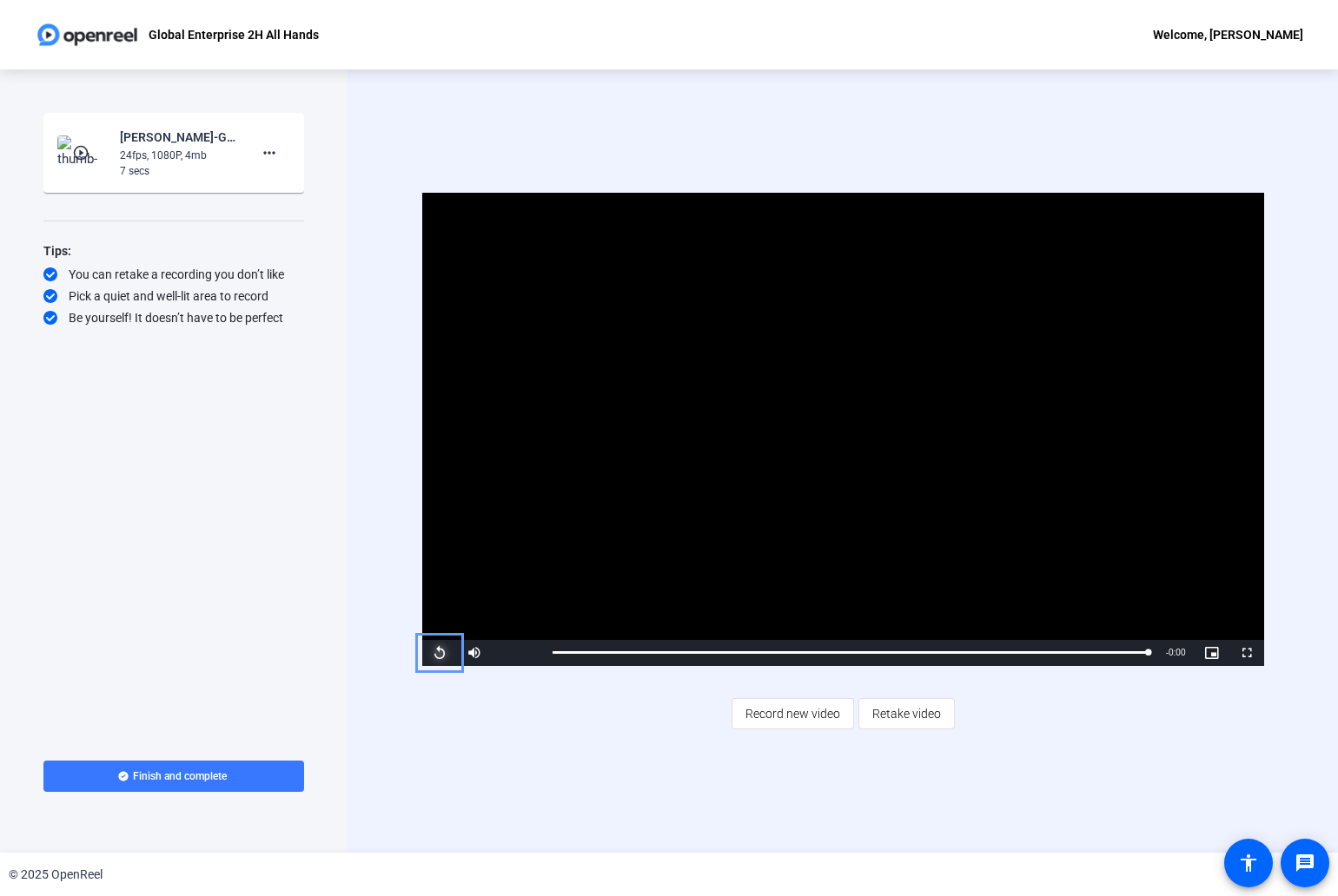
click at [442, 653] on span "Video Player" at bounding box center [439, 653] width 34 height 0
click at [269, 154] on mat-icon "more_horiz" at bounding box center [269, 153] width 21 height 21
click at [287, 181] on span "Delete clip" at bounding box center [297, 190] width 70 height 21
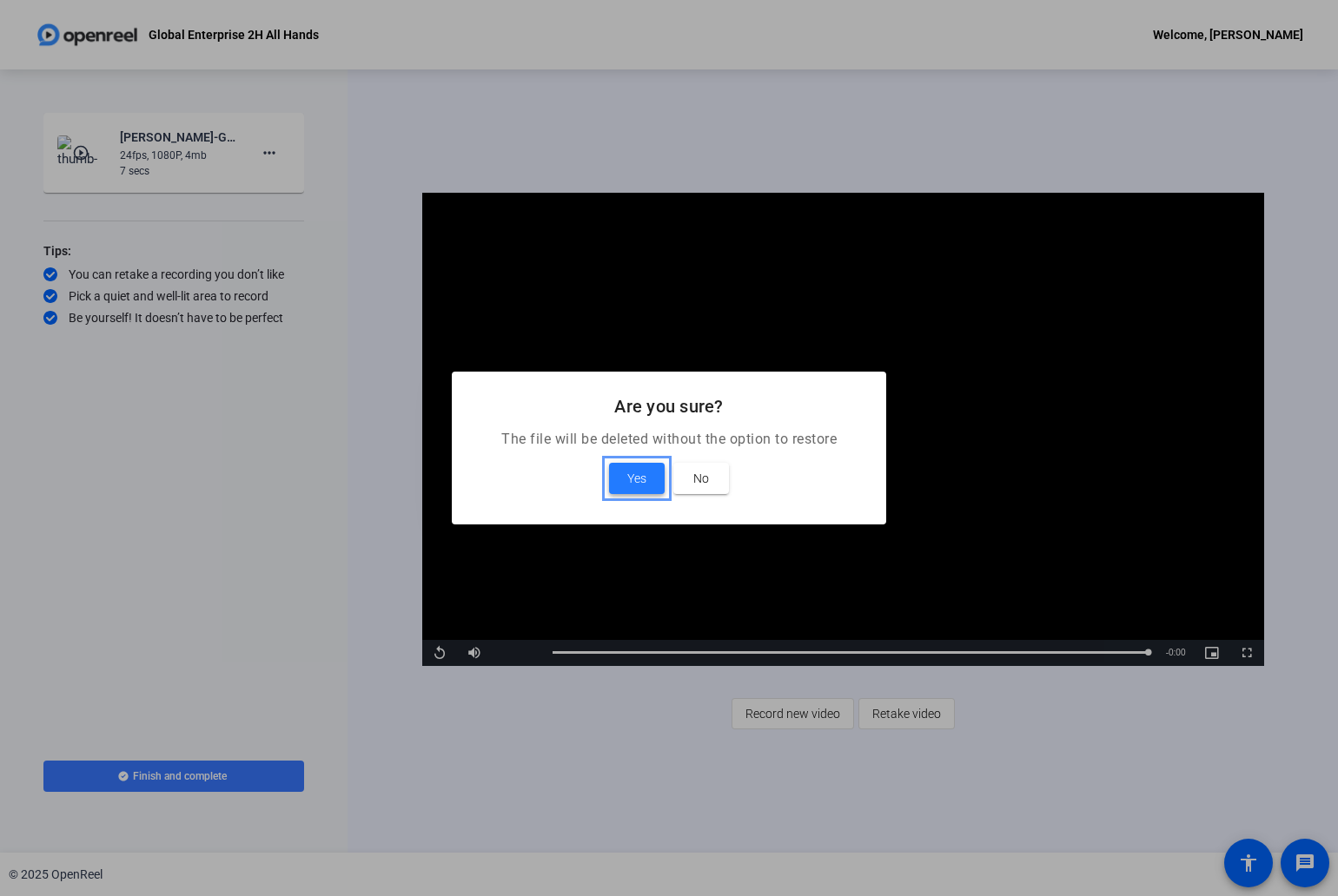
click at [631, 481] on span "Yes" at bounding box center [637, 478] width 19 height 21
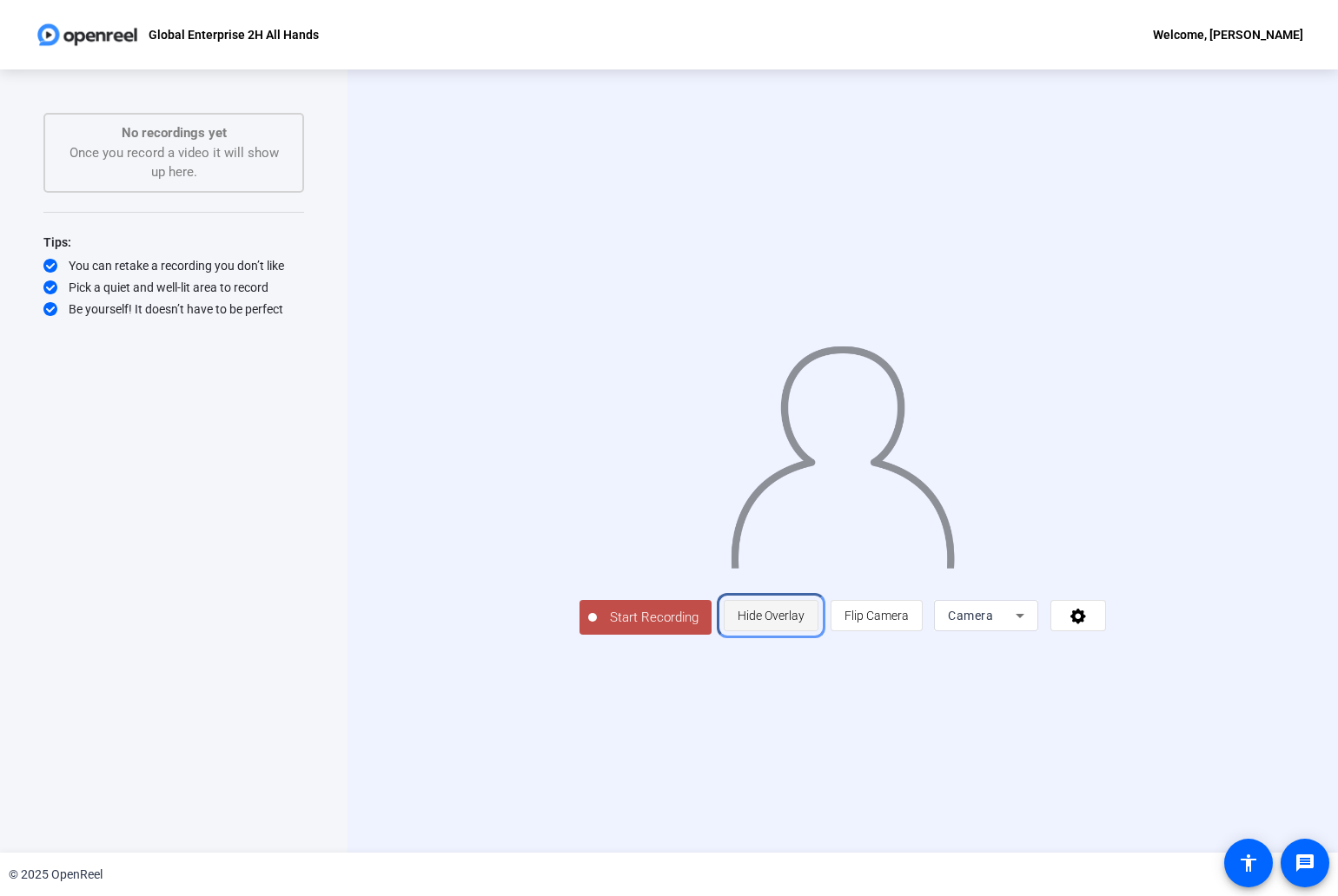
click at [805, 622] on span "Hide Overlay" at bounding box center [771, 615] width 67 height 14
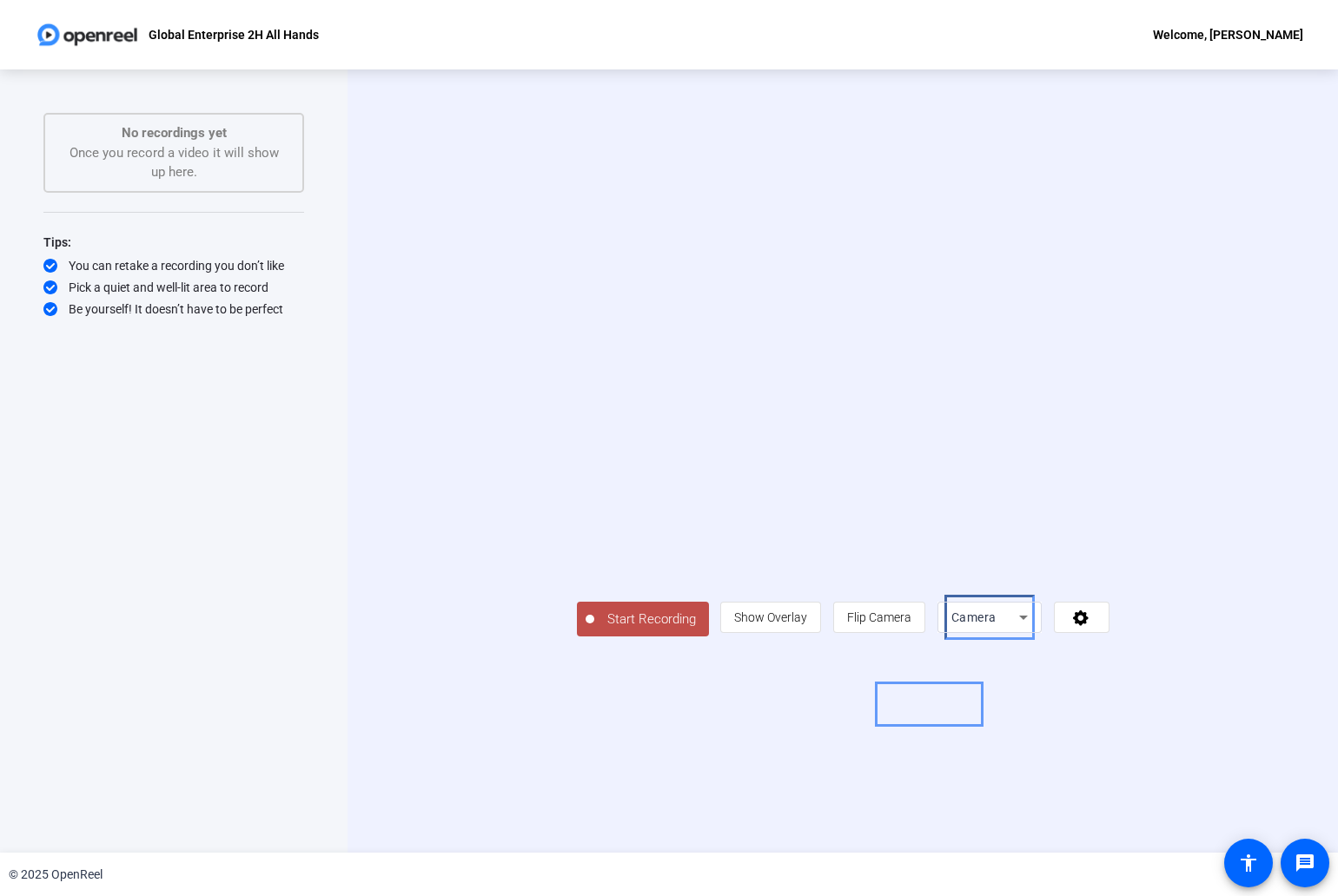
click at [996, 624] on span "Camera" at bounding box center [973, 617] width 45 height 14
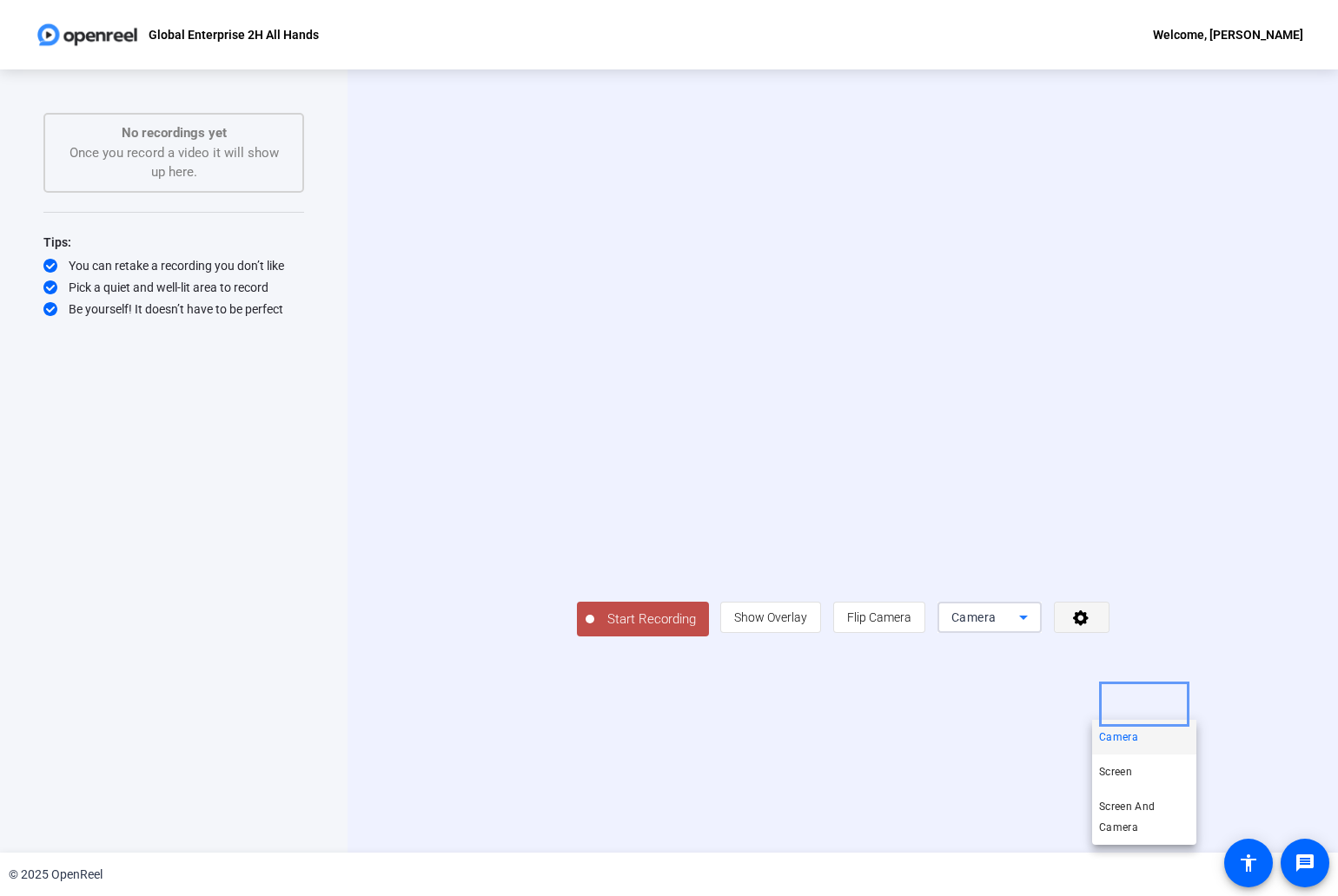
click at [1236, 706] on div at bounding box center [669, 448] width 1338 height 896
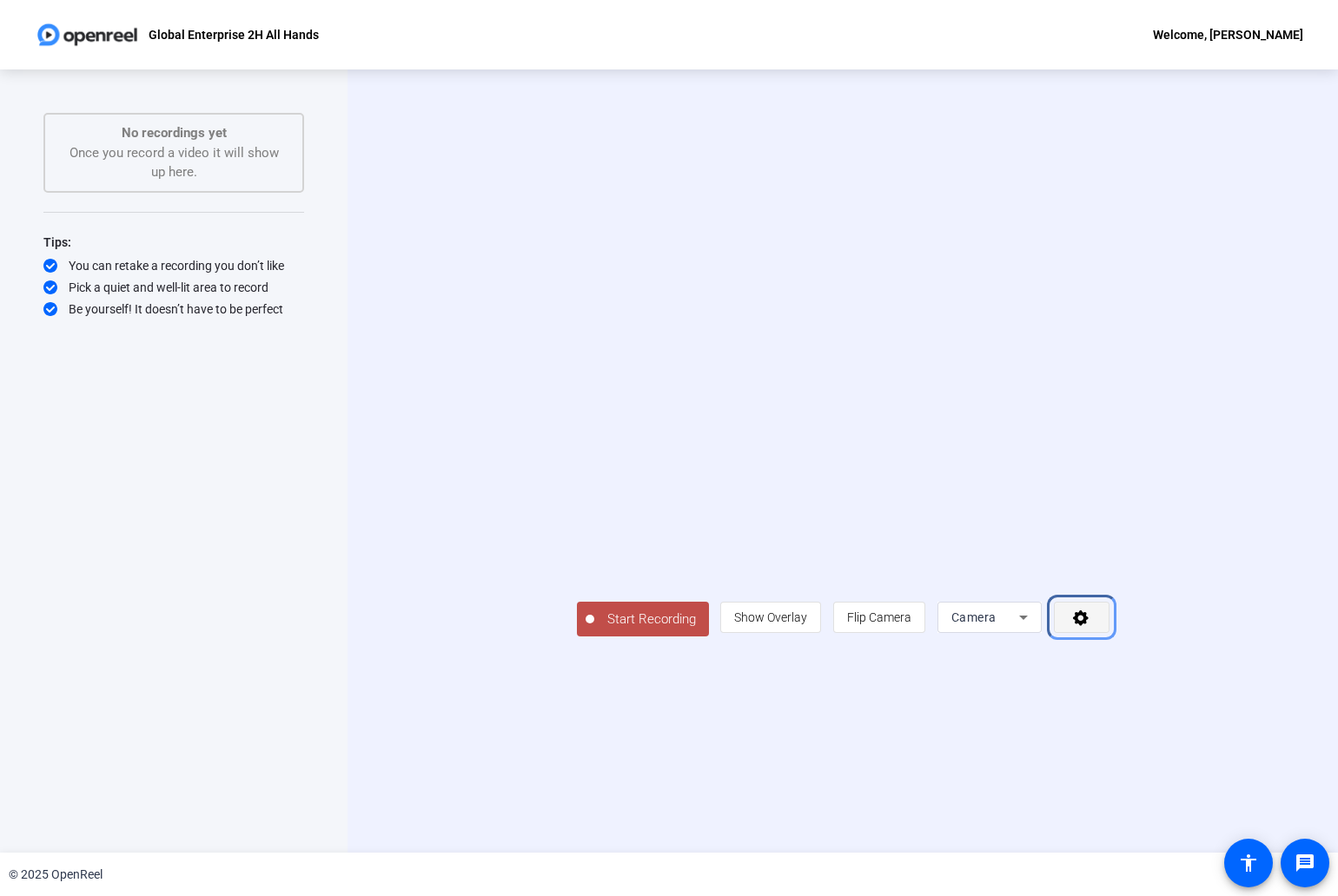
click at [1088, 626] on icon "Menu" at bounding box center [1081, 618] width 16 height 16
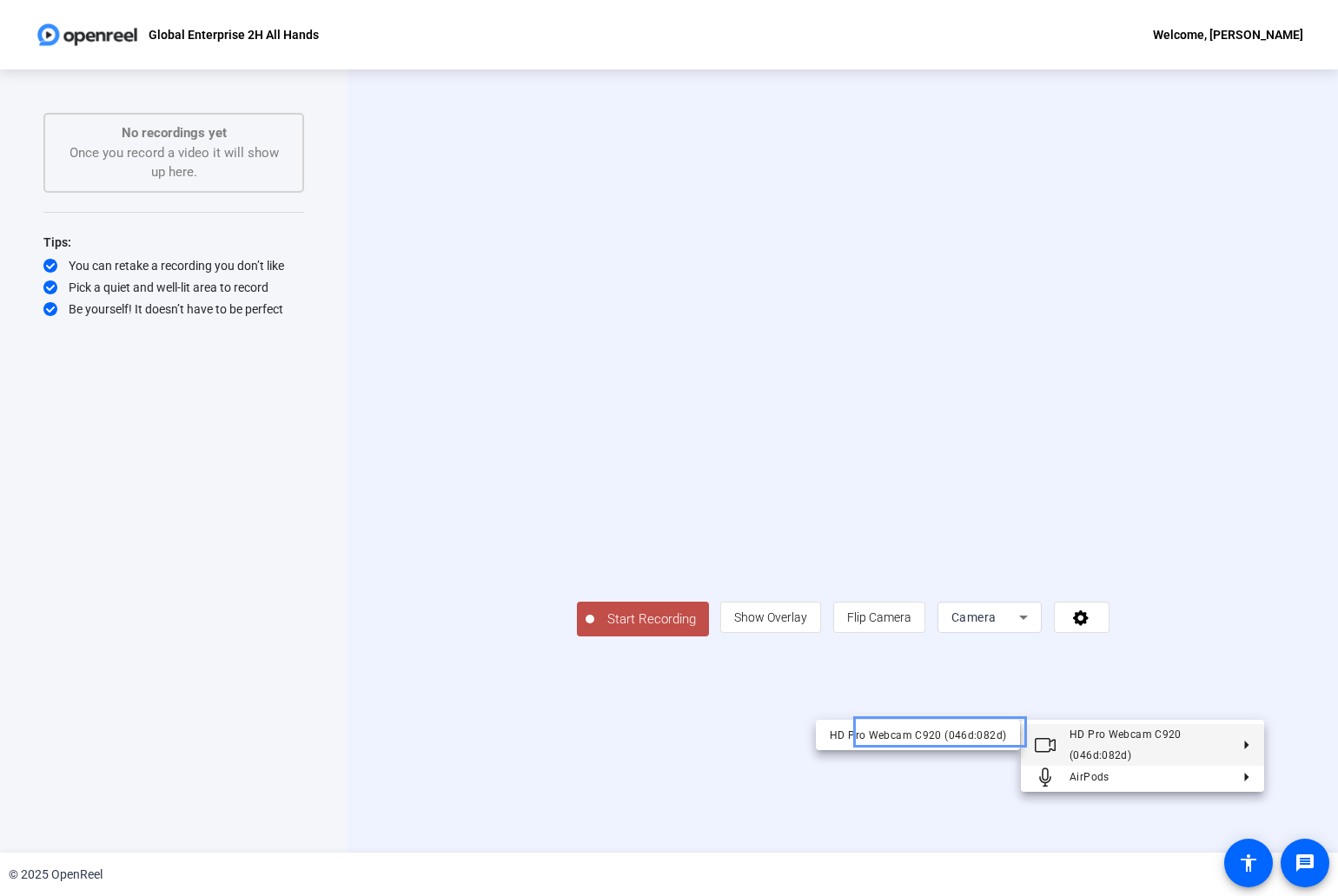
click at [1315, 680] on div at bounding box center [669, 448] width 1338 height 896
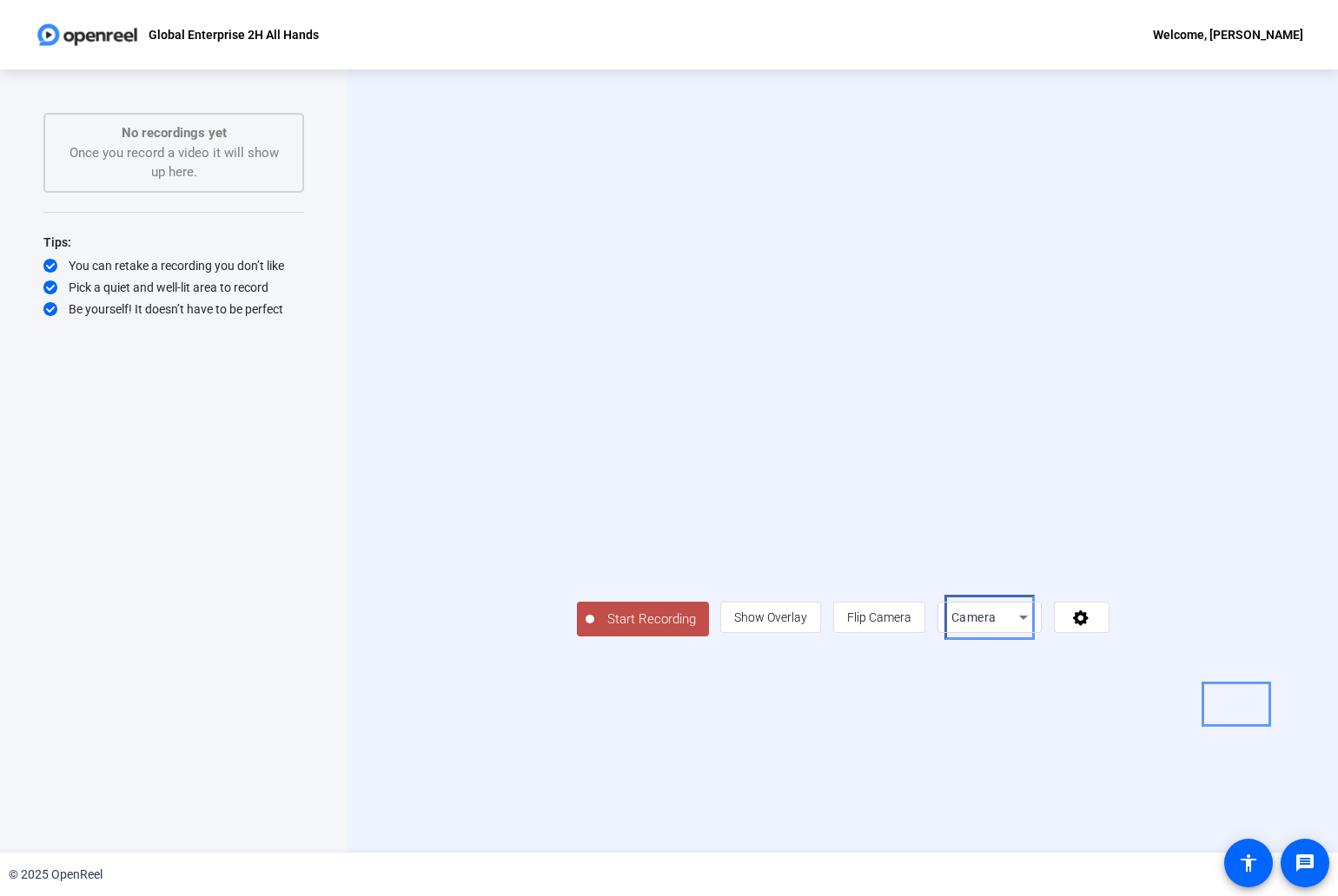
click at [1033, 628] on icon at bounding box center [1024, 617] width 21 height 21
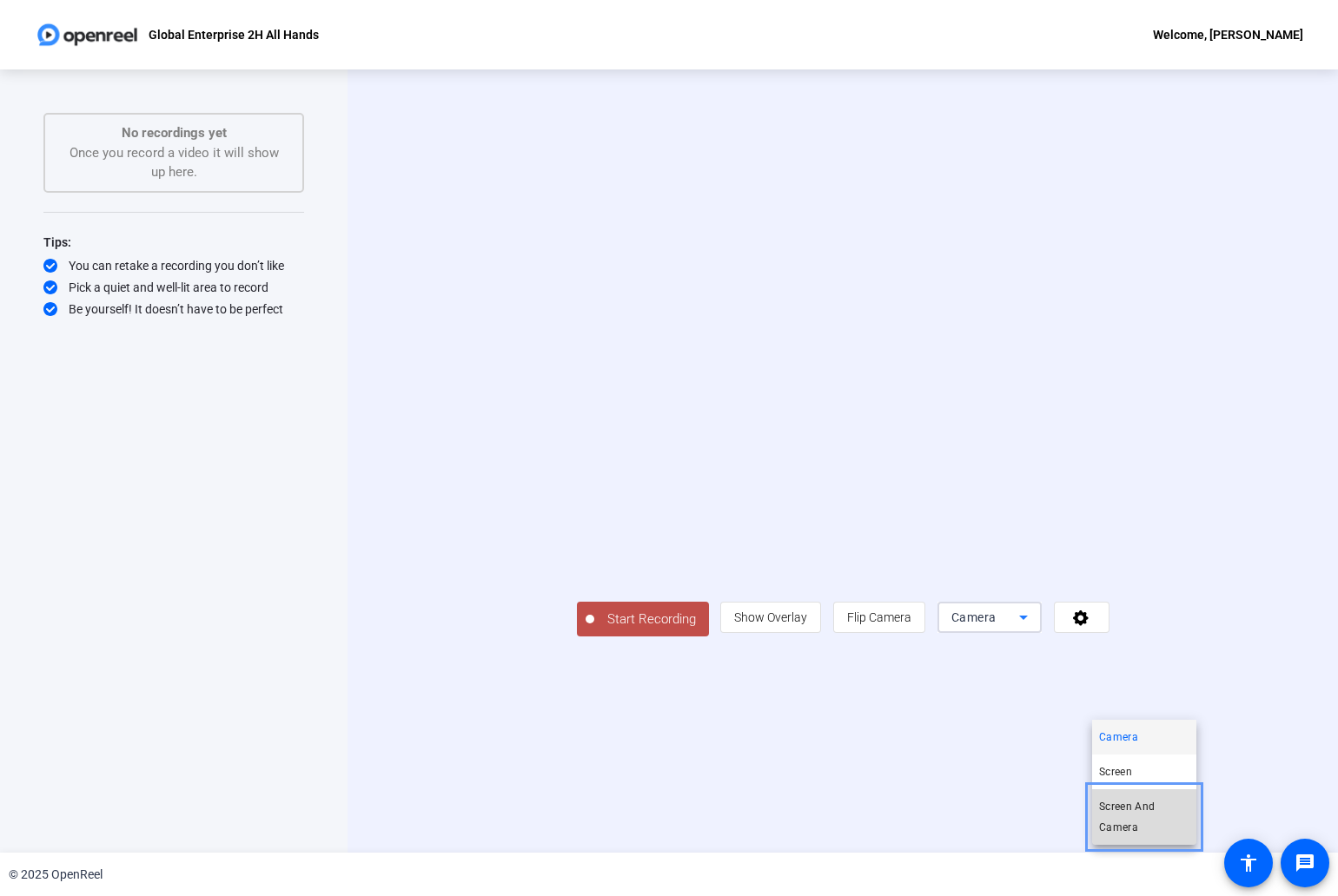
click at [1168, 811] on span "Screen And Camera" at bounding box center [1144, 817] width 90 height 41
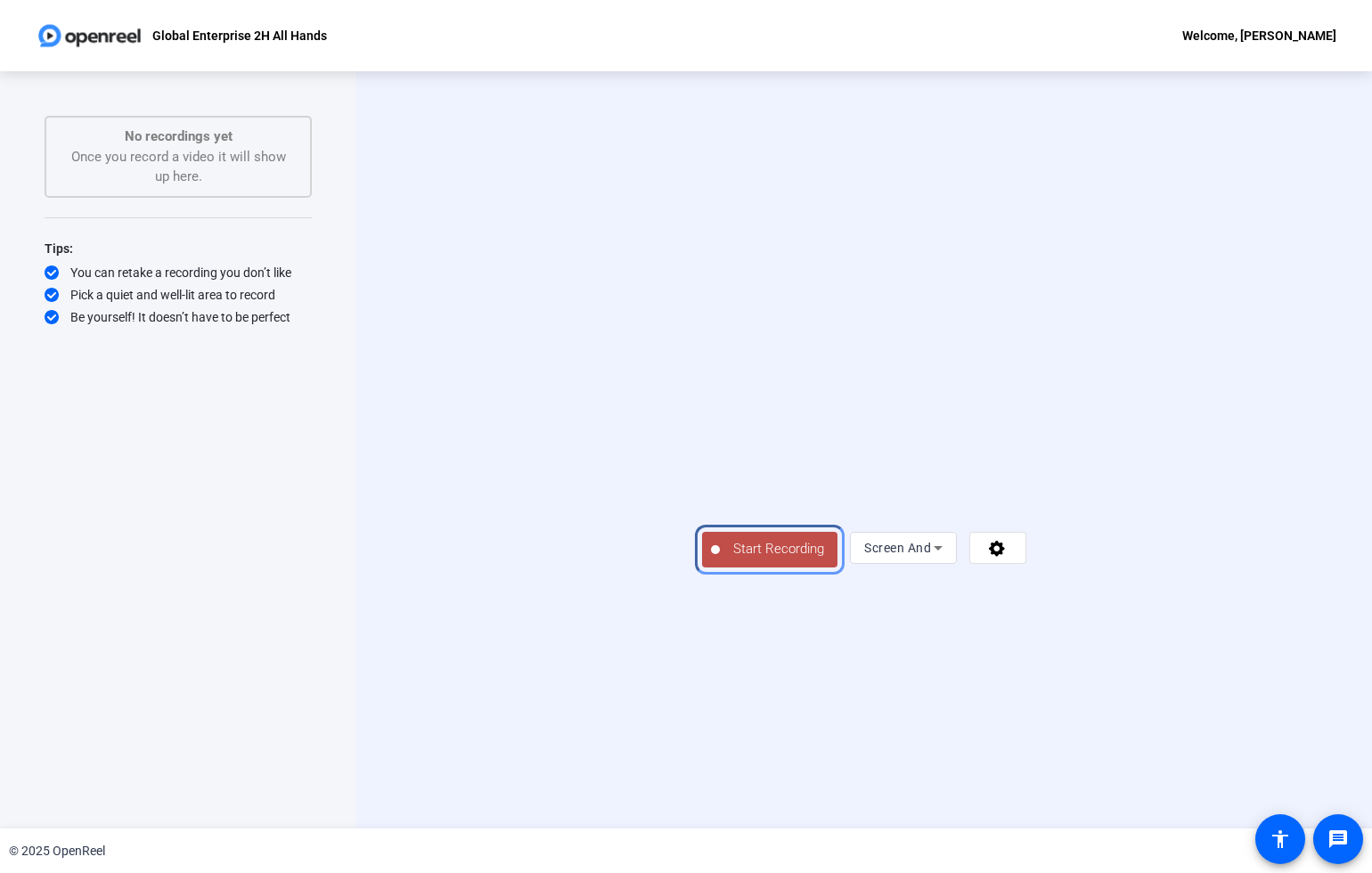
click at [720, 560] on span "Start Recording" at bounding box center [779, 549] width 118 height 21
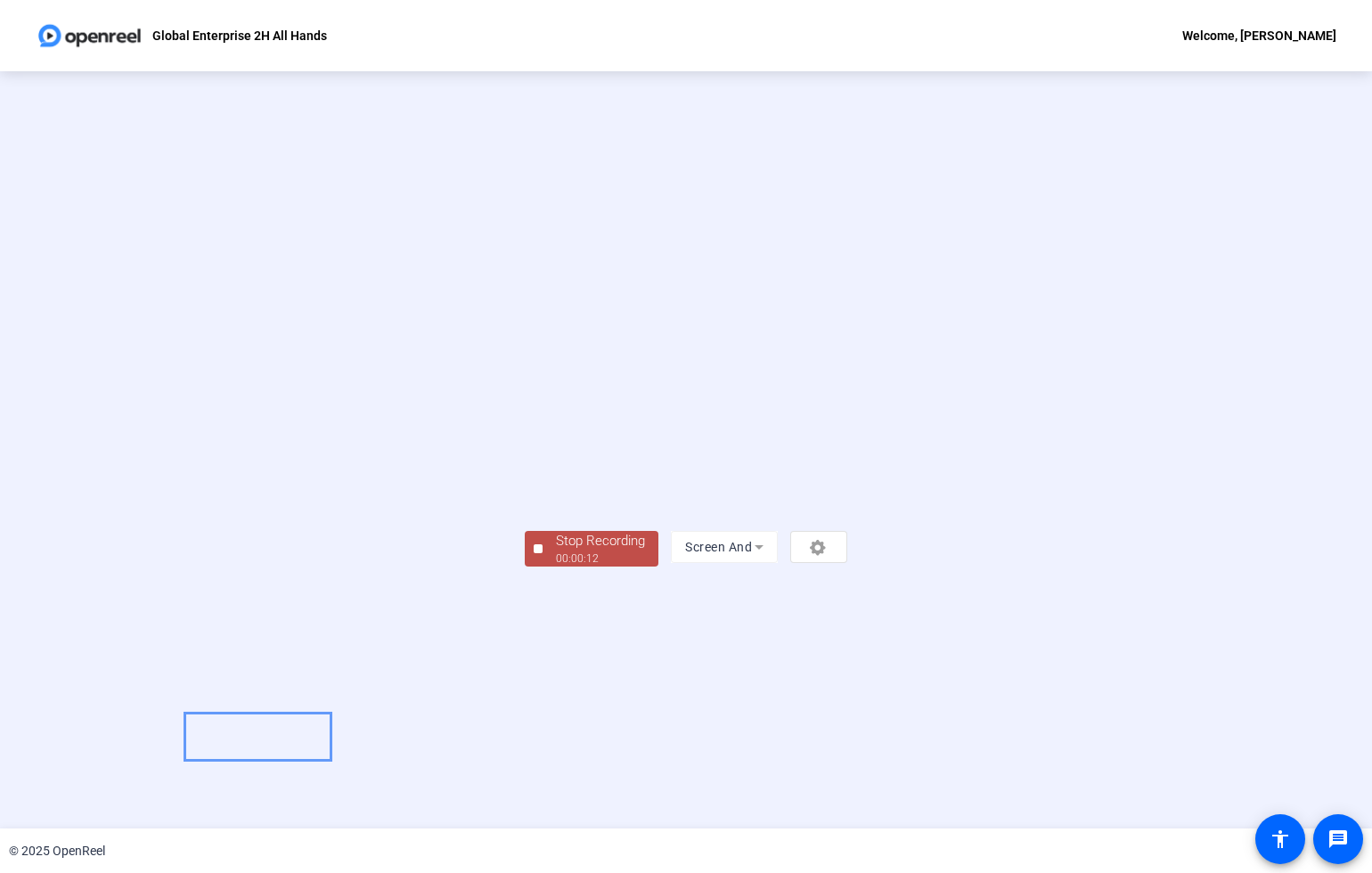
click at [556, 567] on div "00:00:12" at bounding box center [600, 559] width 89 height 16
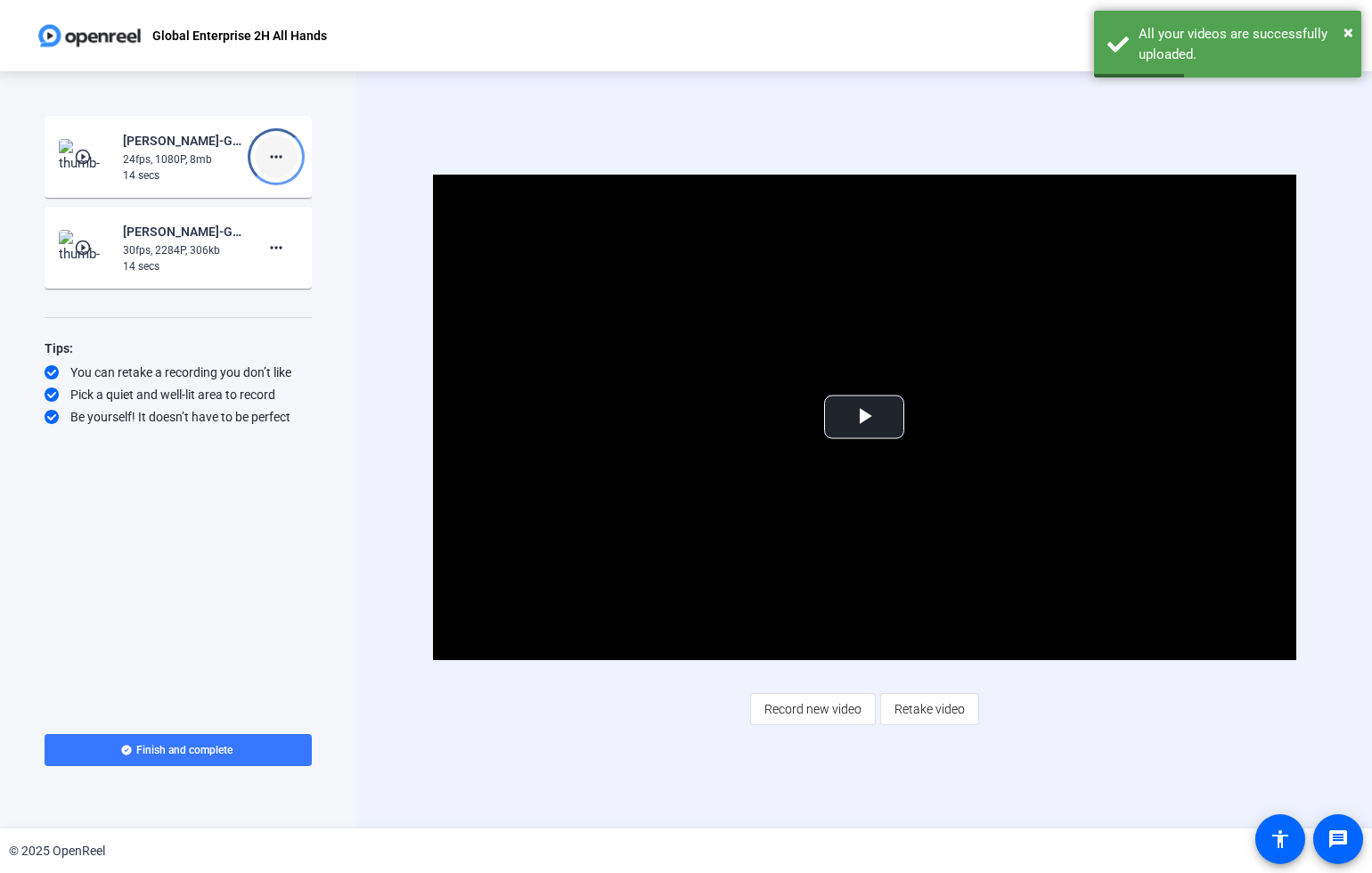
click at [277, 160] on mat-icon "more_horiz" at bounding box center [276, 157] width 22 height 22
click at [289, 194] on span "Delete clip" at bounding box center [304, 195] width 72 height 22
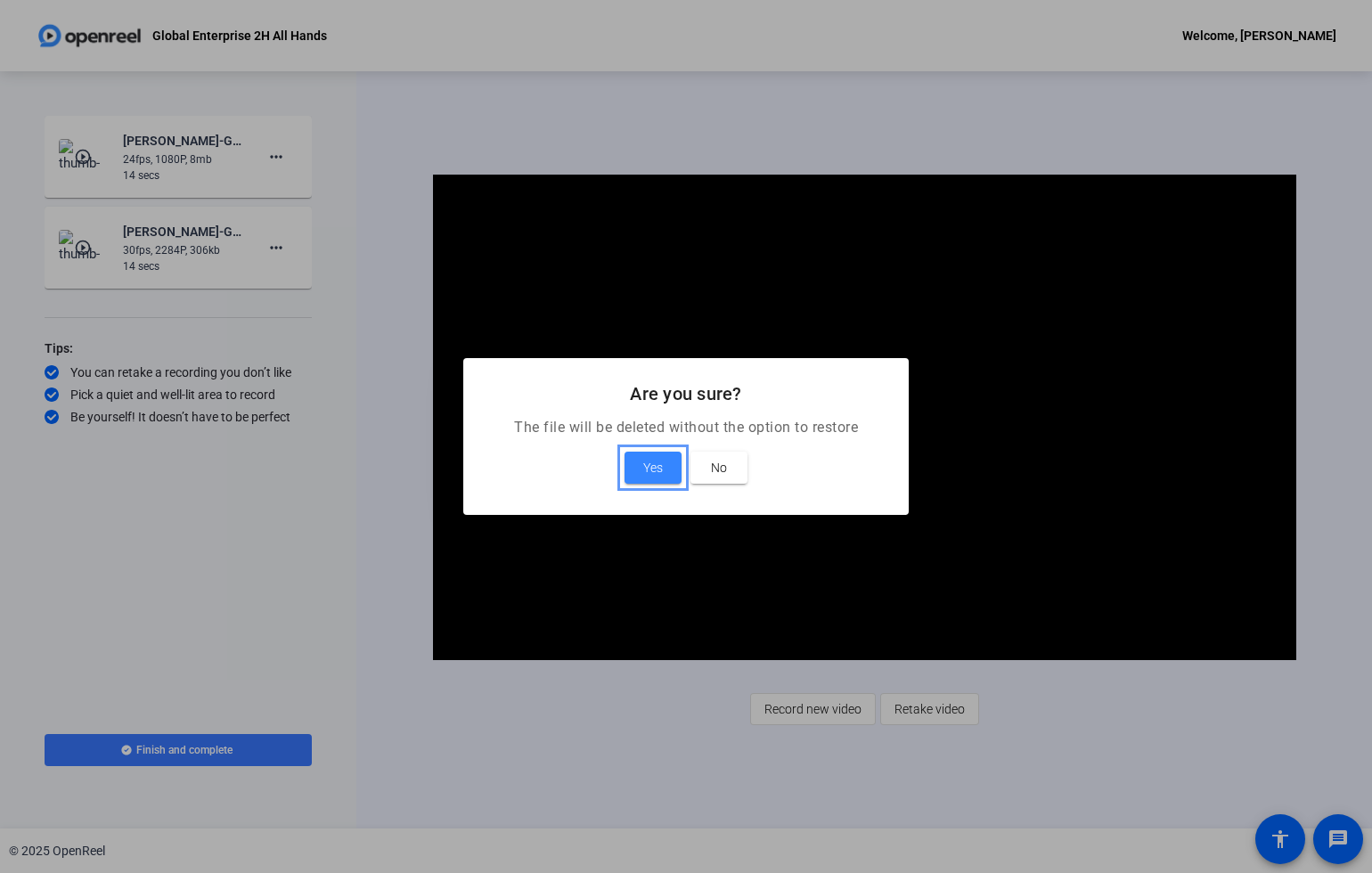
click at [637, 465] on span at bounding box center [652, 467] width 57 height 43
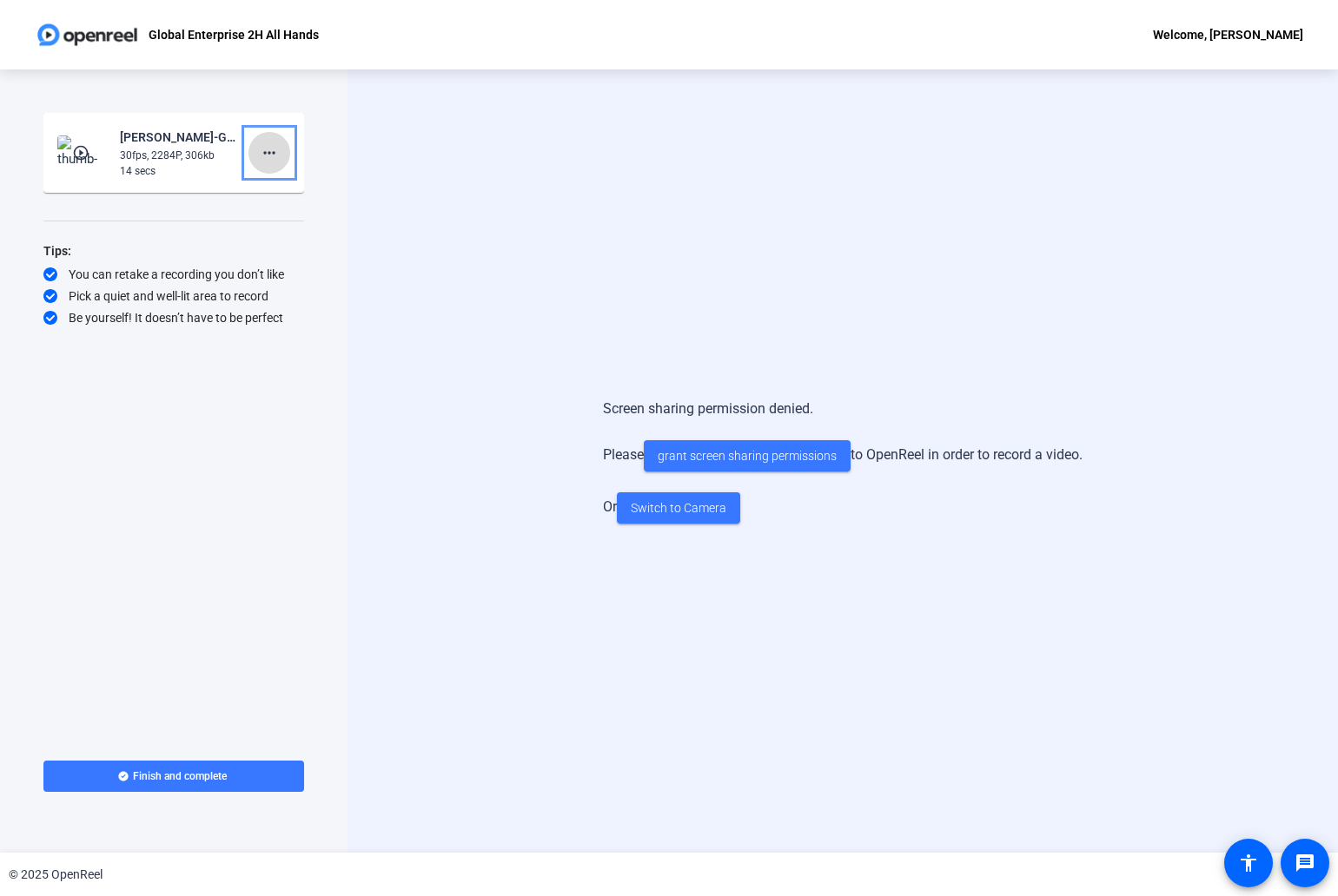
click at [279, 152] on mat-icon "more_horiz" at bounding box center [269, 153] width 21 height 21
click at [290, 191] on span "Delete clip" at bounding box center [297, 190] width 70 height 21
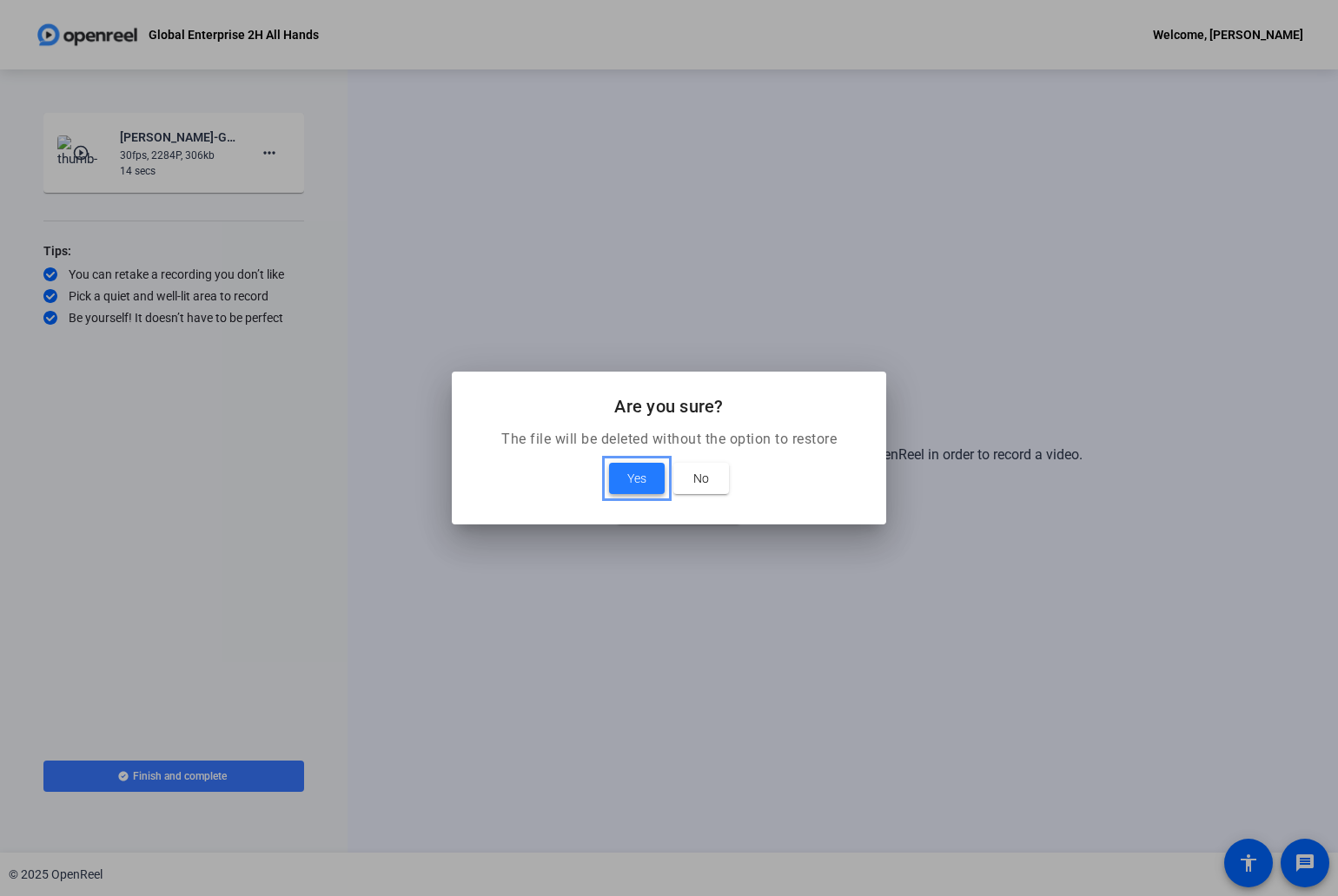
click at [624, 471] on span at bounding box center [636, 478] width 56 height 41
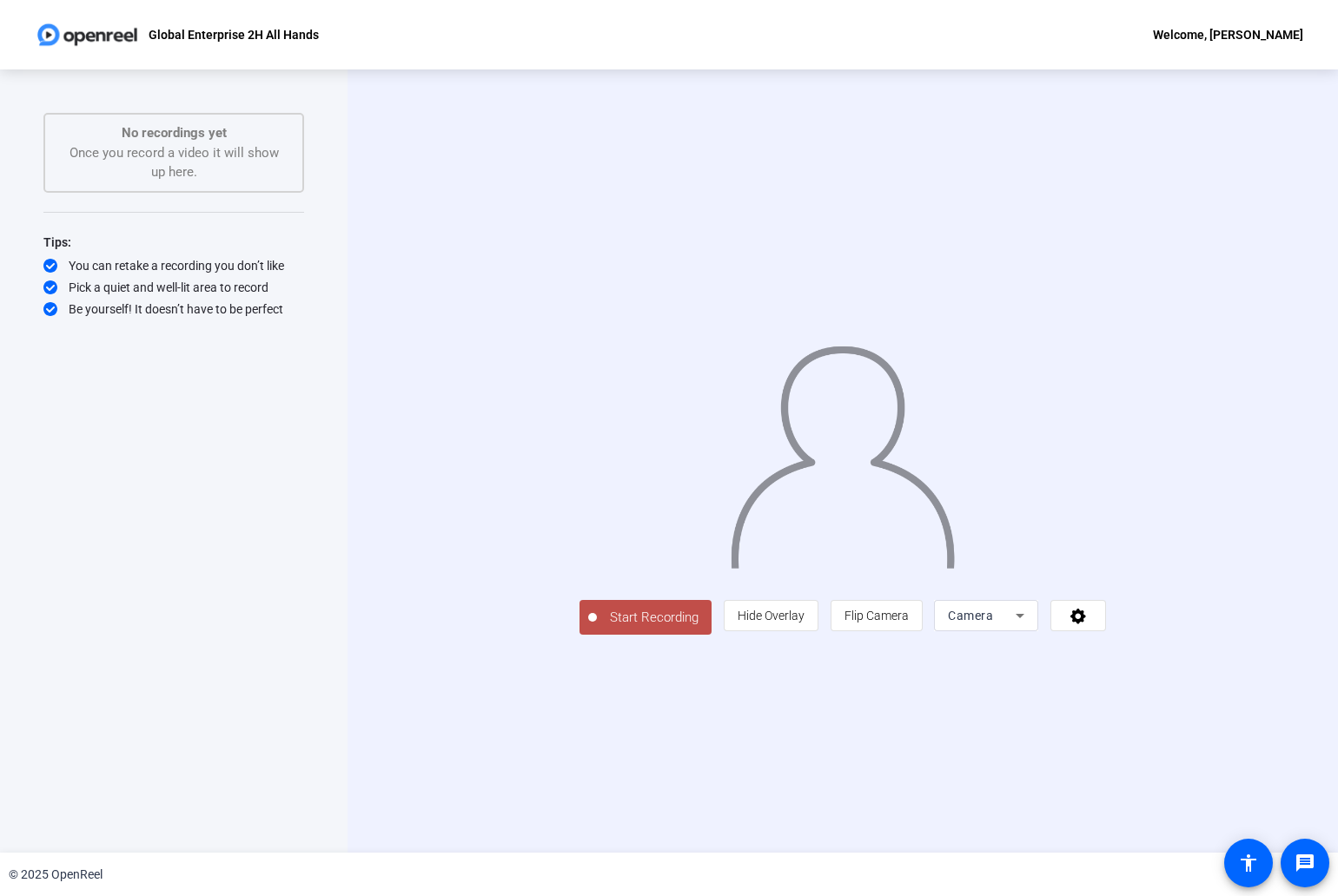
click at [1016, 626] on div "Camera" at bounding box center [981, 616] width 68 height 21
click at [1150, 824] on span "Screen And Camera" at bounding box center [1144, 817] width 90 height 41
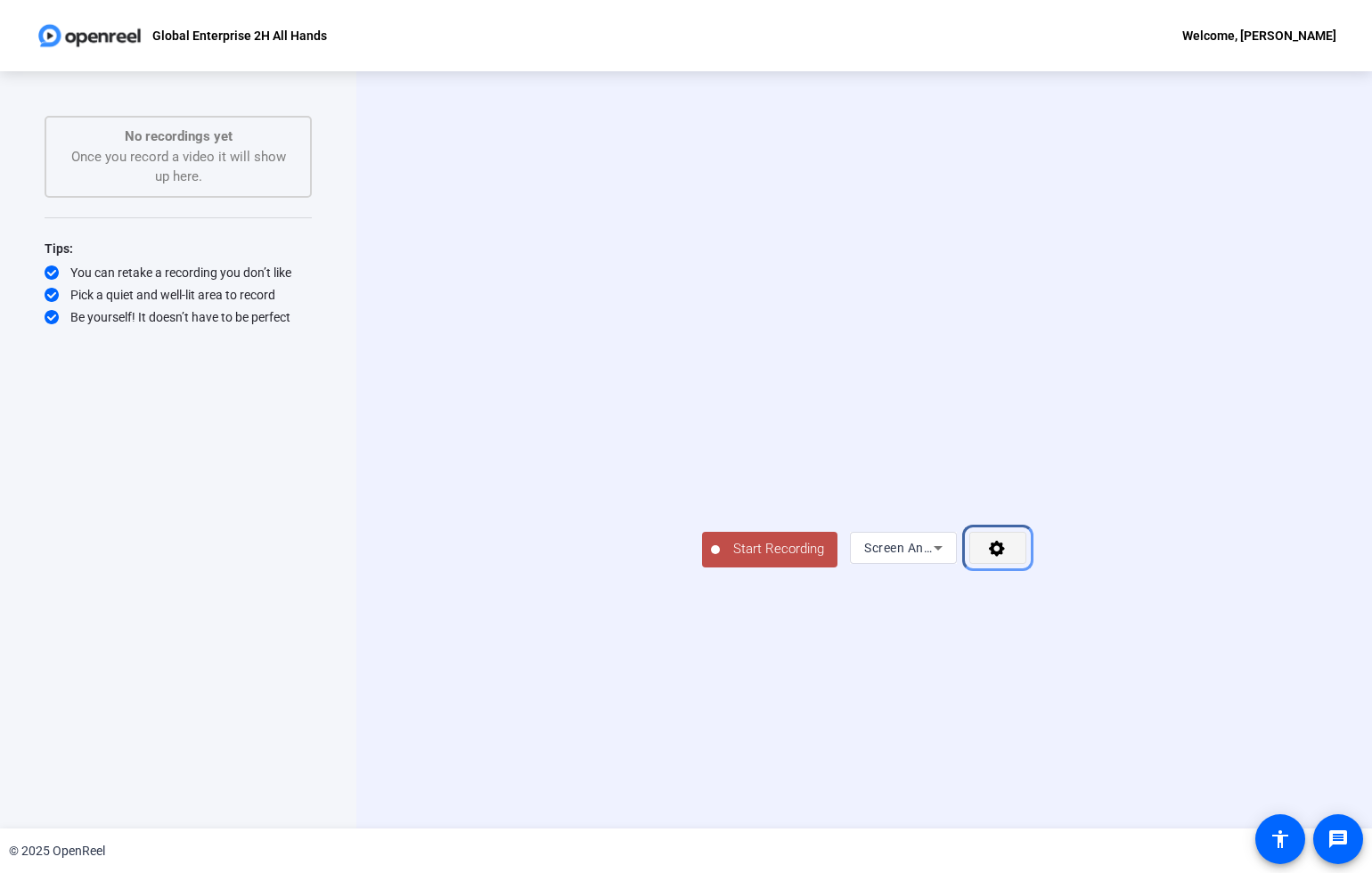
click at [1004, 557] on icon "Menu" at bounding box center [997, 549] width 16 height 16
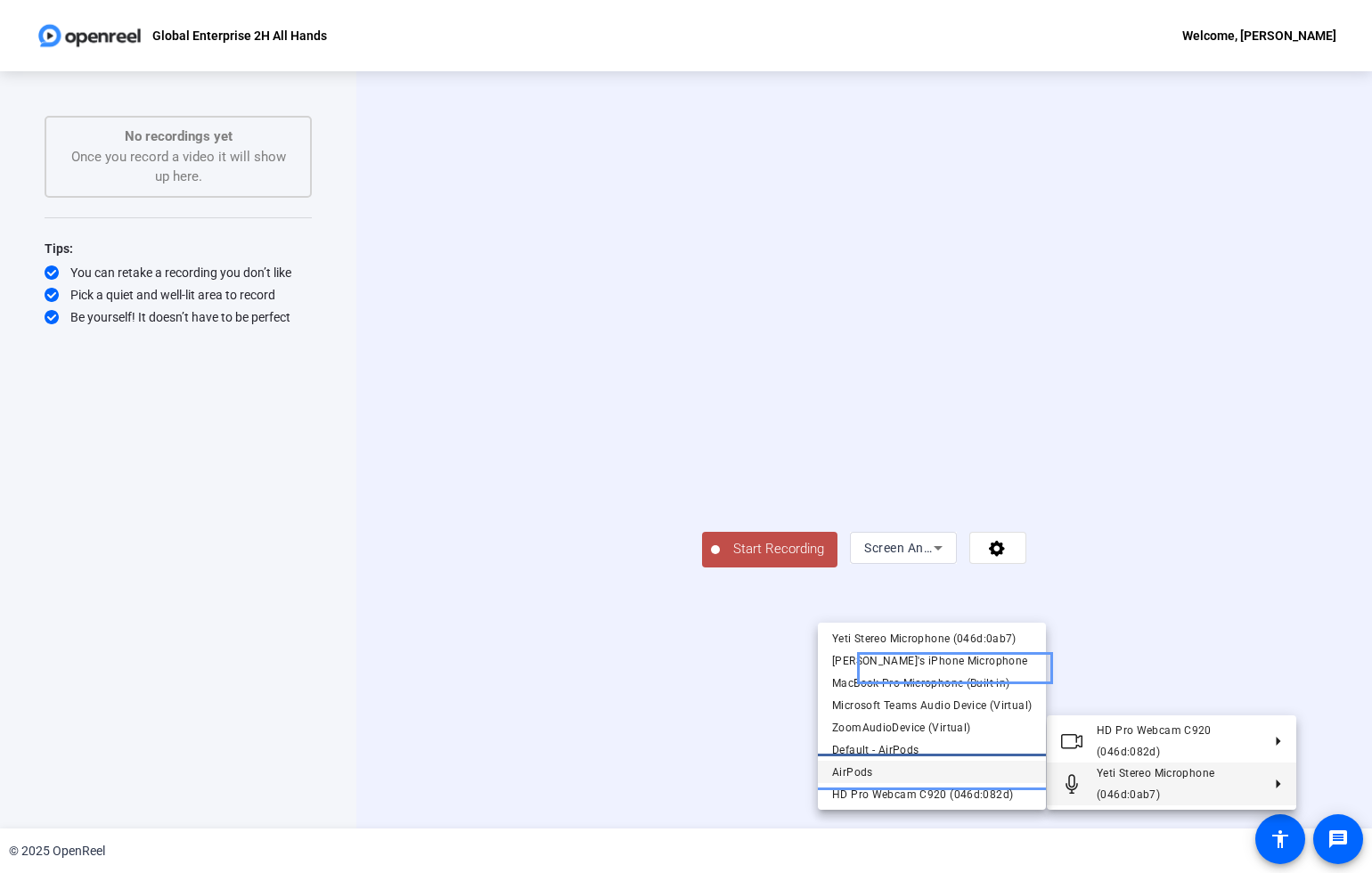
click at [946, 776] on span "AirPods" at bounding box center [932, 772] width 199 height 22
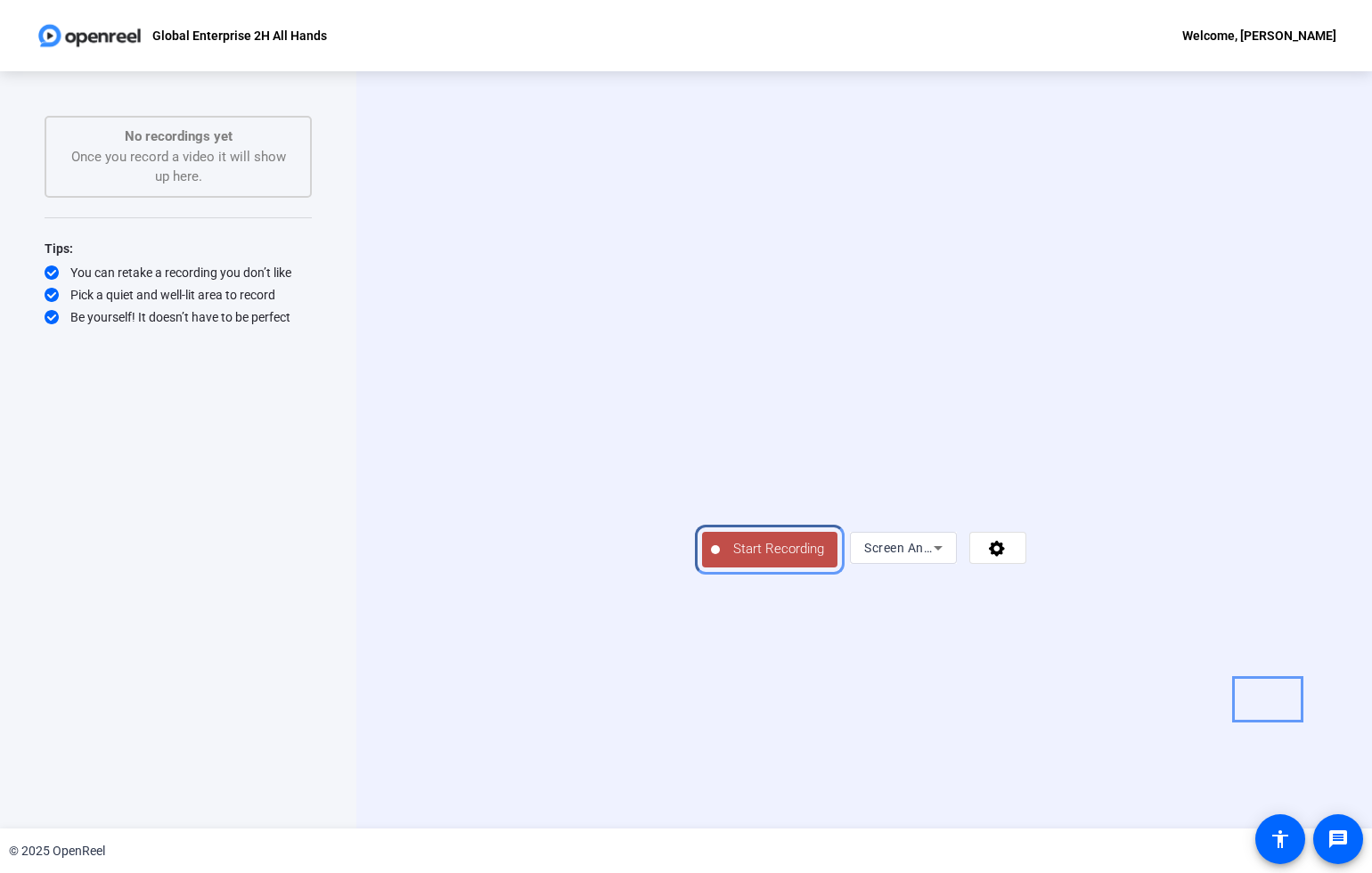
click at [720, 560] on span "Start Recording" at bounding box center [779, 549] width 118 height 21
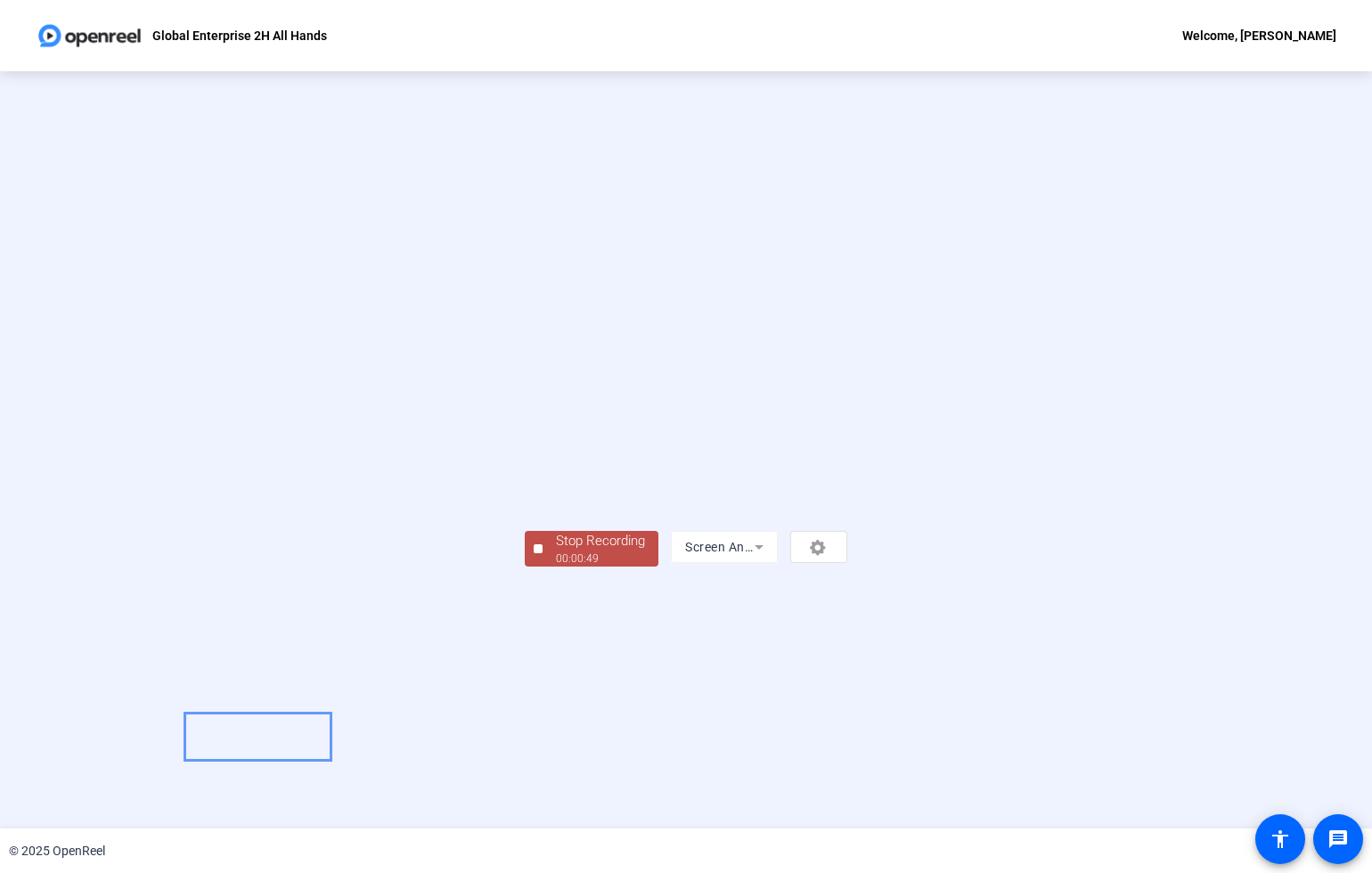
click at [556, 567] on div "00:00:49" at bounding box center [600, 559] width 89 height 16
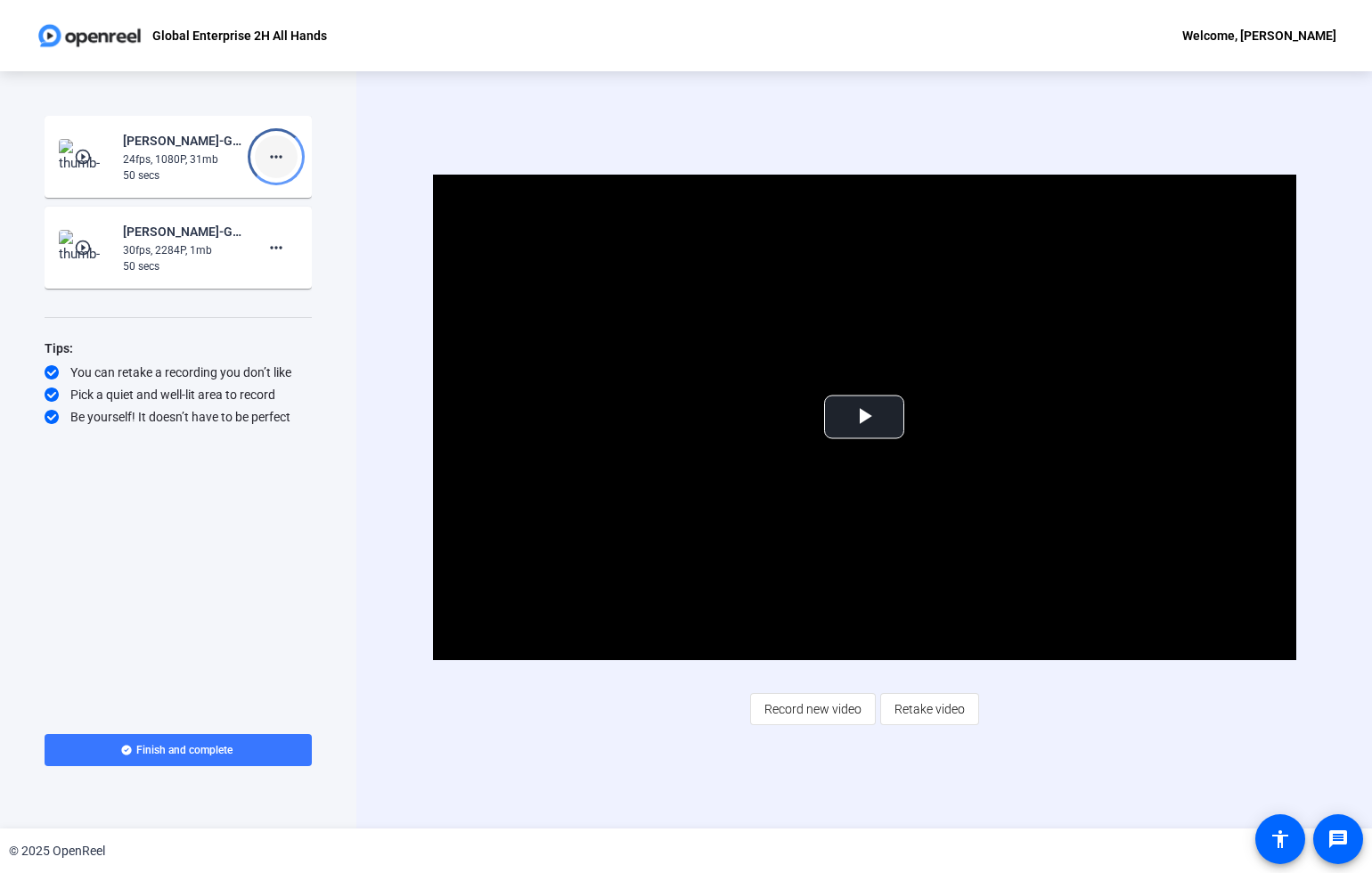
click at [273, 157] on mat-icon "more_horiz" at bounding box center [276, 157] width 22 height 22
click at [290, 192] on span "Delete clip" at bounding box center [304, 195] width 72 height 22
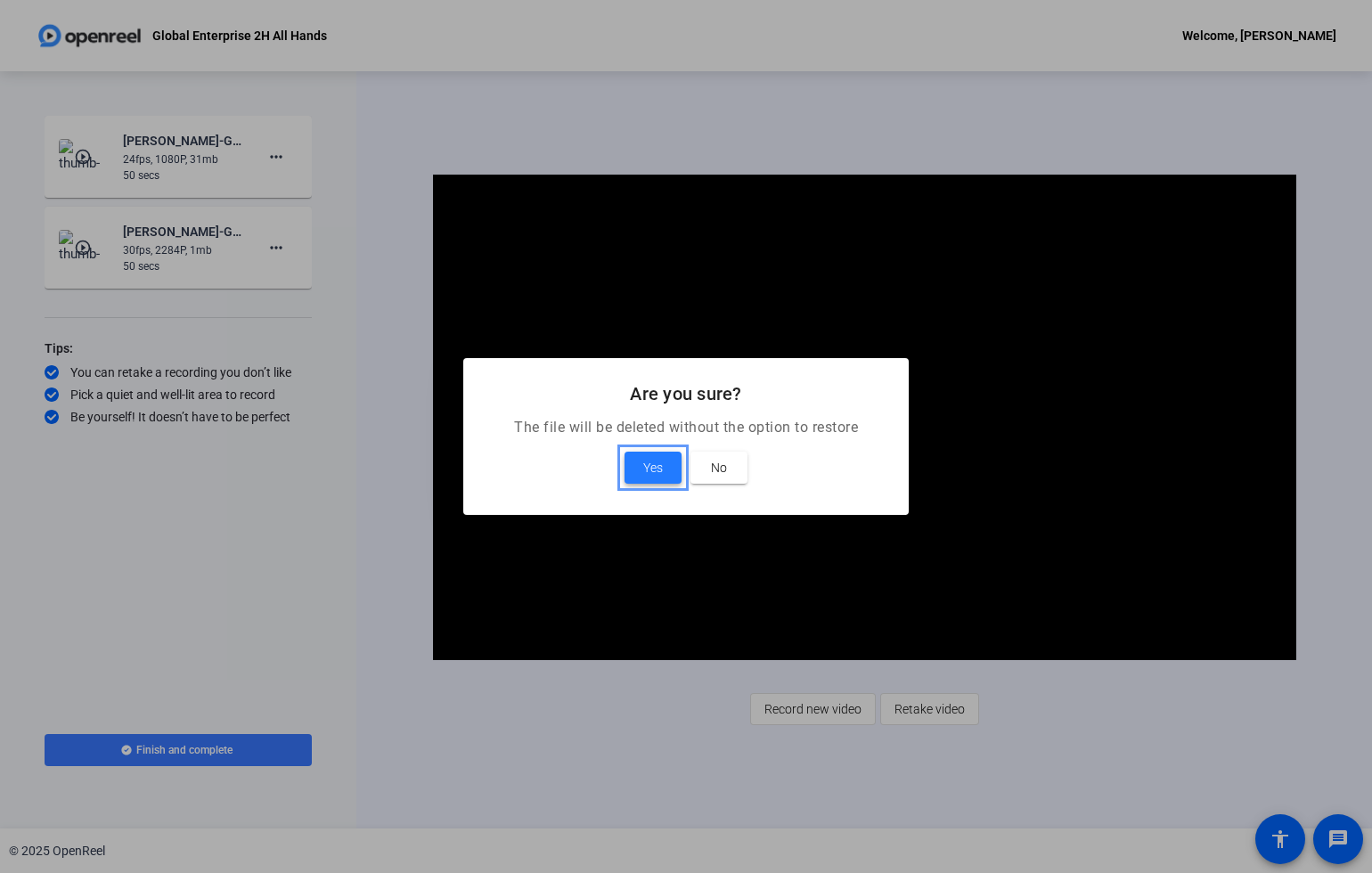
click at [661, 475] on span "Yes" at bounding box center [653, 468] width 20 height 22
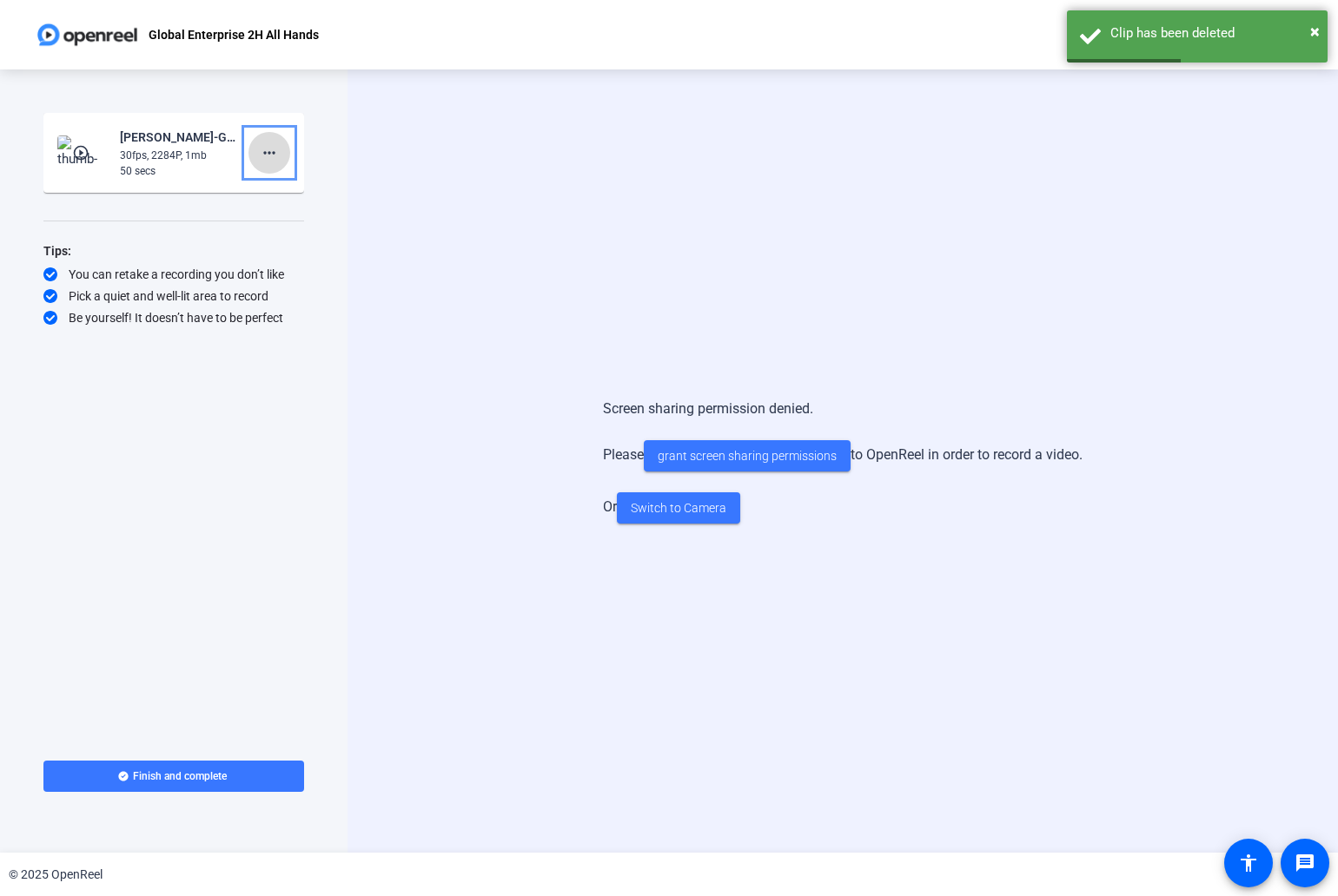
click at [279, 152] on mat-icon "more_horiz" at bounding box center [269, 153] width 21 height 21
click at [297, 189] on span "Delete clip" at bounding box center [297, 190] width 70 height 21
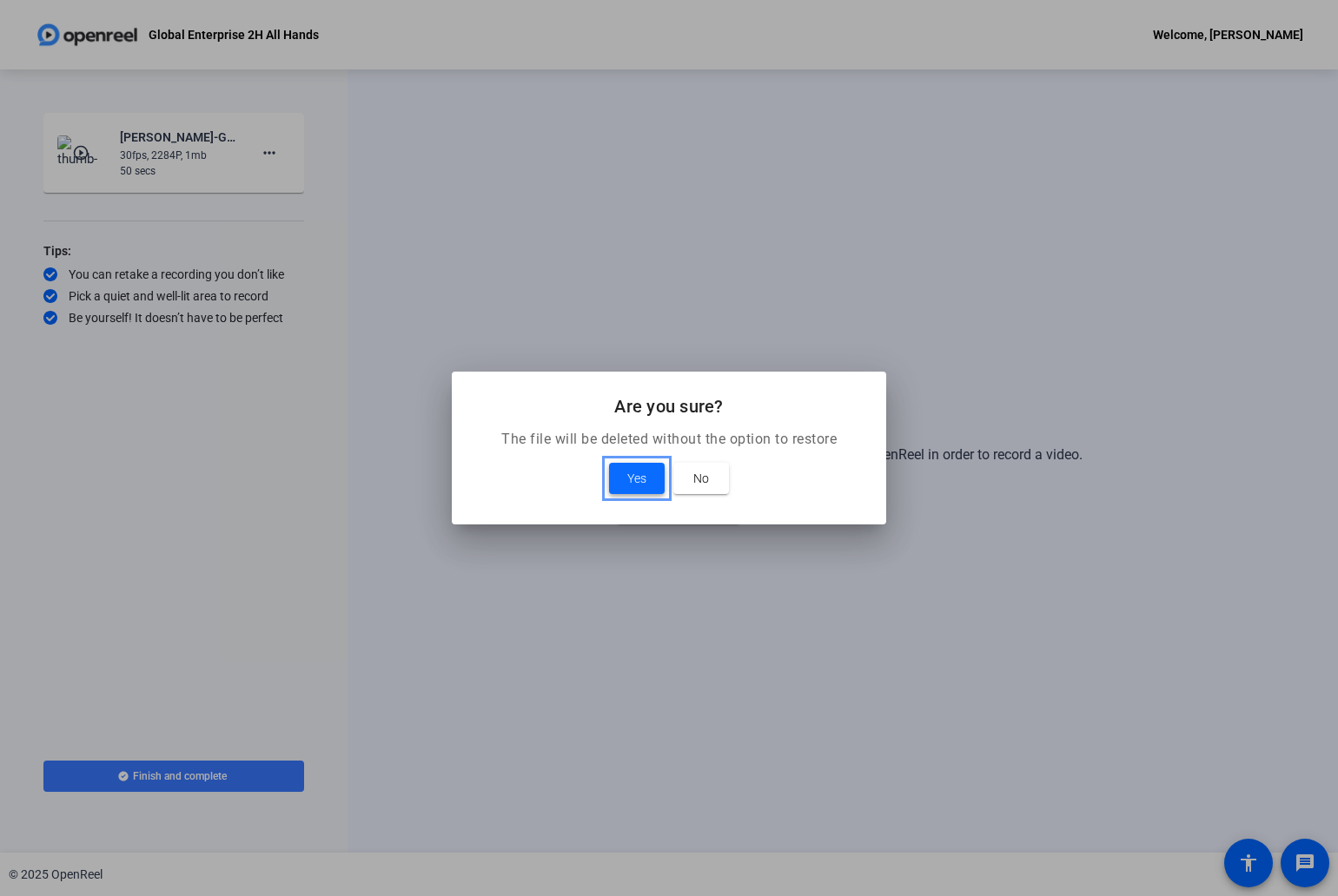
click at [637, 479] on span "Yes" at bounding box center [637, 478] width 19 height 21
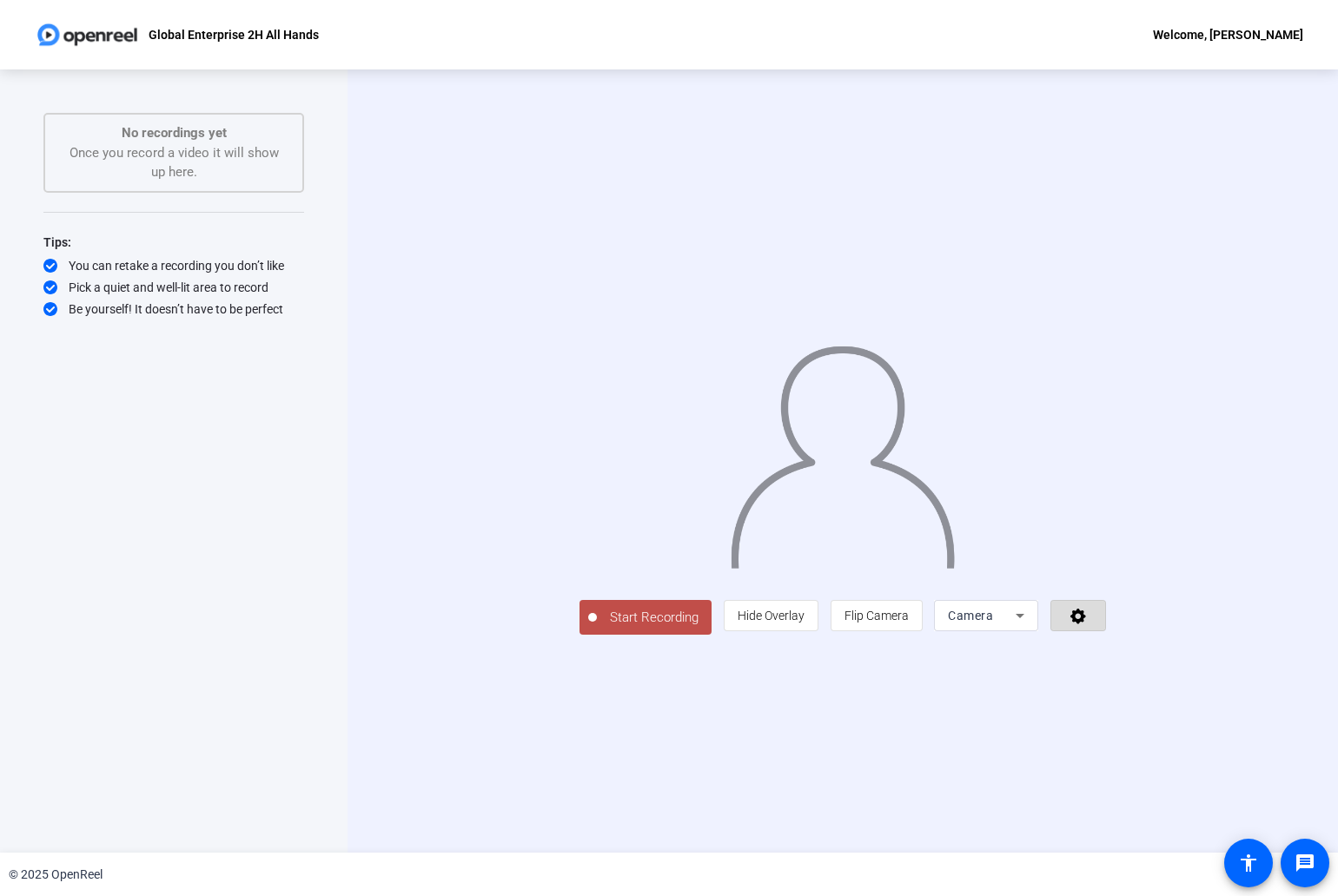
click at [1088, 624] on icon at bounding box center [1078, 615] width 20 height 18
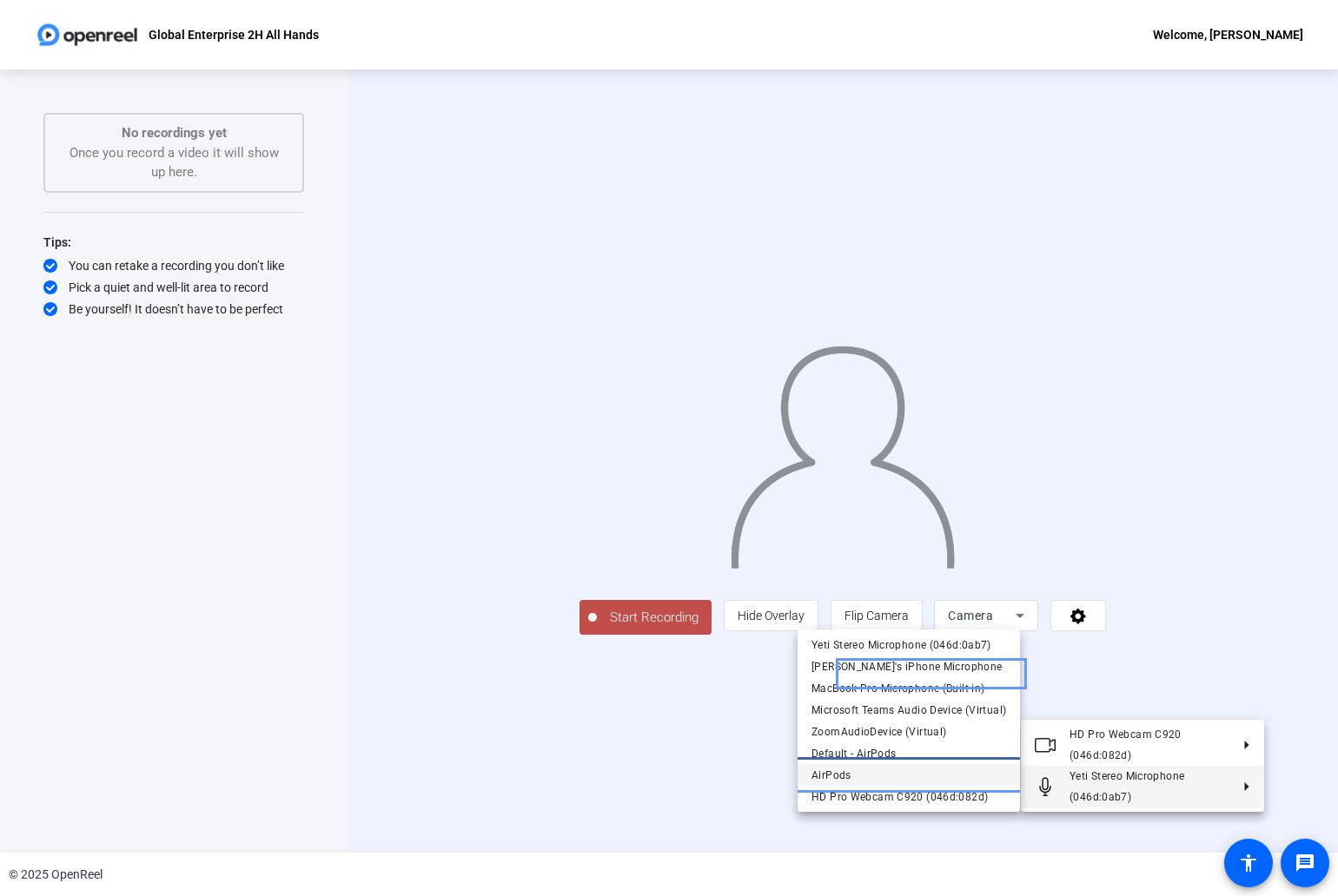
click at [949, 779] on span "AirPods" at bounding box center [909, 775] width 194 height 21
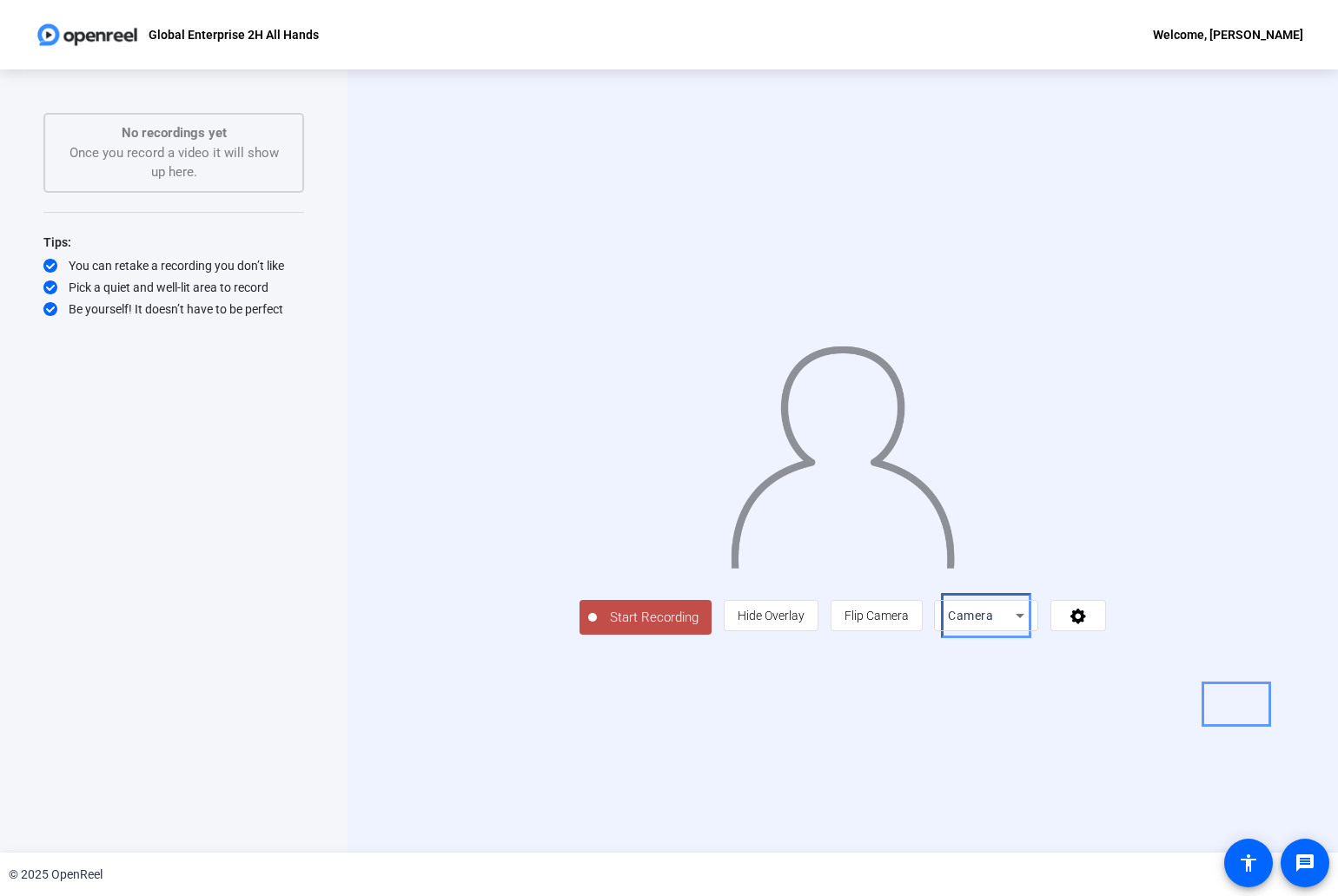
click at [1030, 626] on icon "Page Menu" at bounding box center [1020, 616] width 21 height 21
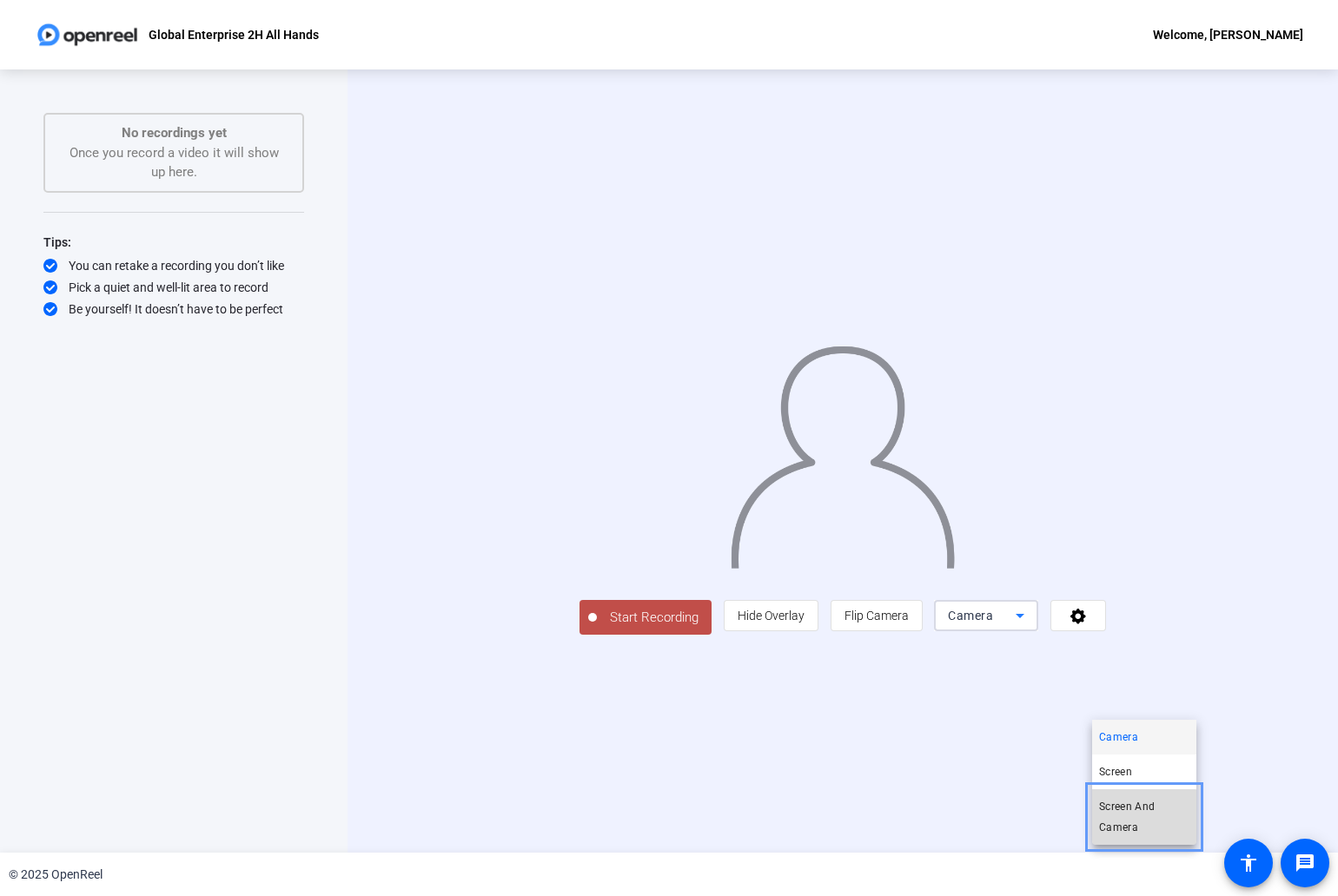
click at [1139, 818] on span "Screen And Camera" at bounding box center [1144, 817] width 90 height 41
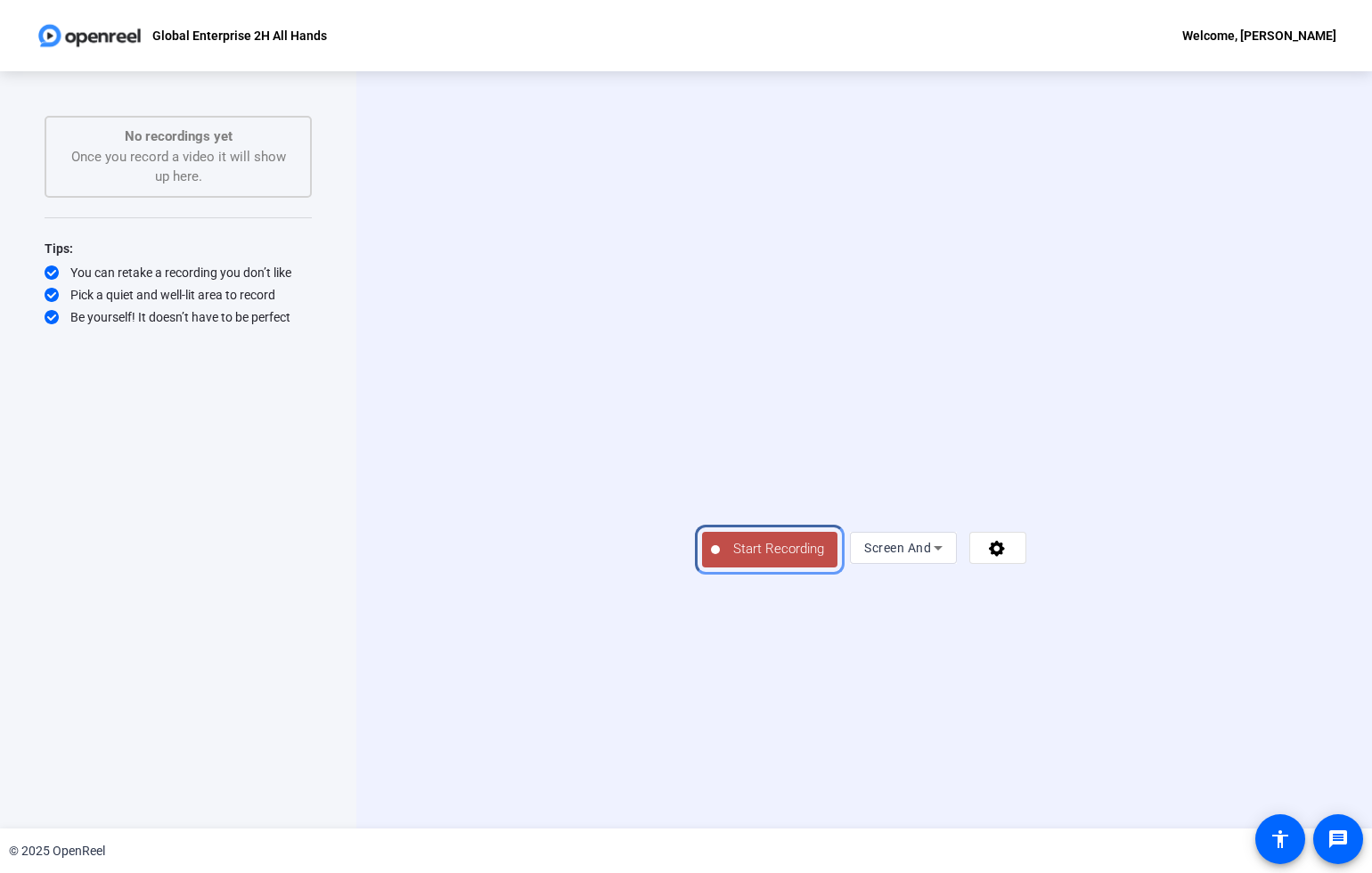
click at [720, 560] on span "Start Recording" at bounding box center [779, 549] width 118 height 21
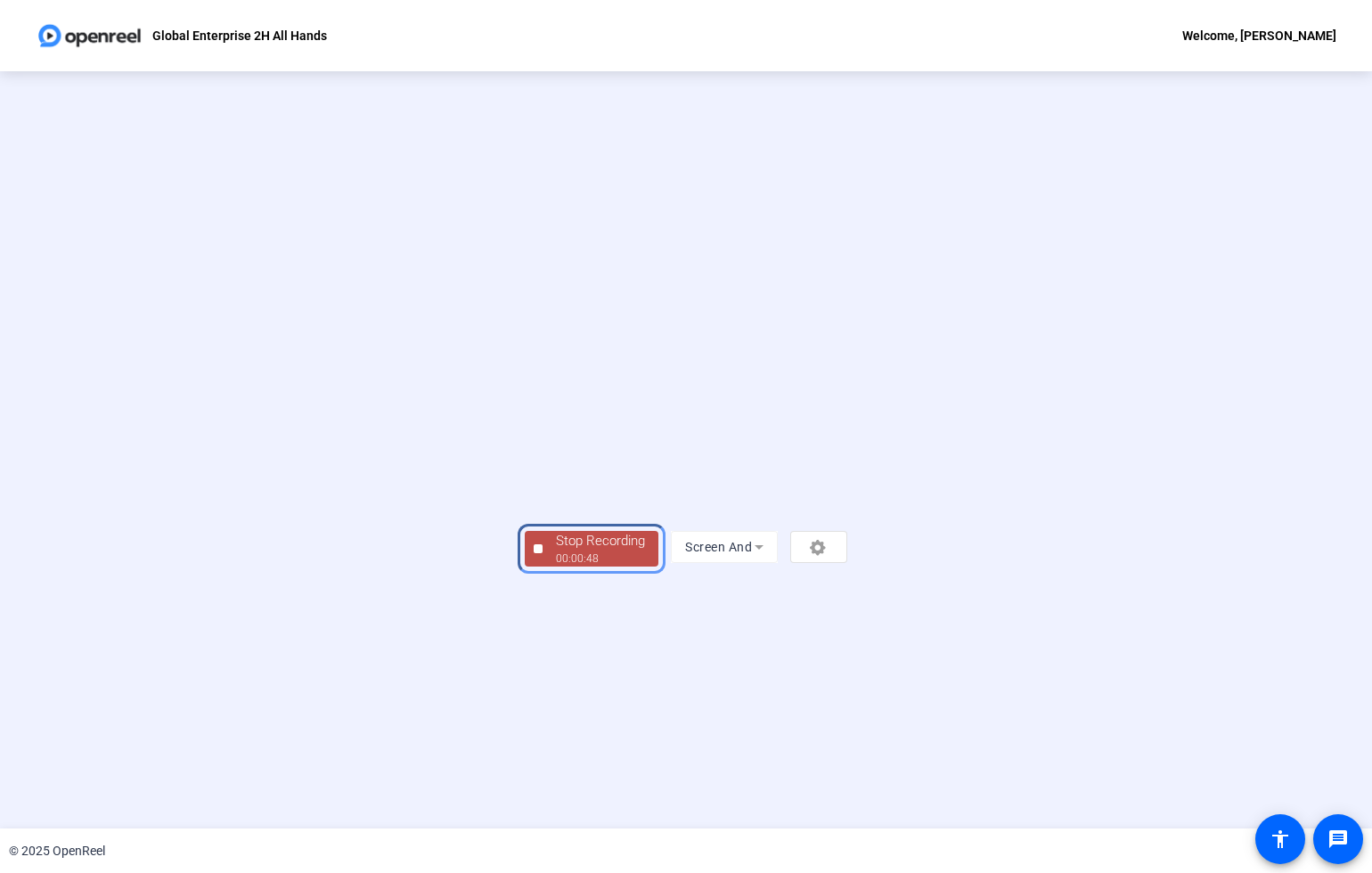
click at [556, 567] on div "00:00:48" at bounding box center [600, 559] width 89 height 16
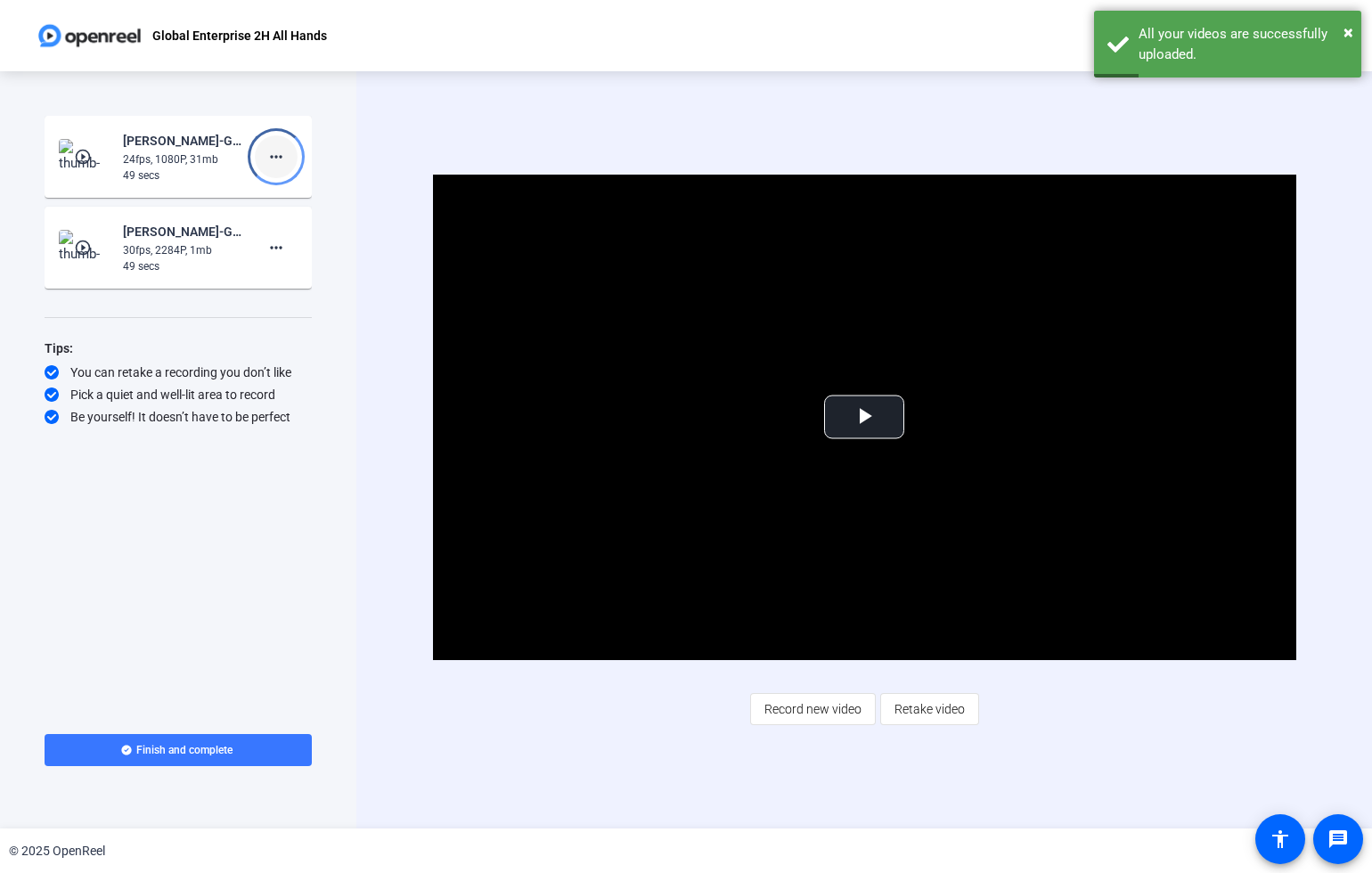
click at [281, 159] on mat-icon "more_horiz" at bounding box center [276, 157] width 22 height 22
click at [299, 198] on span "Delete clip" at bounding box center [304, 195] width 72 height 22
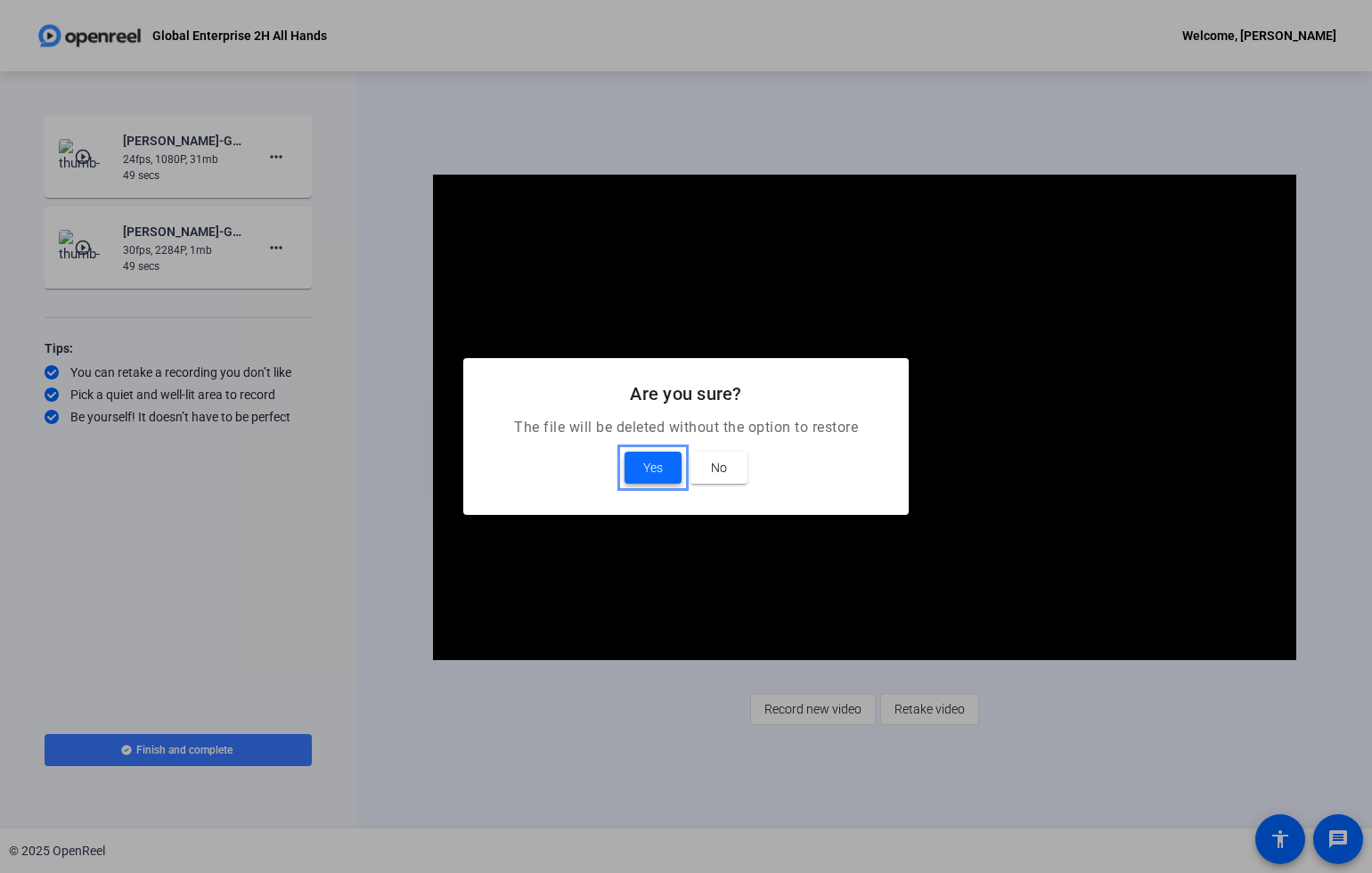
click at [643, 467] on span "Yes" at bounding box center [653, 468] width 20 height 22
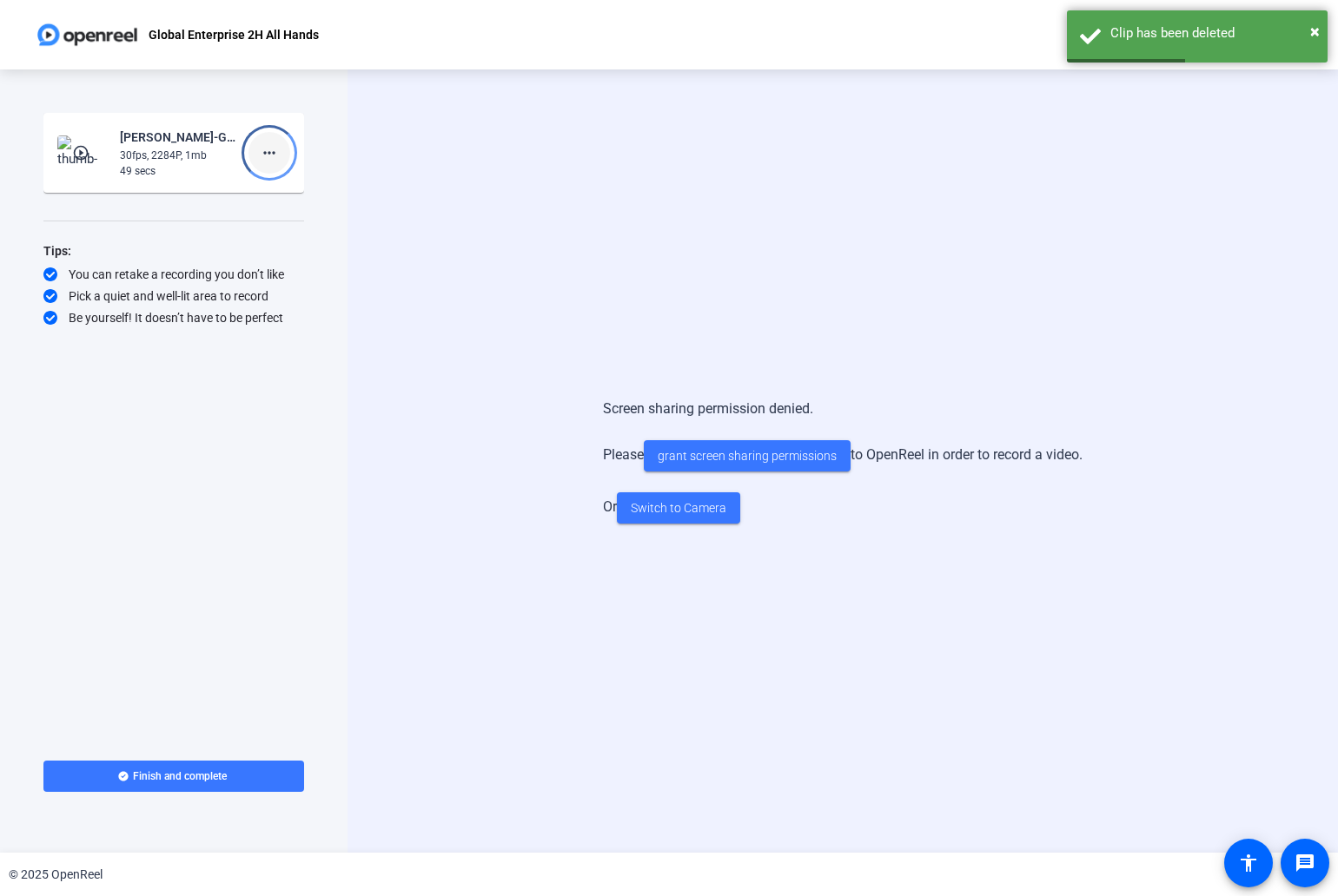
click at [274, 151] on mat-icon "more_horiz" at bounding box center [269, 153] width 21 height 21
click at [306, 187] on span "Delete clip" at bounding box center [297, 190] width 70 height 21
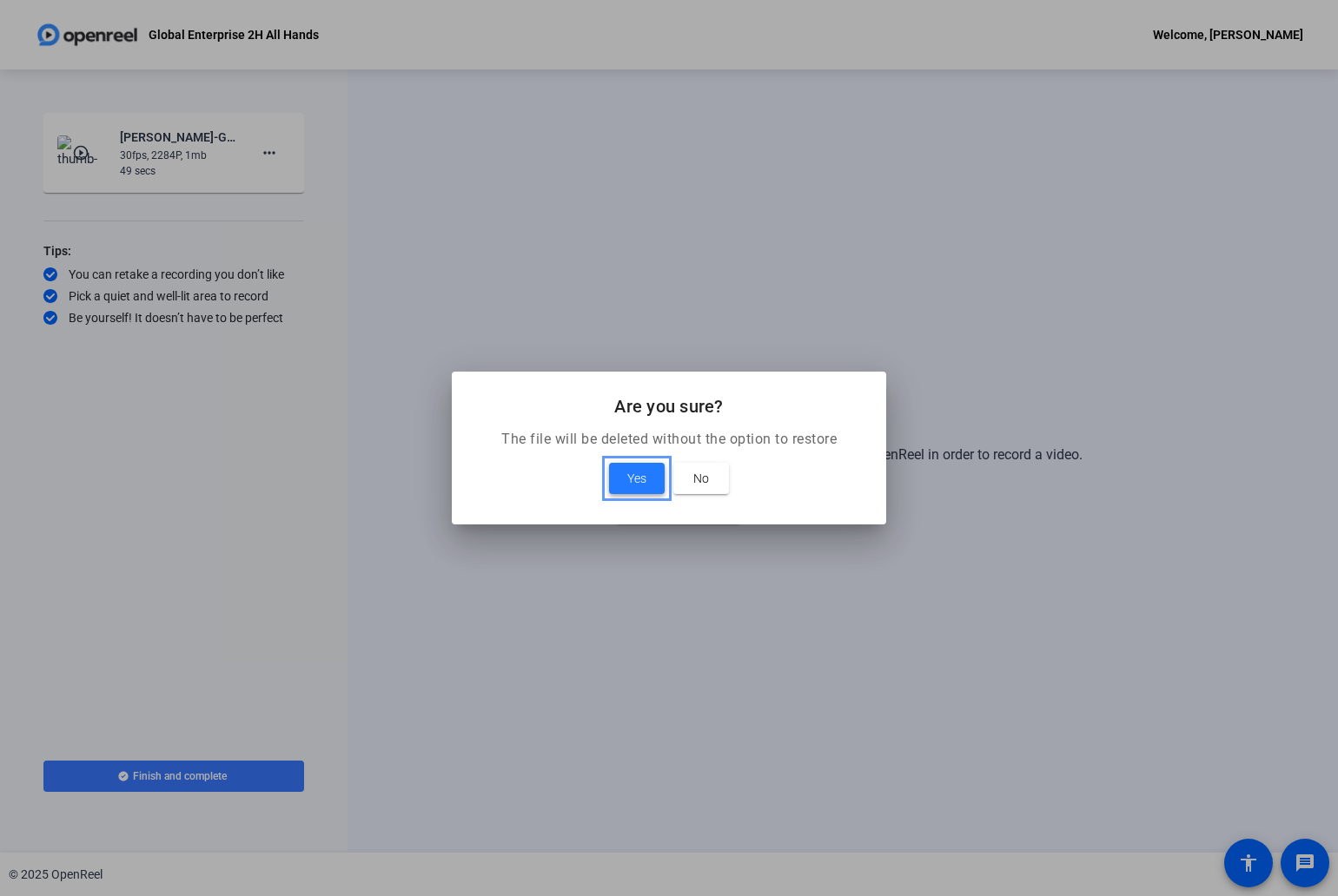
click at [636, 480] on span "Yes" at bounding box center [637, 478] width 19 height 21
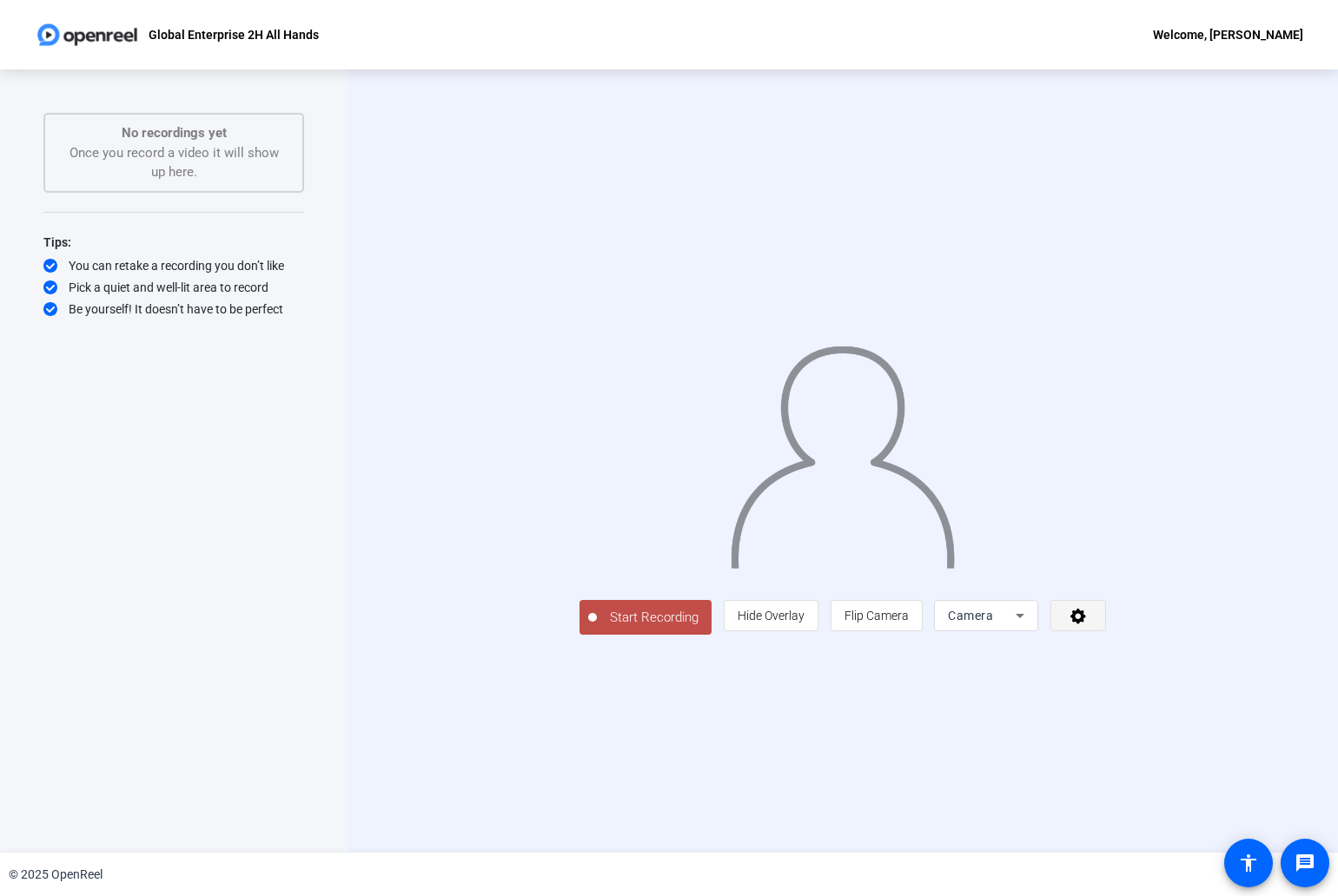
click at [1085, 624] on icon at bounding box center [1078, 616] width 16 height 16
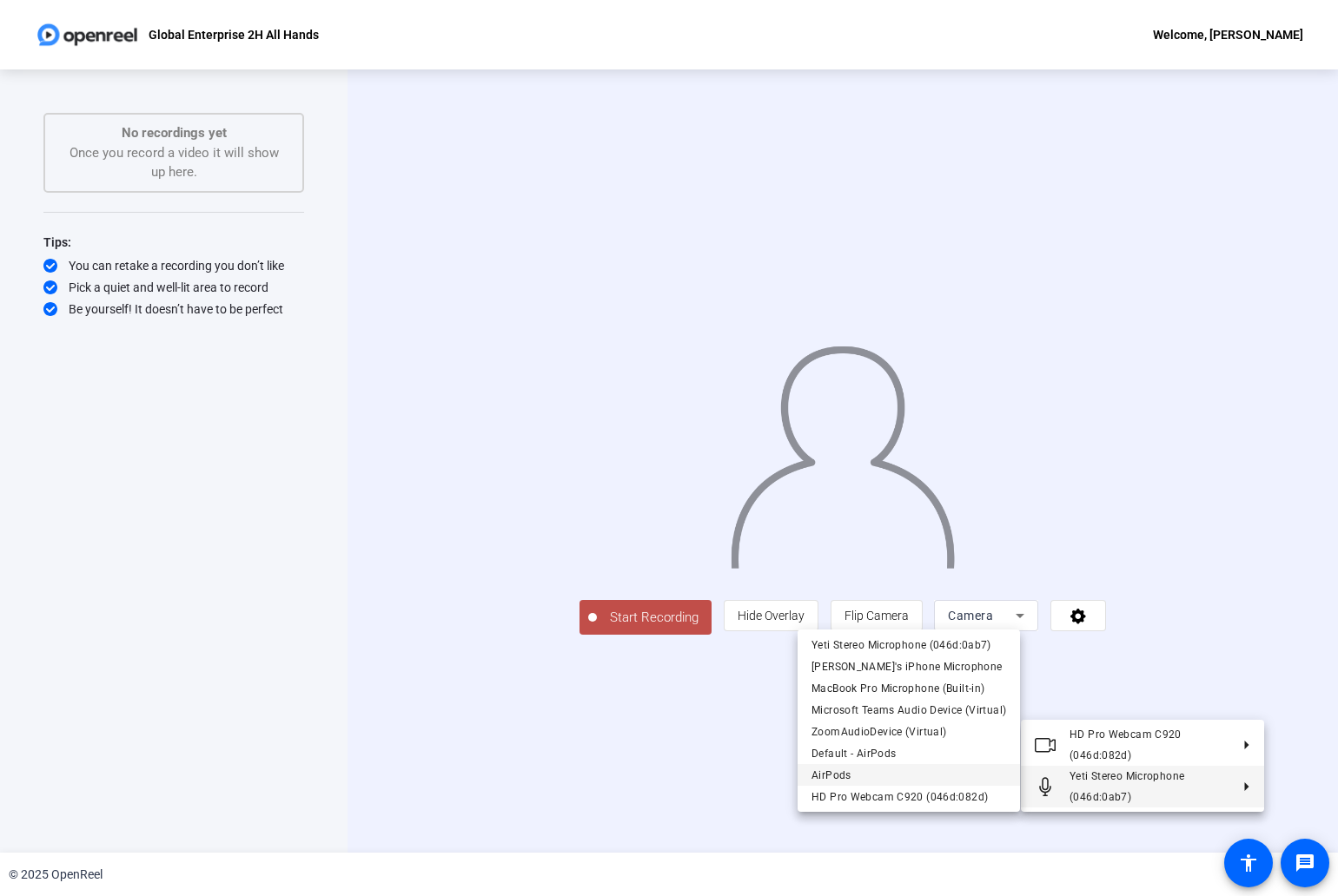
click at [927, 773] on span "AirPods" at bounding box center [909, 775] width 194 height 21
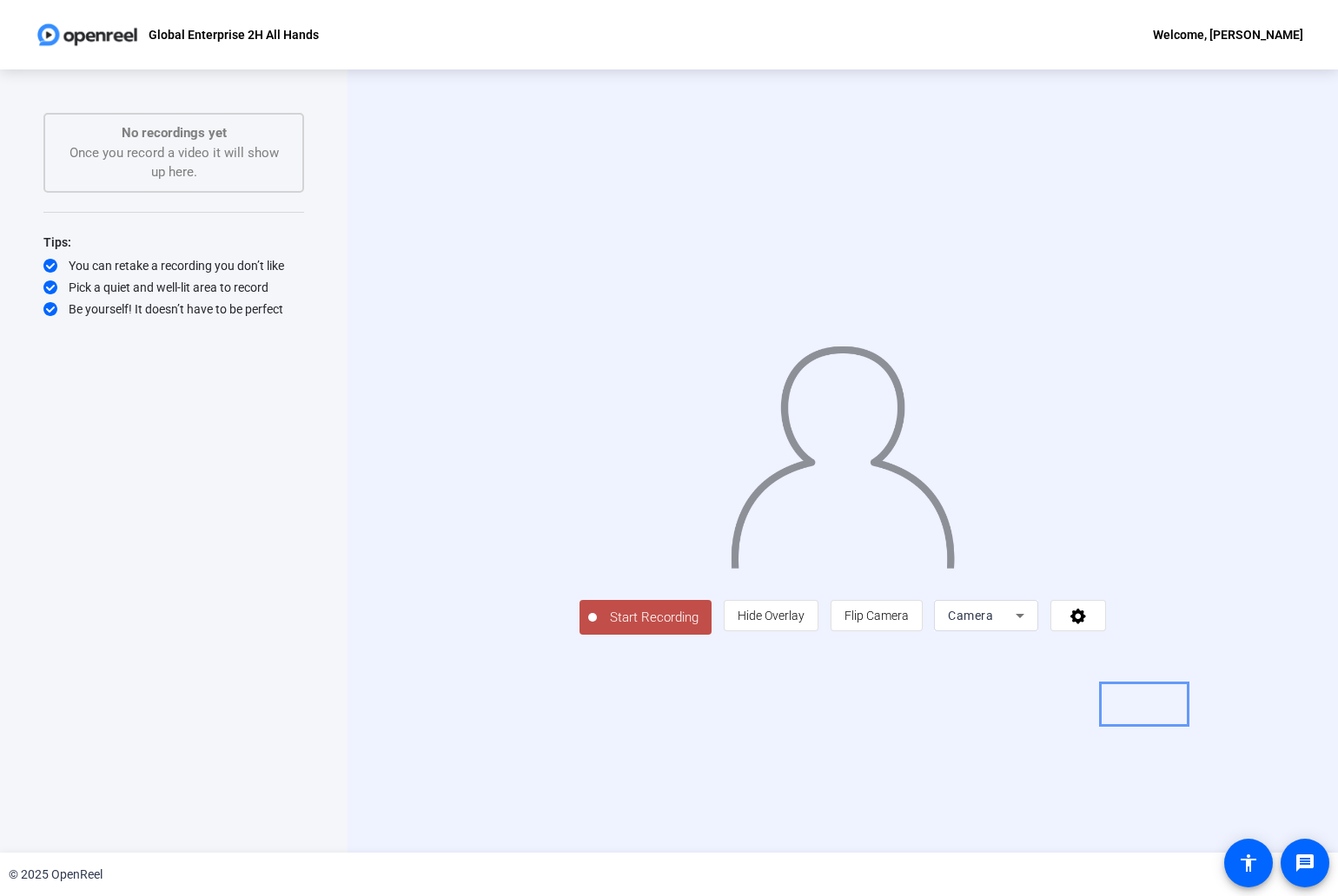
click at [993, 622] on span "Camera" at bounding box center [970, 615] width 45 height 14
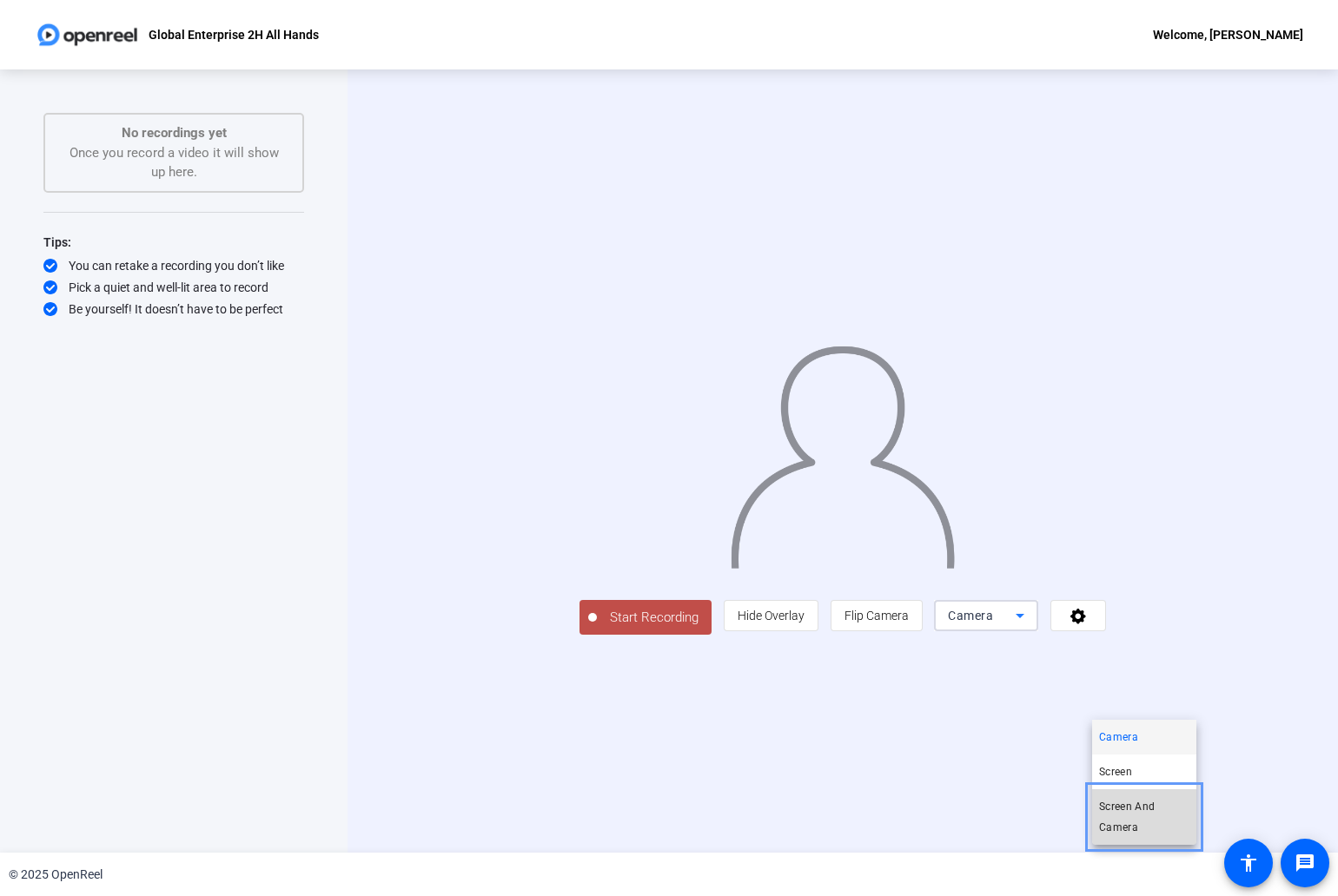
click at [1148, 817] on span "Screen And Camera" at bounding box center [1144, 817] width 90 height 41
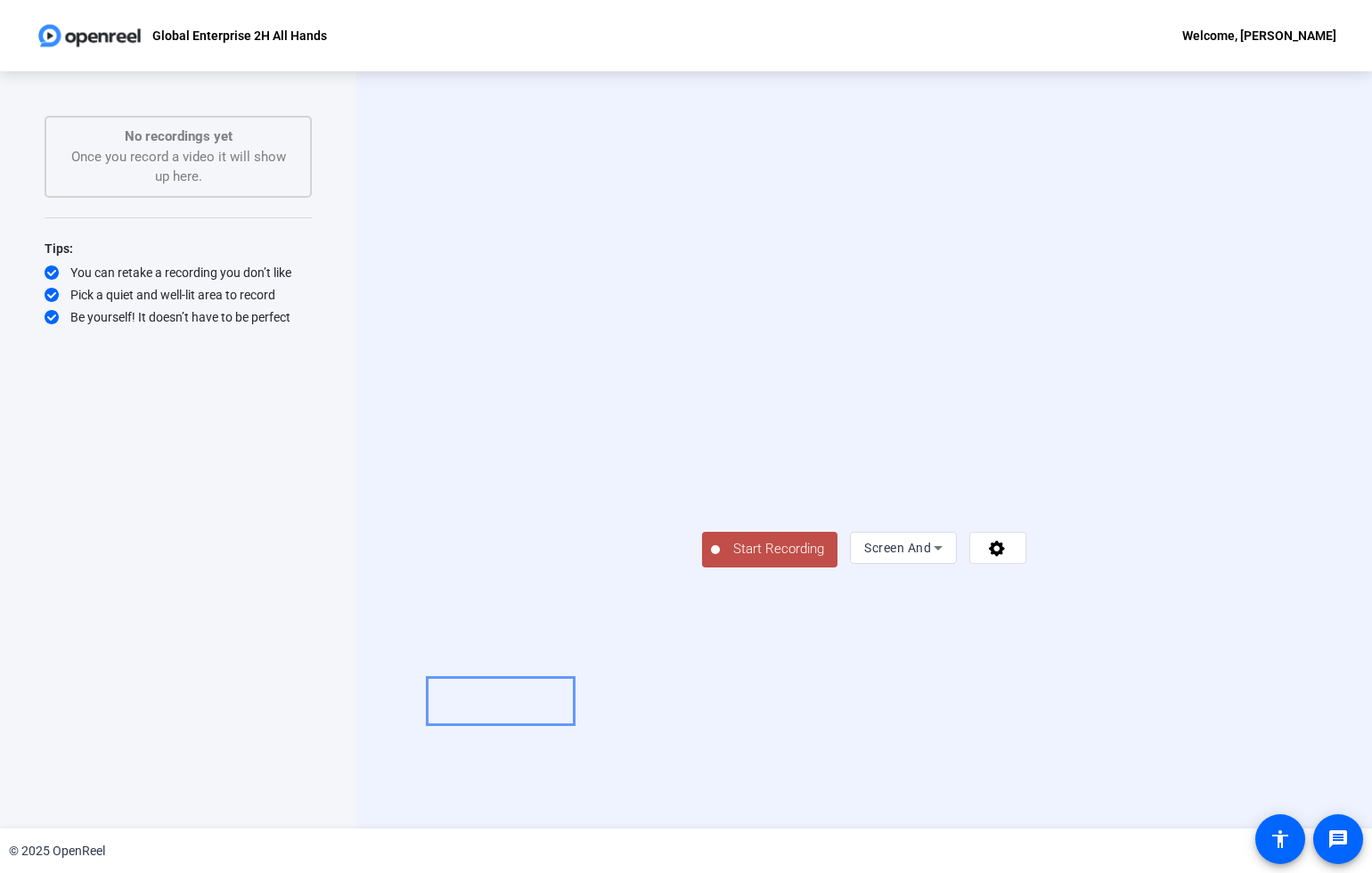
click at [720, 560] on span "Start Recording" at bounding box center [779, 549] width 118 height 21
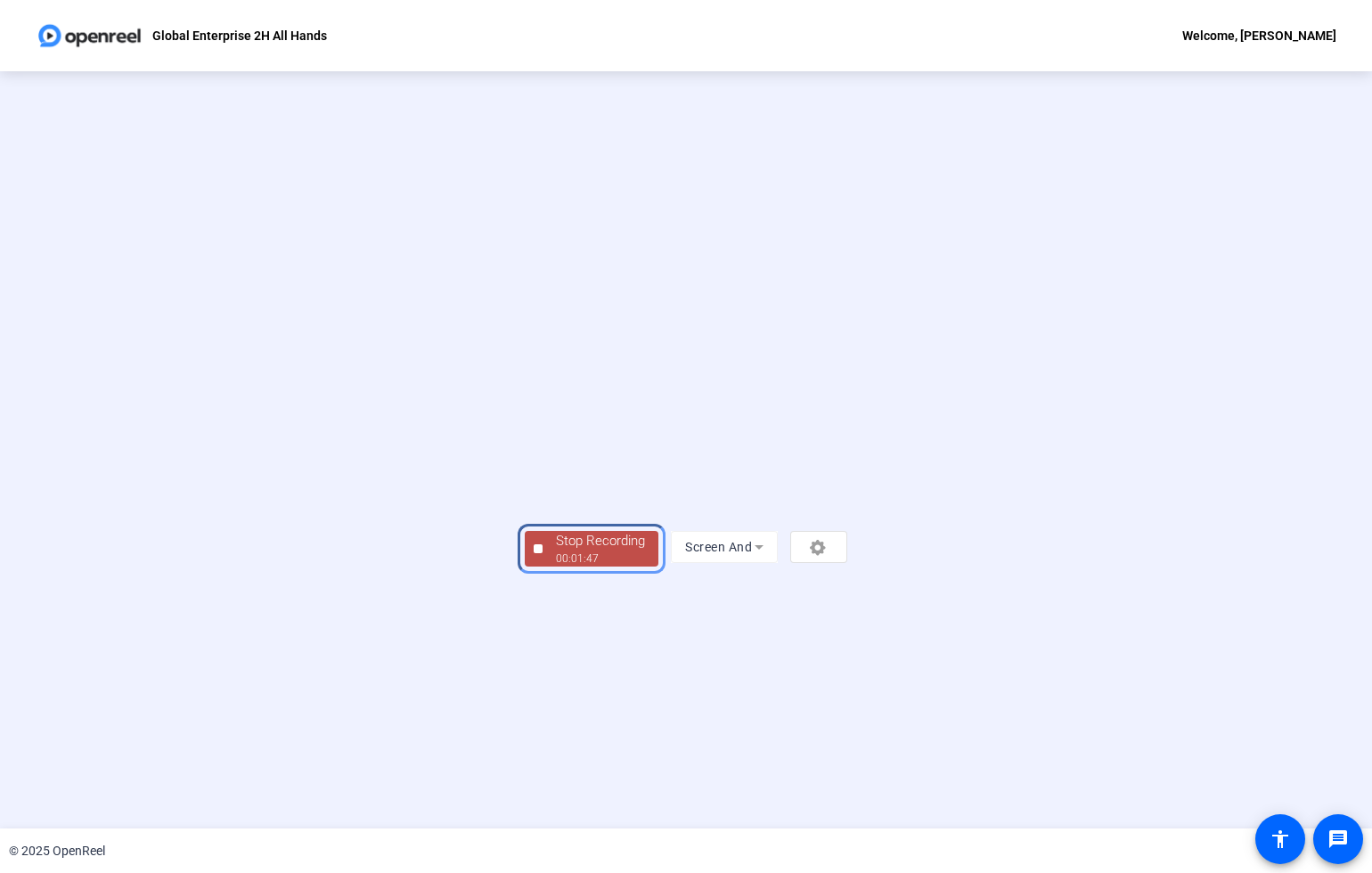
click at [556, 567] on div "00:01:47" at bounding box center [600, 559] width 89 height 16
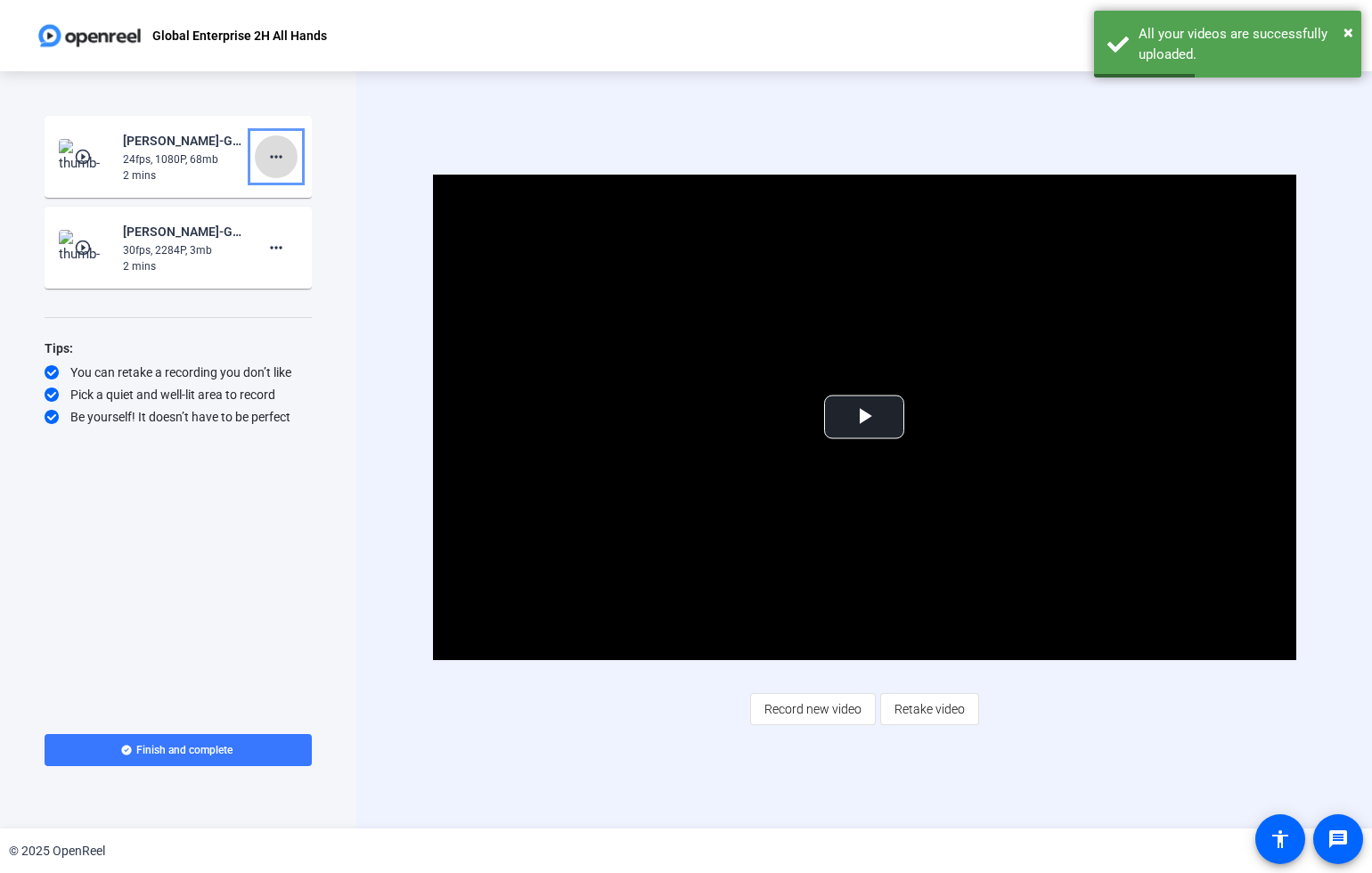
click at [274, 156] on mat-icon "more_horiz" at bounding box center [276, 157] width 22 height 22
click at [283, 195] on span "Delete clip" at bounding box center [304, 195] width 72 height 22
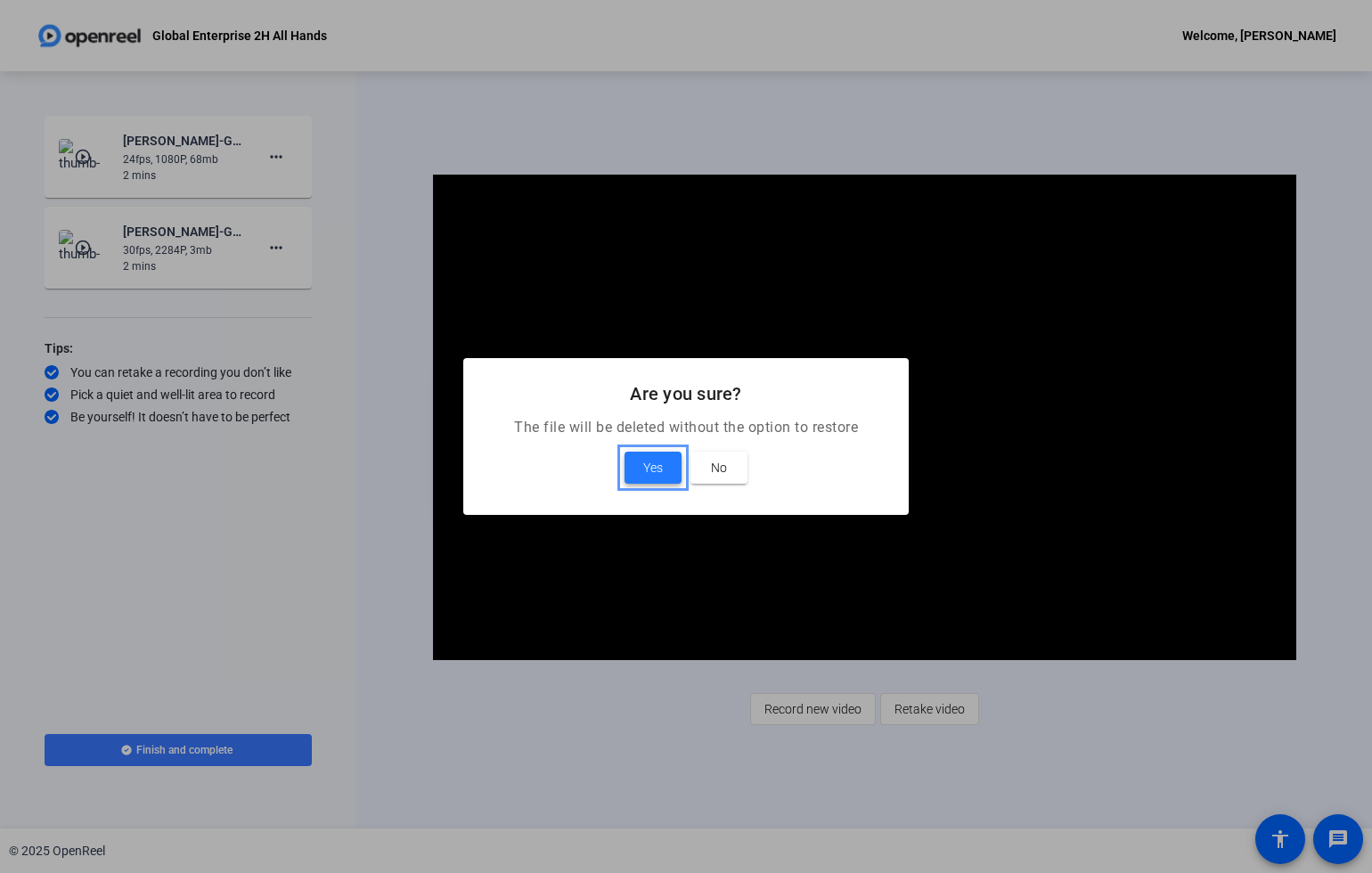
click at [633, 464] on span at bounding box center [652, 467] width 57 height 43
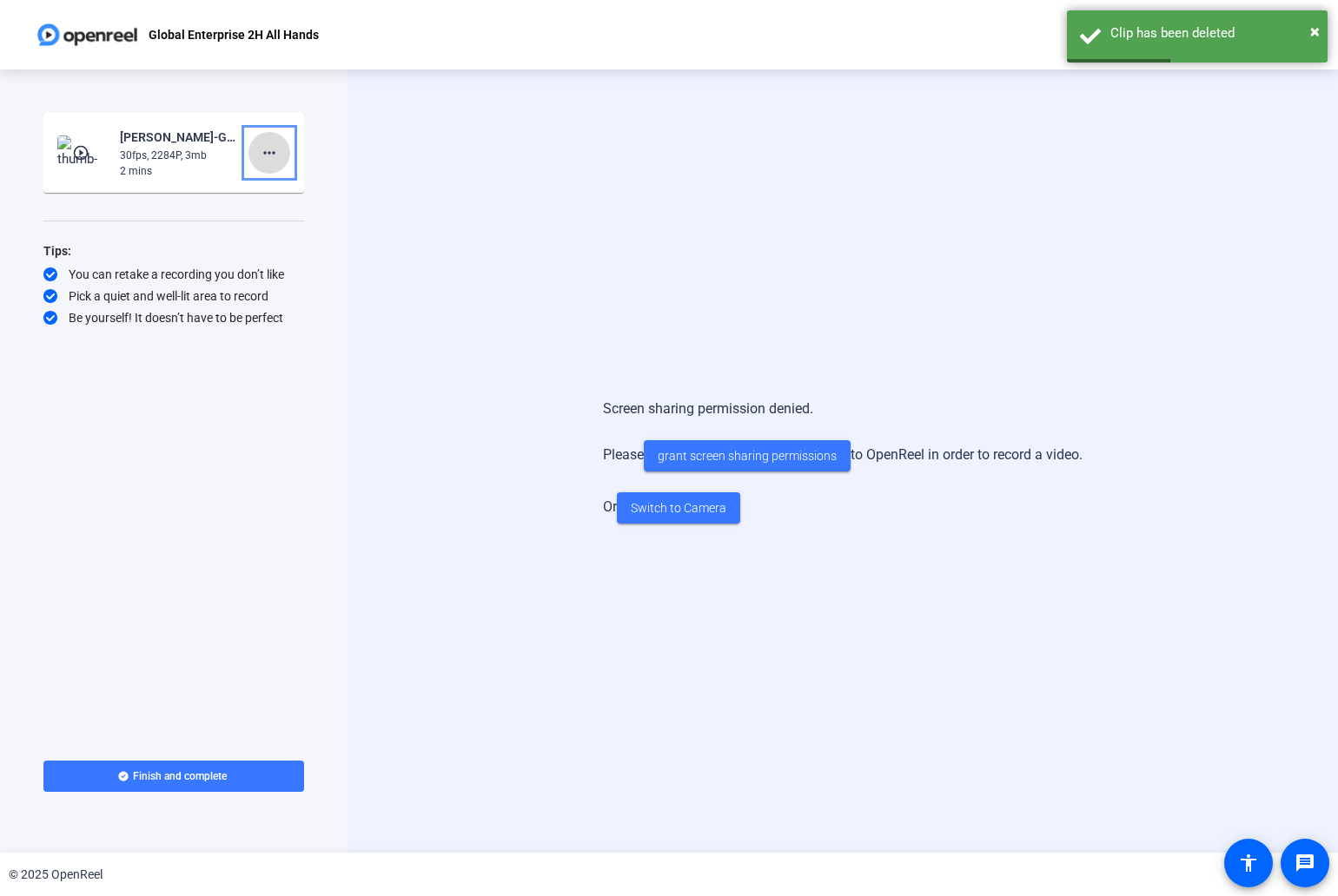
click at [278, 155] on mat-icon "more_horiz" at bounding box center [269, 153] width 21 height 21
click at [293, 184] on span "Delete clip" at bounding box center [297, 190] width 70 height 21
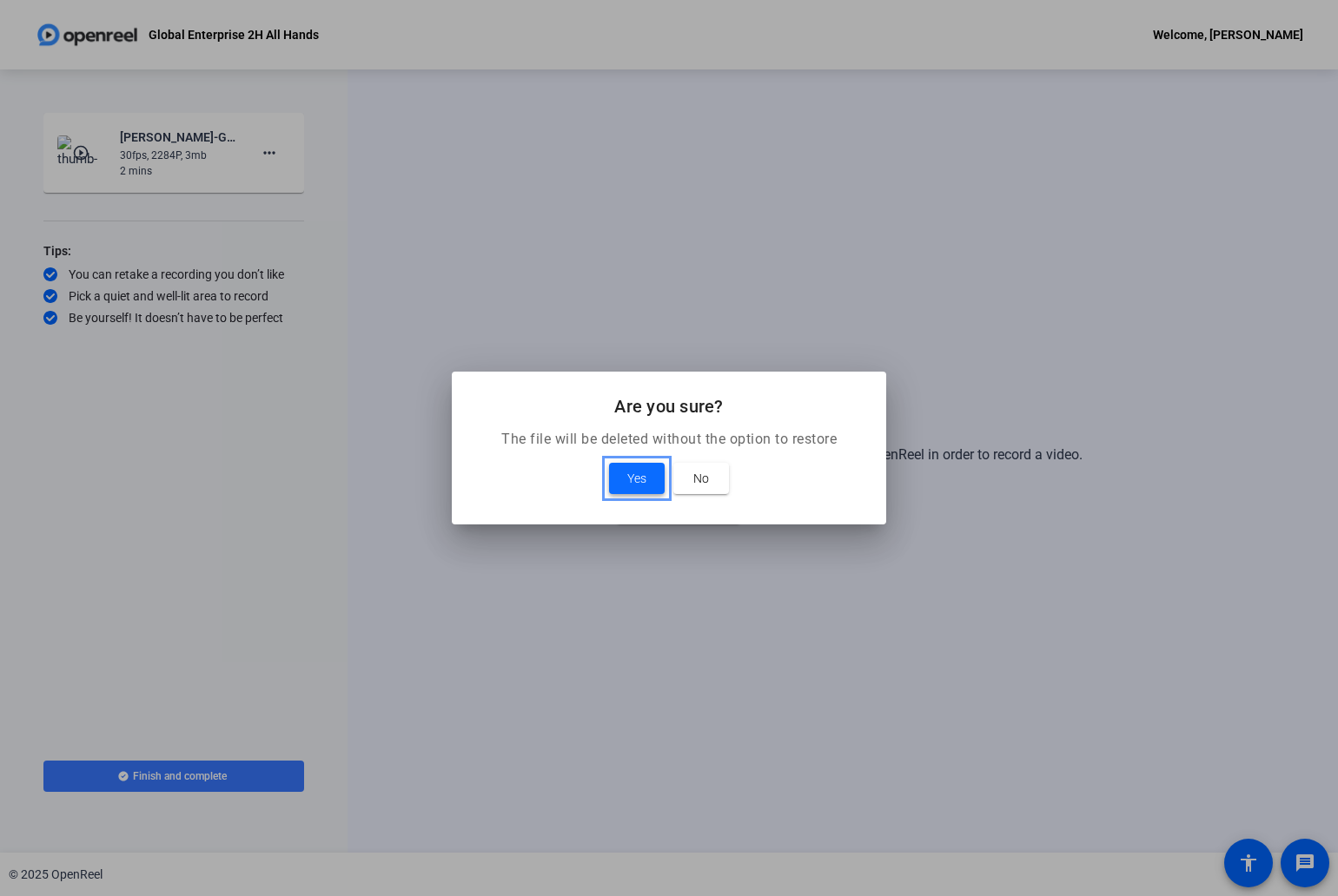
click at [648, 485] on span at bounding box center [636, 478] width 56 height 41
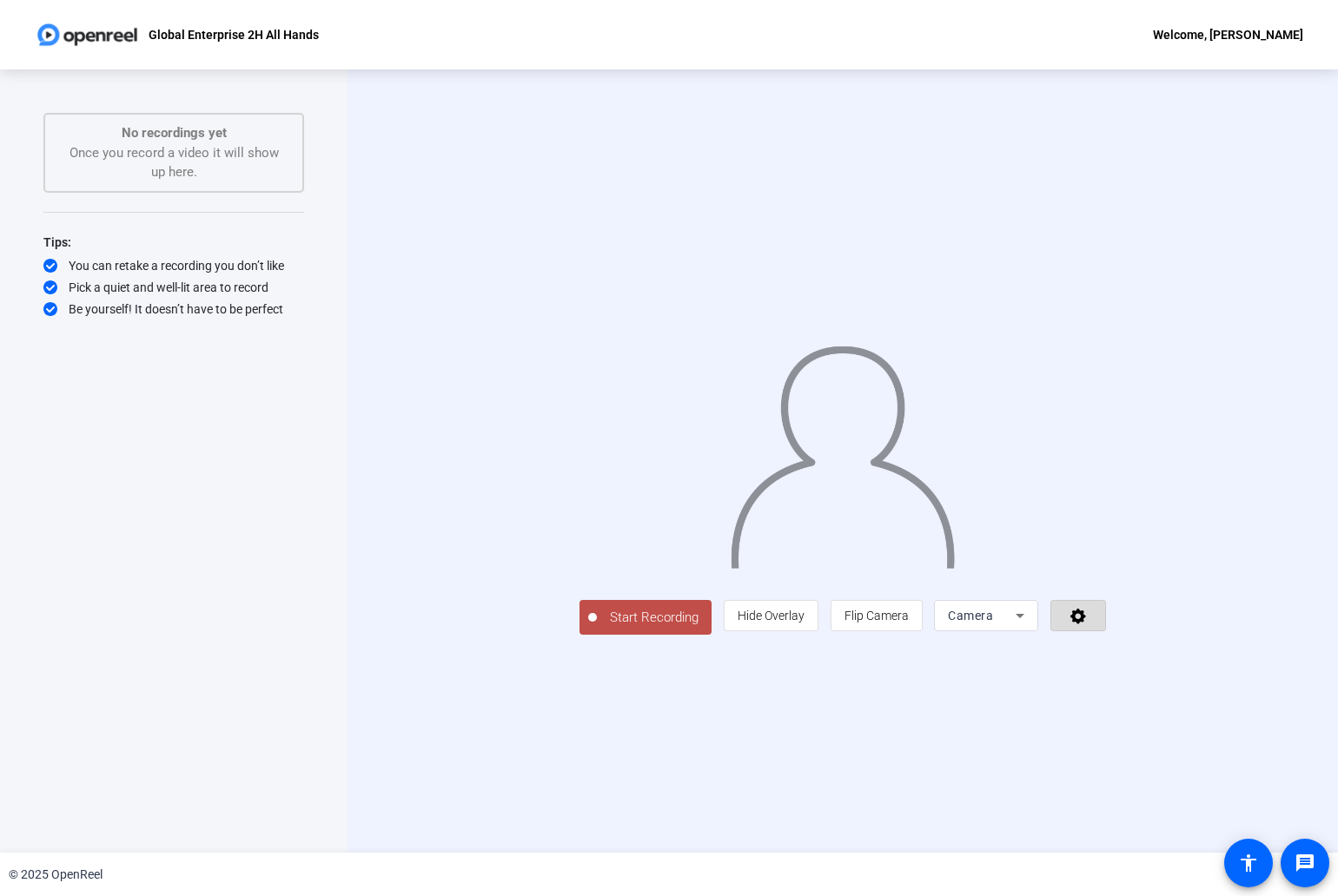
click at [1105, 636] on span at bounding box center [1077, 615] width 54 height 41
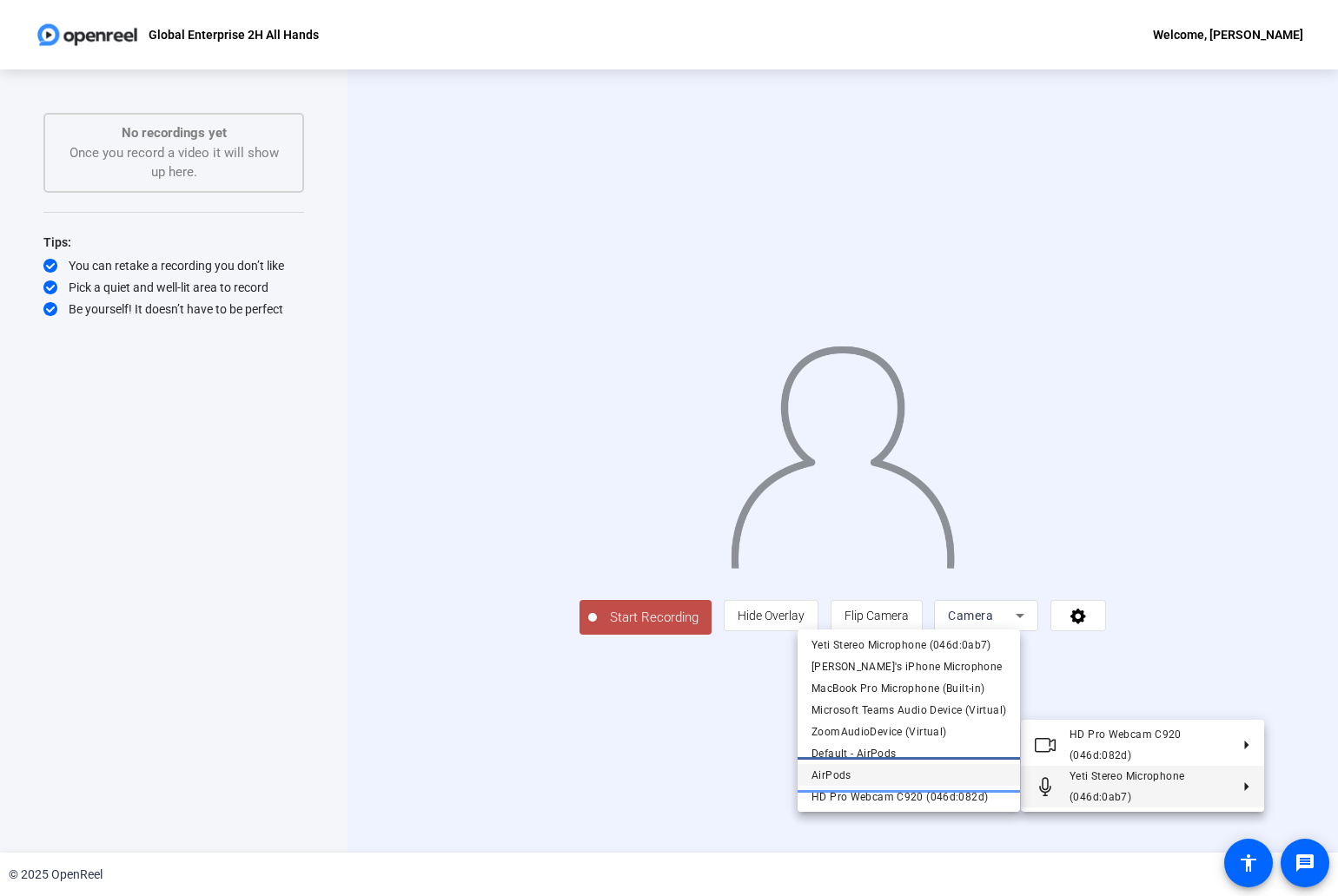
click at [914, 779] on span "AirPods" at bounding box center [909, 775] width 194 height 21
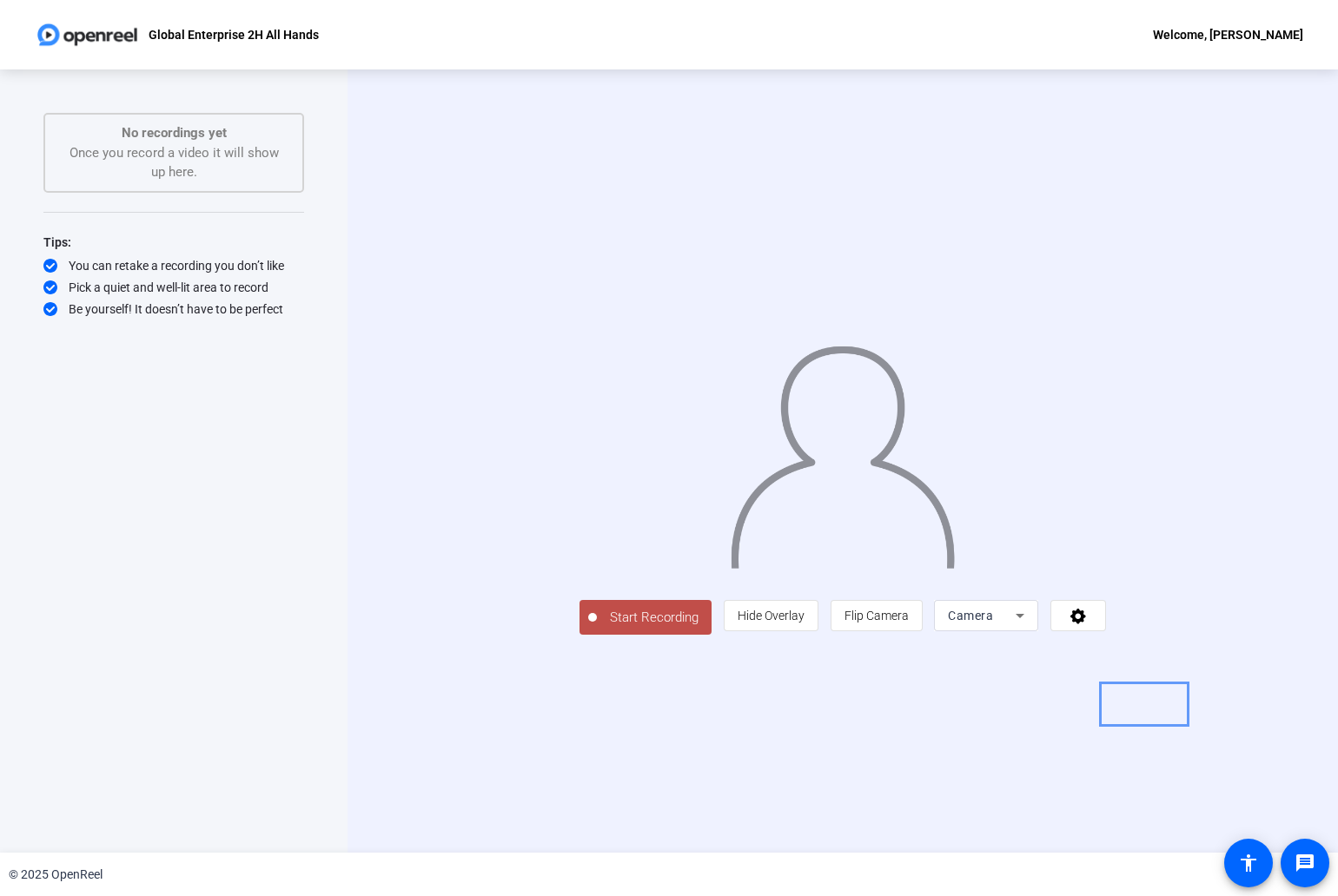
click at [993, 622] on span "Camera" at bounding box center [970, 615] width 45 height 14
click at [1138, 832] on span "Screen And Camera" at bounding box center [1144, 817] width 90 height 41
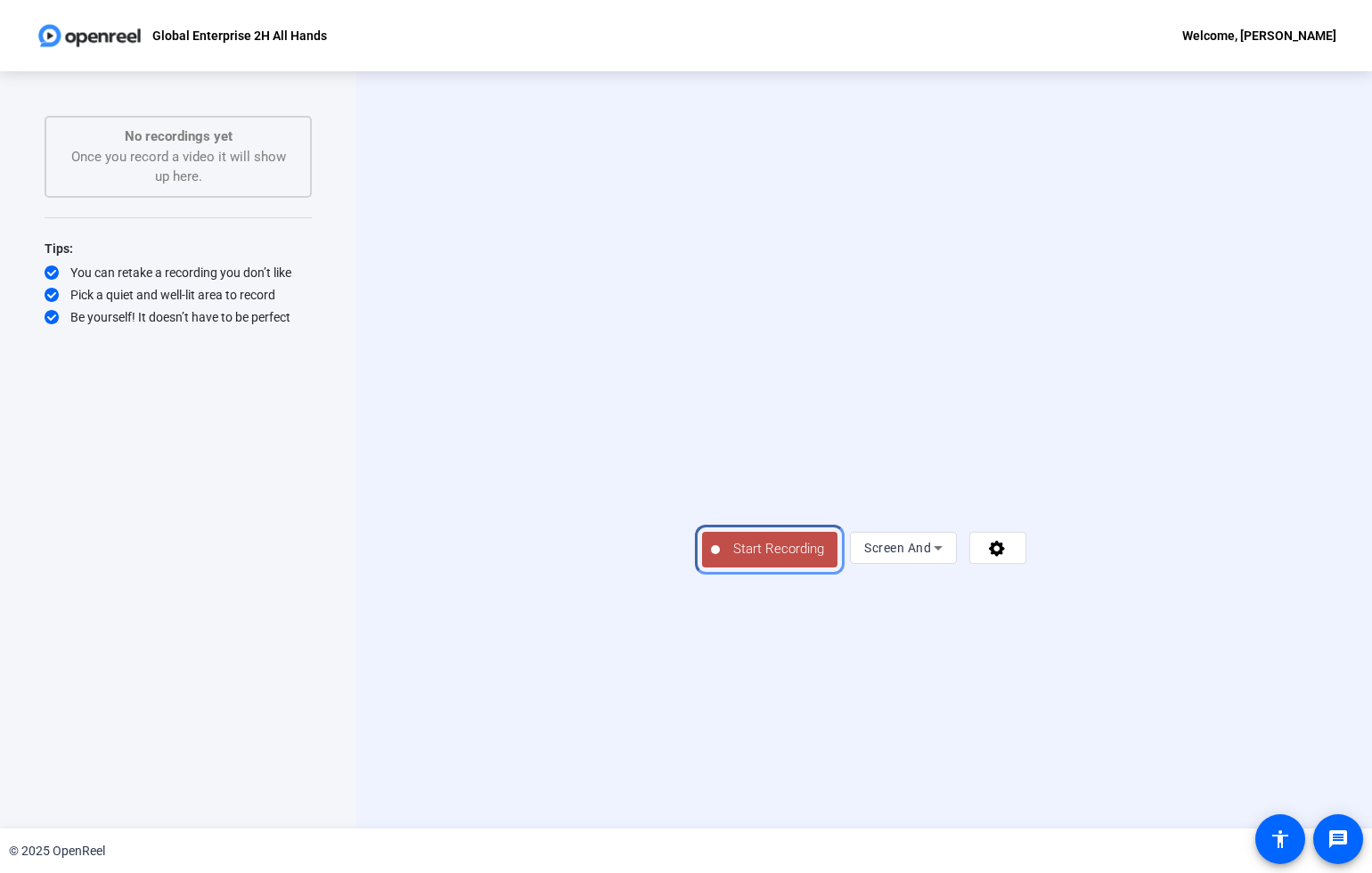
click at [720, 560] on span "Start Recording" at bounding box center [779, 549] width 118 height 21
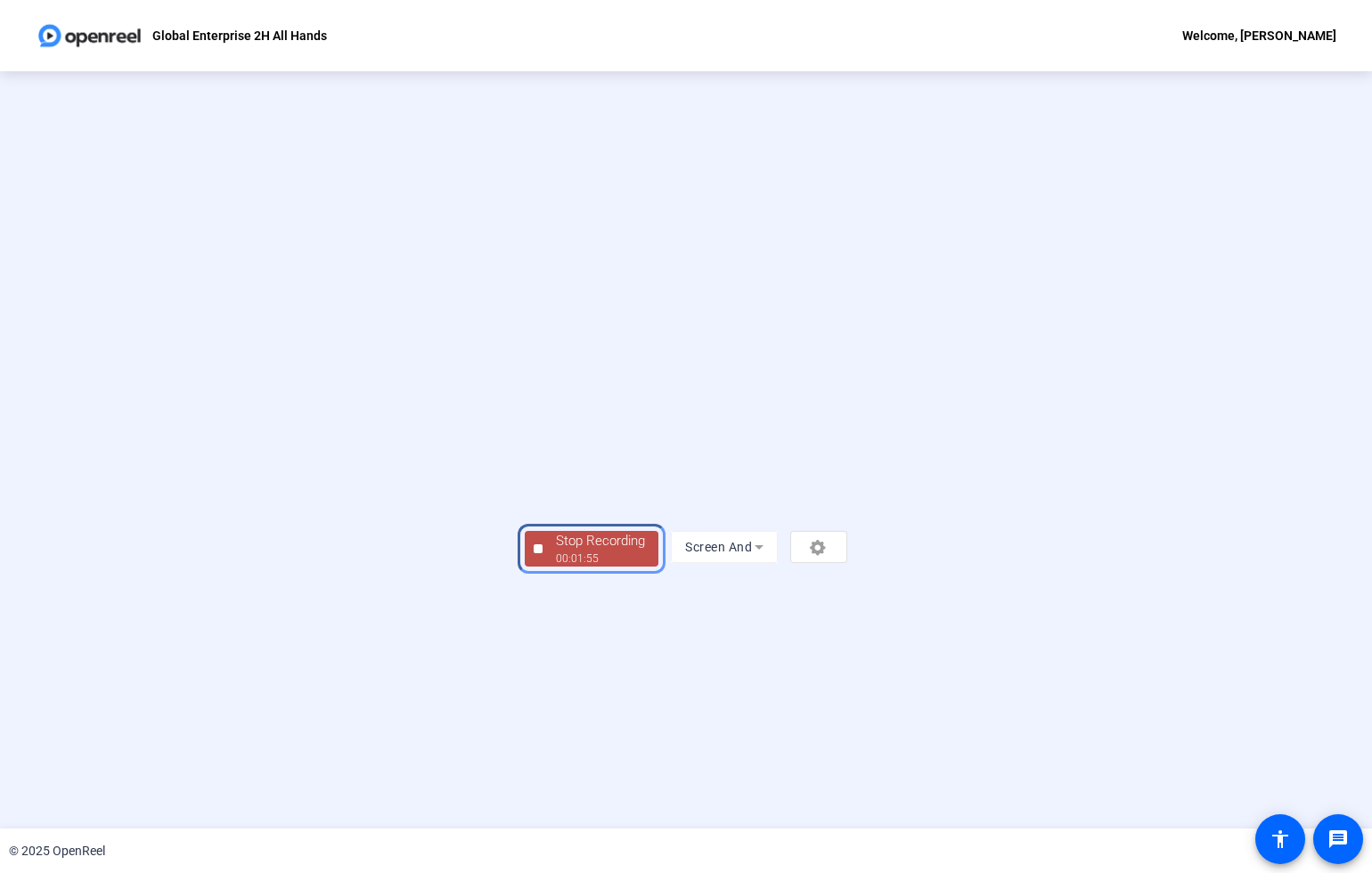
click at [556, 567] on div "00:01:55" at bounding box center [600, 559] width 89 height 16
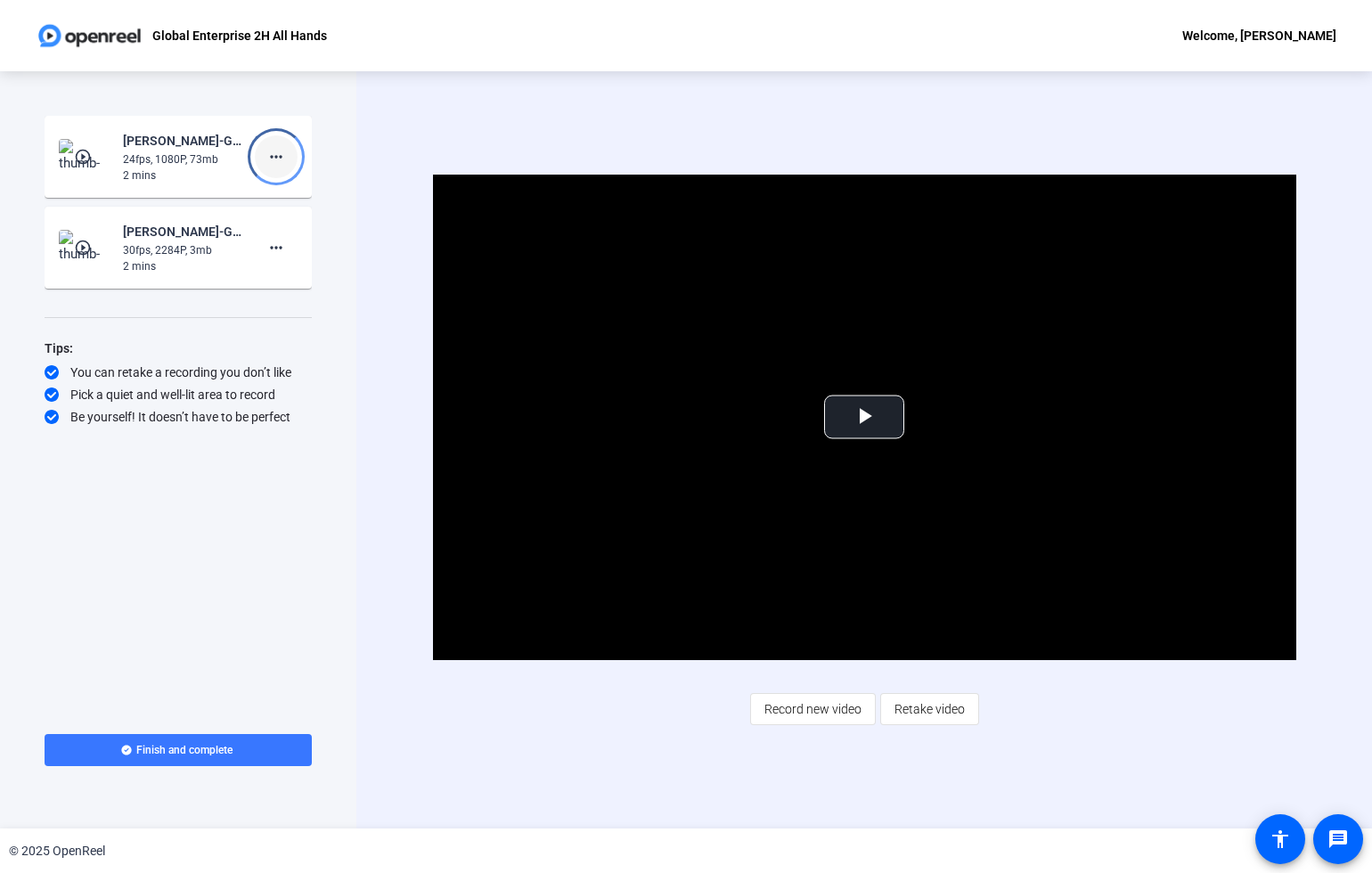
click at [281, 157] on mat-icon "more_horiz" at bounding box center [276, 157] width 22 height 22
click at [295, 197] on span "Delete clip" at bounding box center [304, 195] width 72 height 22
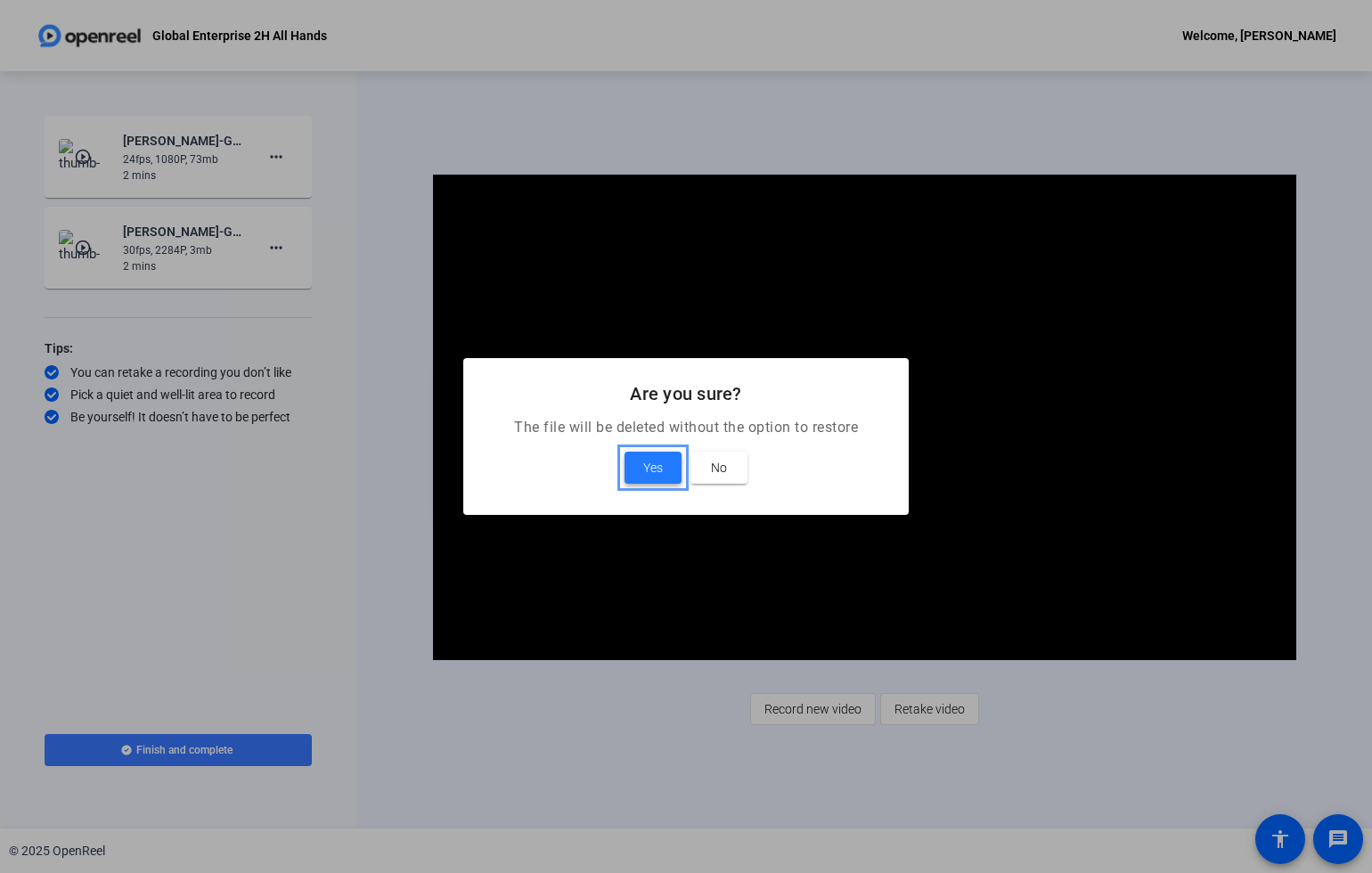
click at [658, 475] on span "Yes" at bounding box center [653, 468] width 20 height 22
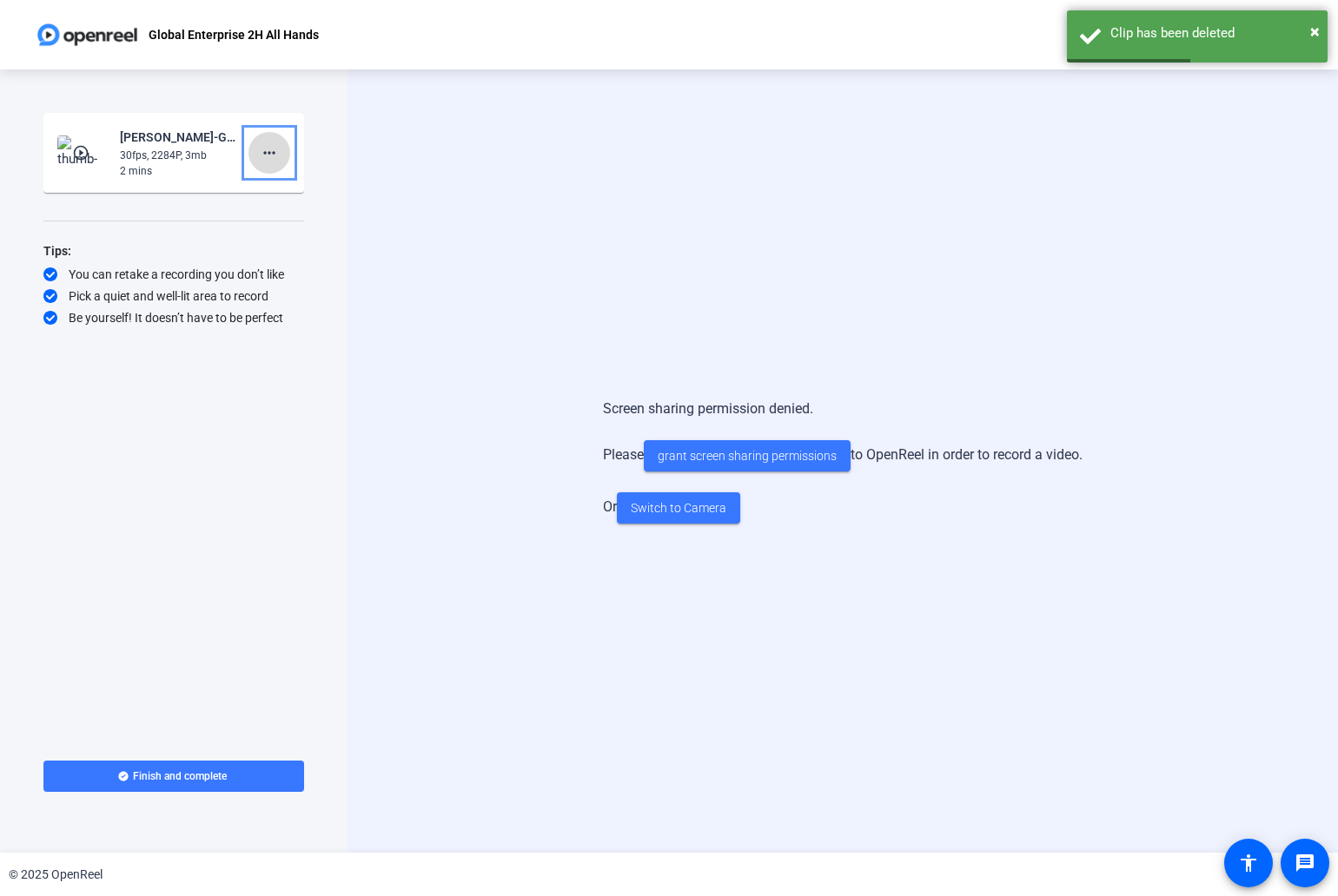
click at [267, 154] on mat-icon "more_horiz" at bounding box center [269, 153] width 21 height 21
click at [286, 187] on span "Delete clip" at bounding box center [297, 190] width 70 height 21
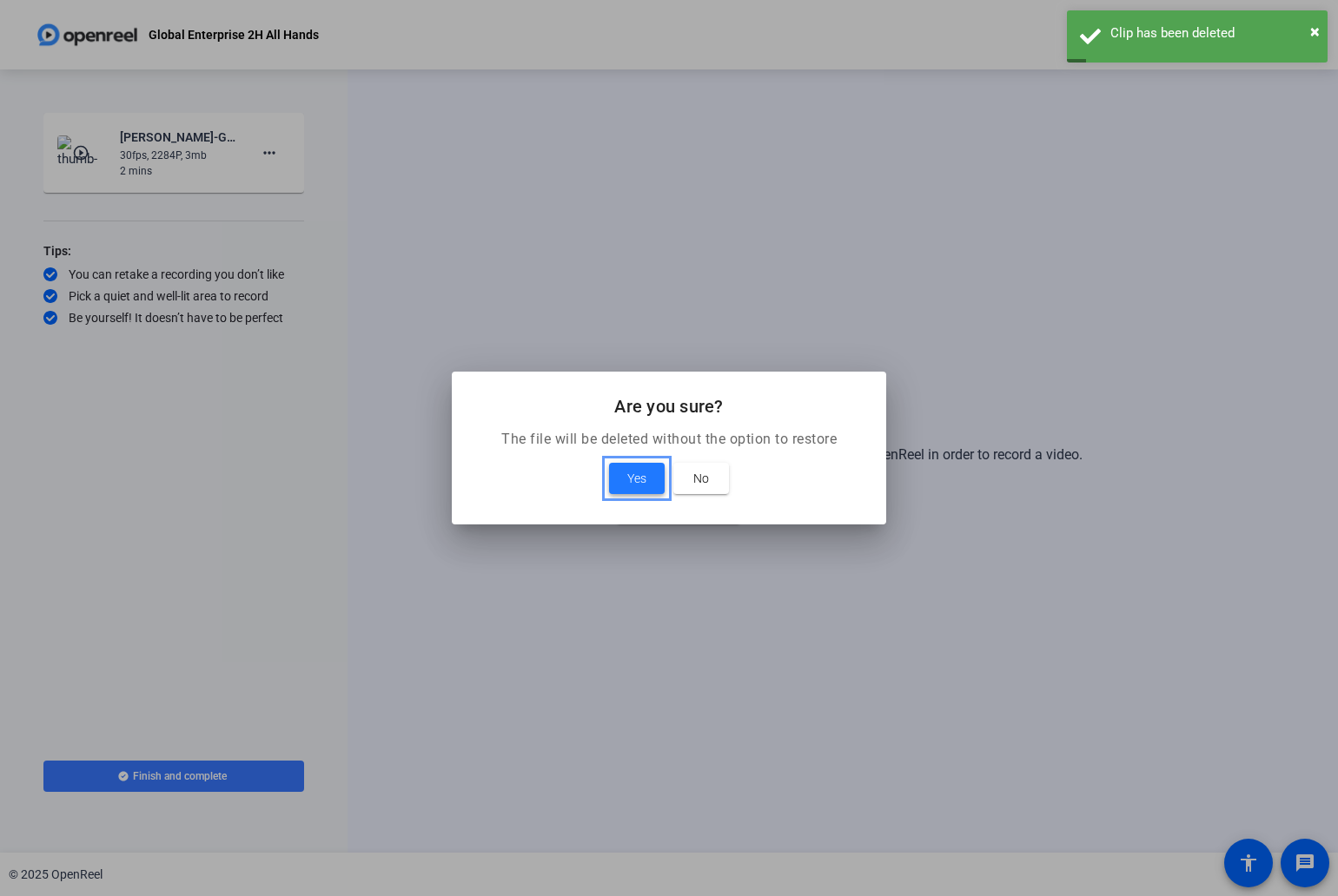
click at [629, 481] on span "Yes" at bounding box center [637, 478] width 19 height 21
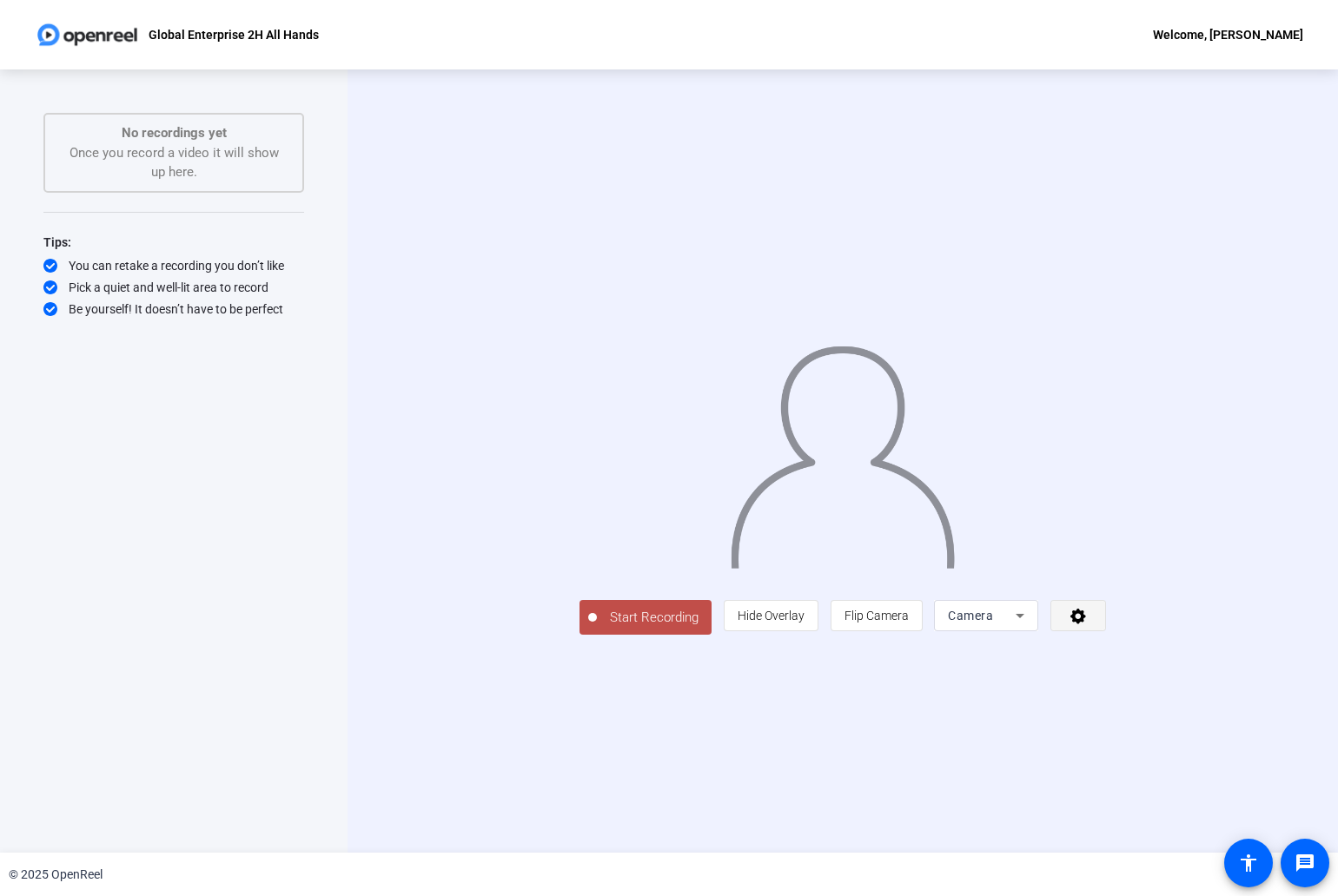
click at [1085, 624] on icon at bounding box center [1078, 616] width 16 height 16
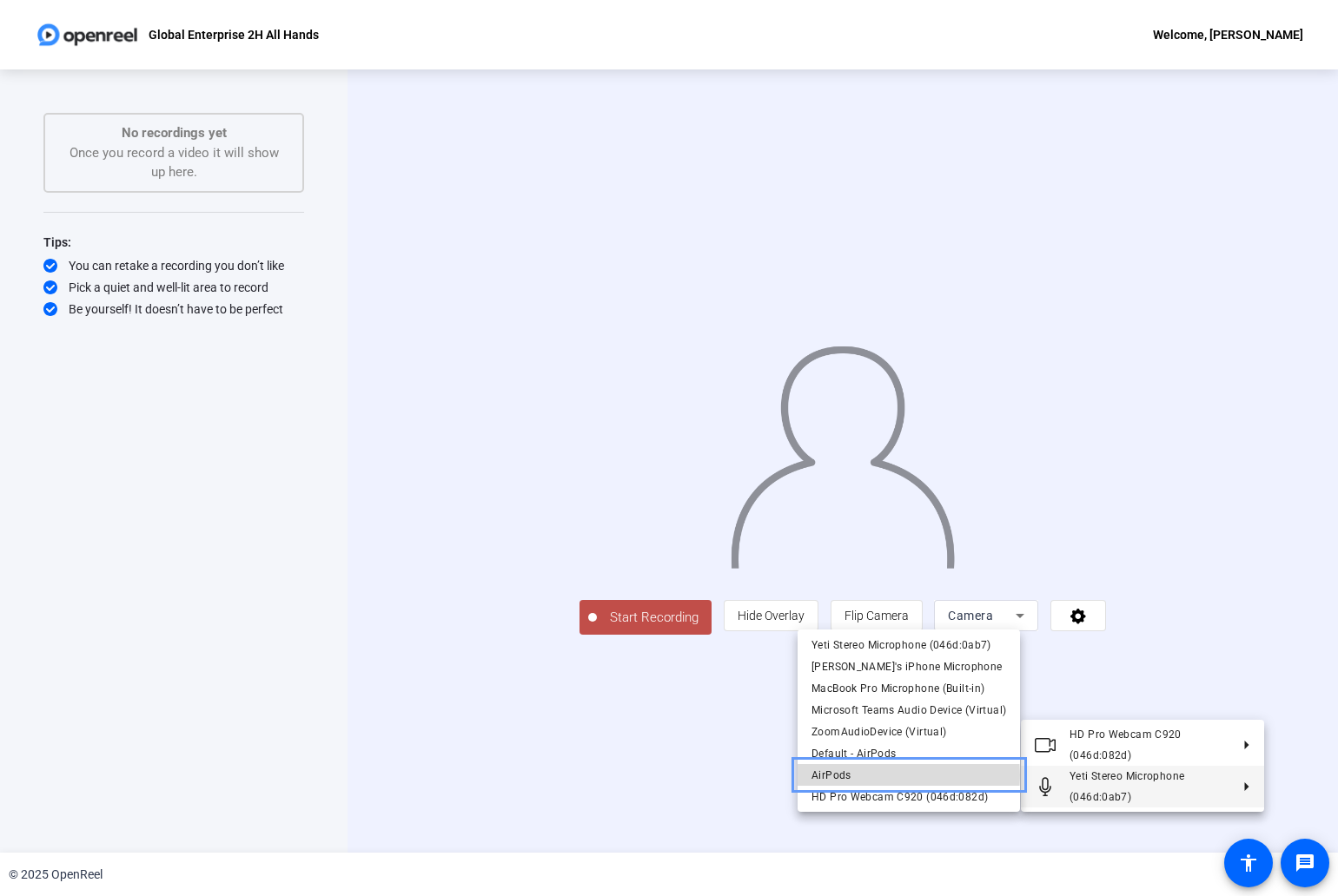
click at [906, 775] on span "AirPods" at bounding box center [909, 775] width 194 height 21
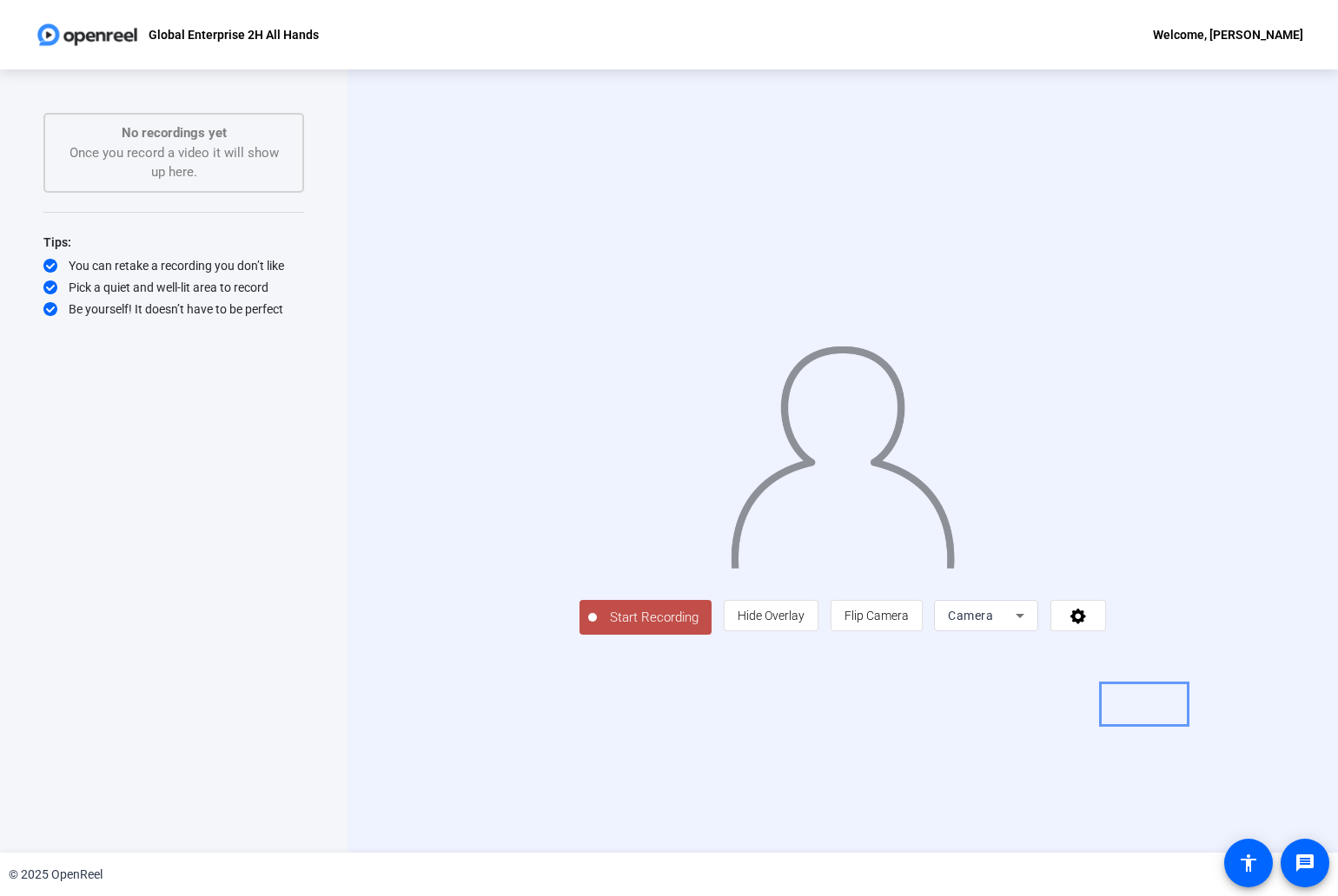
click at [1016, 626] on div "Camera" at bounding box center [981, 616] width 68 height 21
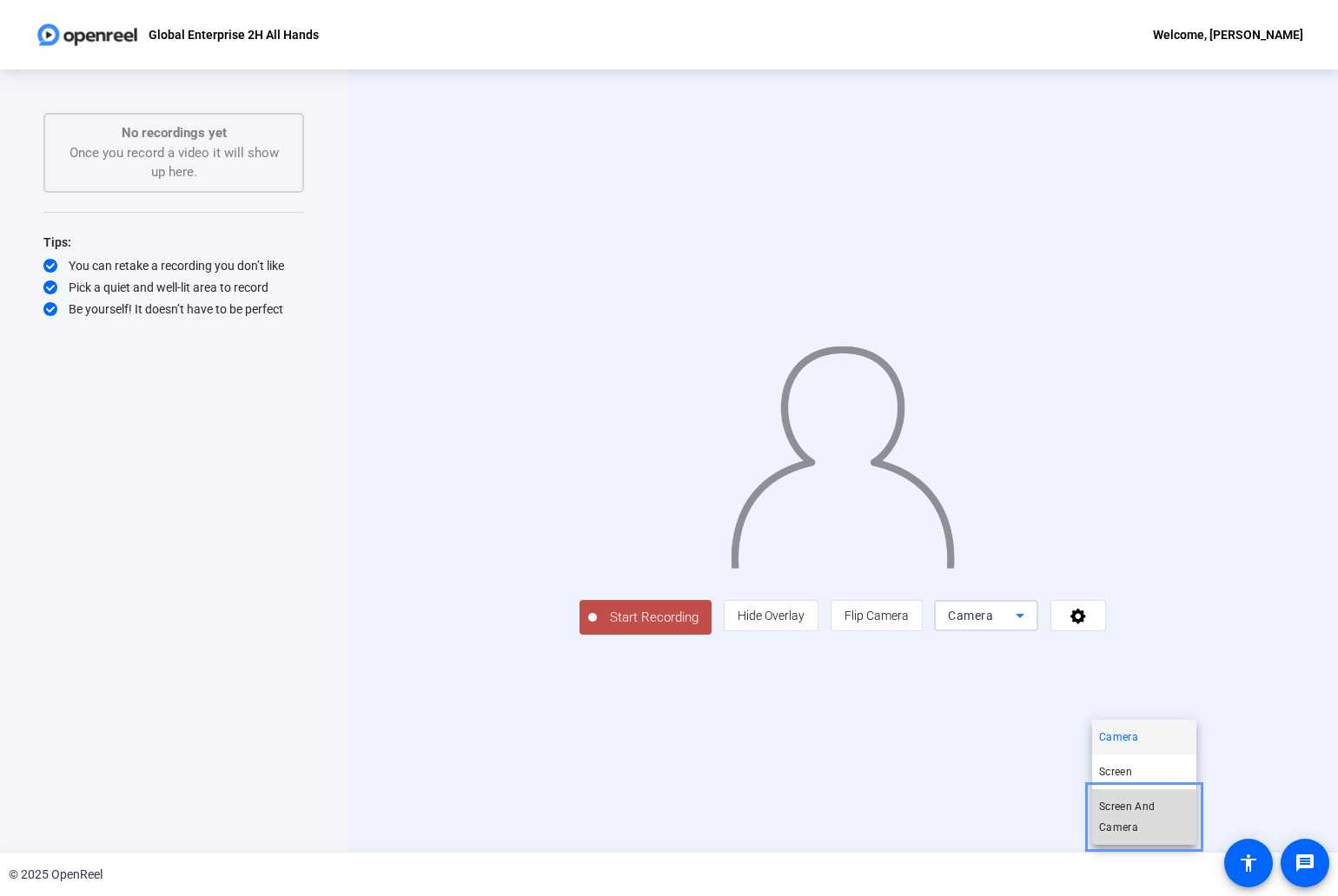
click at [1153, 806] on span "Screen And Camera" at bounding box center [1144, 817] width 90 height 41
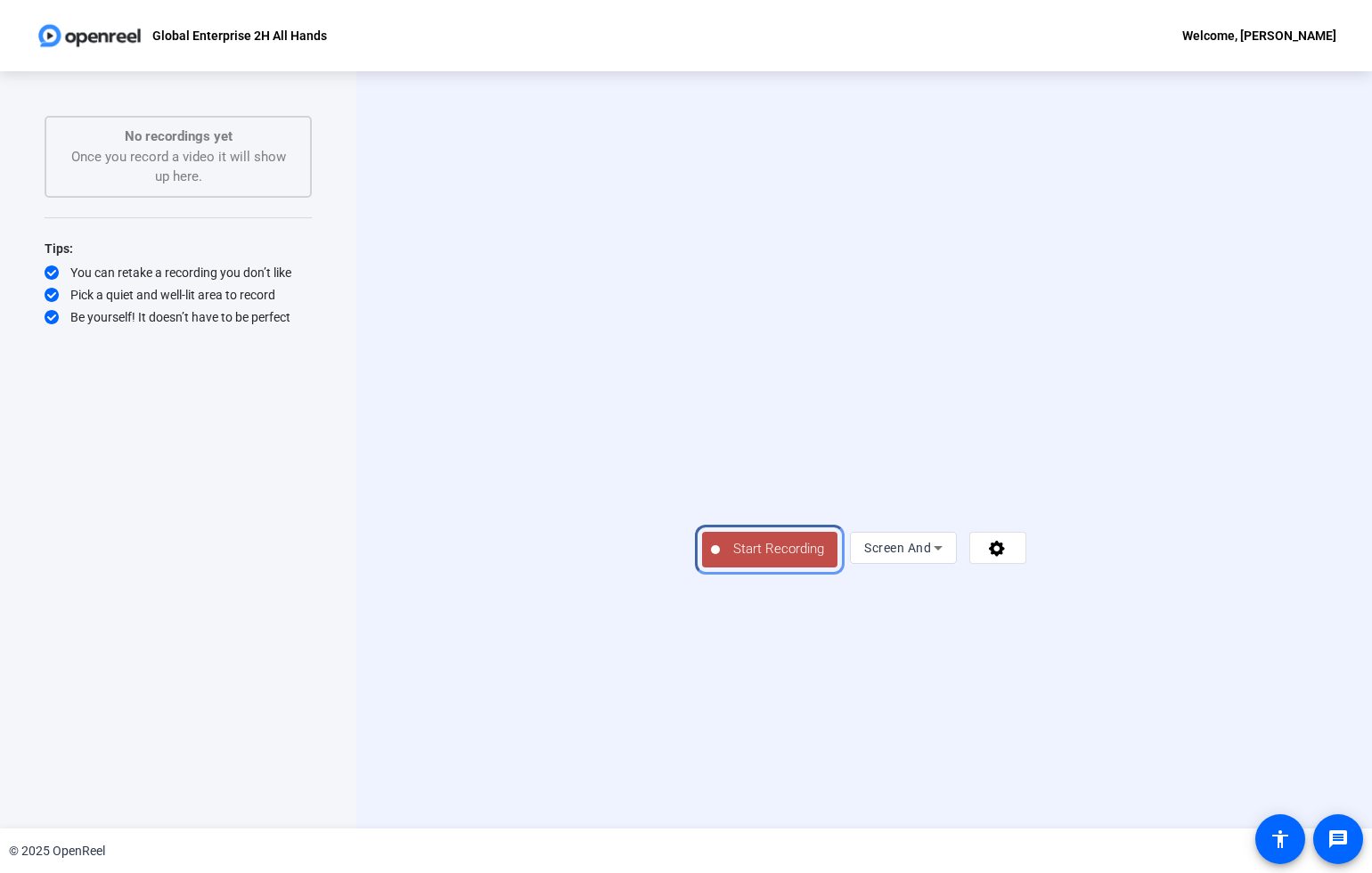
click at [720, 560] on span "Start Recording" at bounding box center [779, 549] width 118 height 21
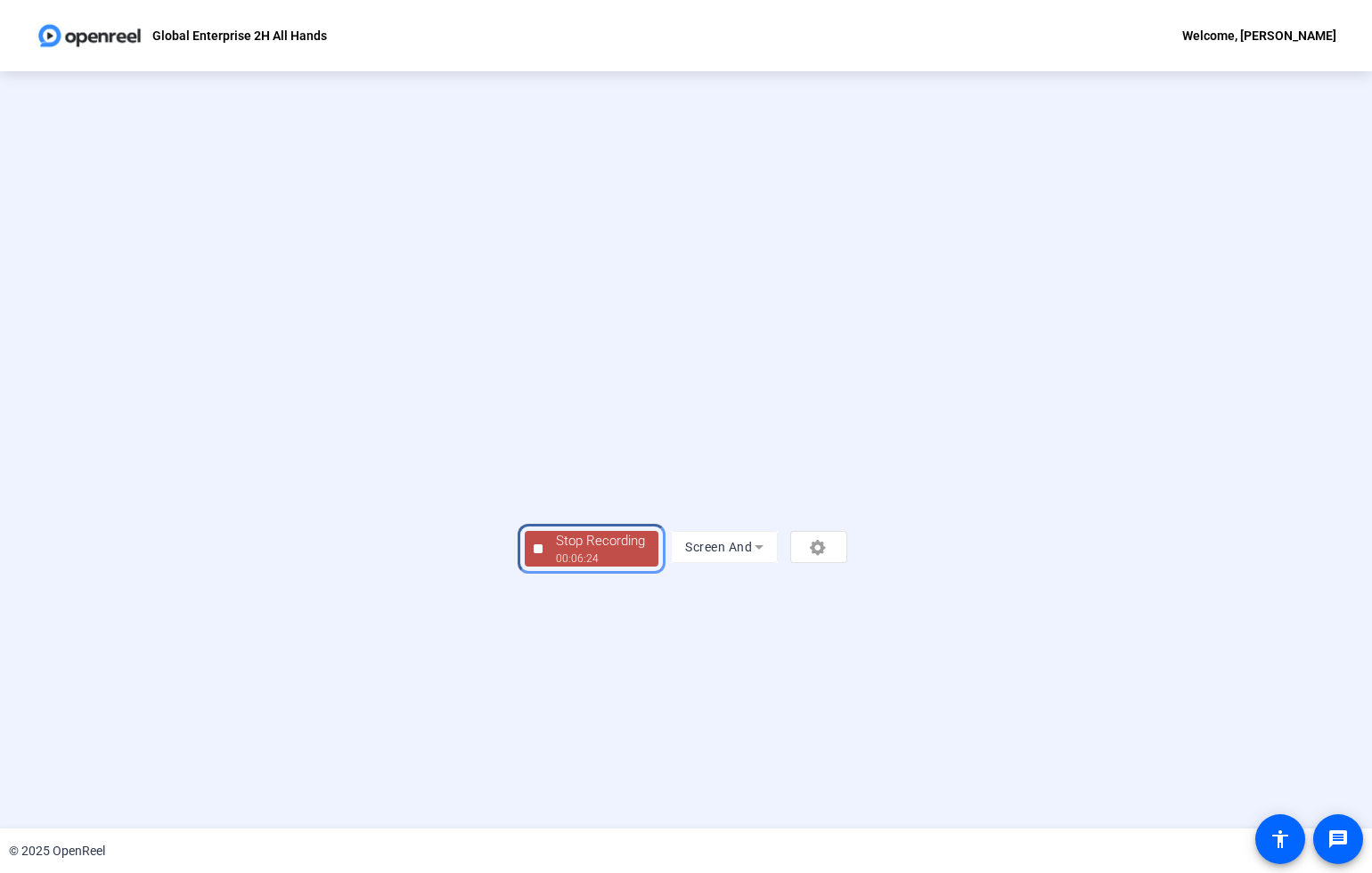
click at [556, 567] on div "00:06:24" at bounding box center [600, 559] width 89 height 16
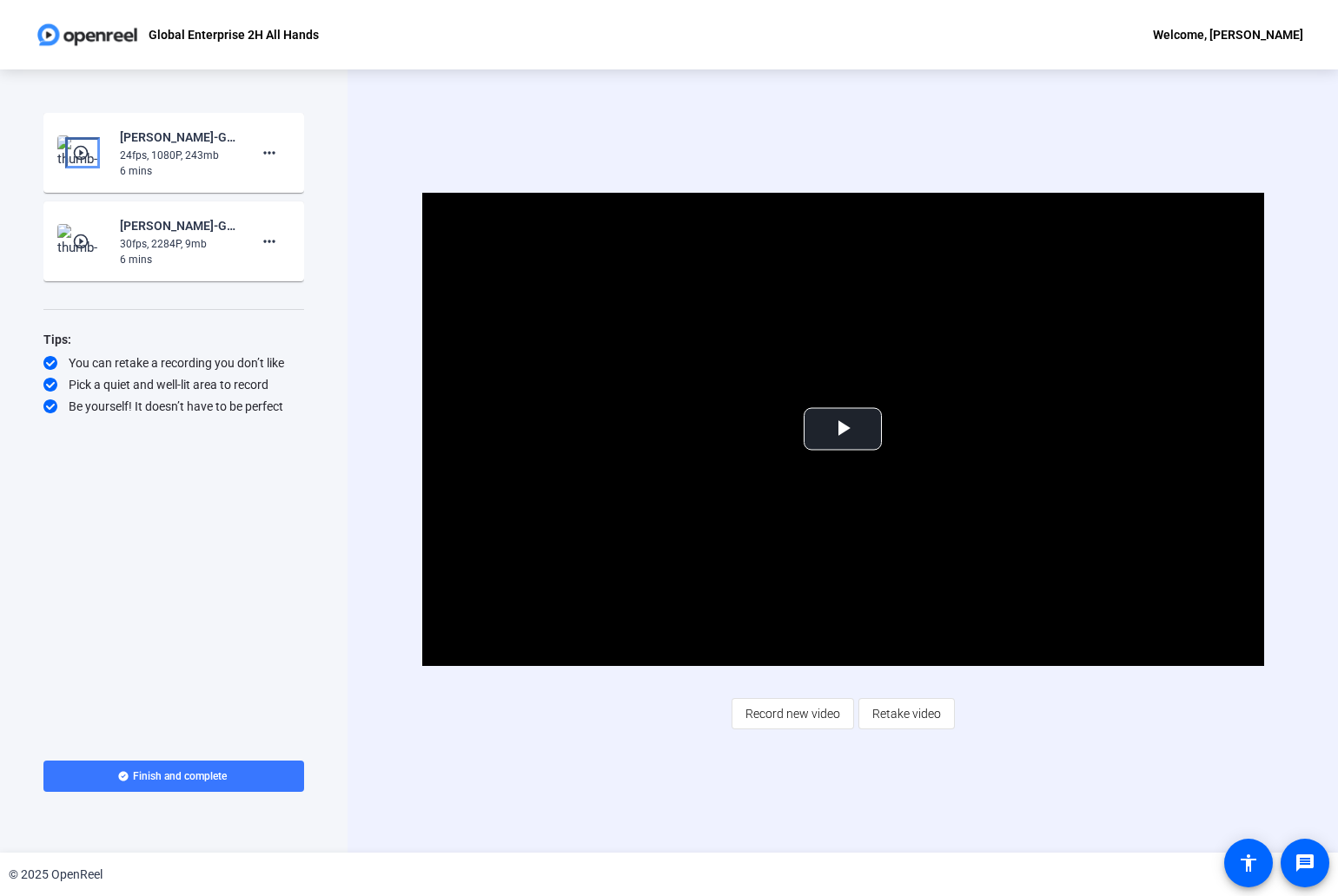
click at [83, 152] on mat-icon "play_circle_outline" at bounding box center [83, 153] width 21 height 18
click at [843, 429] on span "Video Player" at bounding box center [843, 429] width 0 height 0
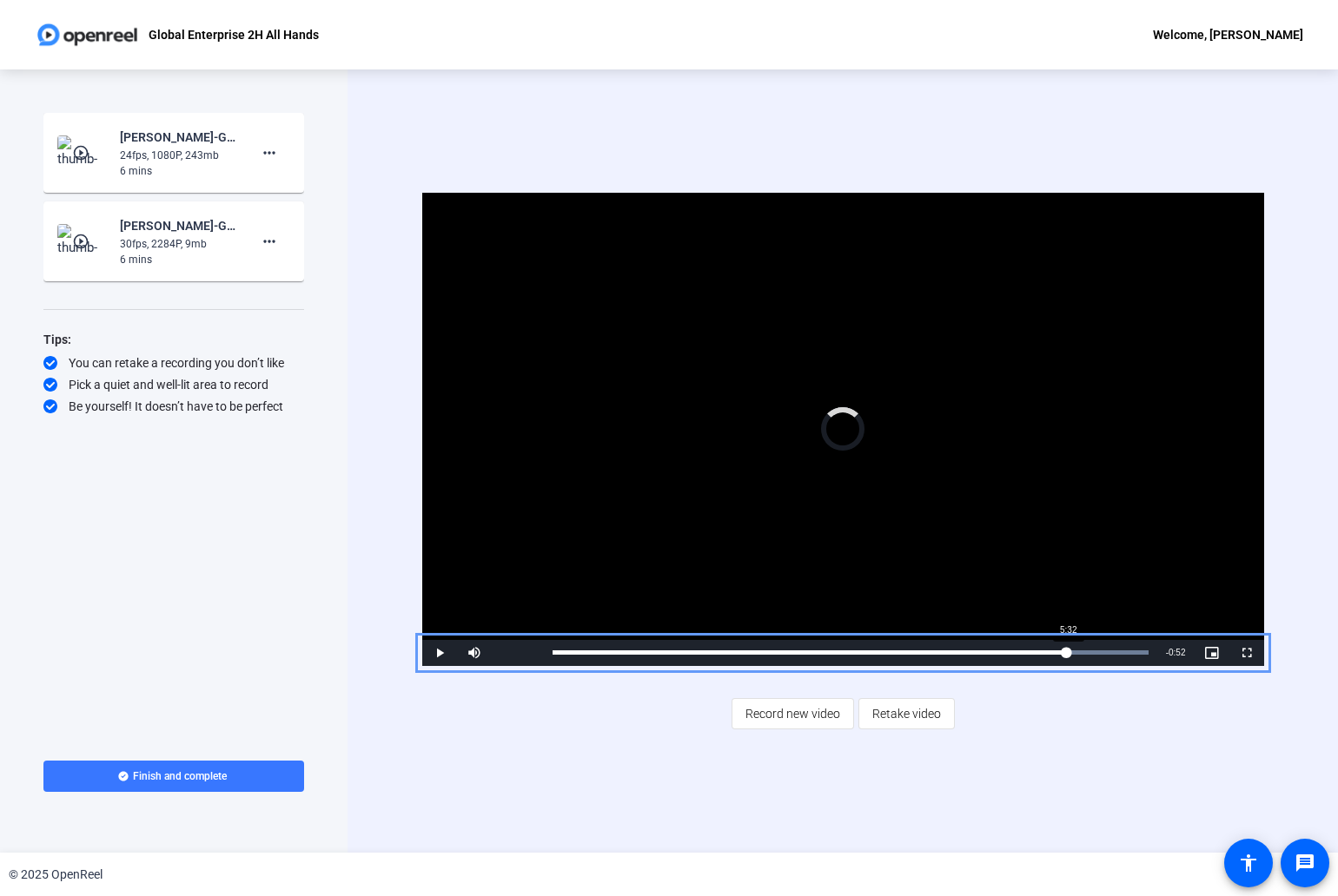
drag, startPoint x: 589, startPoint y: 652, endPoint x: 1067, endPoint y: 653, distance: 478.0
click at [1067, 653] on div "5:33" at bounding box center [810, 652] width 514 height 4
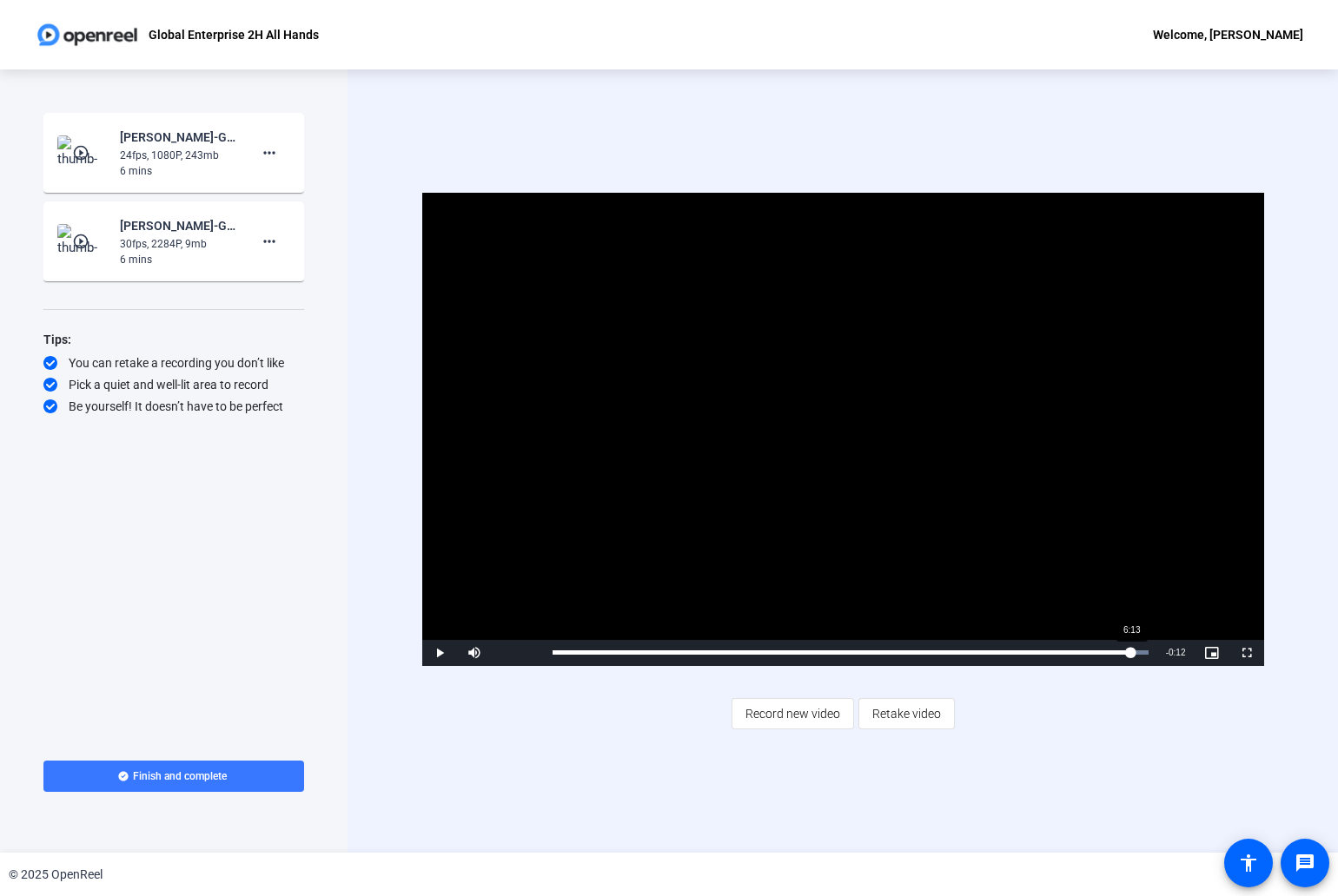
drag, startPoint x: 1130, startPoint y: 653, endPoint x: 1143, endPoint y: 650, distance: 13.3
click at [1141, 651] on div "Loaded : 100.00% 6:13 6:13" at bounding box center [850, 652] width 596 height 4
drag, startPoint x: 1139, startPoint y: 651, endPoint x: 1172, endPoint y: 654, distance: 33.1
click at [1172, 654] on div "Play Mute 100% Current Time 6:25 / Duration 6:25 Loaded : 100.00% 6:25 6:25 Str…" at bounding box center [843, 653] width 842 height 26
drag, startPoint x: 1146, startPoint y: 655, endPoint x: 1178, endPoint y: 657, distance: 32.1
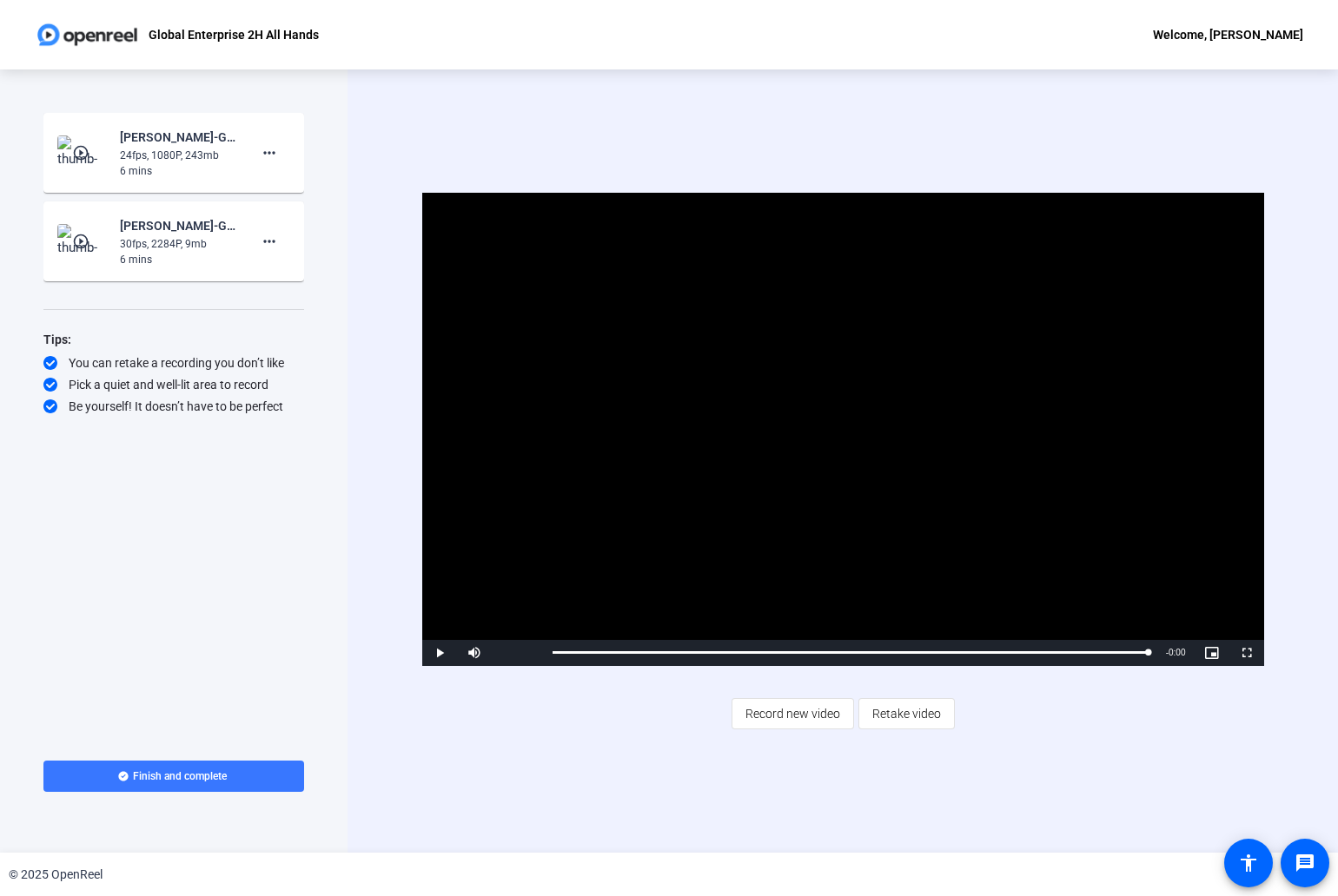
click at [1178, 657] on div "Play Mute 100% Current Time 6:25 / Duration 6:25 Loaded : 100.00% 6:25 6:25 Str…" at bounding box center [843, 653] width 842 height 26
click at [554, 651] on div "0:01" at bounding box center [554, 652] width 3 height 4
click at [775, 712] on span "Record new video" at bounding box center [792, 713] width 94 height 33
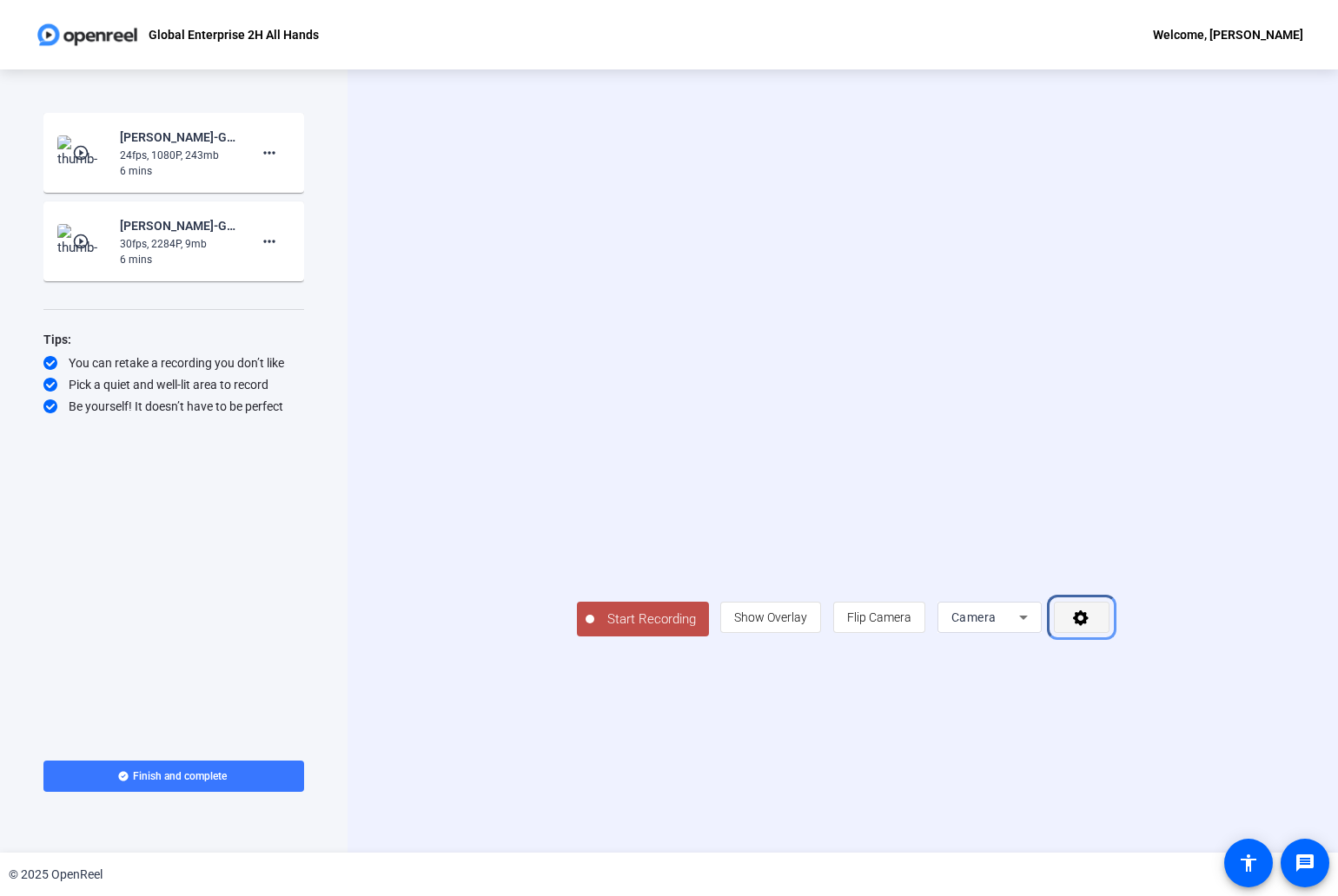
click at [1091, 626] on icon "Menu" at bounding box center [1081, 617] width 20 height 18
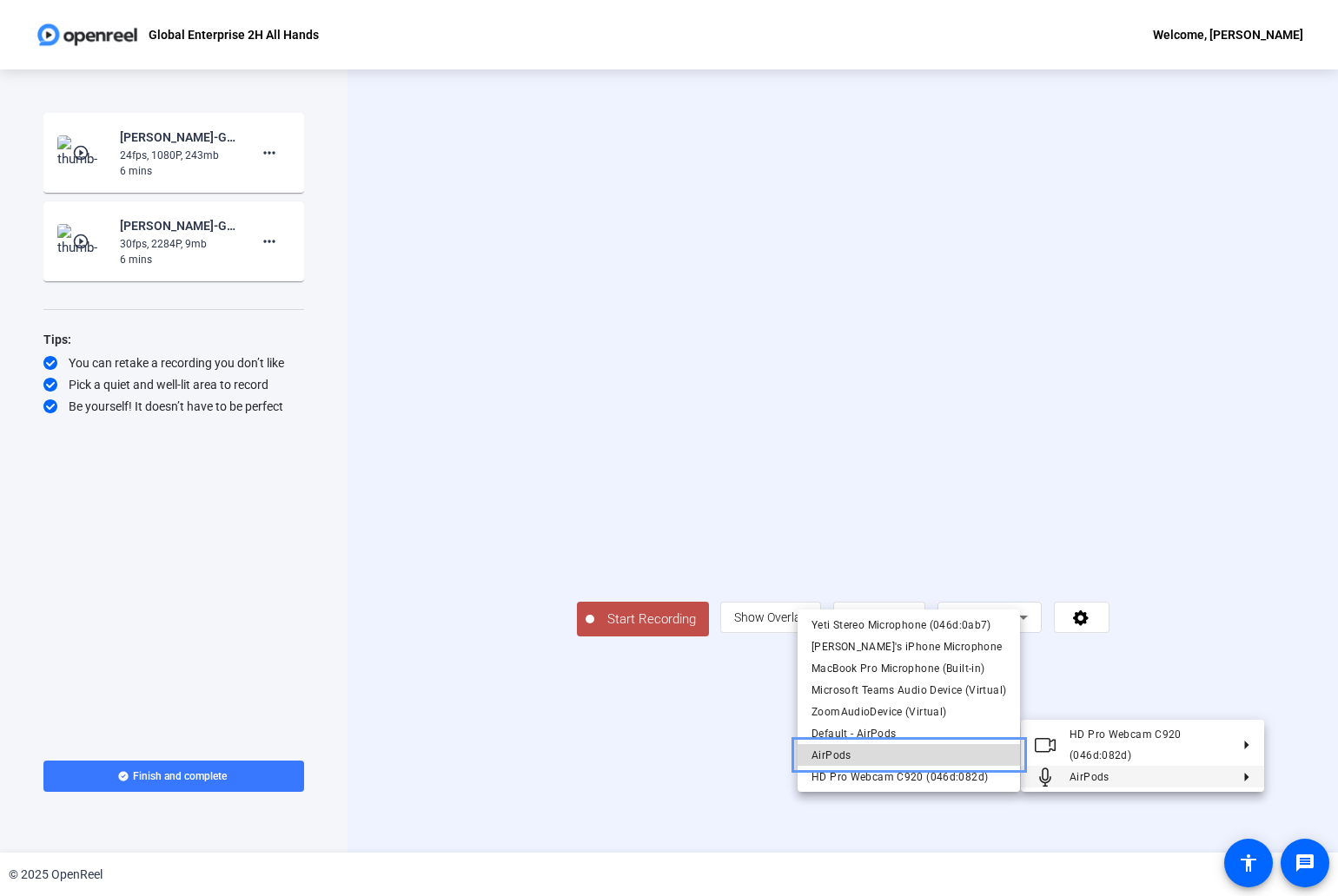
click at [954, 758] on span "AirPods" at bounding box center [909, 756] width 194 height 21
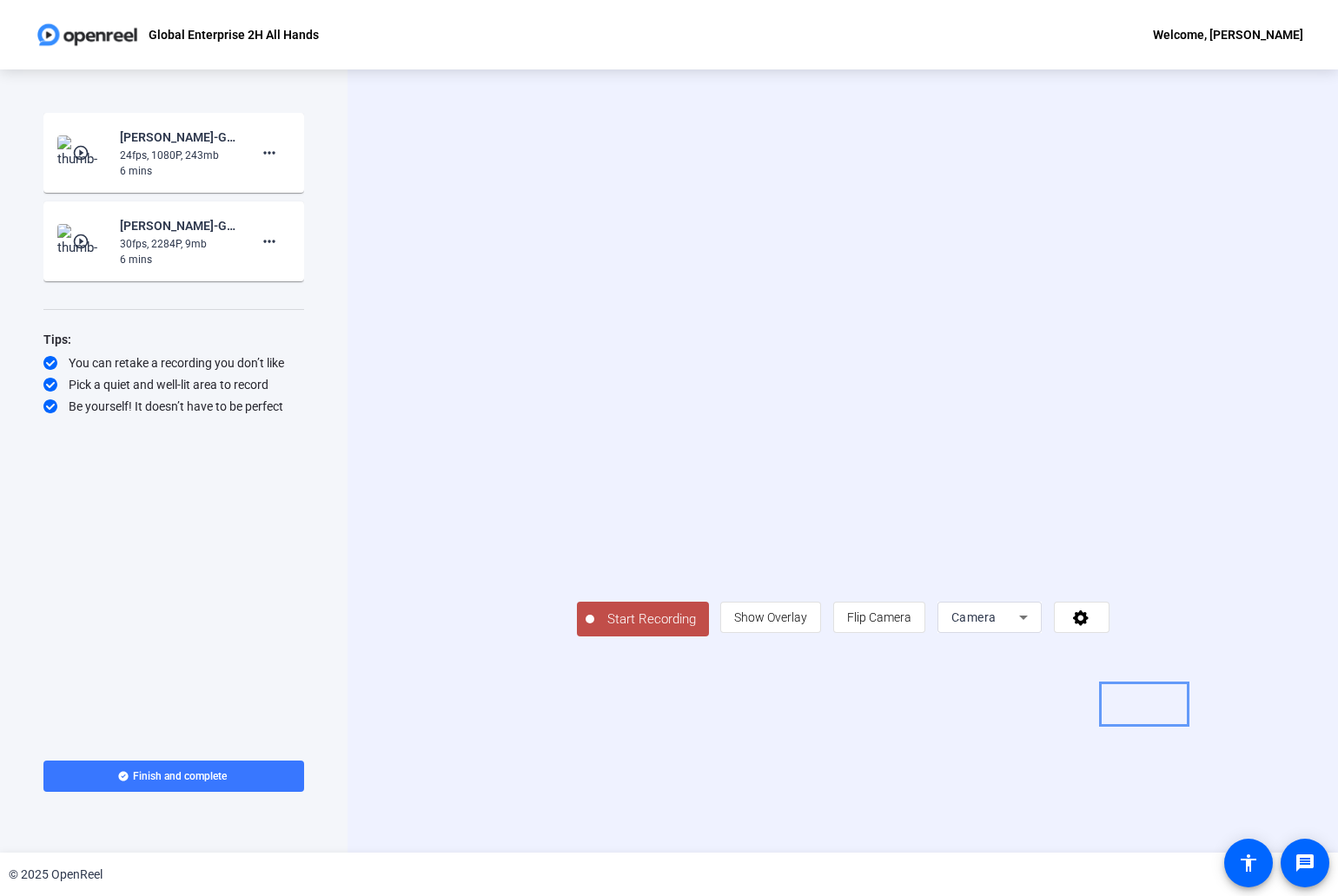
click at [1019, 628] on span "Camera" at bounding box center [985, 617] width 68 height 21
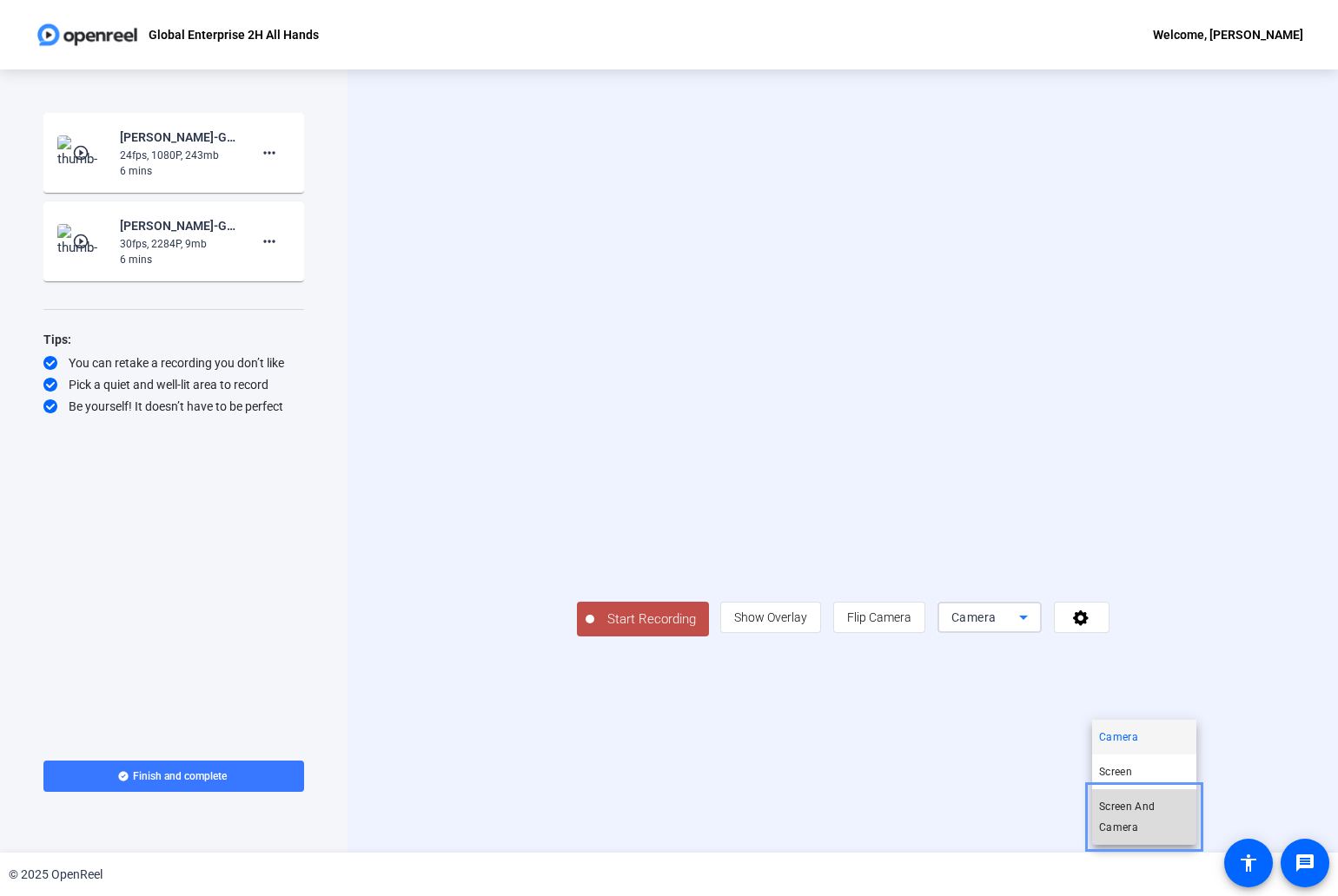
click at [1156, 804] on span "Screen And Camera" at bounding box center [1144, 817] width 90 height 41
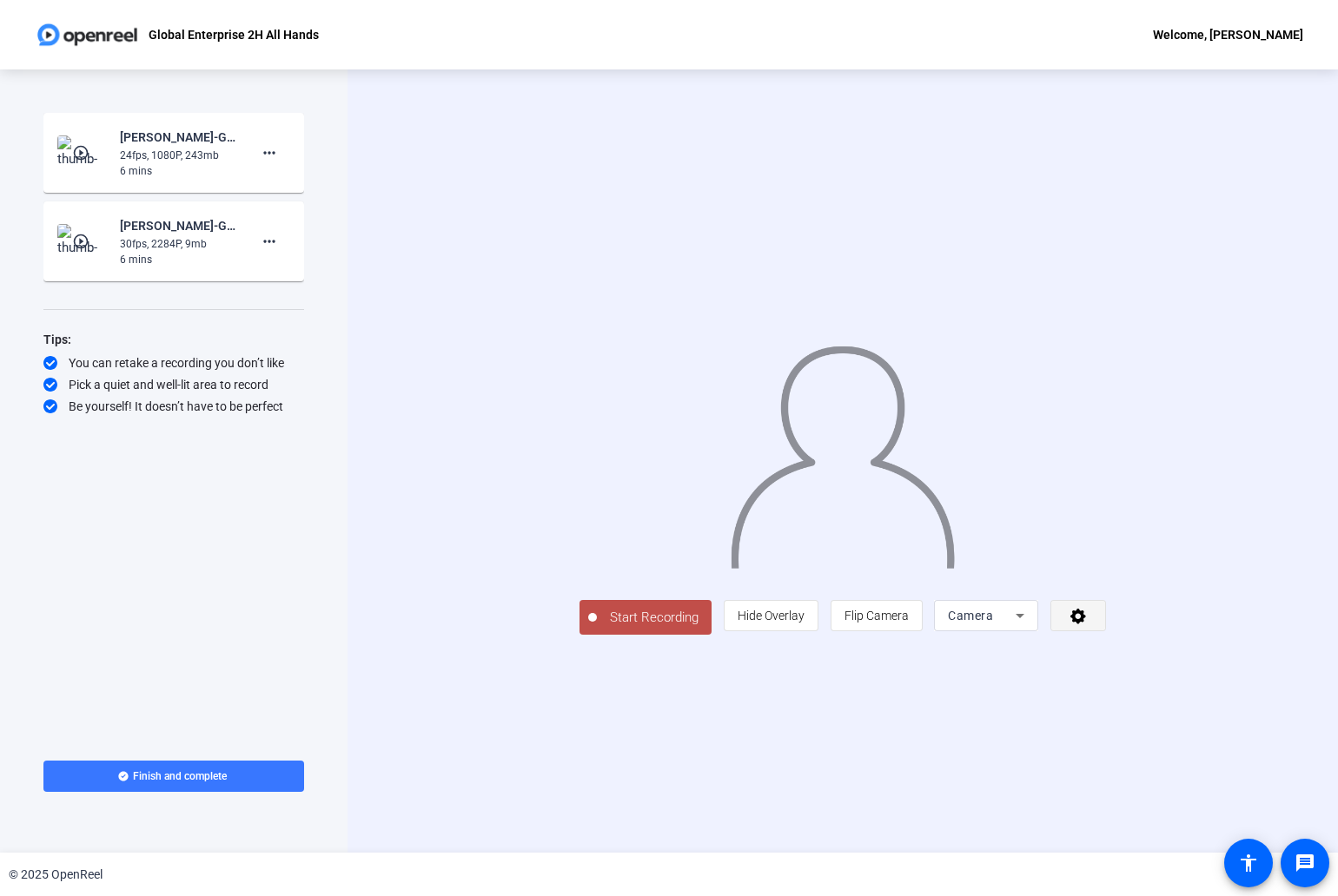
click at [1088, 624] on icon at bounding box center [1078, 615] width 20 height 18
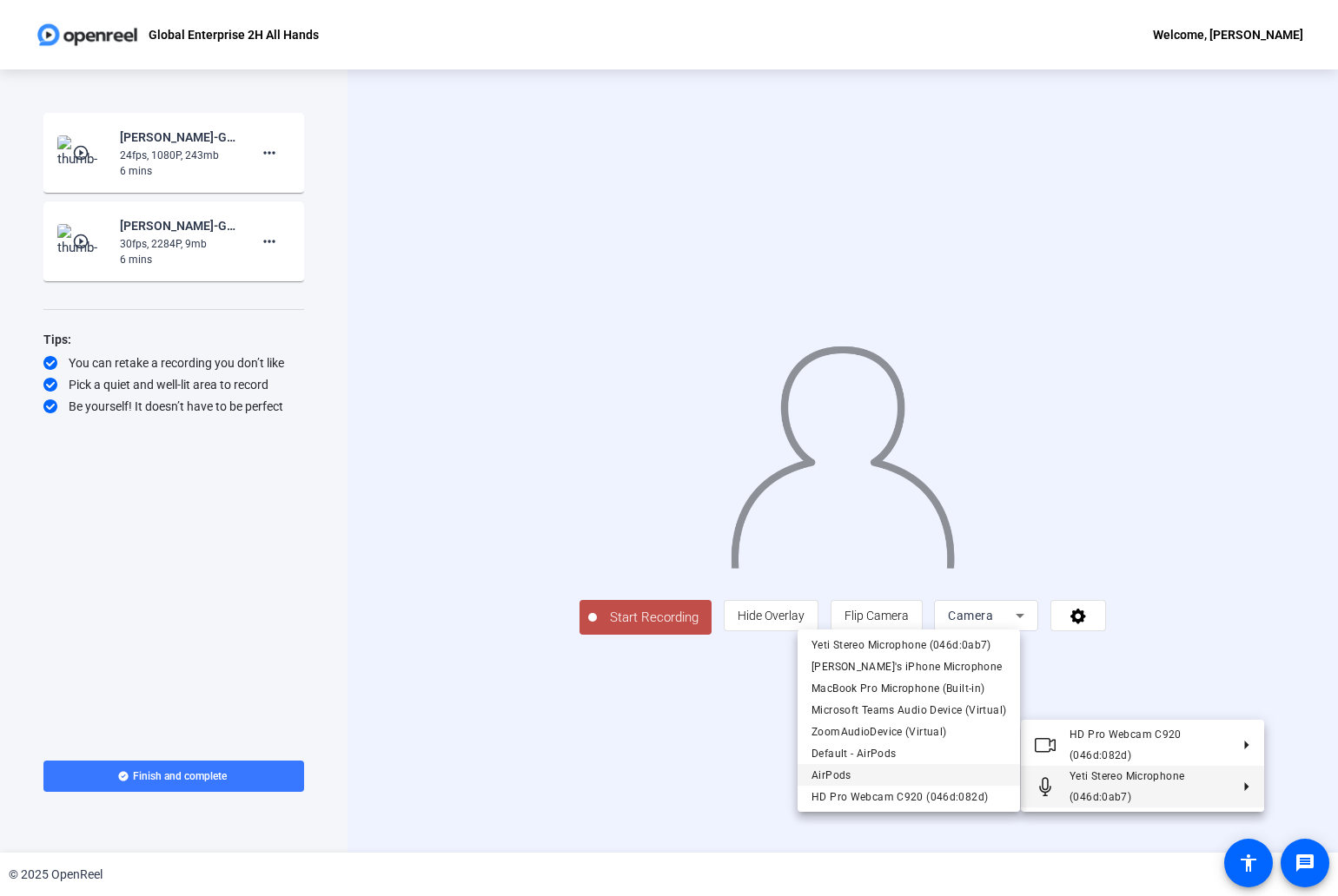
click at [958, 770] on span "AirPods" at bounding box center [909, 775] width 194 height 21
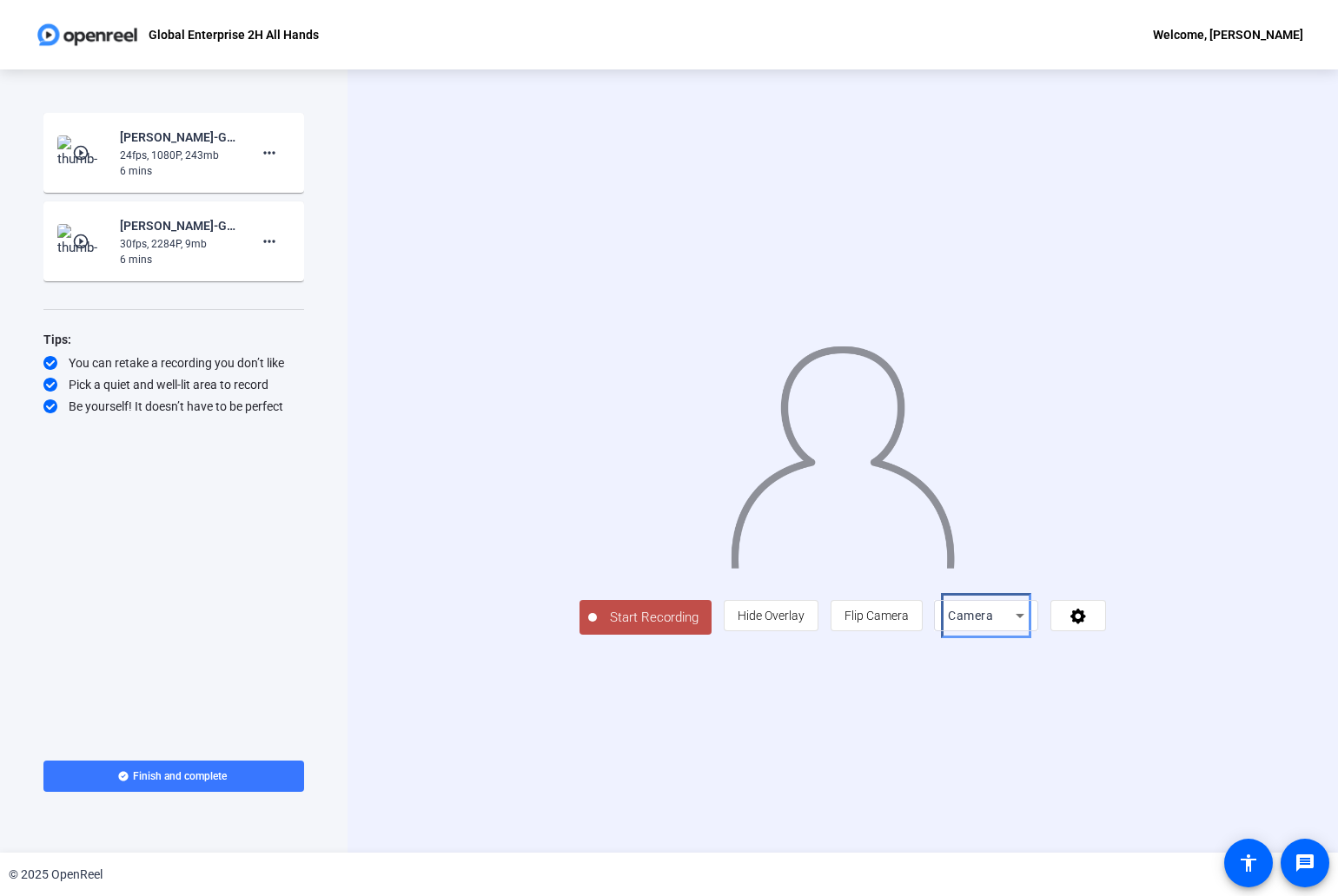
click at [1016, 626] on div "Camera" at bounding box center [981, 616] width 68 height 21
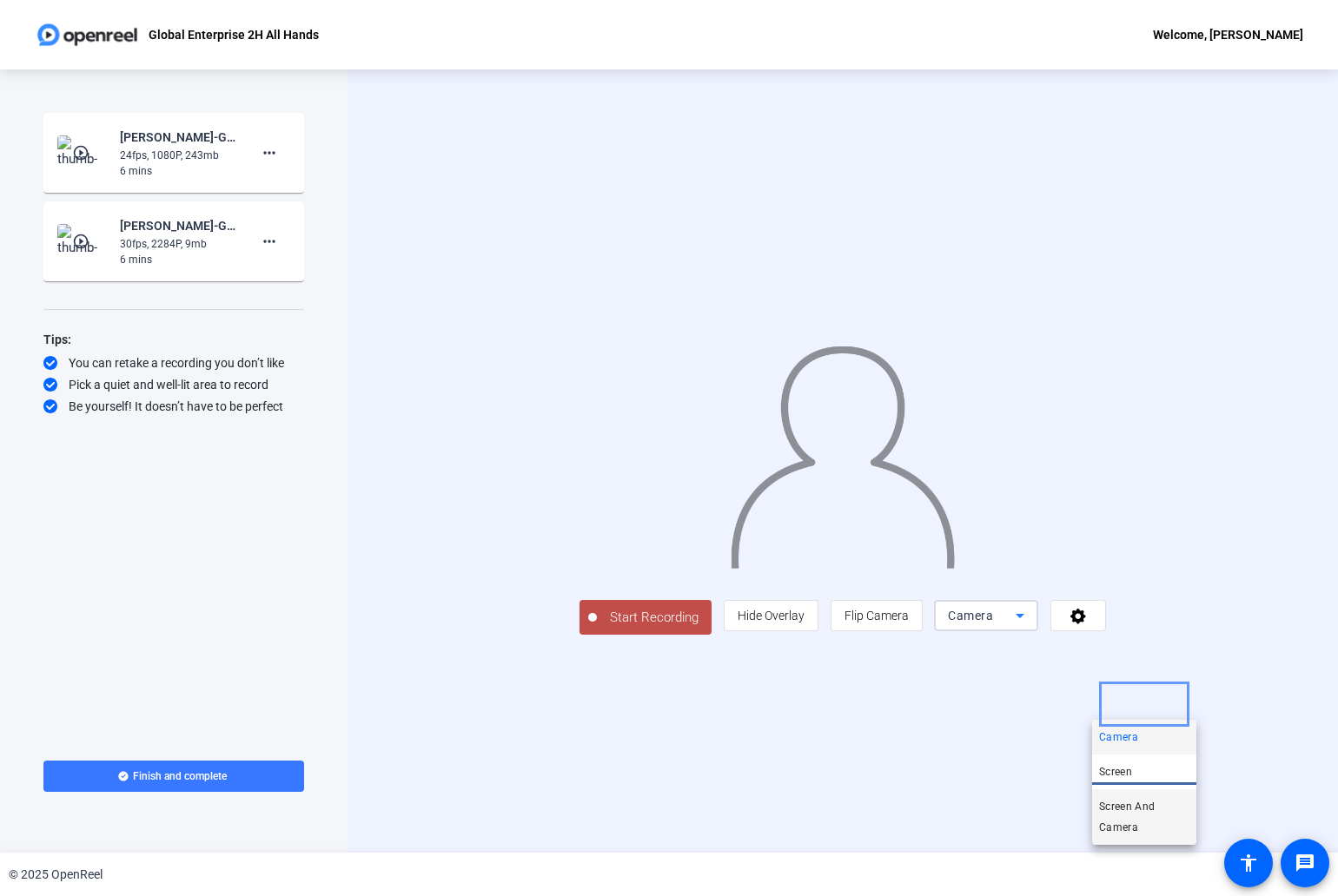
click at [1161, 813] on span "Screen And Camera" at bounding box center [1144, 817] width 90 height 41
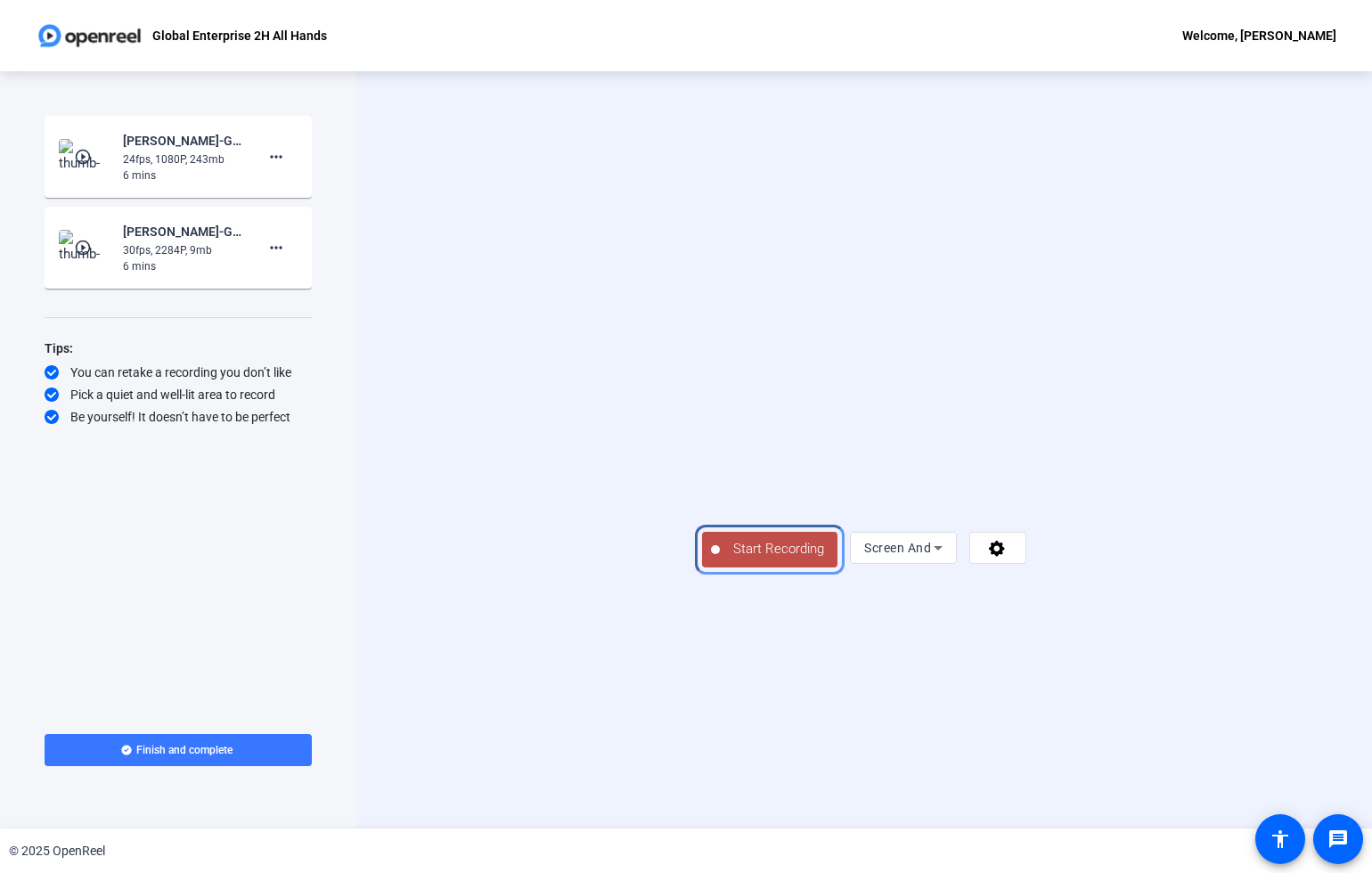
click at [720, 560] on span "Start Recording" at bounding box center [779, 549] width 118 height 21
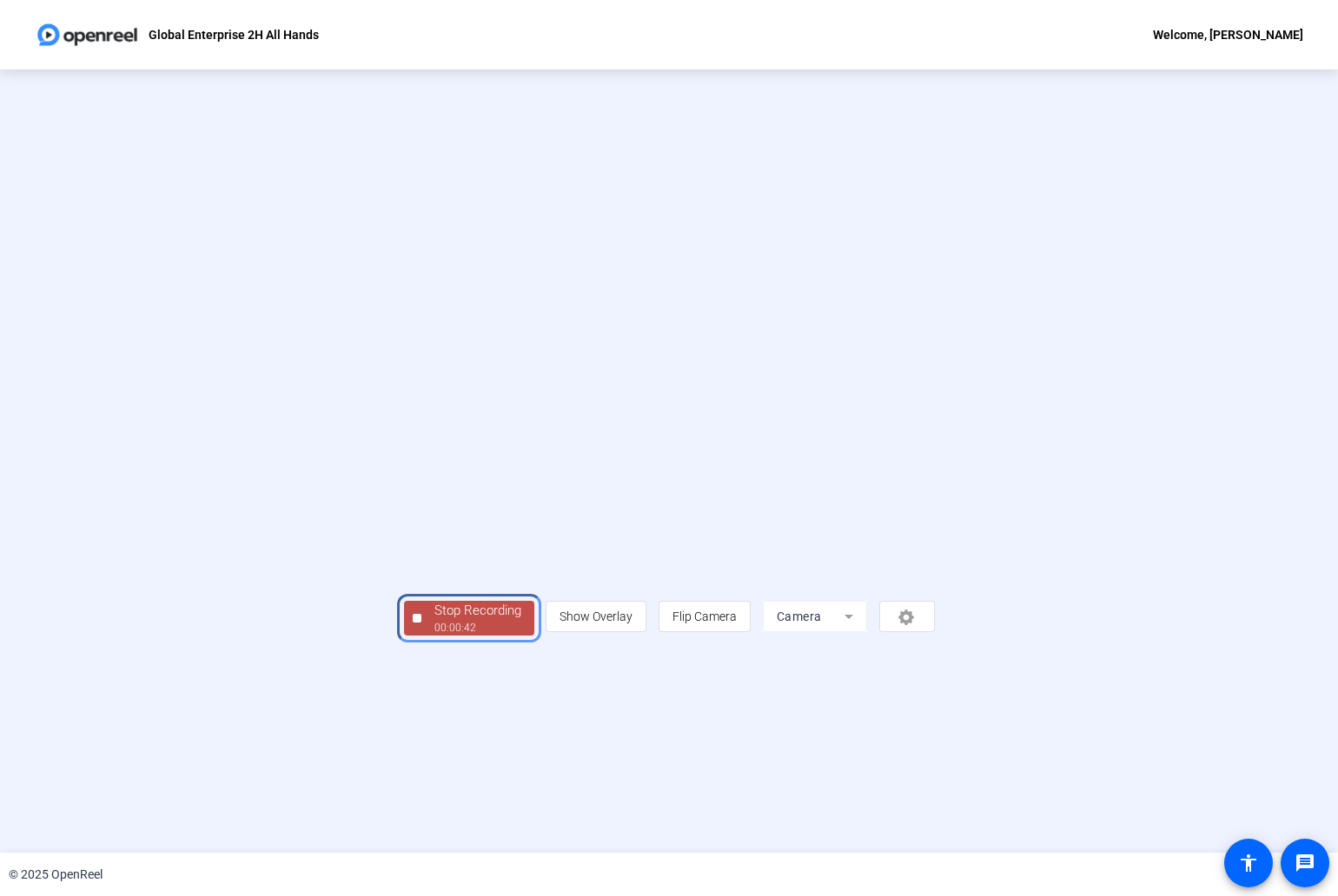
click at [435, 636] on div "00:00:42" at bounding box center [478, 628] width 87 height 16
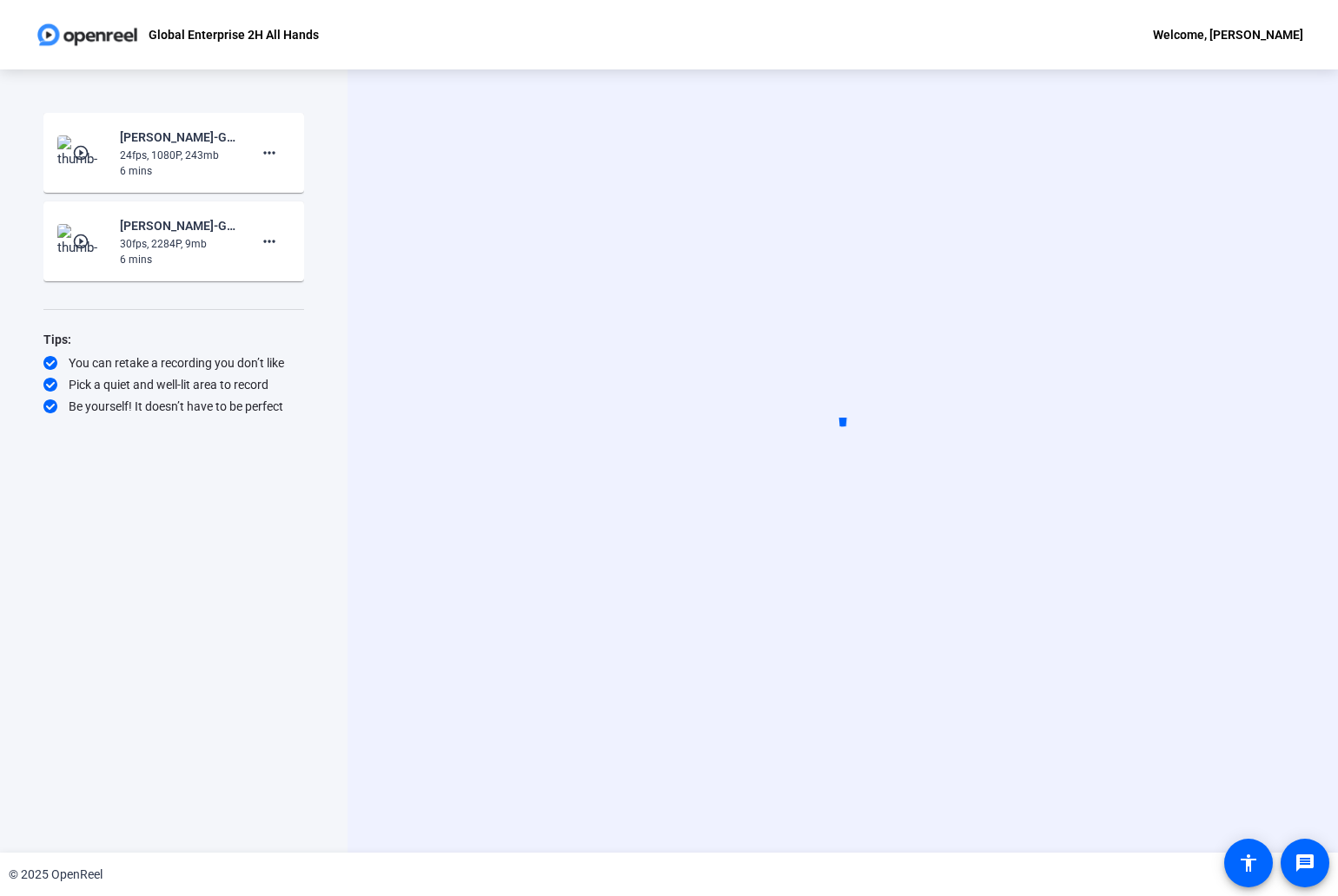
click at [324, 812] on div "Start Recording play_circle_outline [PERSON_NAME]-Global Enterprise Sales-Globa…" at bounding box center [173, 461] width 347 height 783
click at [84, 152] on mat-icon "play_circle_outline" at bounding box center [83, 153] width 21 height 18
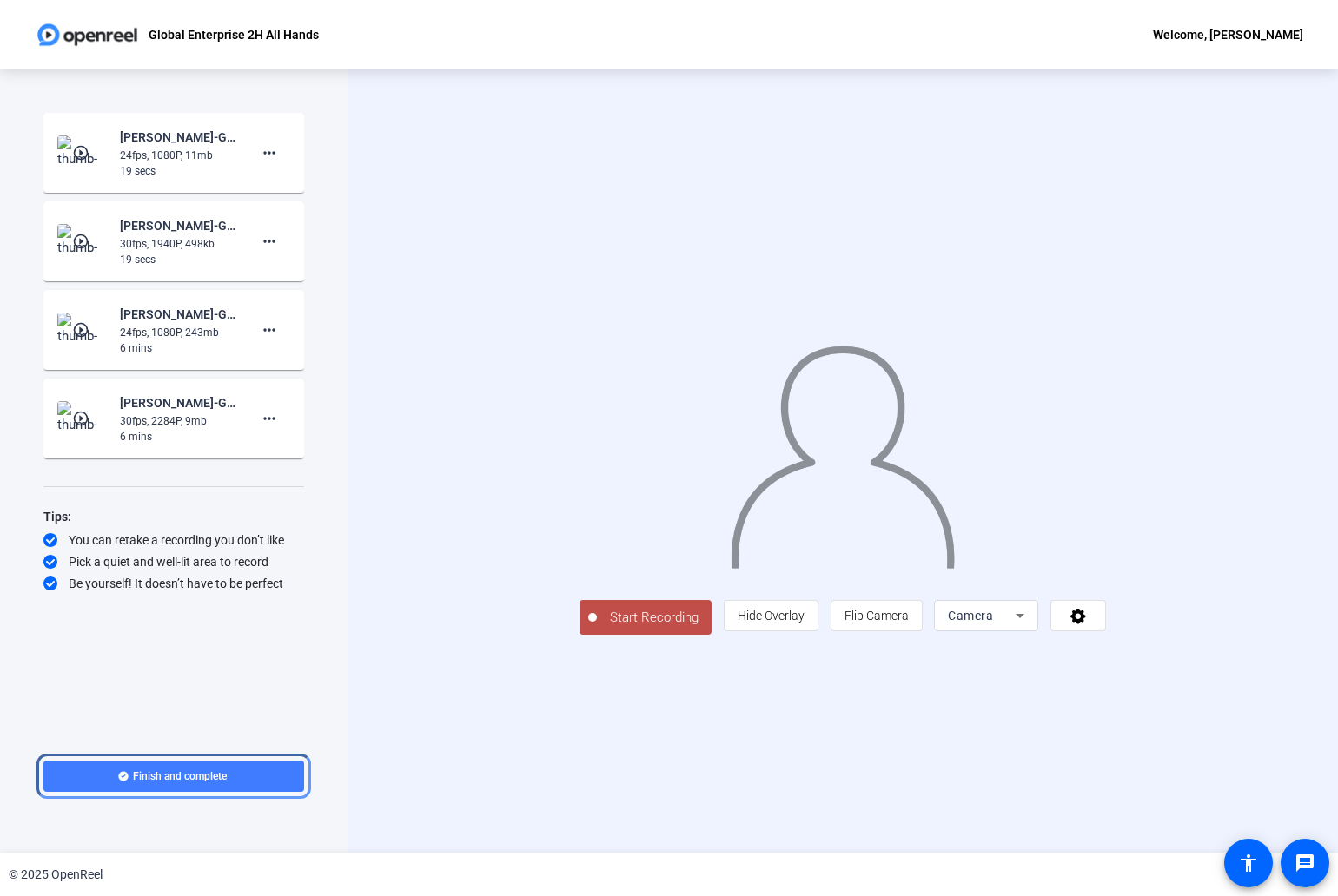
click at [217, 775] on span "Finish and complete" at bounding box center [179, 776] width 94 height 14
